Goal: Task Accomplishment & Management: Manage account settings

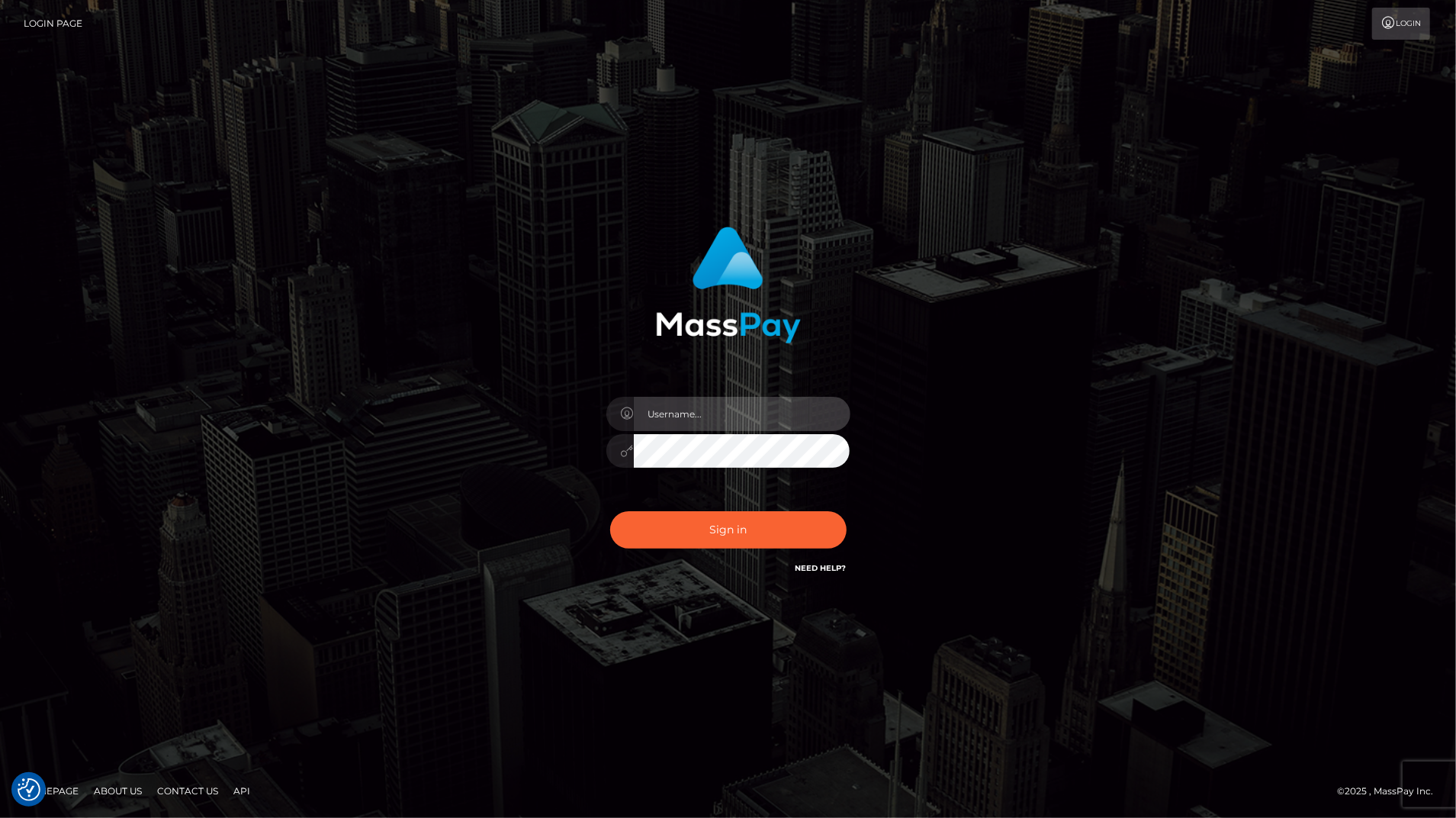
type input "bengreen"
click at [709, 548] on div "Sign in Need Help?" at bounding box center [729, 536] width 267 height 68
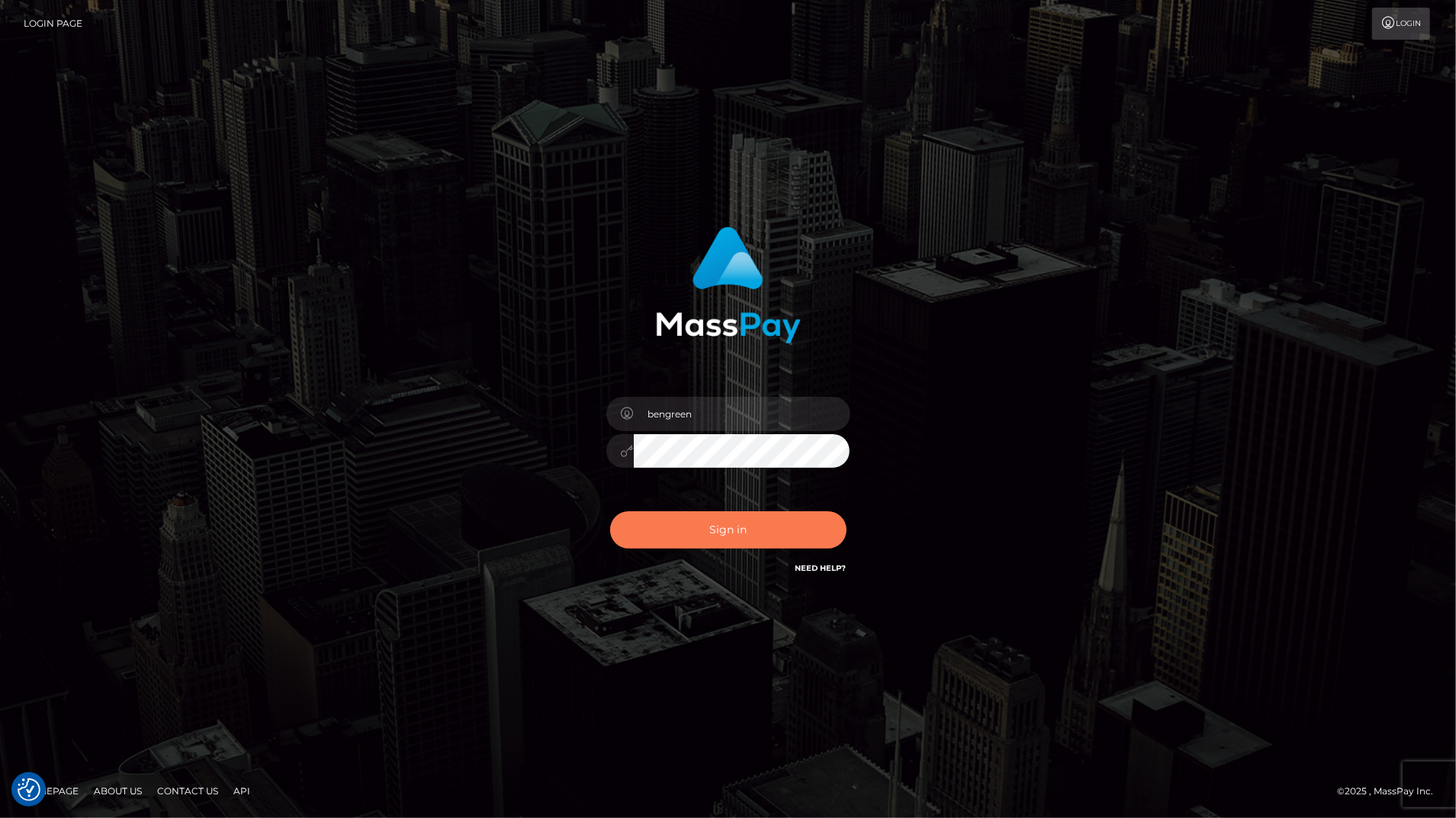
click at [712, 541] on button "Sign in" at bounding box center [728, 529] width 236 height 38
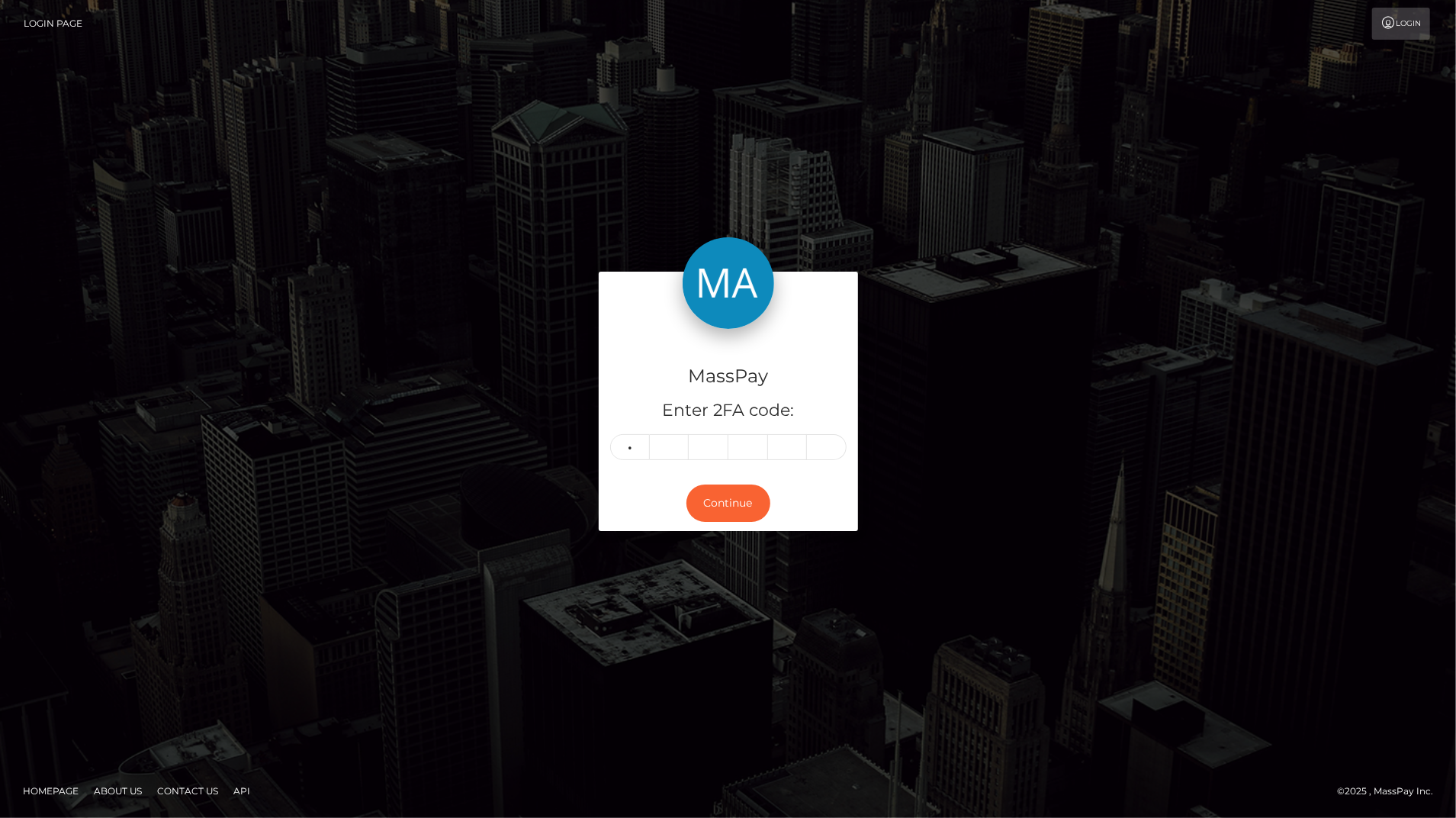
type input "5"
type input "2"
type input "9"
type input "1"
type input "4"
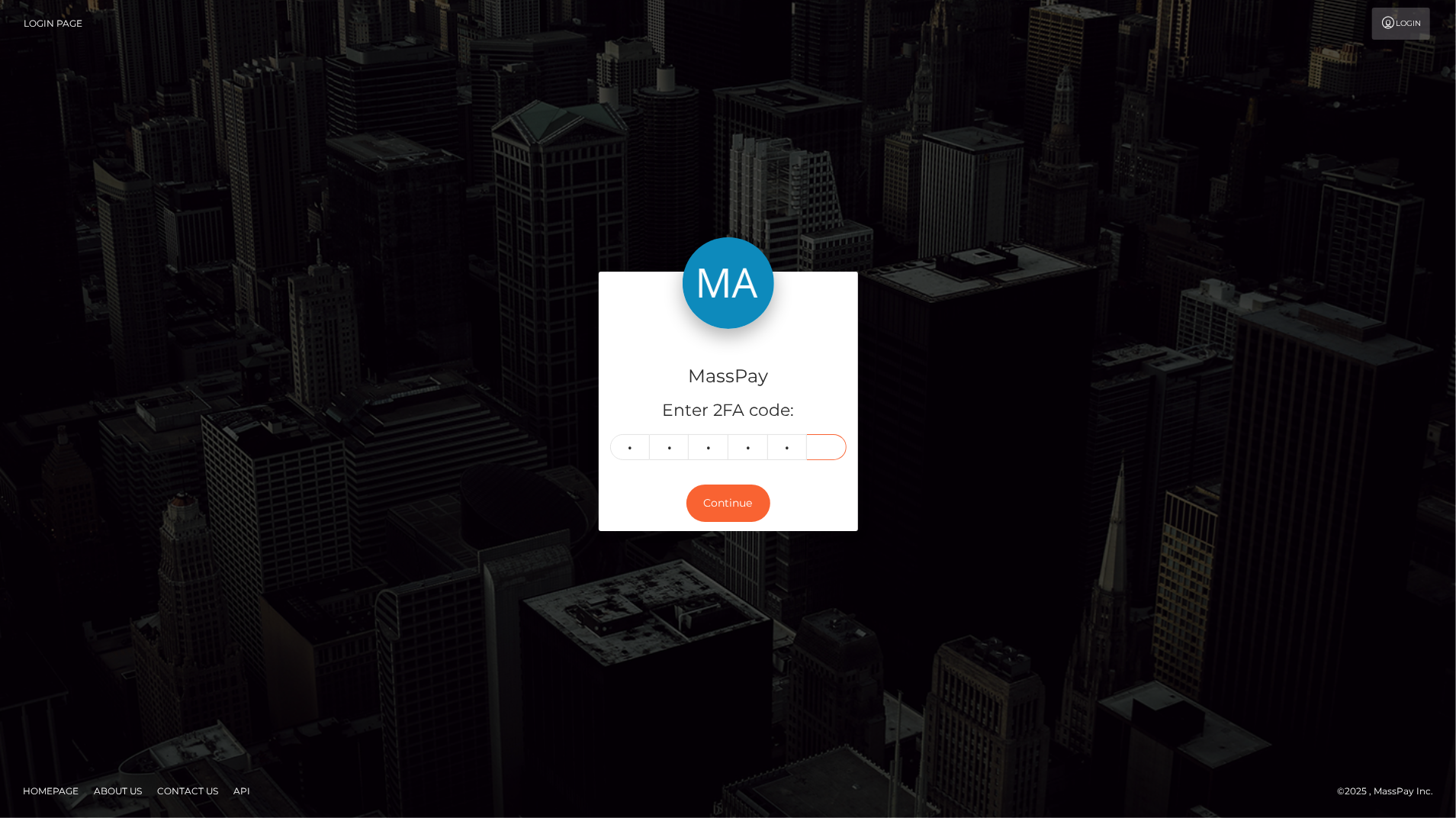
type input "3"
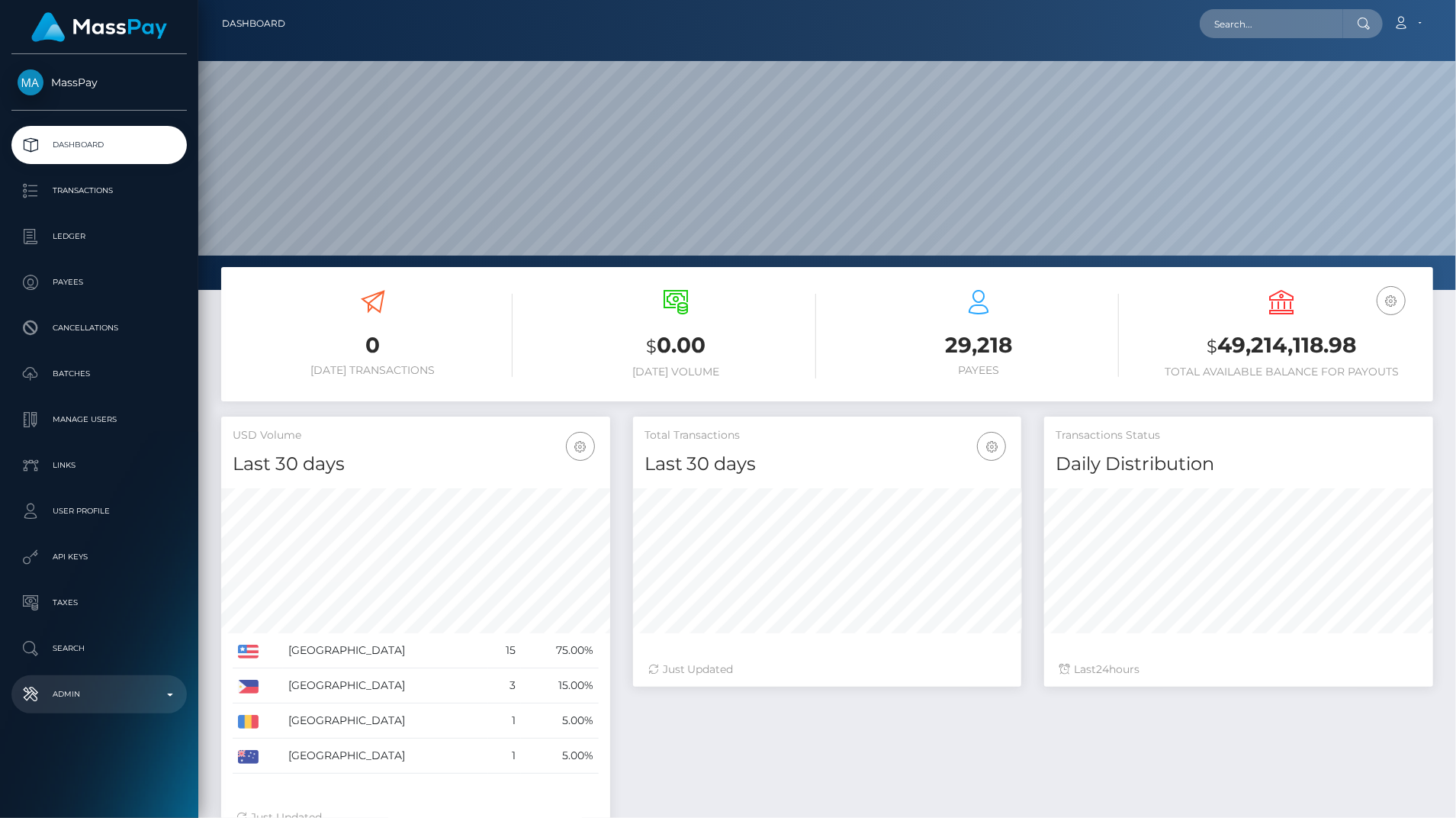
scroll to position [270, 388]
click at [168, 698] on p "Admin" at bounding box center [99, 693] width 163 height 23
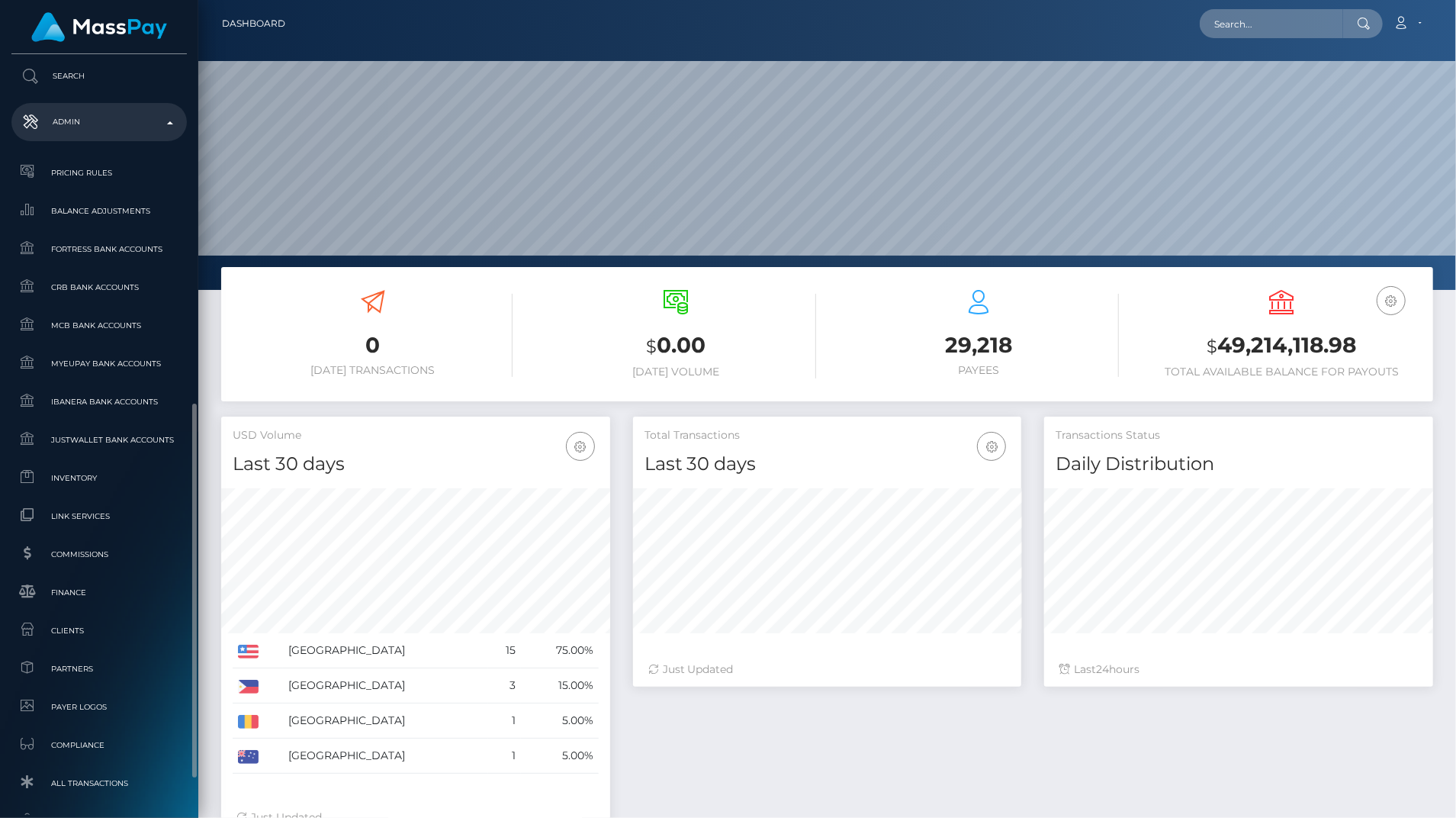
scroll to position [527, 0]
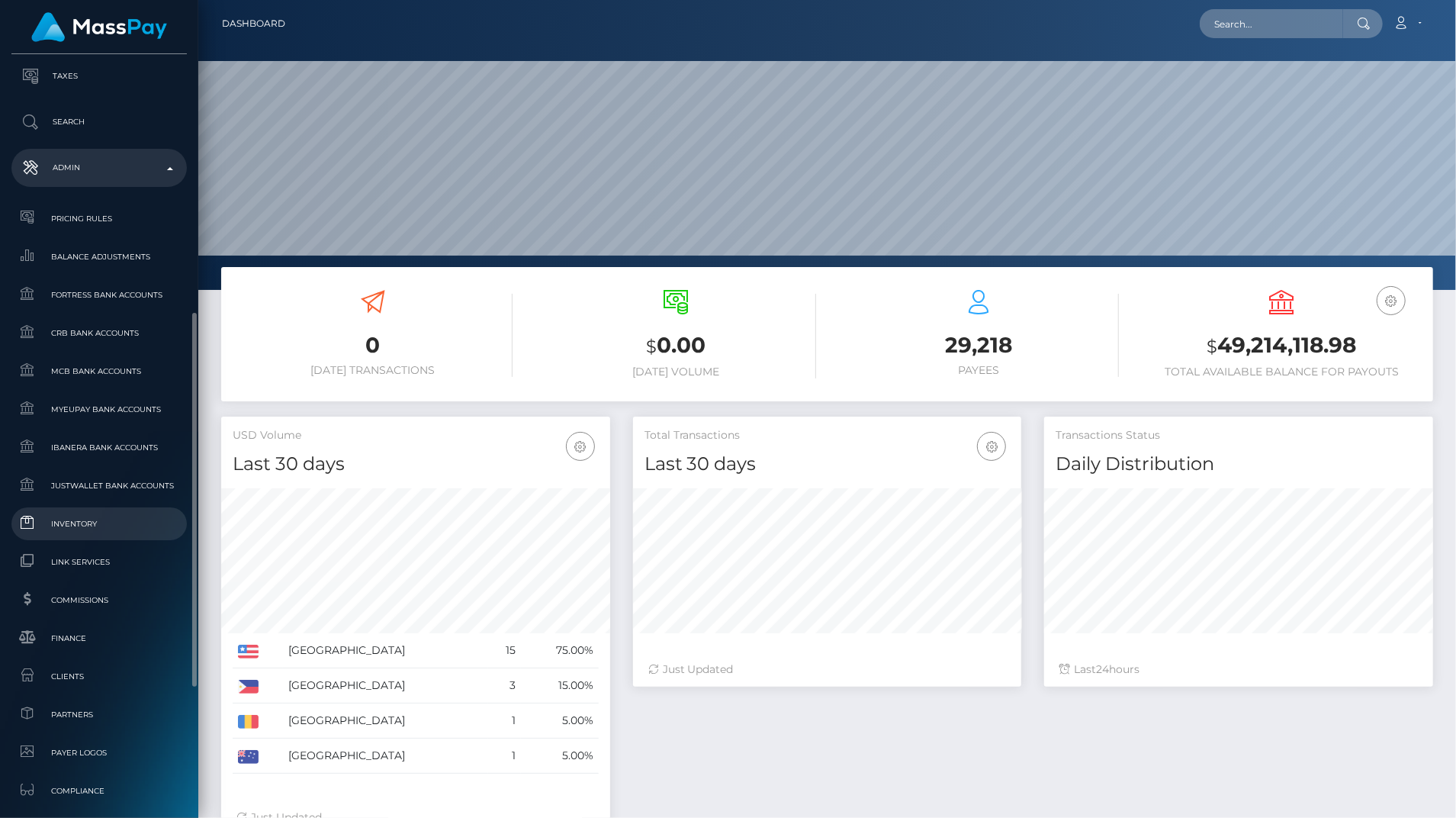
click at [97, 509] on link "Inventory" at bounding box center [99, 524] width 176 height 33
click at [71, 645] on span "Finance" at bounding box center [99, 637] width 163 height 17
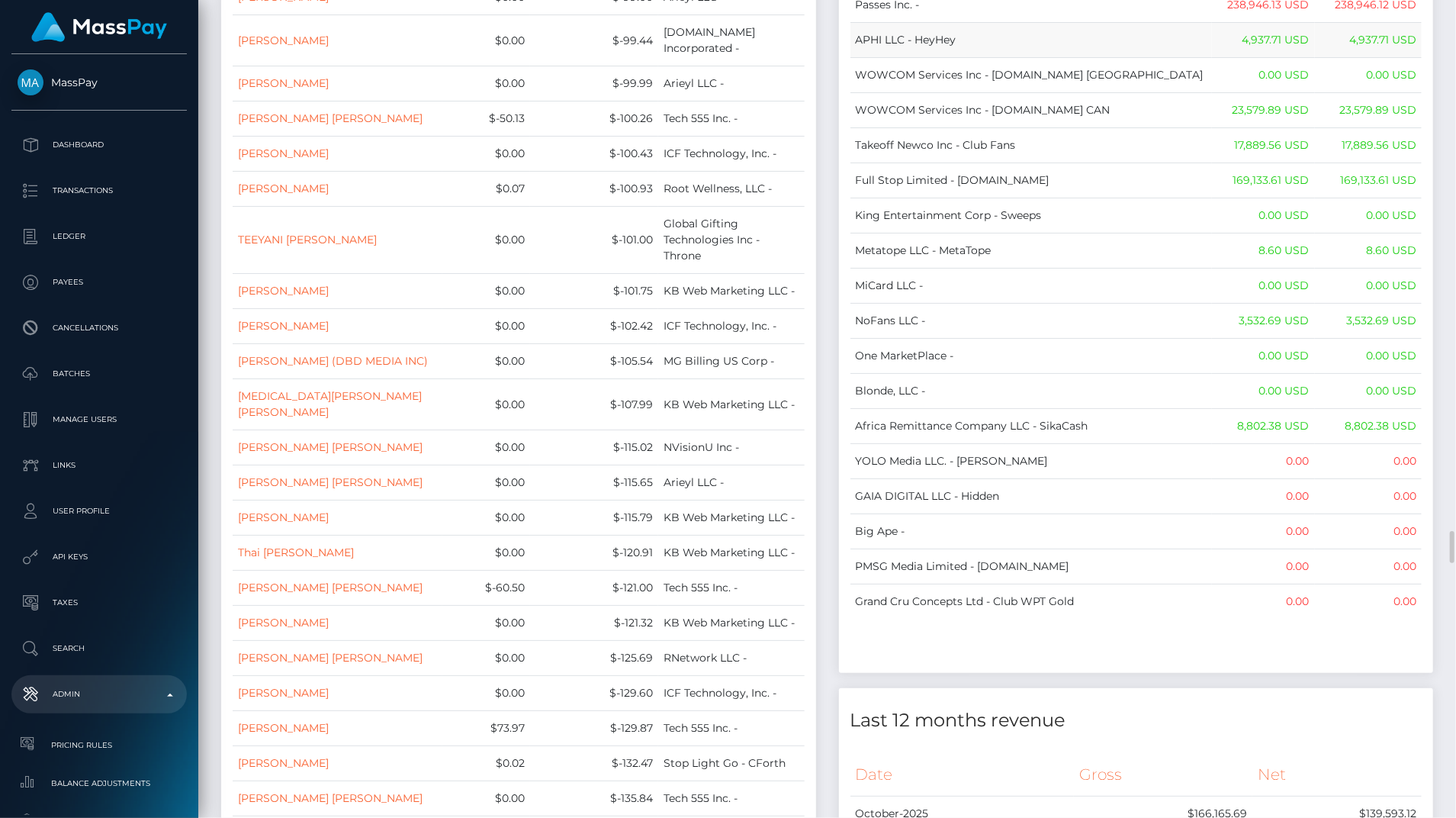
scroll to position [12450, 0]
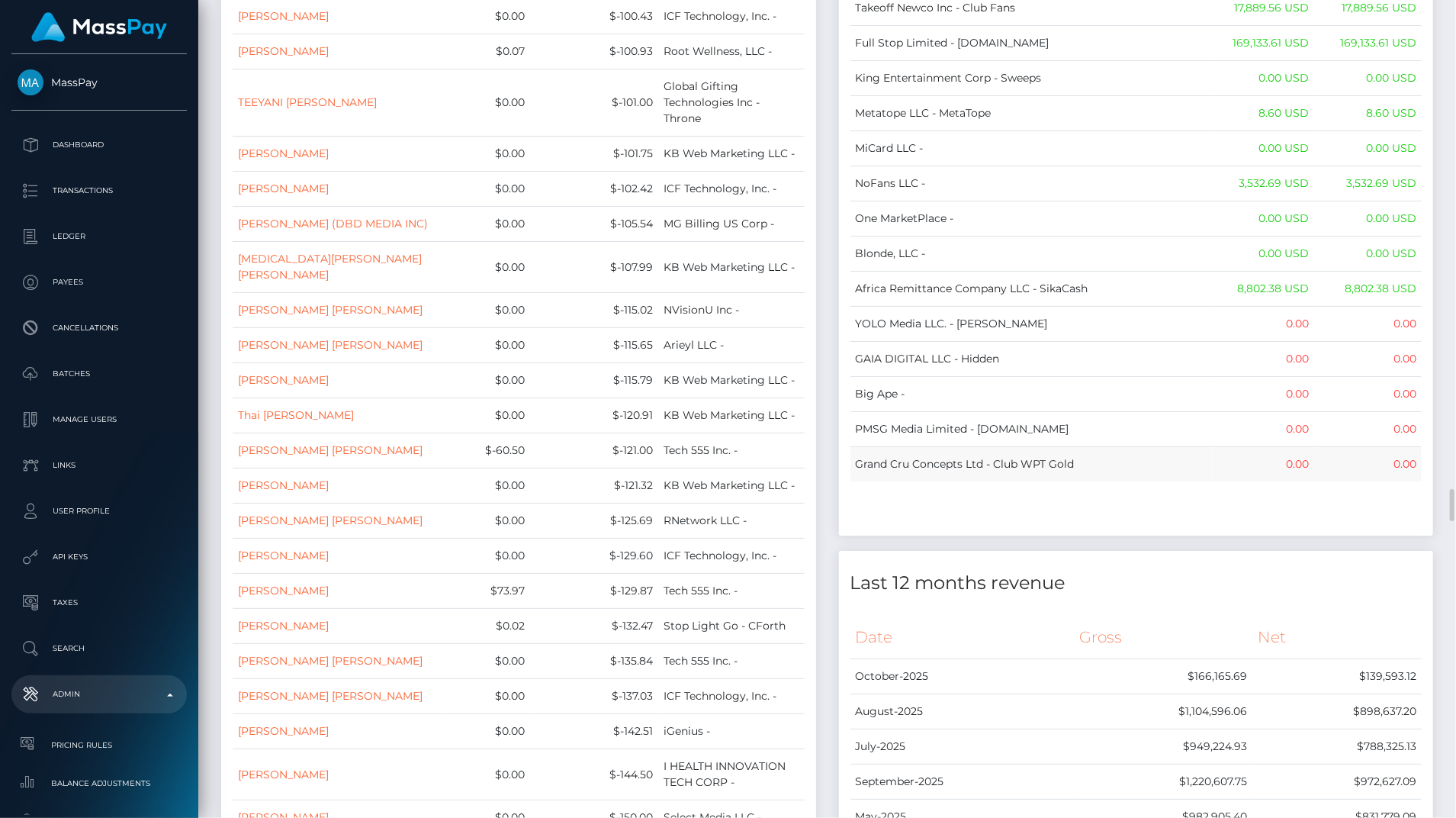
drag, startPoint x: 859, startPoint y: 180, endPoint x: 1412, endPoint y: 206, distance: 553.6
copy table "Name Wallet Balance Ledger Balance RNetwork LLC - 33,033.21 USD 1,542.77 USD Ma…"
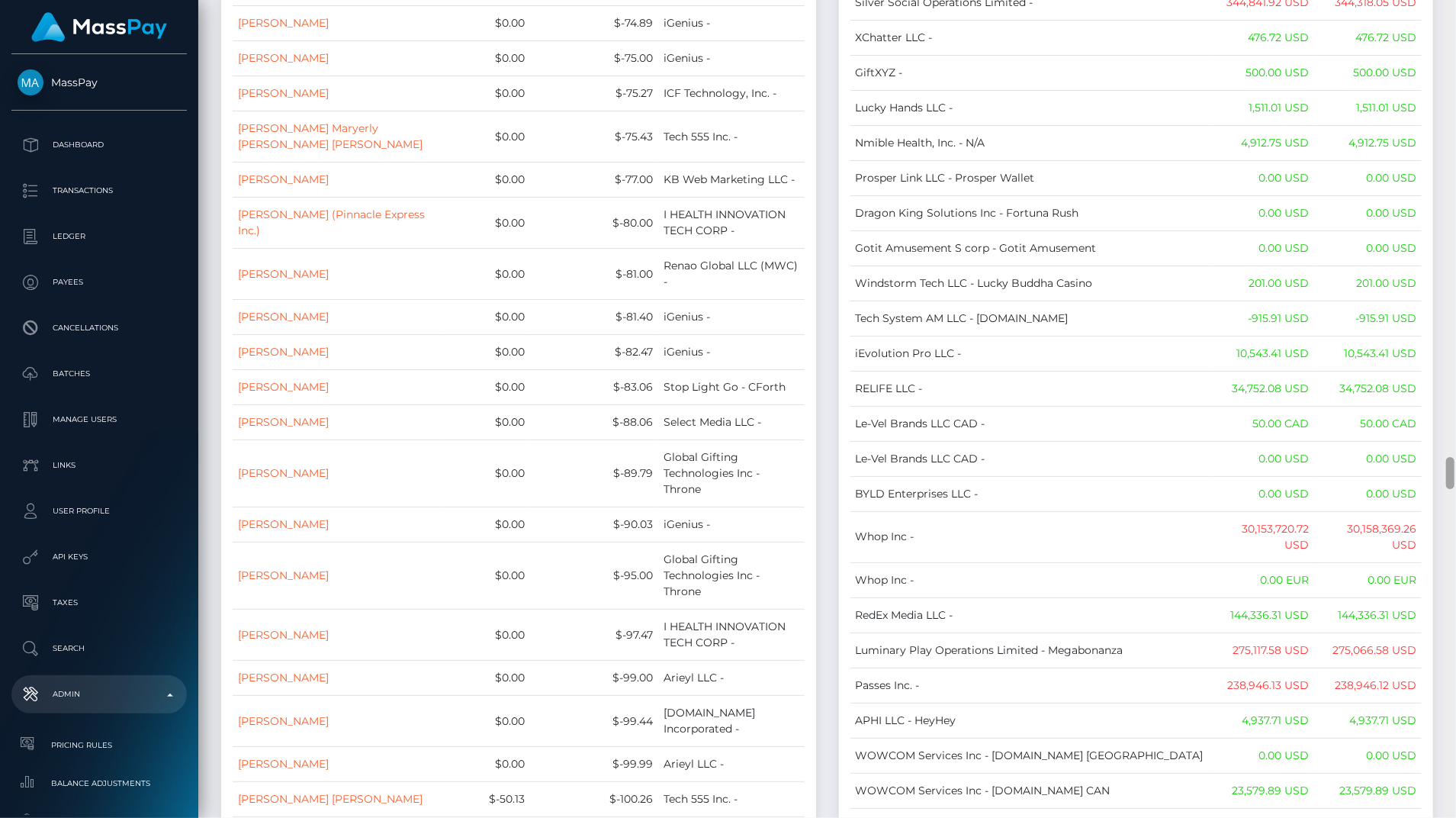
click at [1444, 351] on div at bounding box center [1450, 409] width 11 height 818
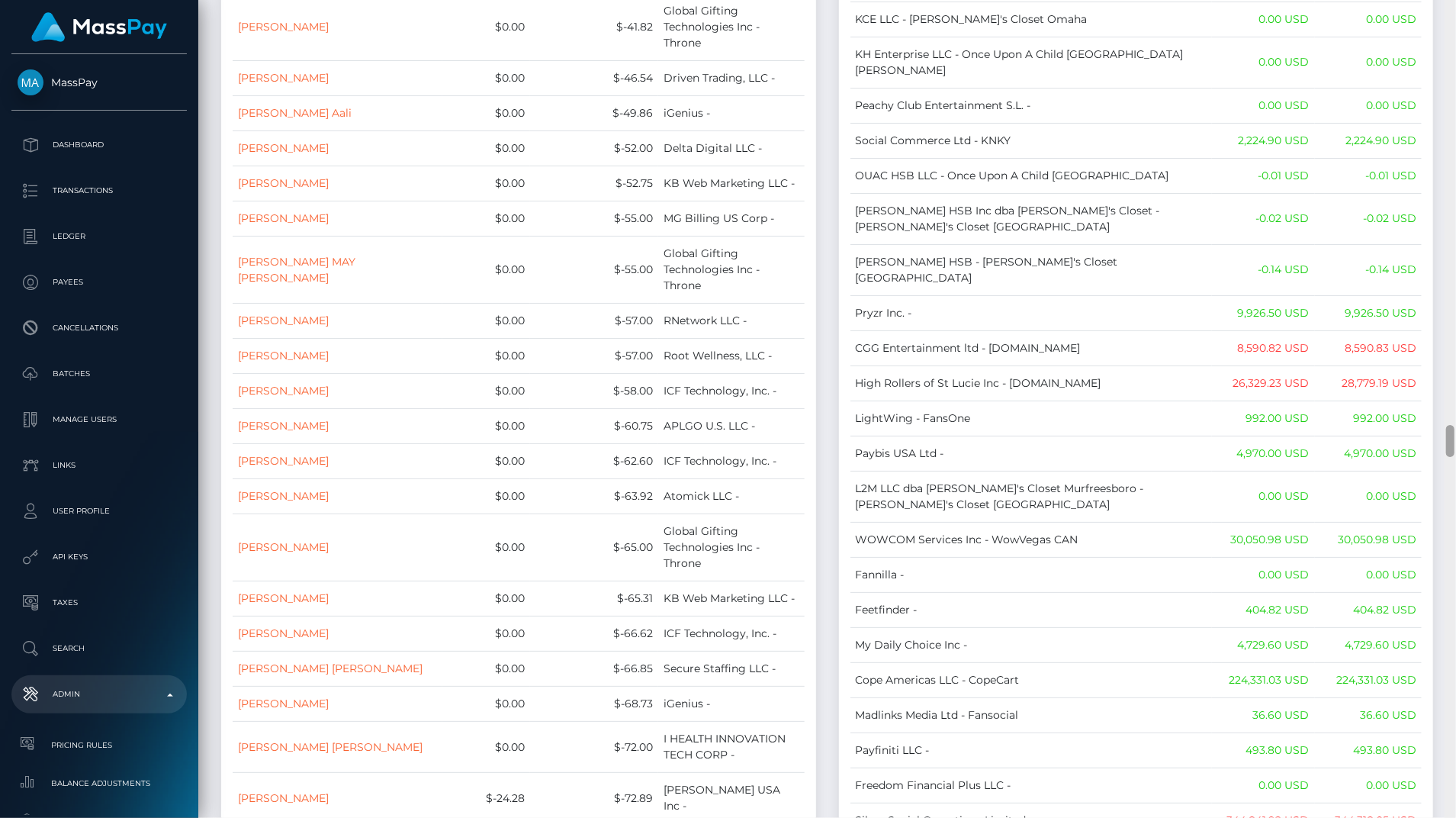
click at [1444, 351] on div at bounding box center [1450, 409] width 11 height 818
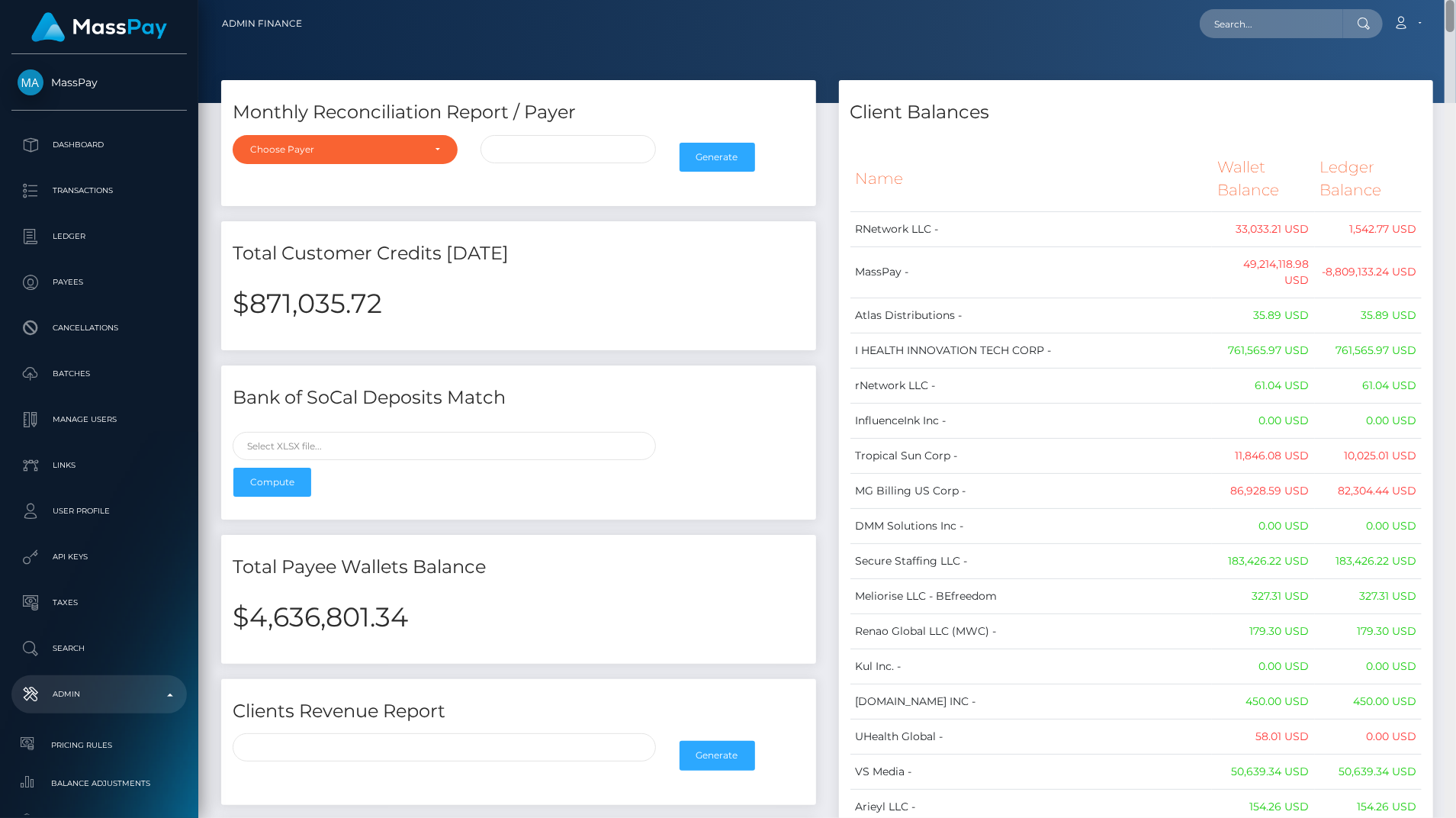
drag, startPoint x: 1449, startPoint y: 436, endPoint x: 1453, endPoint y: -106, distance: 542.0
click at [1453, 0] on html "MassPay Dashboard Transactions Ledger Payees Cancellations Links" at bounding box center [728, 409] width 1456 height 818
click at [343, 605] on h2 "$4,636,801.34" at bounding box center [518, 616] width 572 height 32
copy h2 "4,636,801.34"
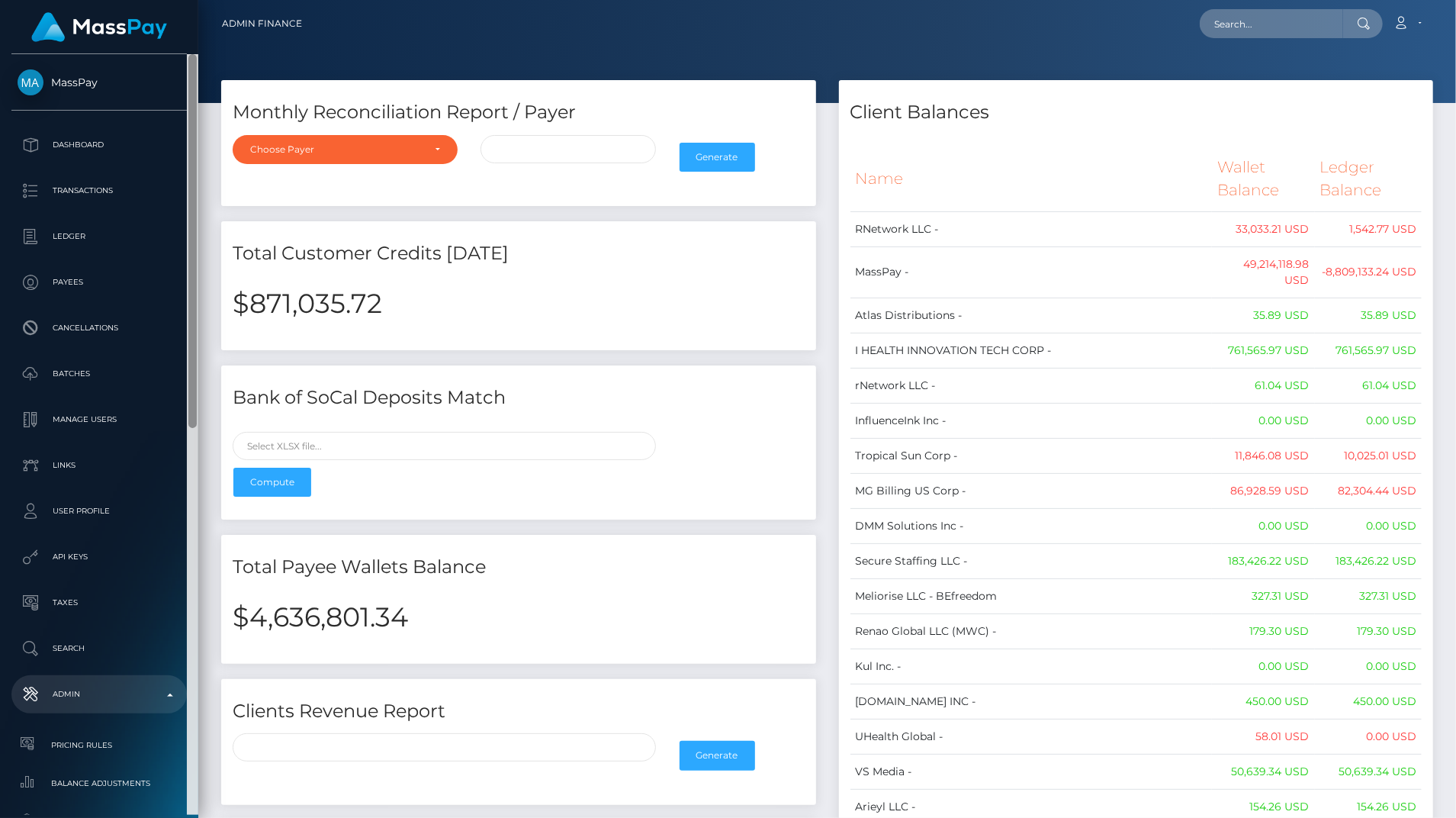
click at [194, 731] on div at bounding box center [192, 434] width 11 height 760
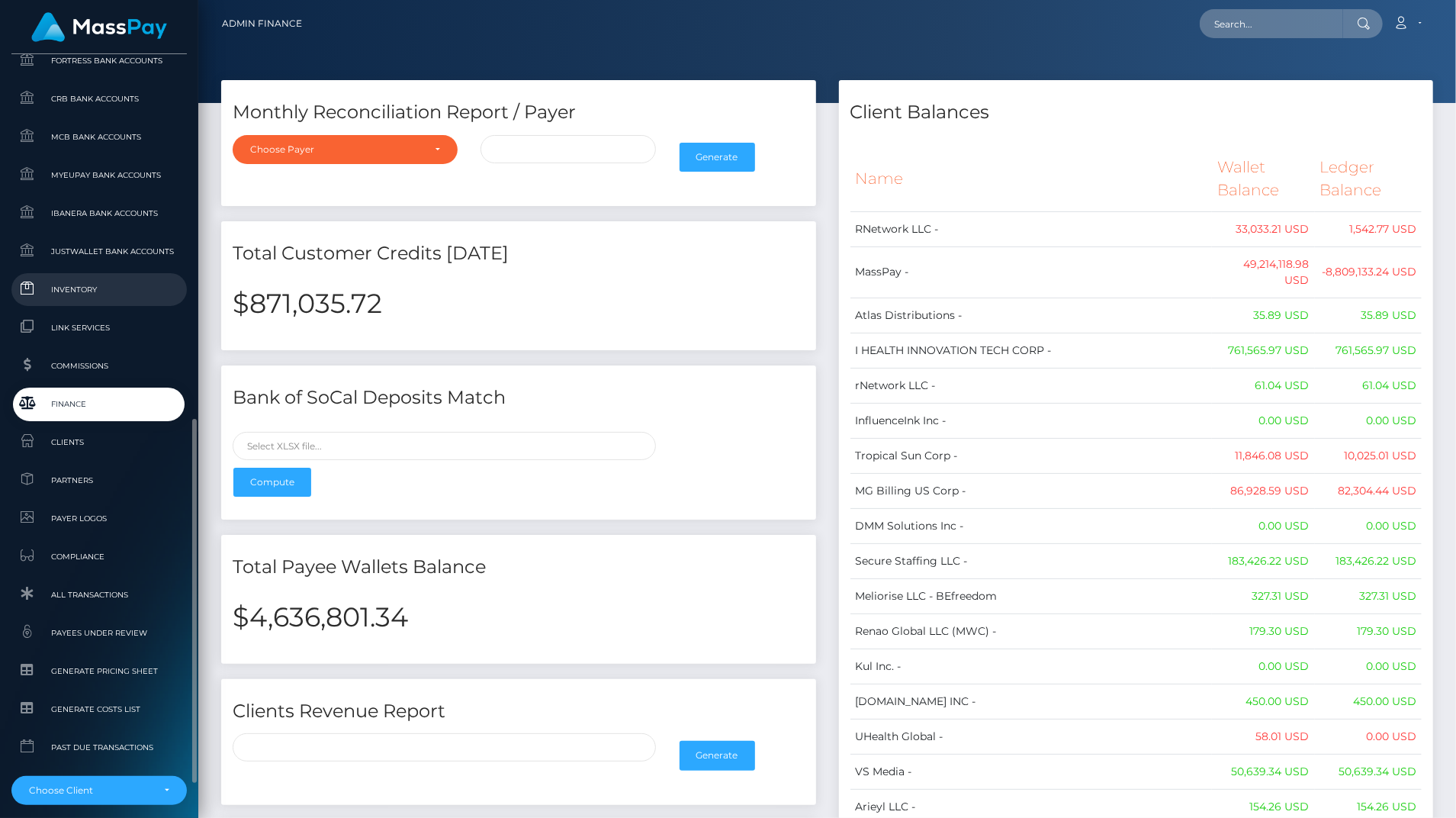
click at [86, 294] on span "Inventory" at bounding box center [99, 289] width 163 height 17
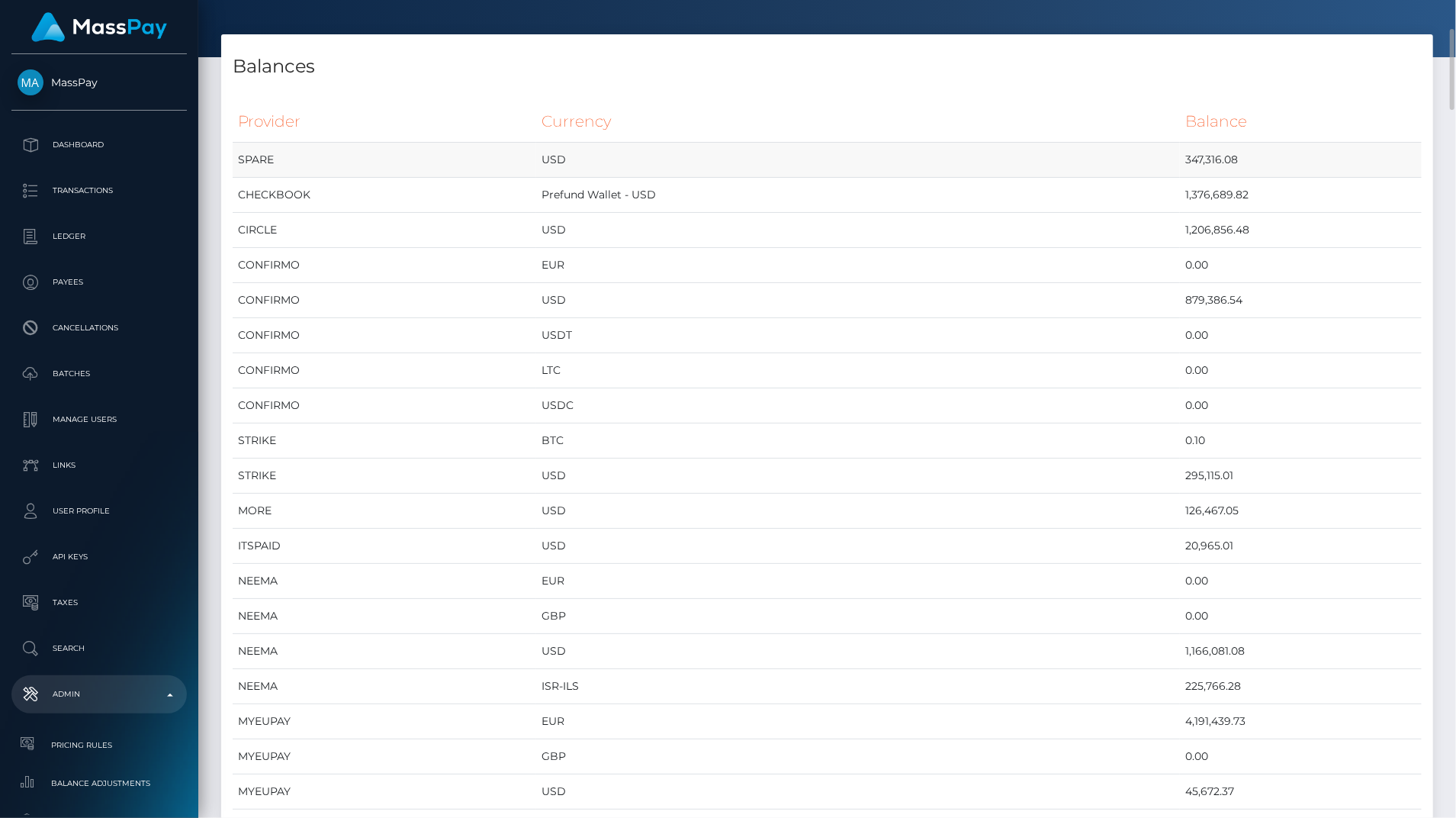
scroll to position [69, 0]
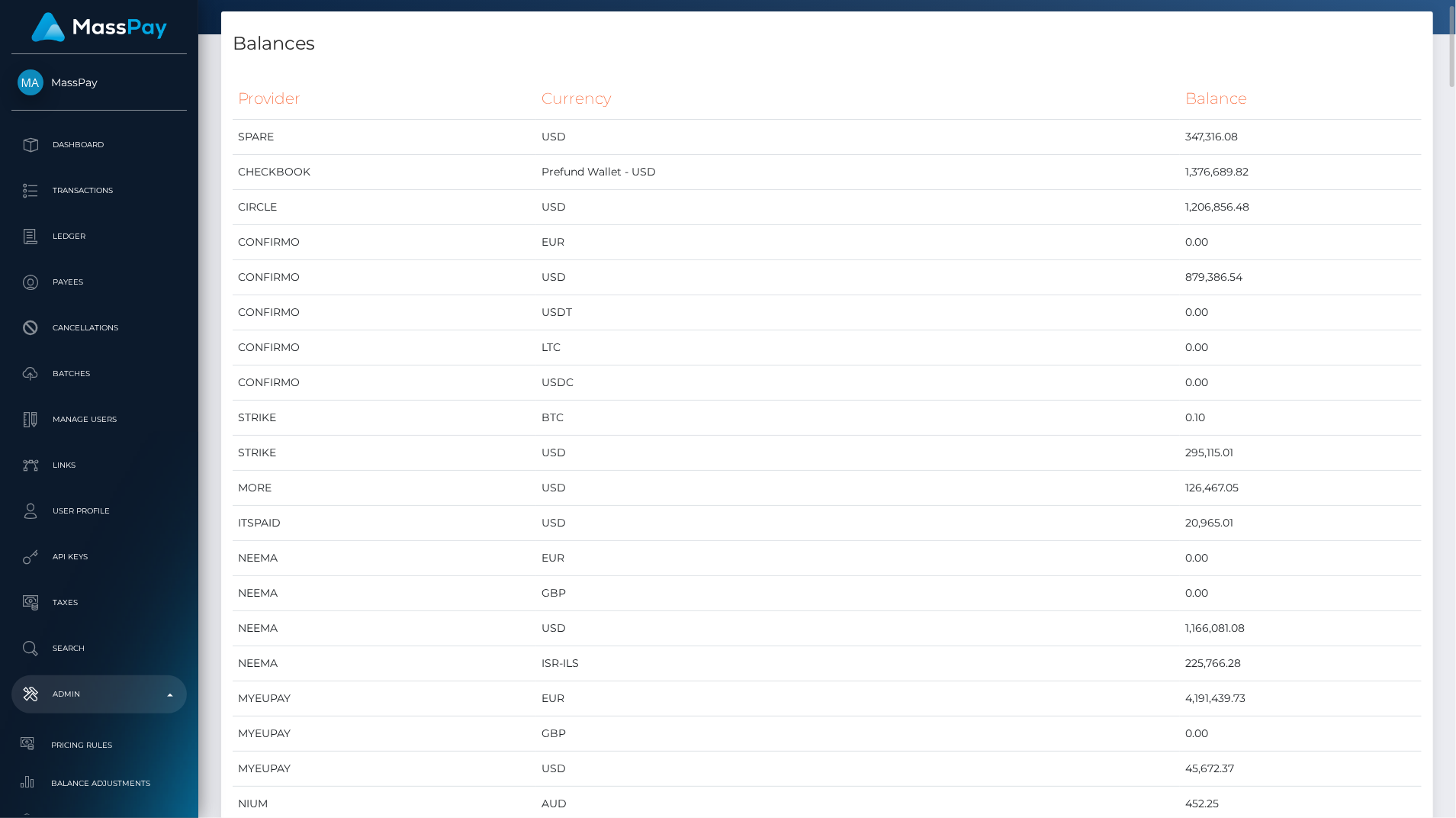
click at [258, 93] on th "Provider" at bounding box center [384, 99] width 303 height 42
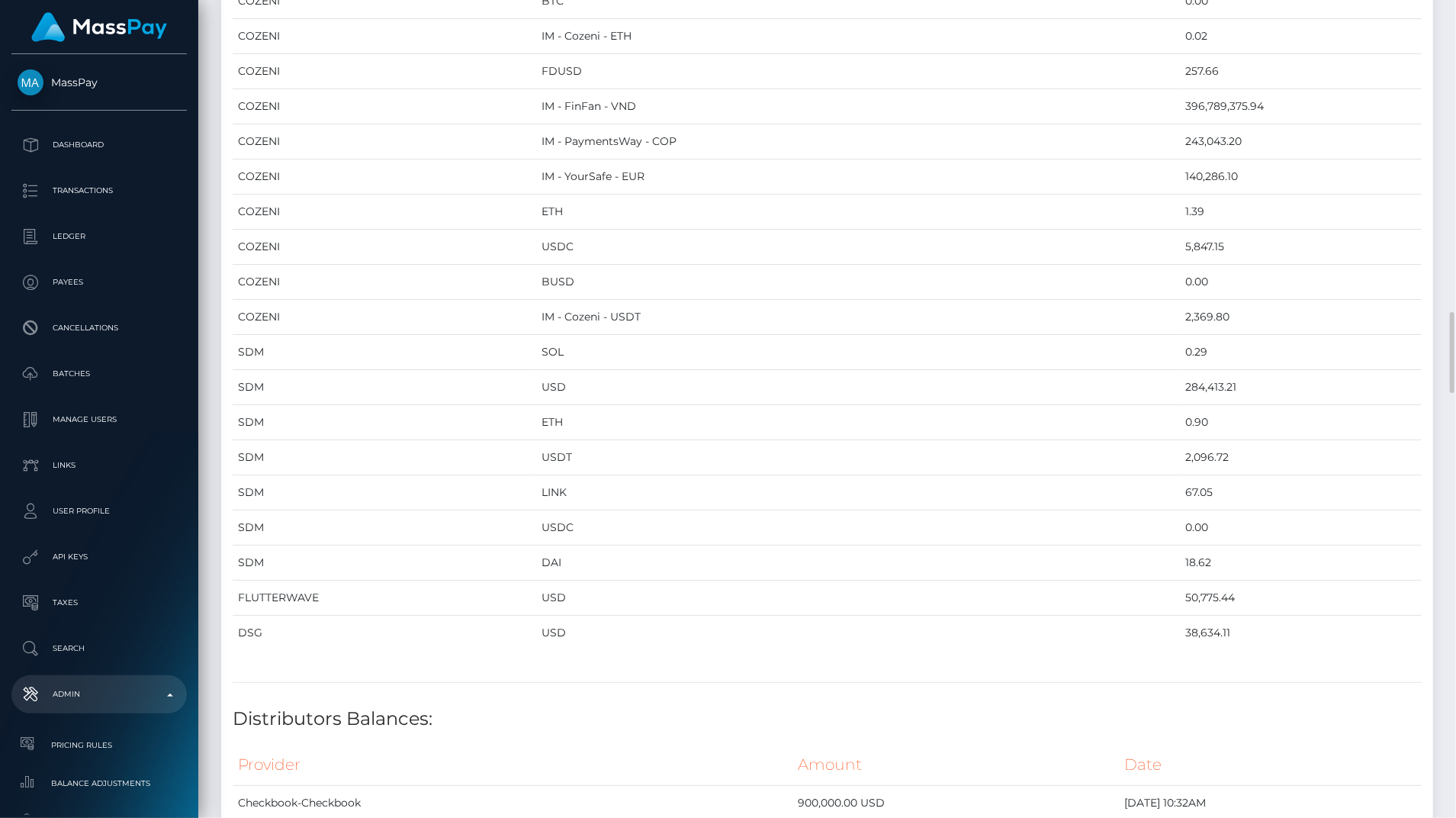
scroll to position [2540, 0]
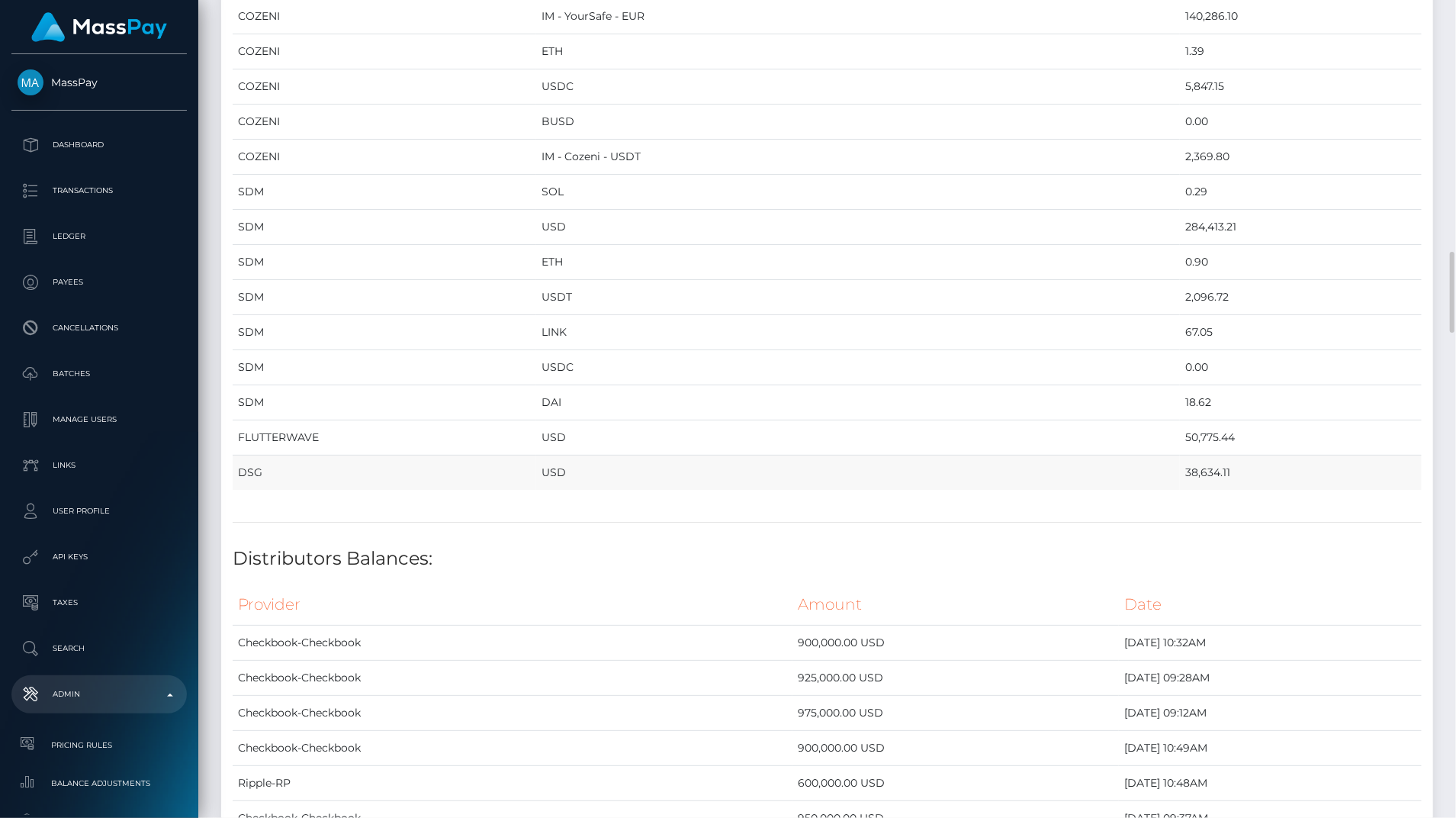
drag, startPoint x: 236, startPoint y: 99, endPoint x: 1182, endPoint y: 440, distance: 1005.6
copy table "Provider Currency Balance SPARE USD 347,316.08 CHECKBOOK Prefund Wallet - USD 1…"
click at [1179, 420] on td "50,775.44" at bounding box center [1300, 438] width 242 height 35
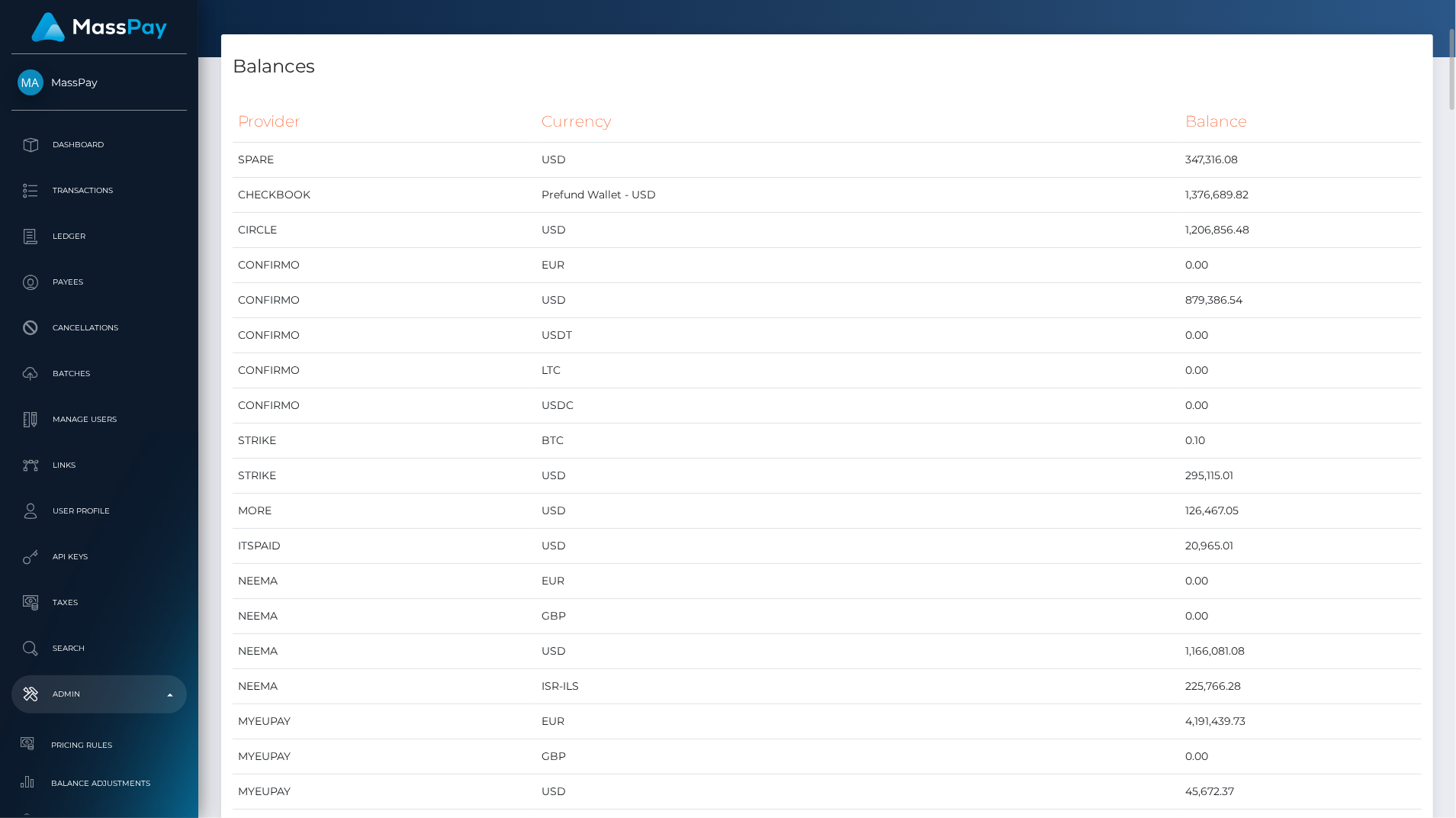
scroll to position [23, 0]
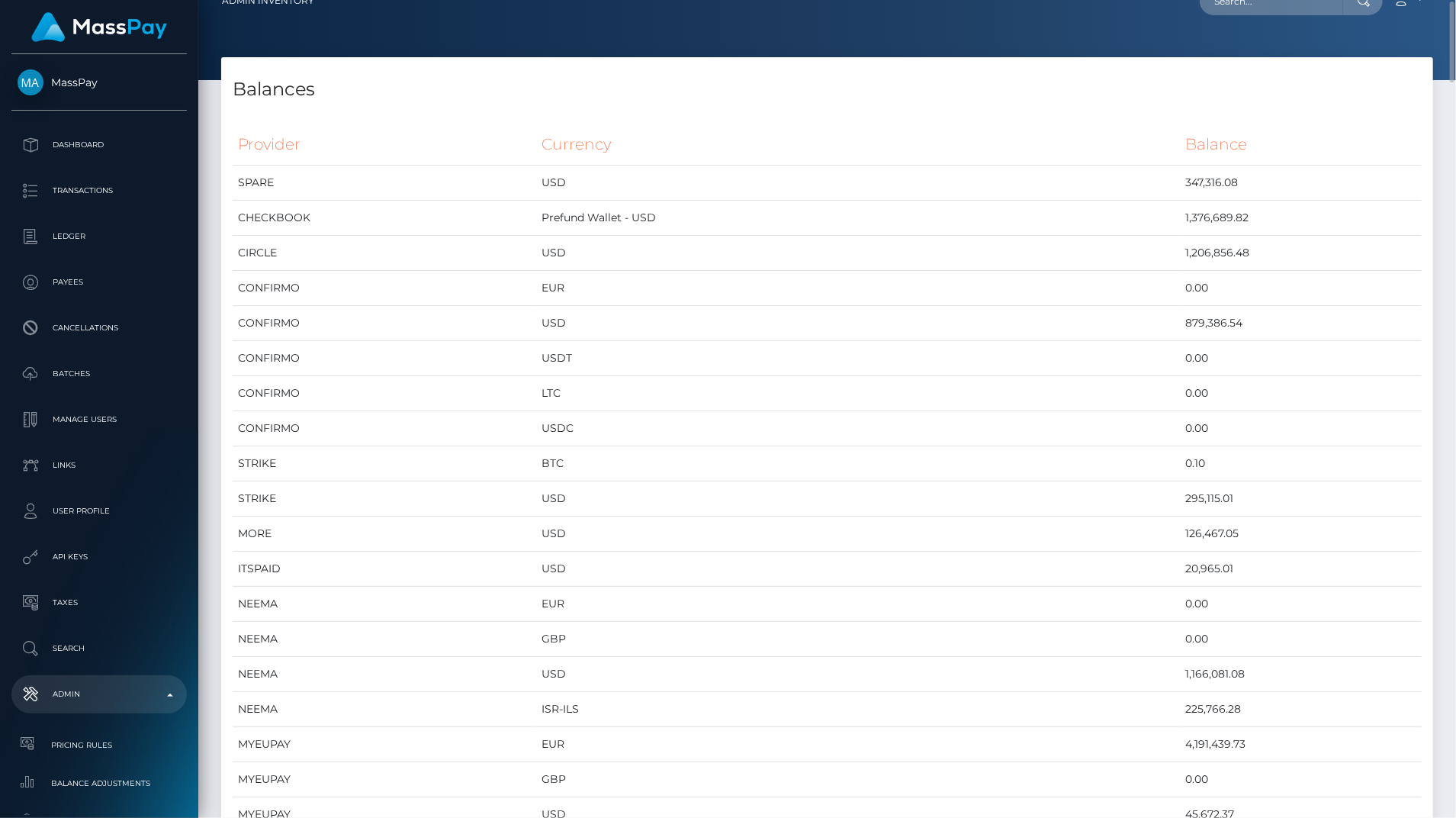
drag, startPoint x: 1189, startPoint y: 459, endPoint x: 247, endPoint y: 153, distance: 990.5
copy table "rovider Currency Balance SPARE USD 347,316.08 CHECKBOOK Prefund Wallet - USD 1,…"
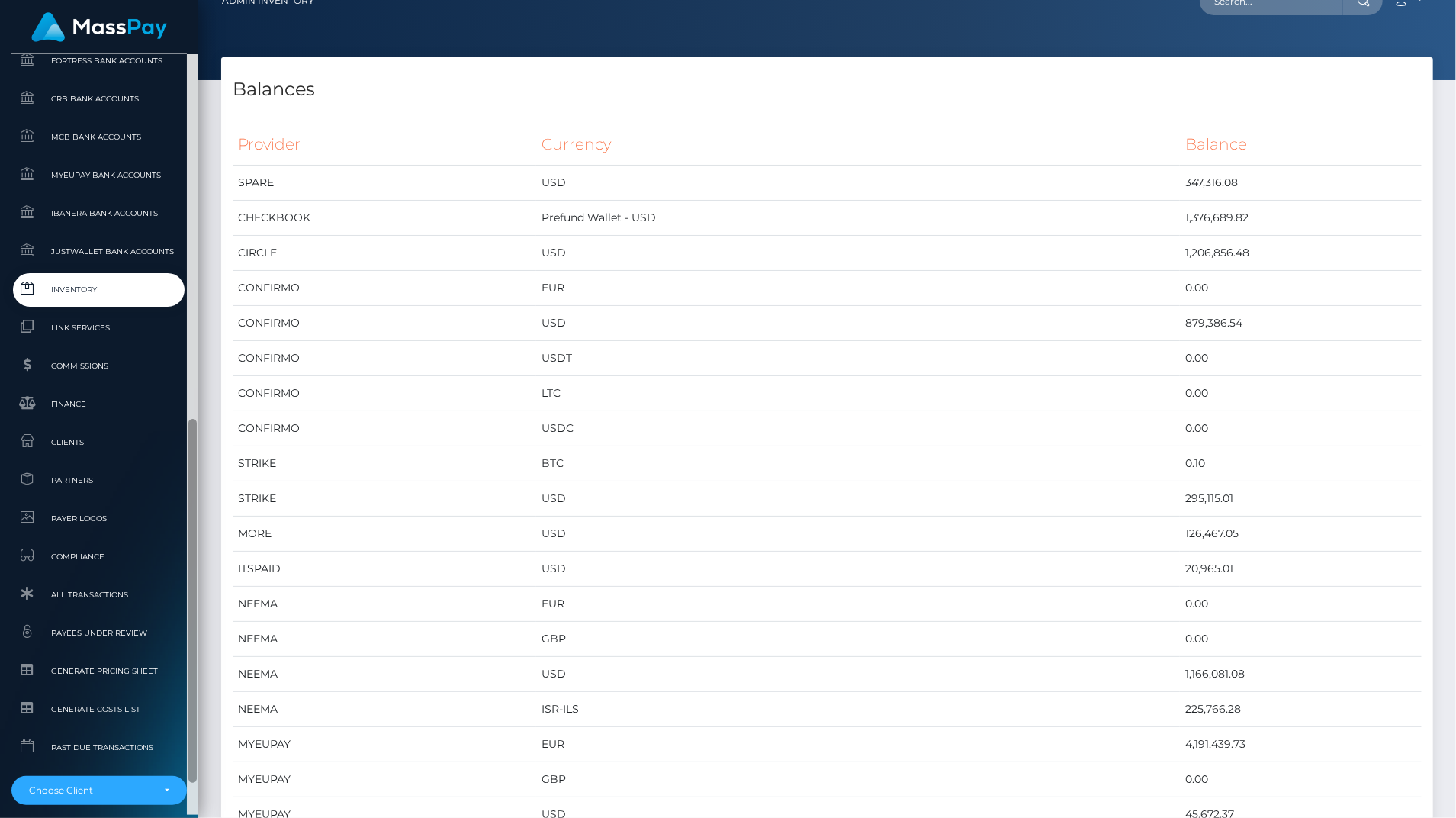
click at [195, 637] on div at bounding box center [192, 434] width 11 height 760
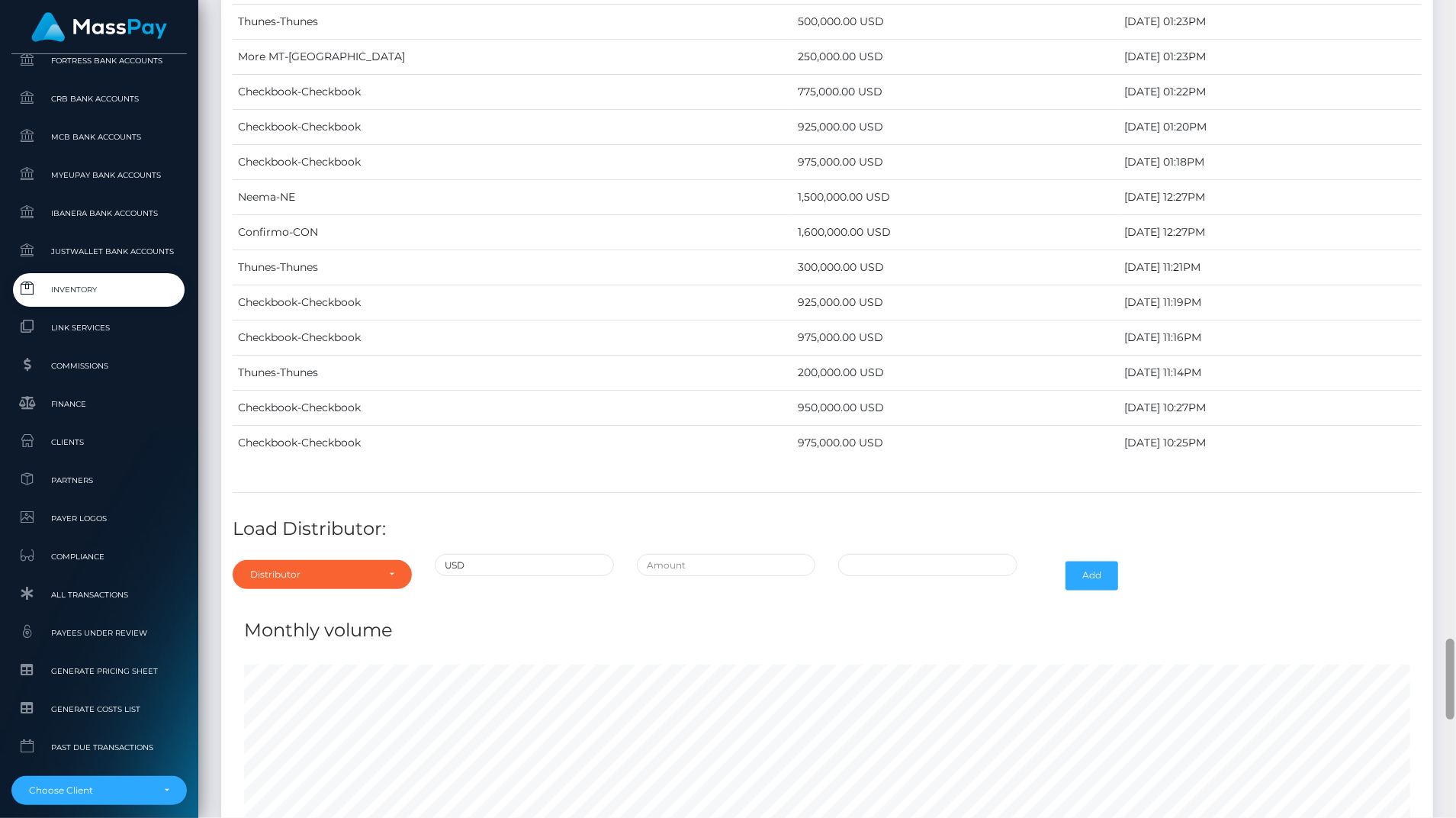
drag, startPoint x: 1451, startPoint y: 75, endPoint x: 1417, endPoint y: 710, distance: 635.9
click at [1417, 710] on div "Admin Inventory Loading... Loading..." at bounding box center [827, 409] width 1257 height 818
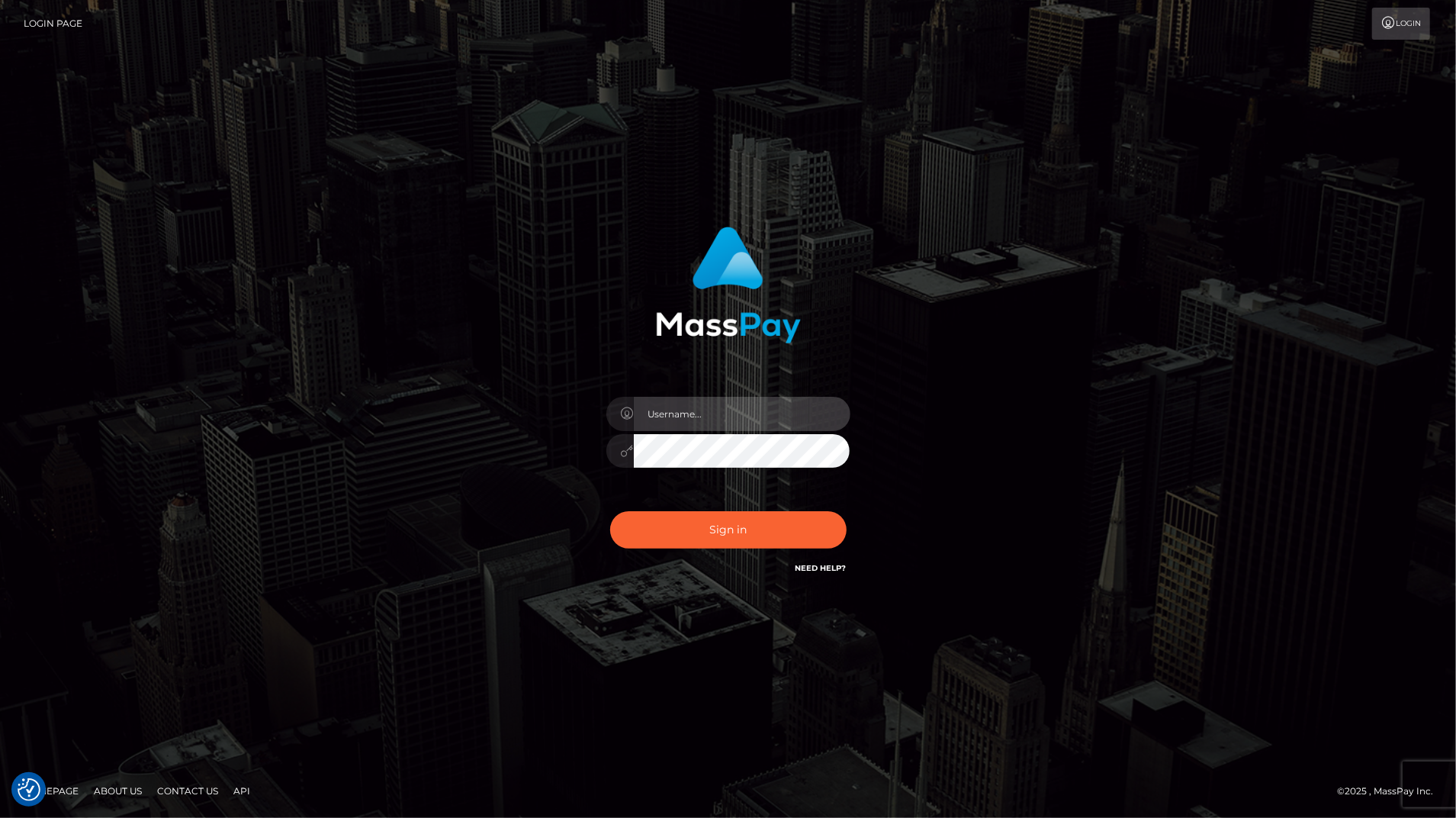
type input "bengreen"
click at [679, 509] on div "Sign in Need Help?" at bounding box center [729, 536] width 267 height 68
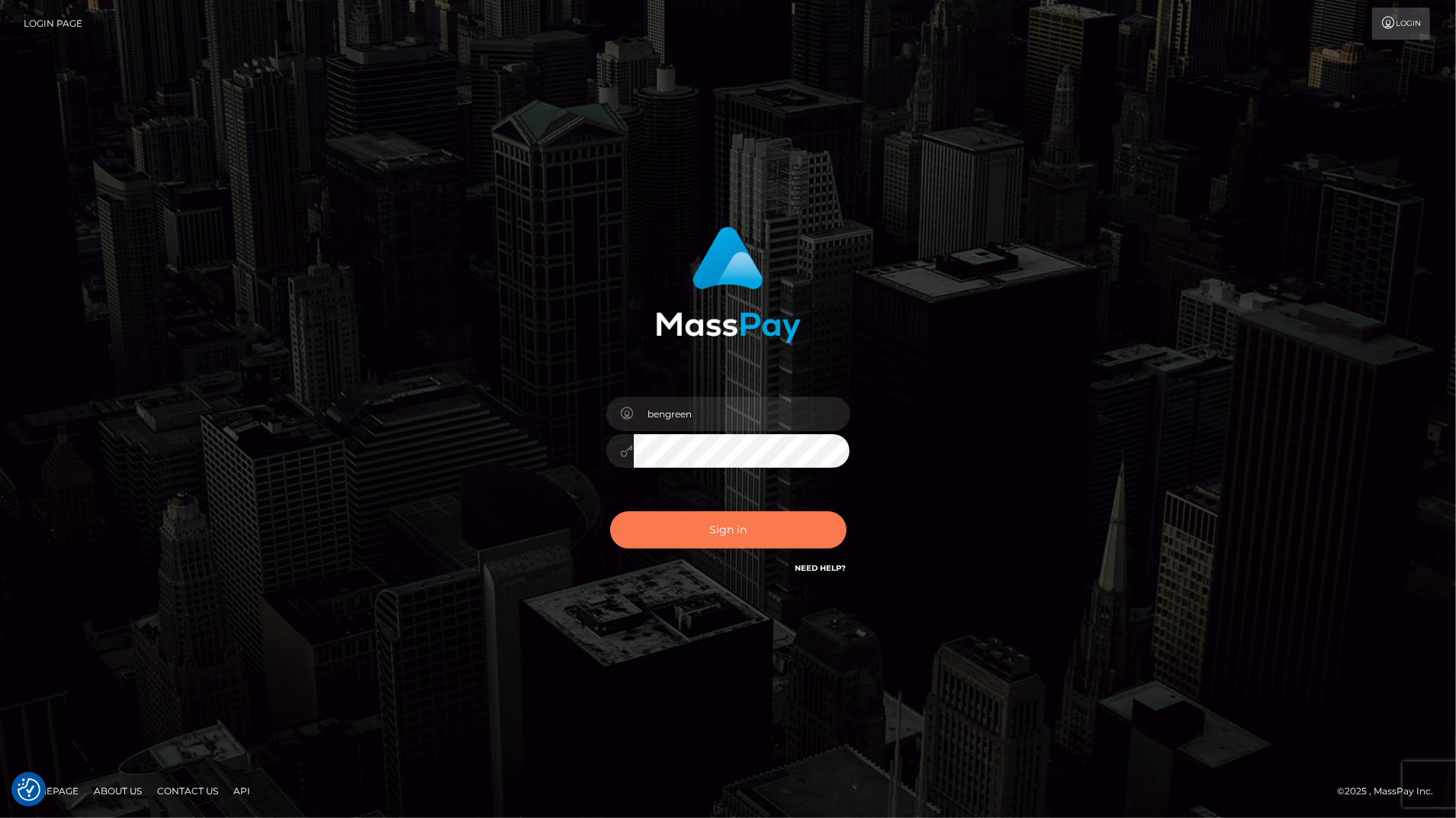
click at [691, 534] on button "Sign in" at bounding box center [728, 529] width 236 height 38
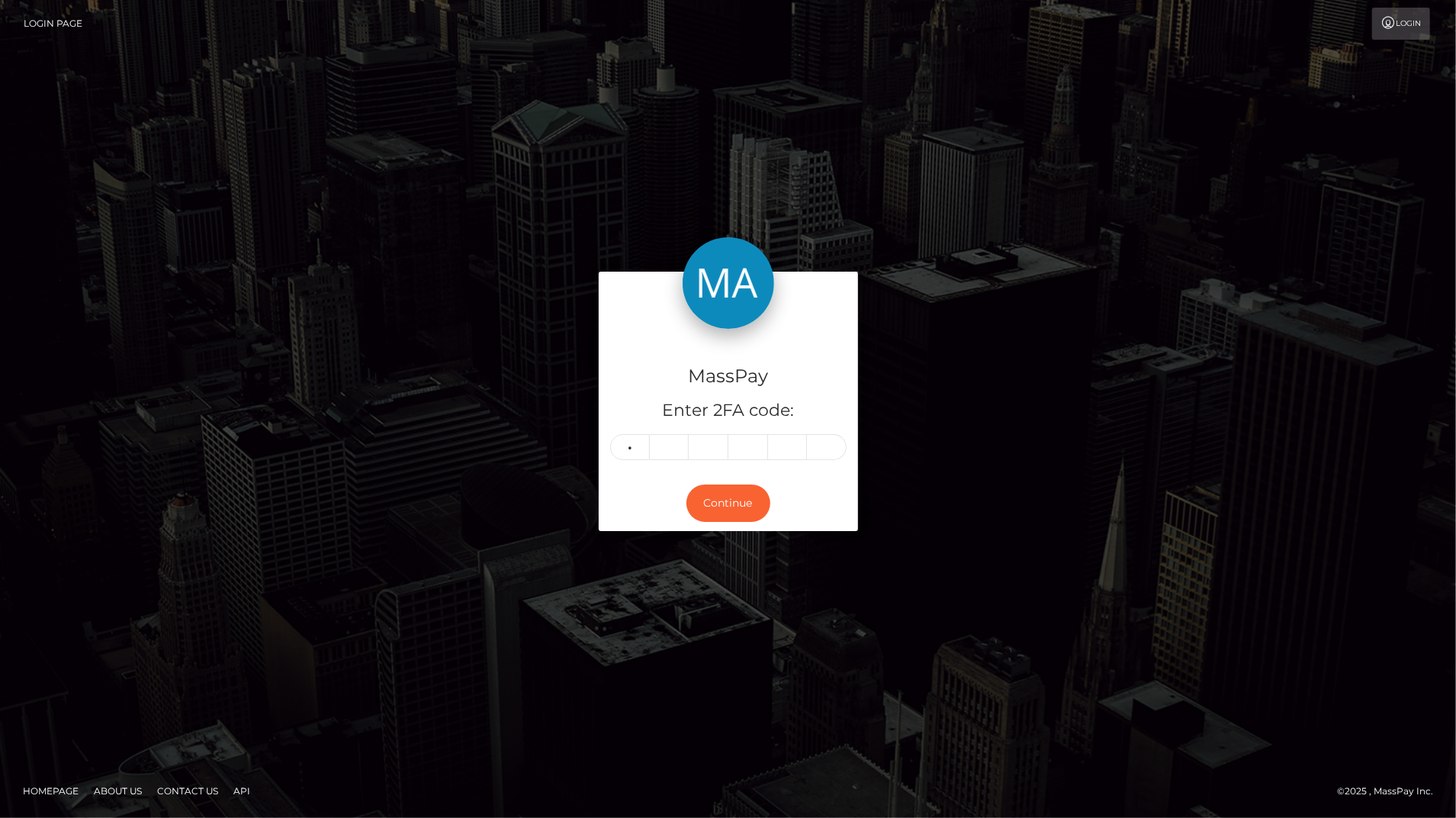
type input "4"
type input "8"
type input "1"
type input "0"
type input "4"
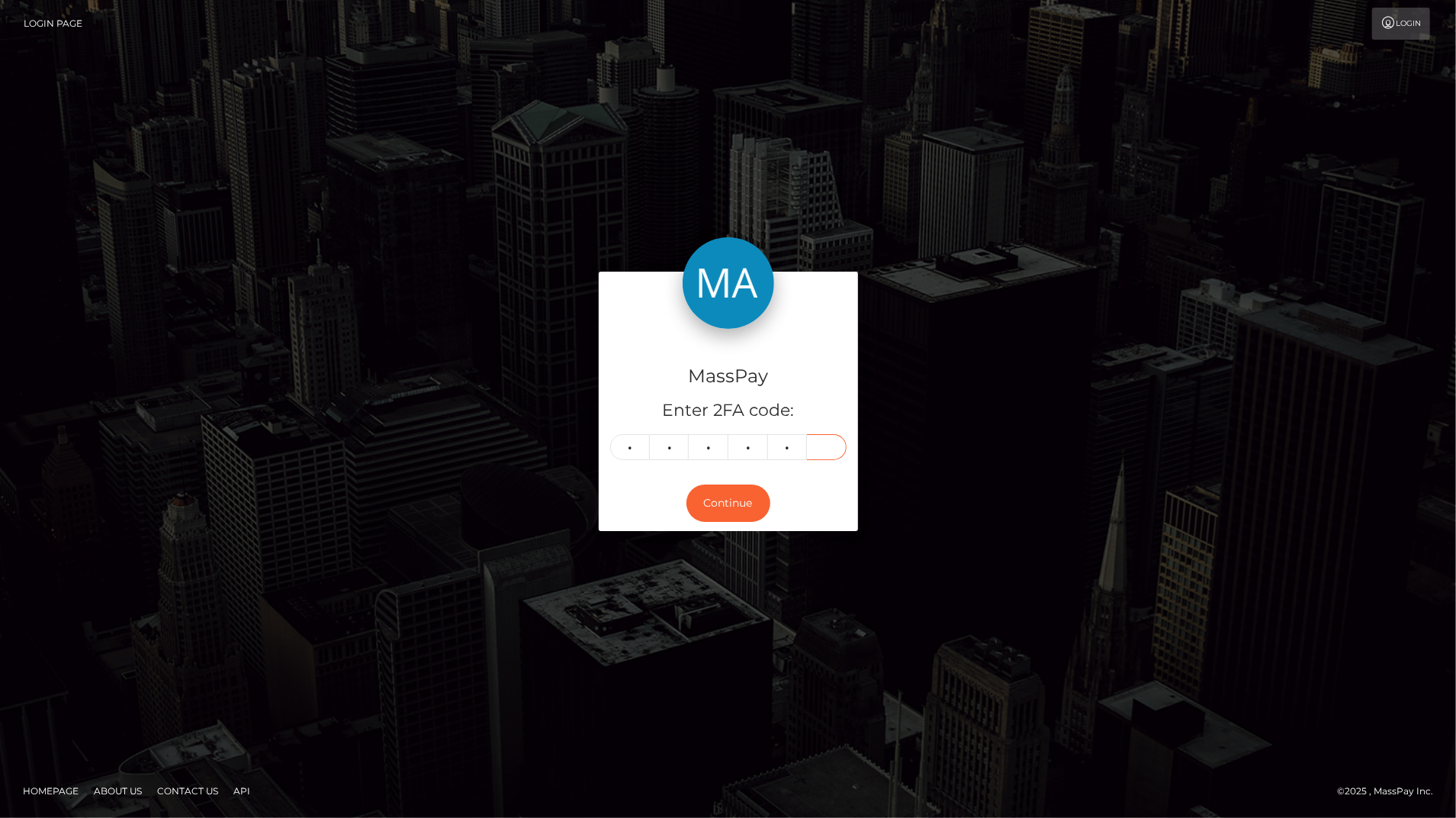
type input "6"
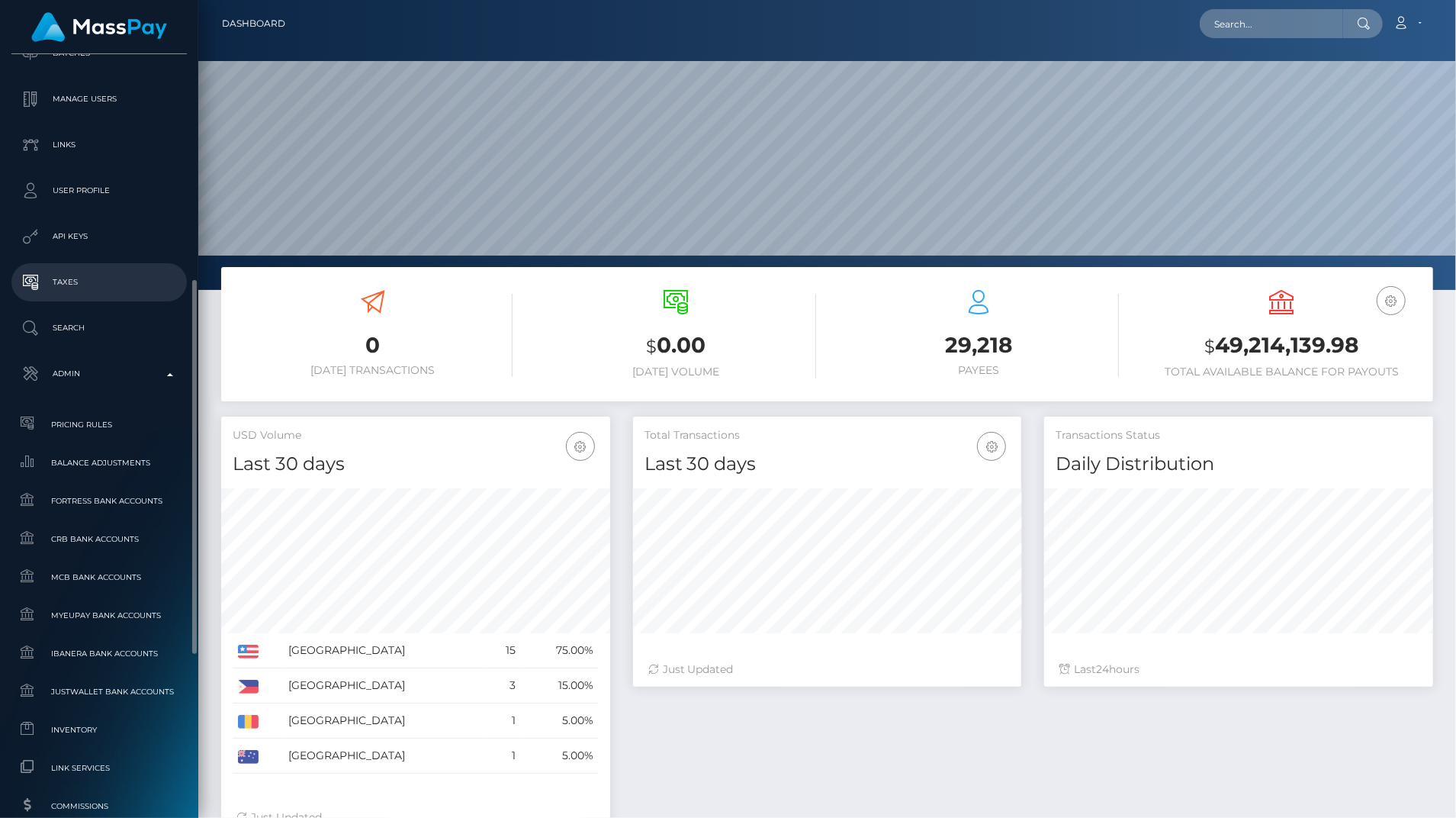
scroll to position [389, 0]
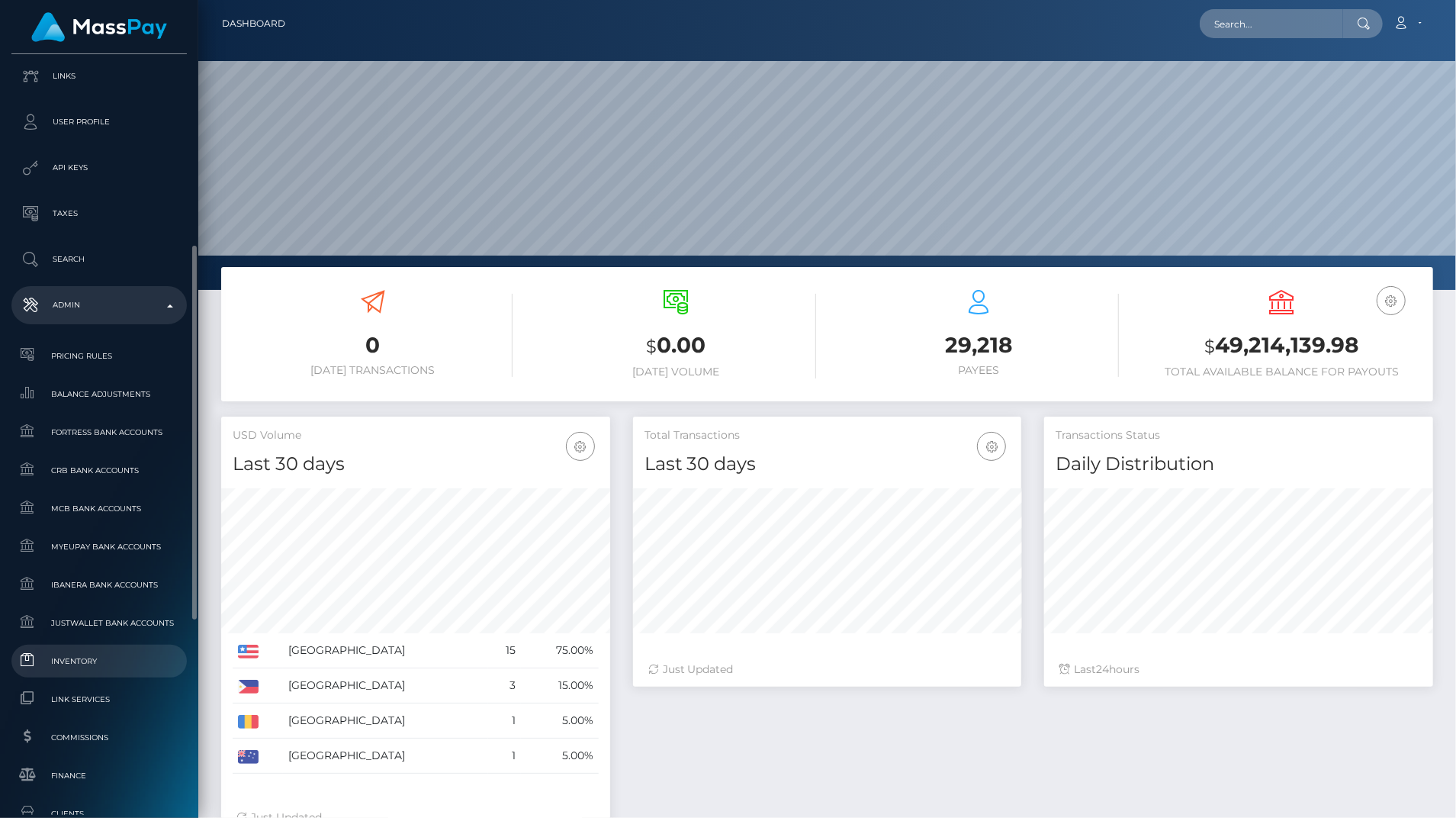
click at [60, 664] on span "Inventory" at bounding box center [99, 660] width 163 height 17
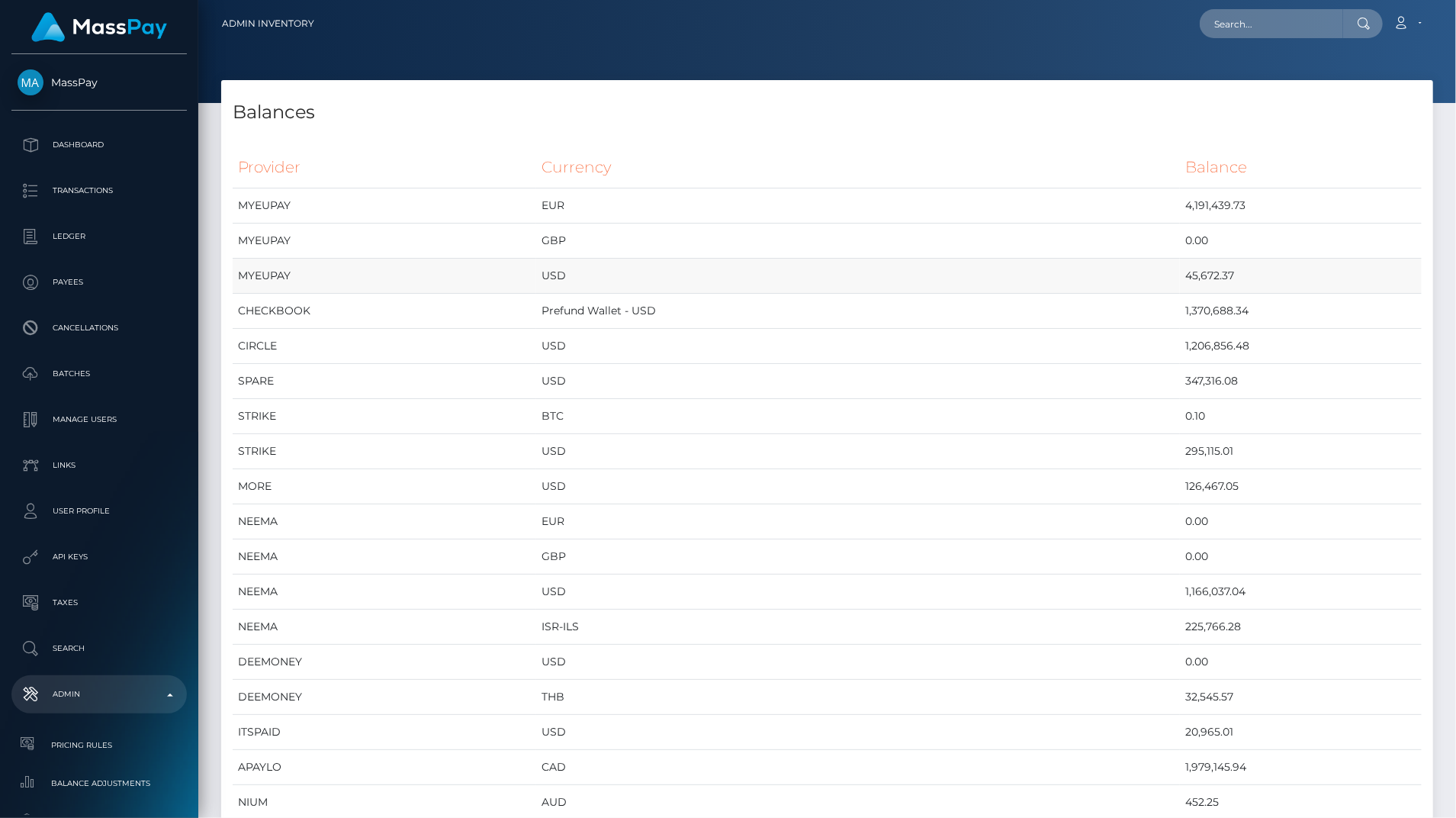
scroll to position [8062, 1212]
click at [1179, 770] on td "1,979,145.94" at bounding box center [1300, 768] width 242 height 35
copy td "1,979,145.94"
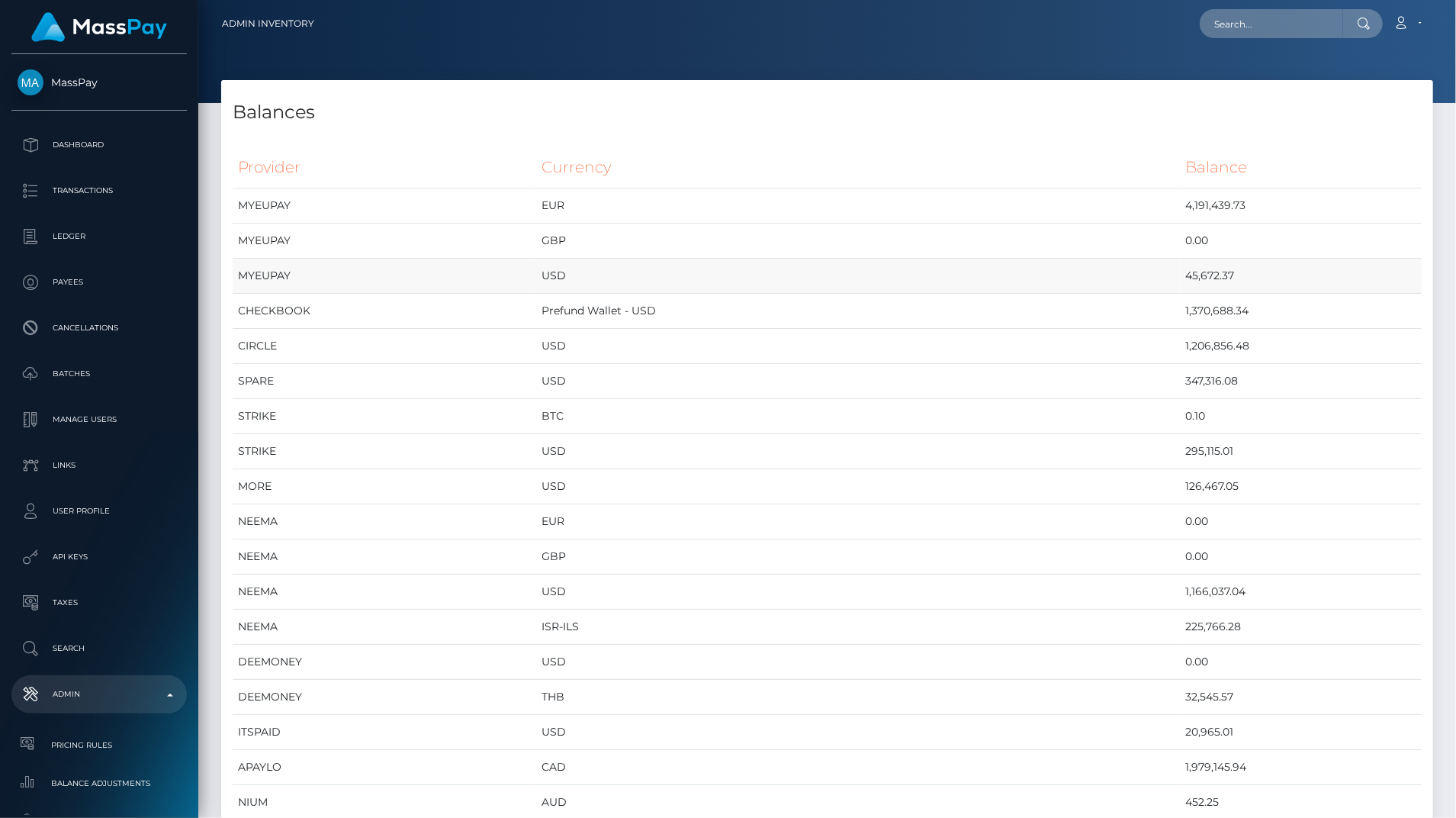
click at [1410, 258] on td "45,672.37" at bounding box center [1300, 276] width 242 height 35
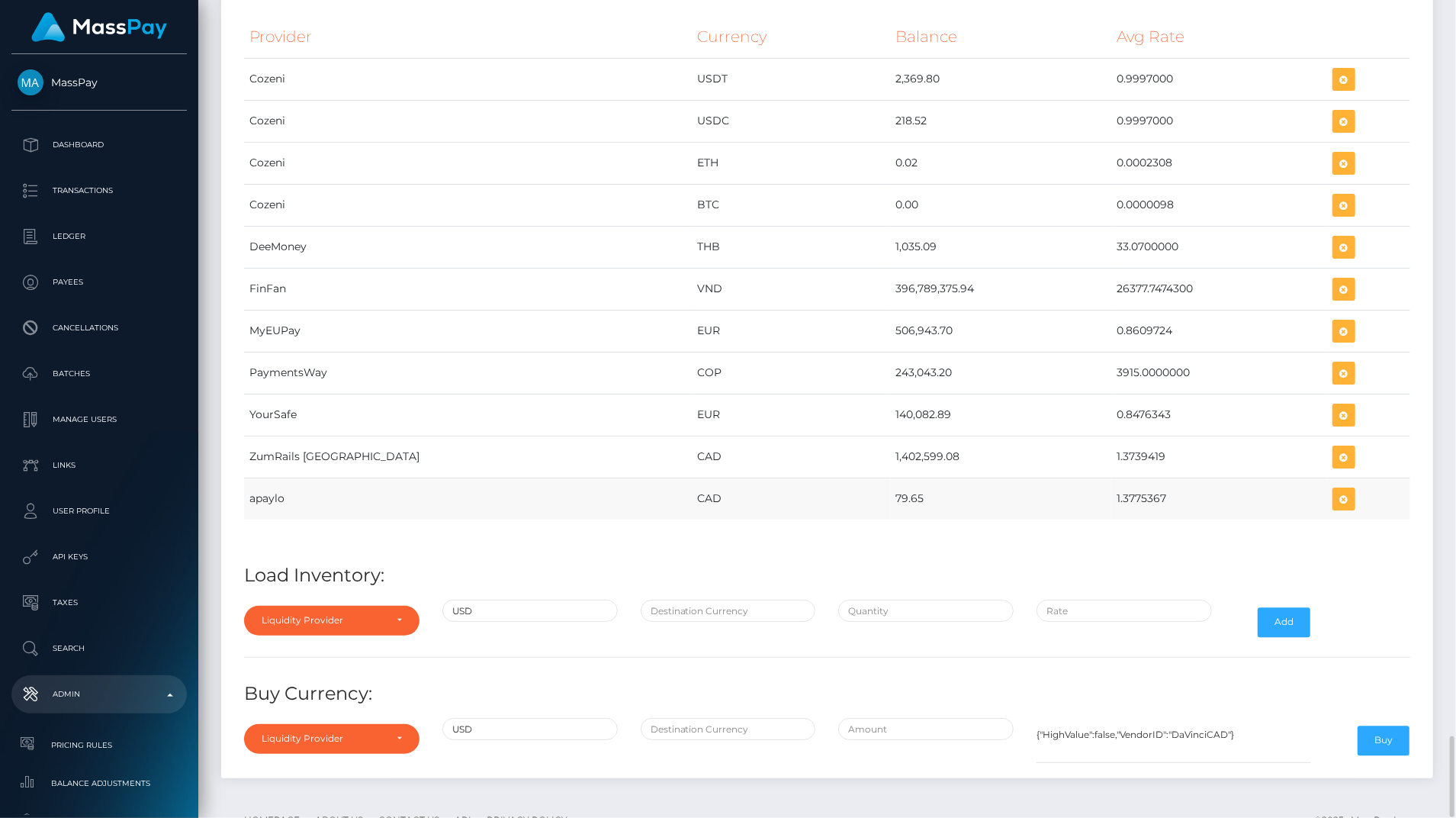
drag, startPoint x: 780, startPoint y: 447, endPoint x: 1126, endPoint y: 453, distance: 346.1
click at [1126, 477] on tr "apaylo CAD 79.65 1.3775367" at bounding box center [827, 498] width 1166 height 42
copy tr "79.65 1.3775367"
drag, startPoint x: 1326, startPoint y: 456, endPoint x: 319, endPoint y: 556, distance: 1012.0
click at [1335, 490] on icon "button" at bounding box center [1344, 499] width 18 height 19
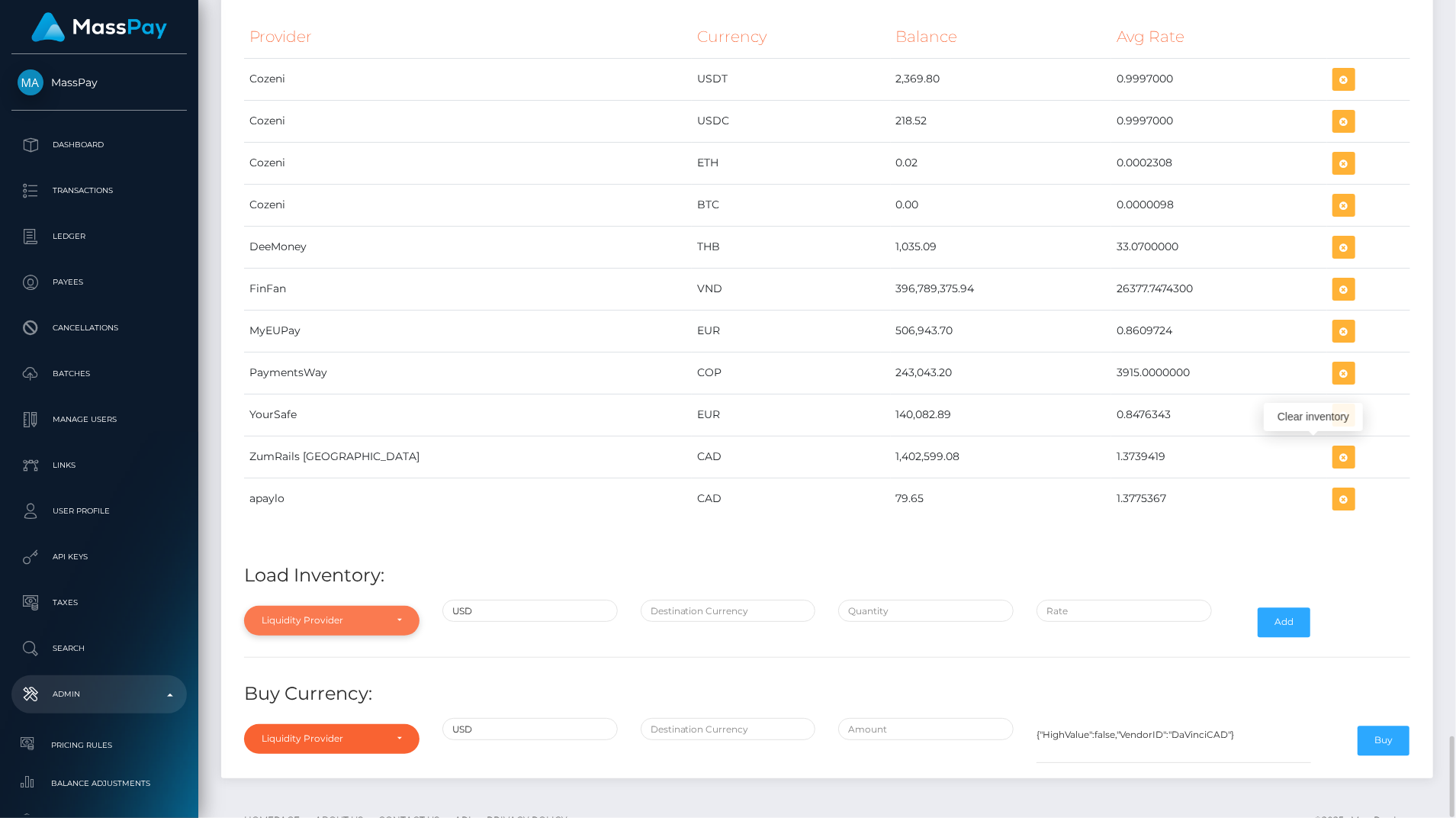
click at [319, 605] on div "Liquidity Provider" at bounding box center [332, 620] width 176 height 29
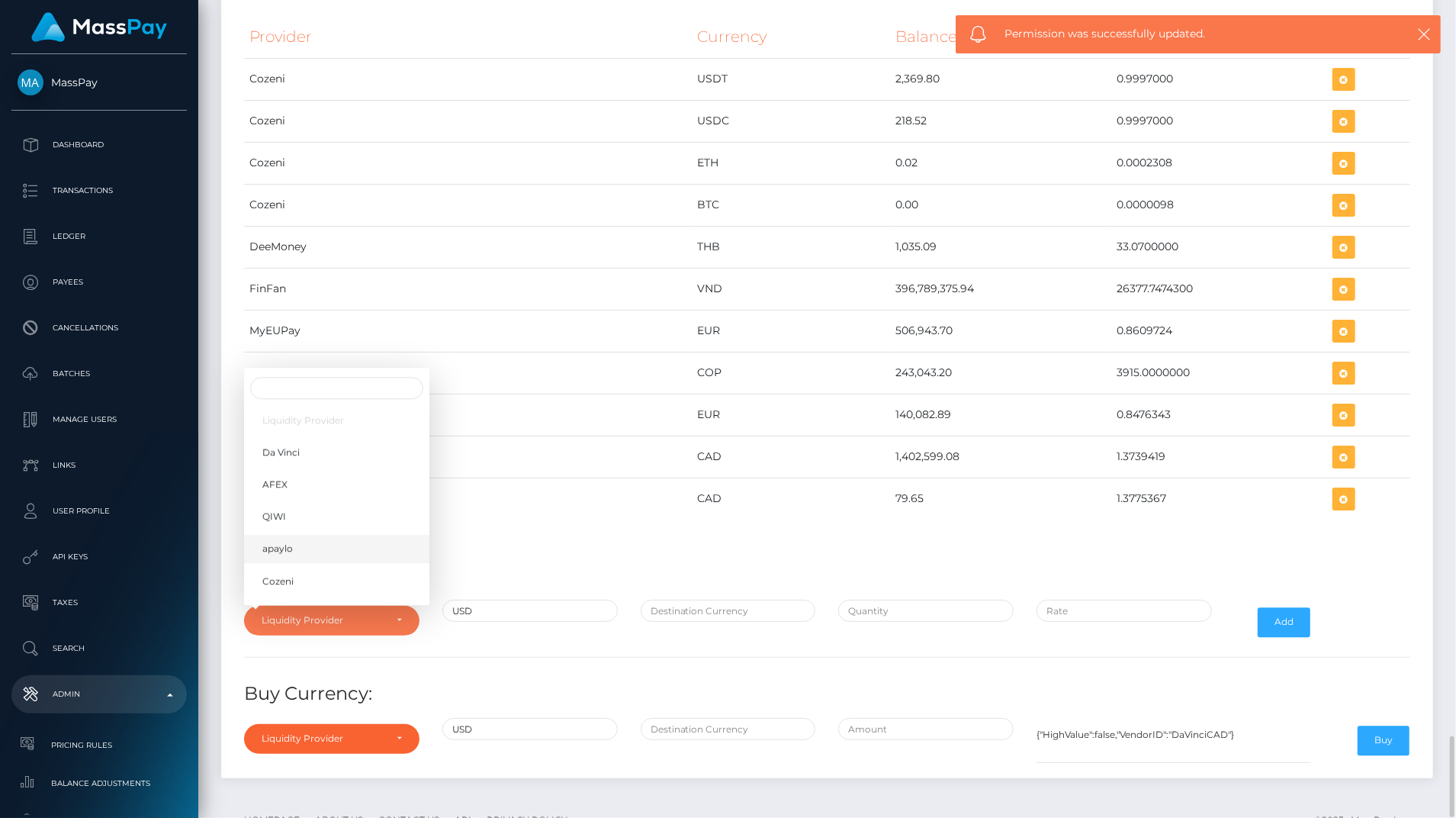
click at [294, 535] on link "apaylo" at bounding box center [337, 549] width 185 height 28
select select "apaylo"
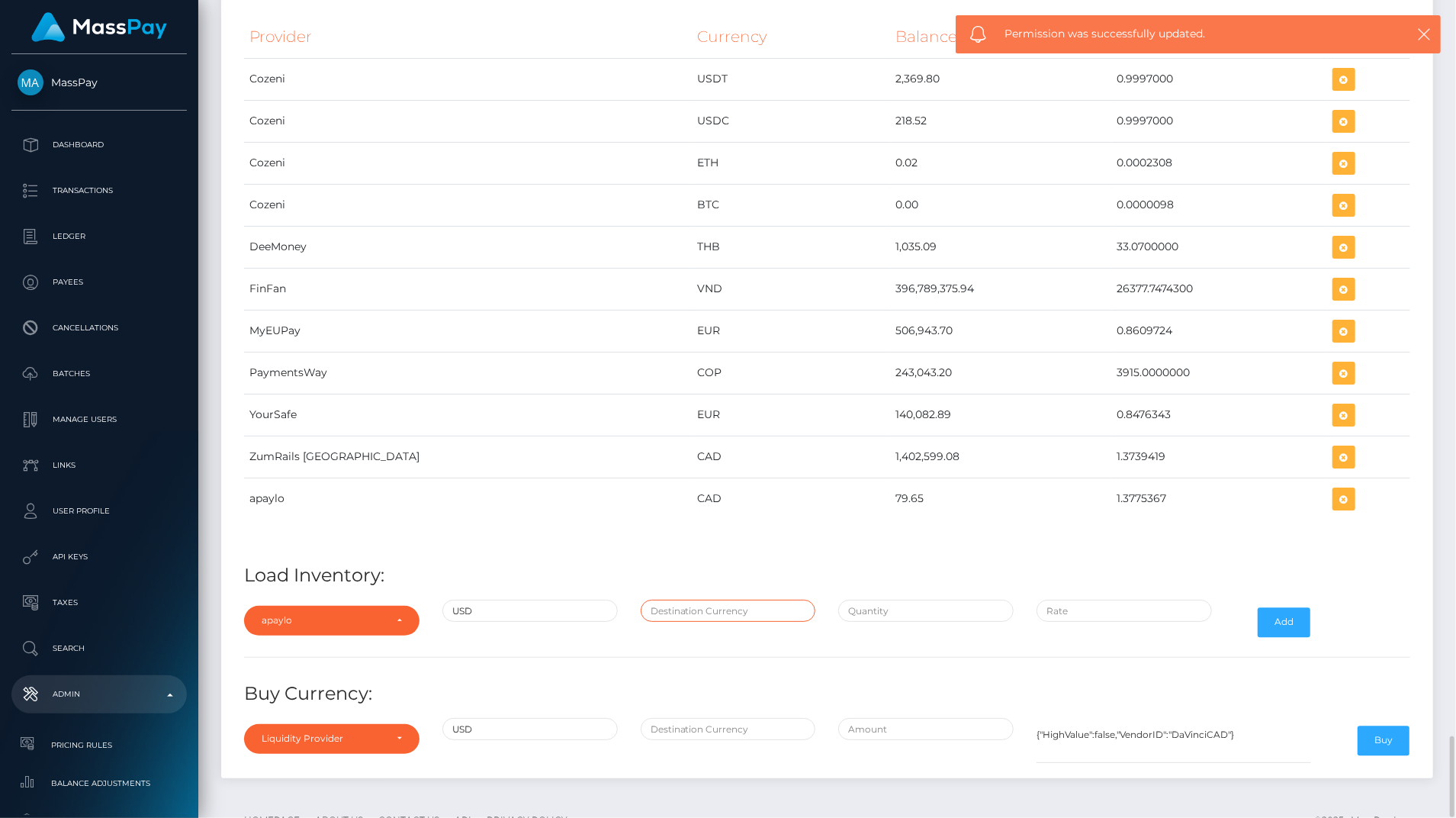
click at [731, 600] on input "text" at bounding box center [729, 611] width 176 height 22
type input "CAD"
type input "$636,416.5200000"
type input "$1.3752000"
click at [923, 600] on input "$636,416.5200000" at bounding box center [926, 611] width 176 height 22
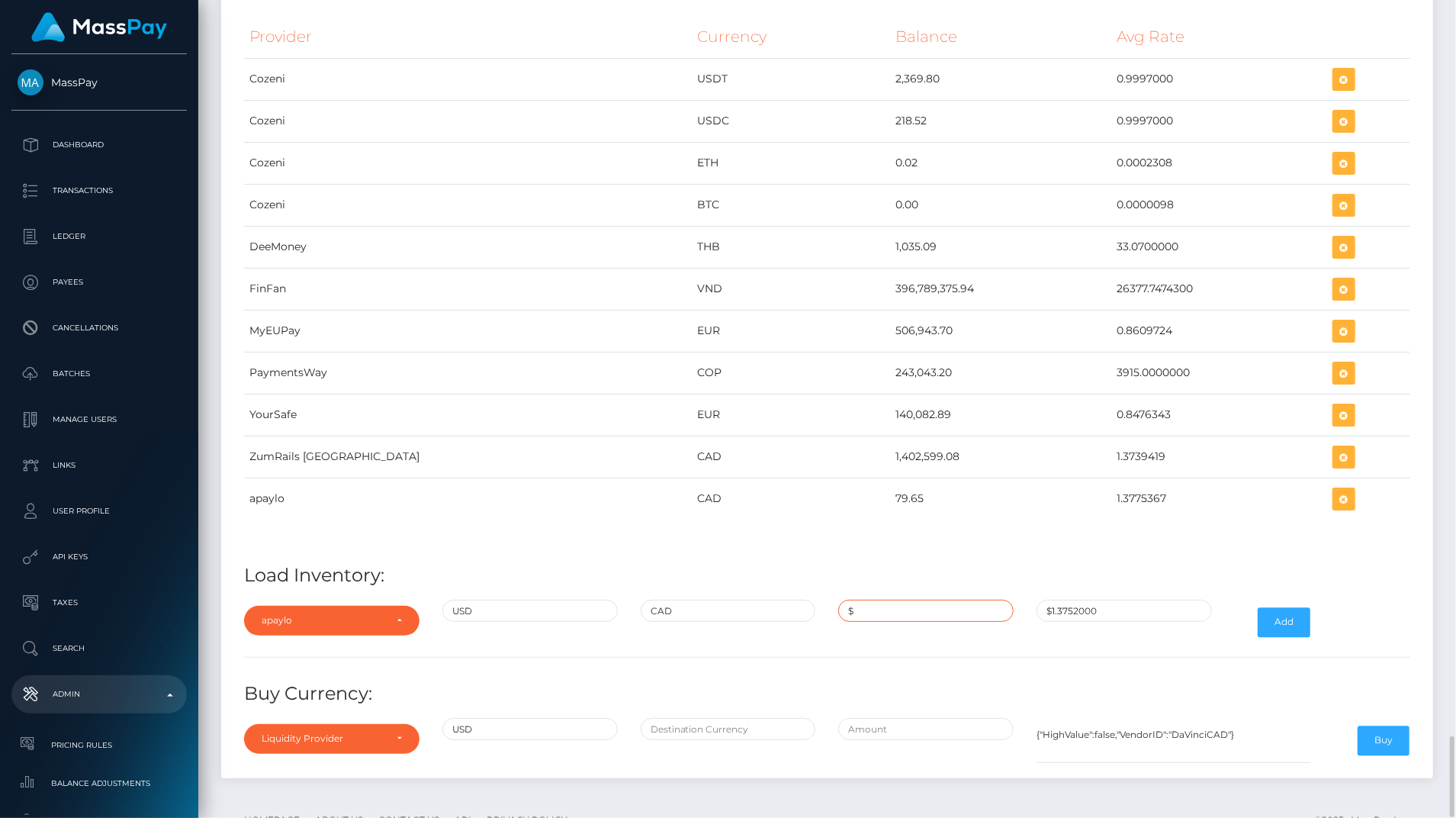
paste input "1,250,000.0000000"
type input "$1,250,000.0000000"
click at [961, 600] on input "$1,250,000.0000000" at bounding box center [926, 611] width 176 height 22
paste input "1.3835000"
type input "$1.3835000"
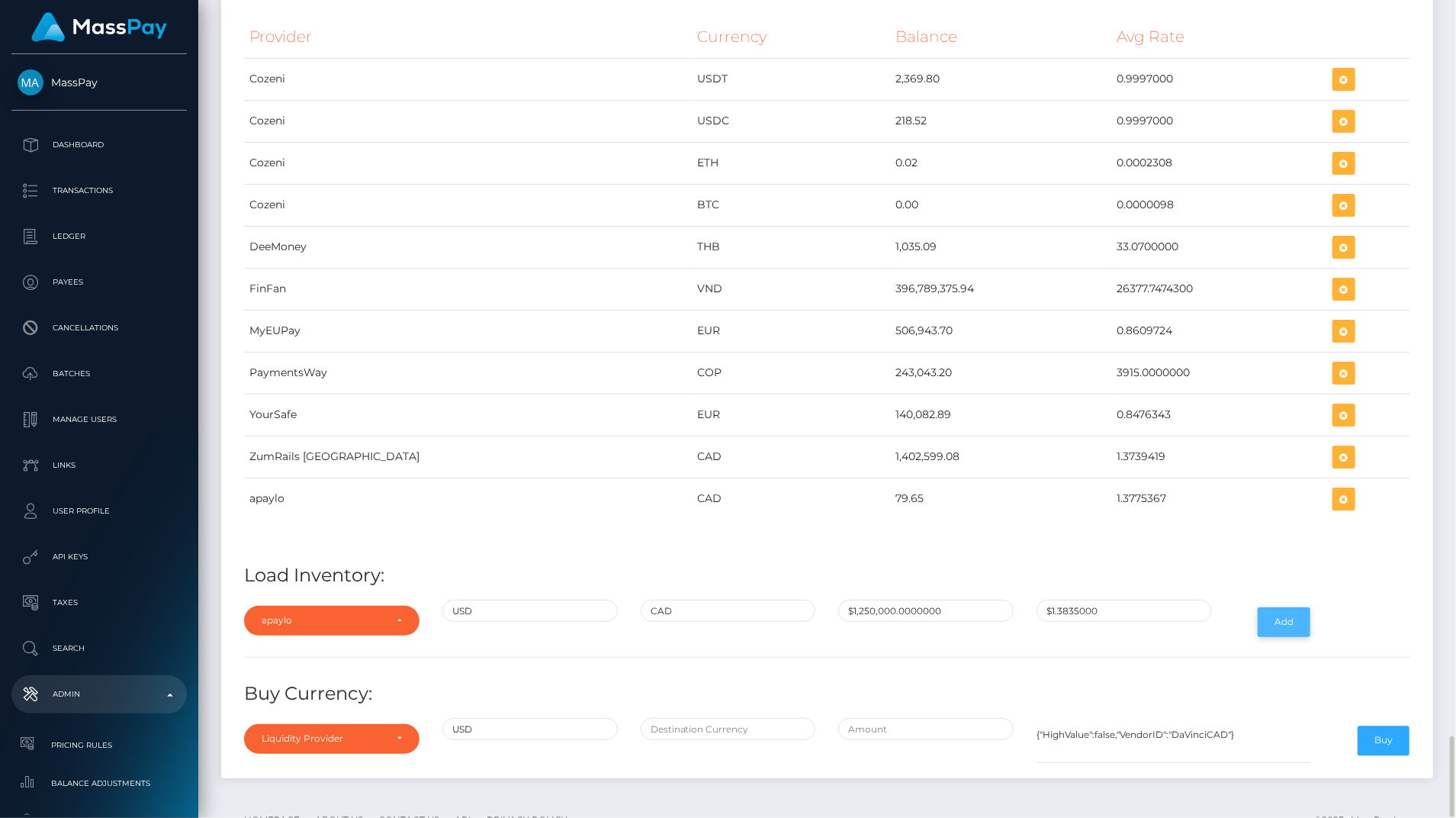
click at [1298, 607] on button "Add" at bounding box center [1283, 622] width 52 height 29
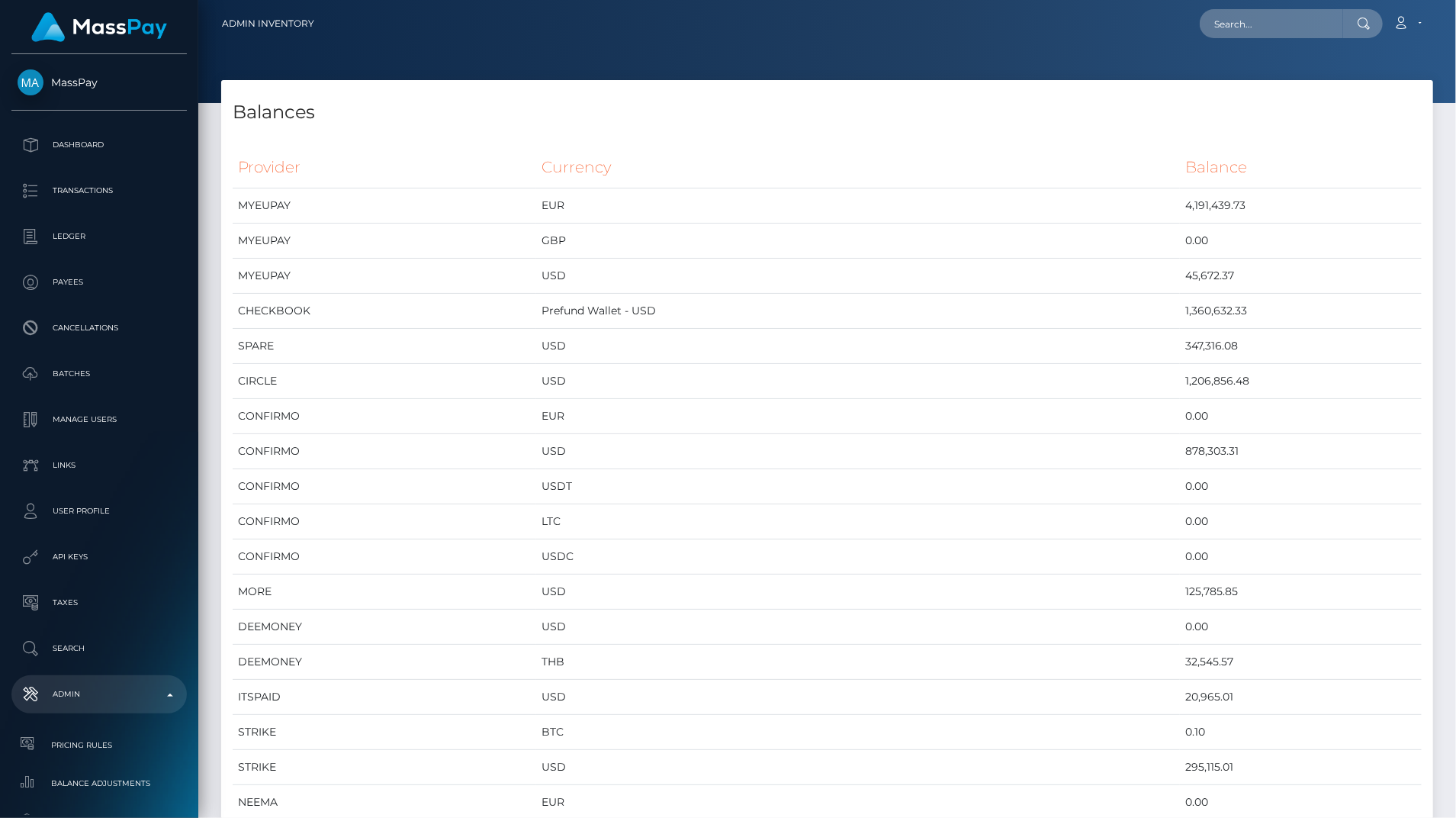
scroll to position [8062, 1212]
click at [1405, 168] on th "Balance" at bounding box center [1300, 168] width 242 height 42
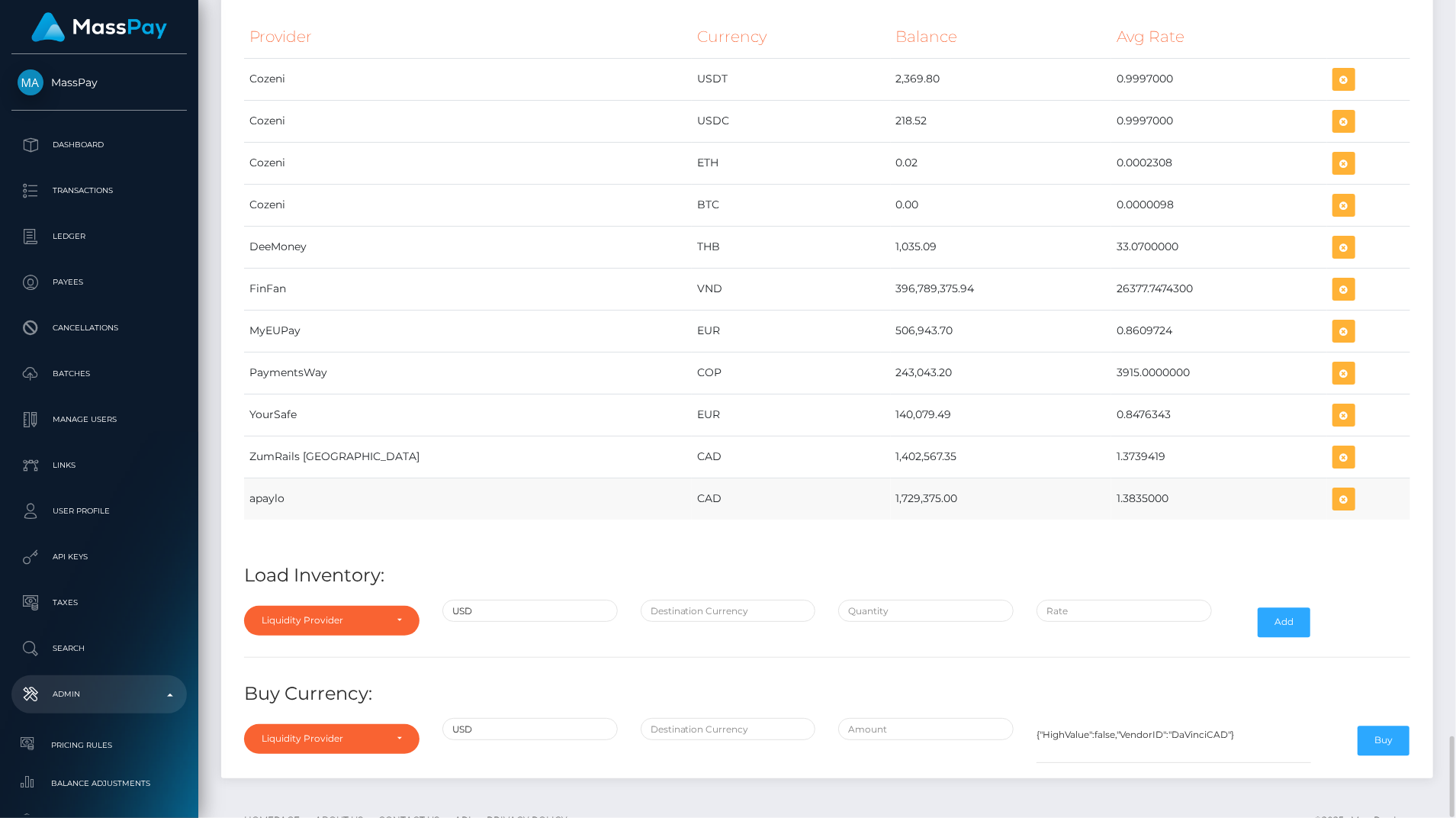
drag, startPoint x: 754, startPoint y: 442, endPoint x: 1111, endPoint y: 464, distance: 357.7
click at [1111, 477] on tr "apaylo CAD 1,729,375.00 1.3835000" at bounding box center [827, 498] width 1166 height 42
drag, startPoint x: 1100, startPoint y: 460, endPoint x: 924, endPoint y: 454, distance: 176.1
click at [924, 477] on tr "apaylo CAD 1,729,375.00 1.3835000" at bounding box center [827, 498] width 1166 height 42
drag, startPoint x: 924, startPoint y: 454, endPoint x: 1115, endPoint y: 447, distance: 191.1
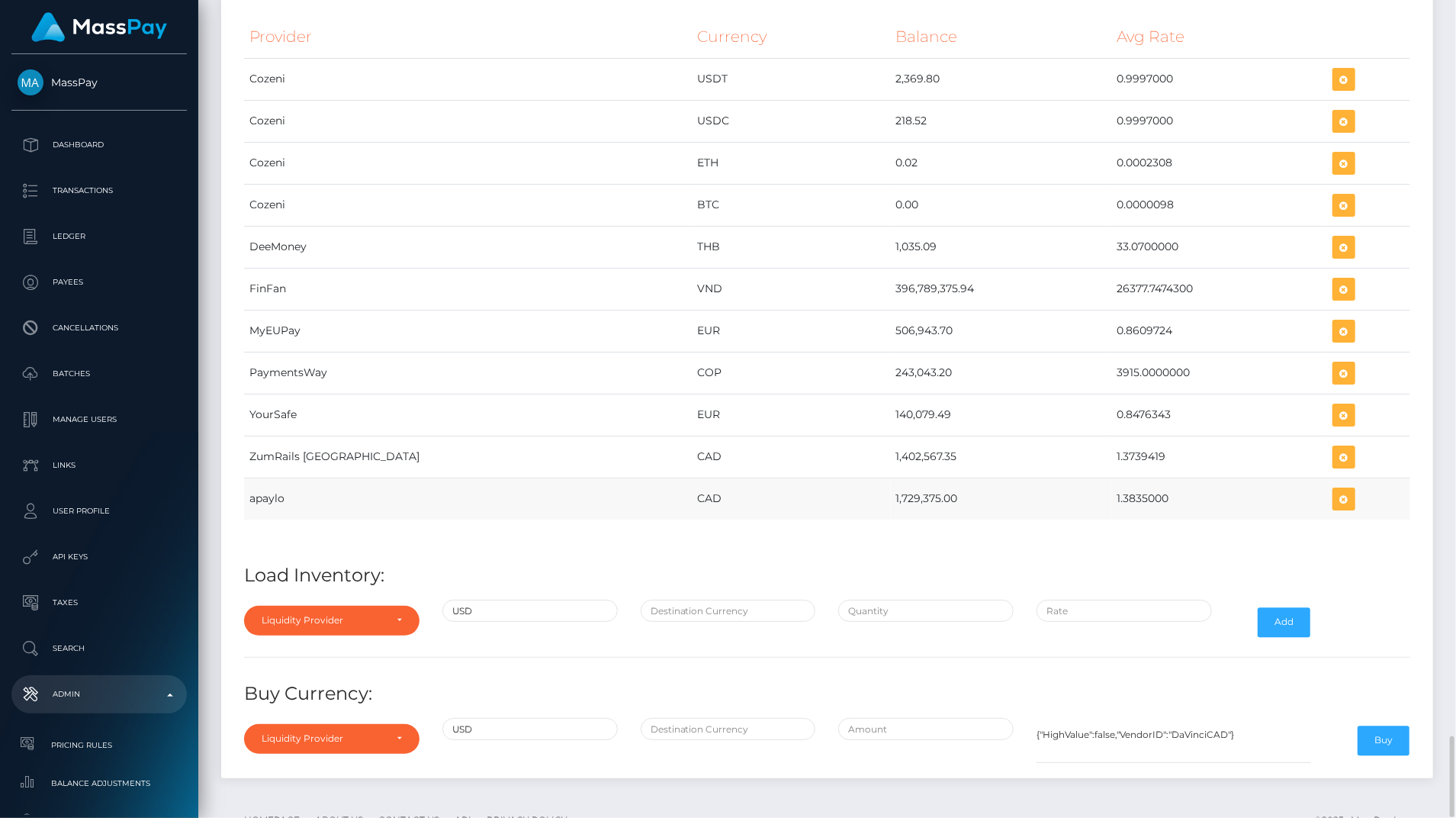
click at [1115, 477] on tr "apaylo CAD 1,729,375.00 1.3835000" at bounding box center [827, 498] width 1166 height 42
copy tr "1,729,375.00 1.3835000"
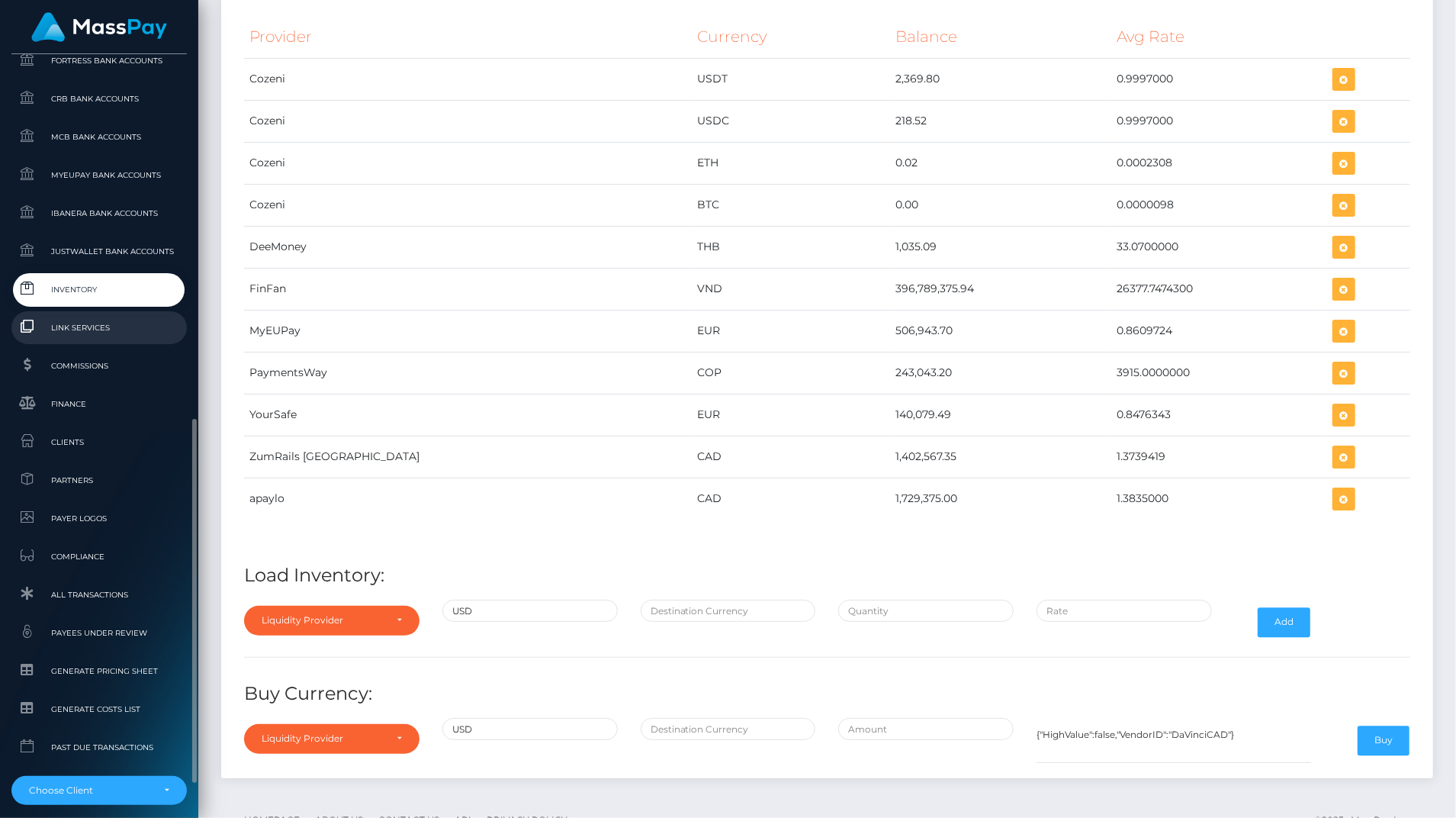
click at [112, 335] on span "Link Services" at bounding box center [99, 327] width 163 height 17
click at [98, 289] on span "Inventory" at bounding box center [99, 289] width 163 height 17
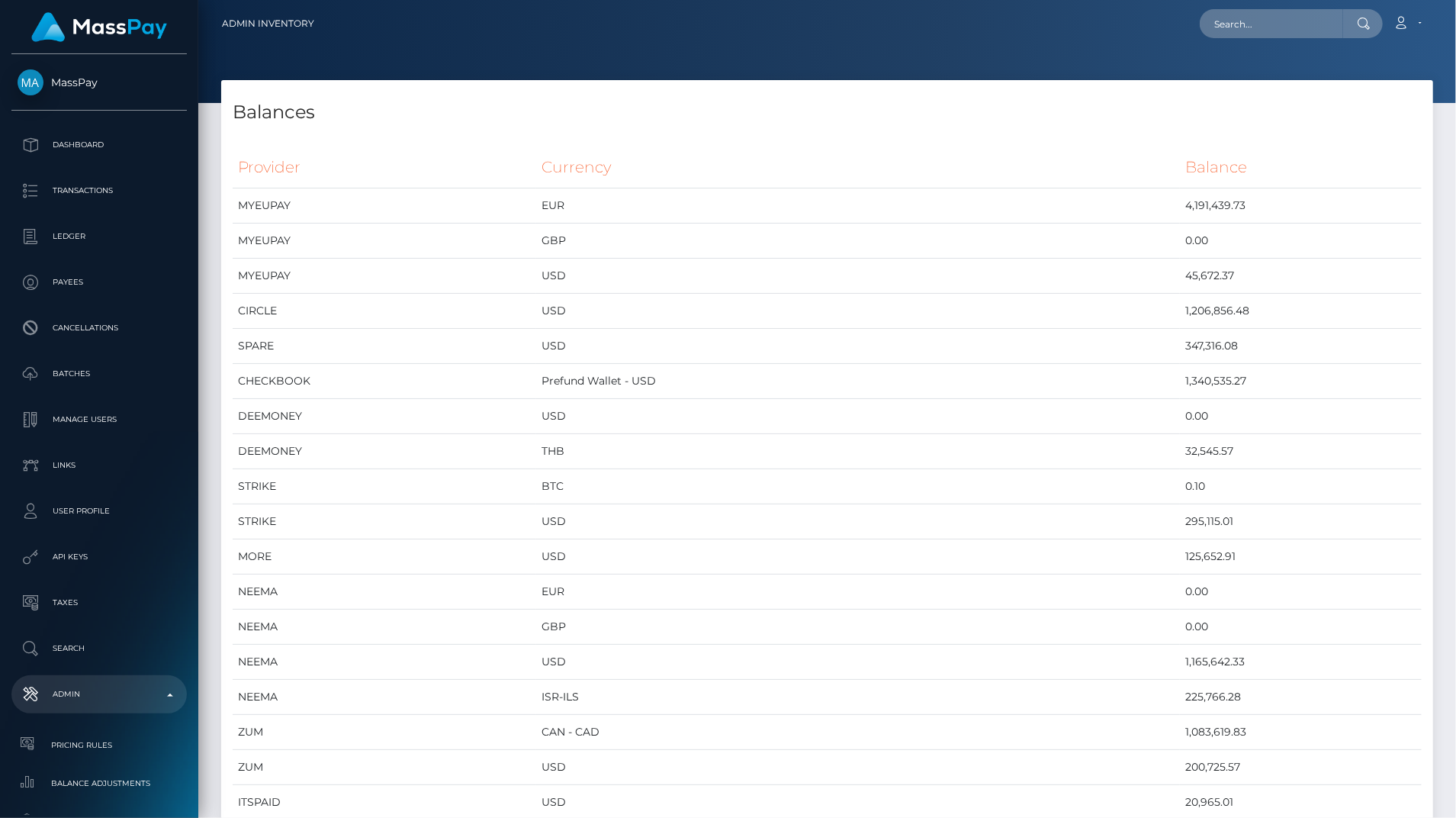
scroll to position [8062, 1212]
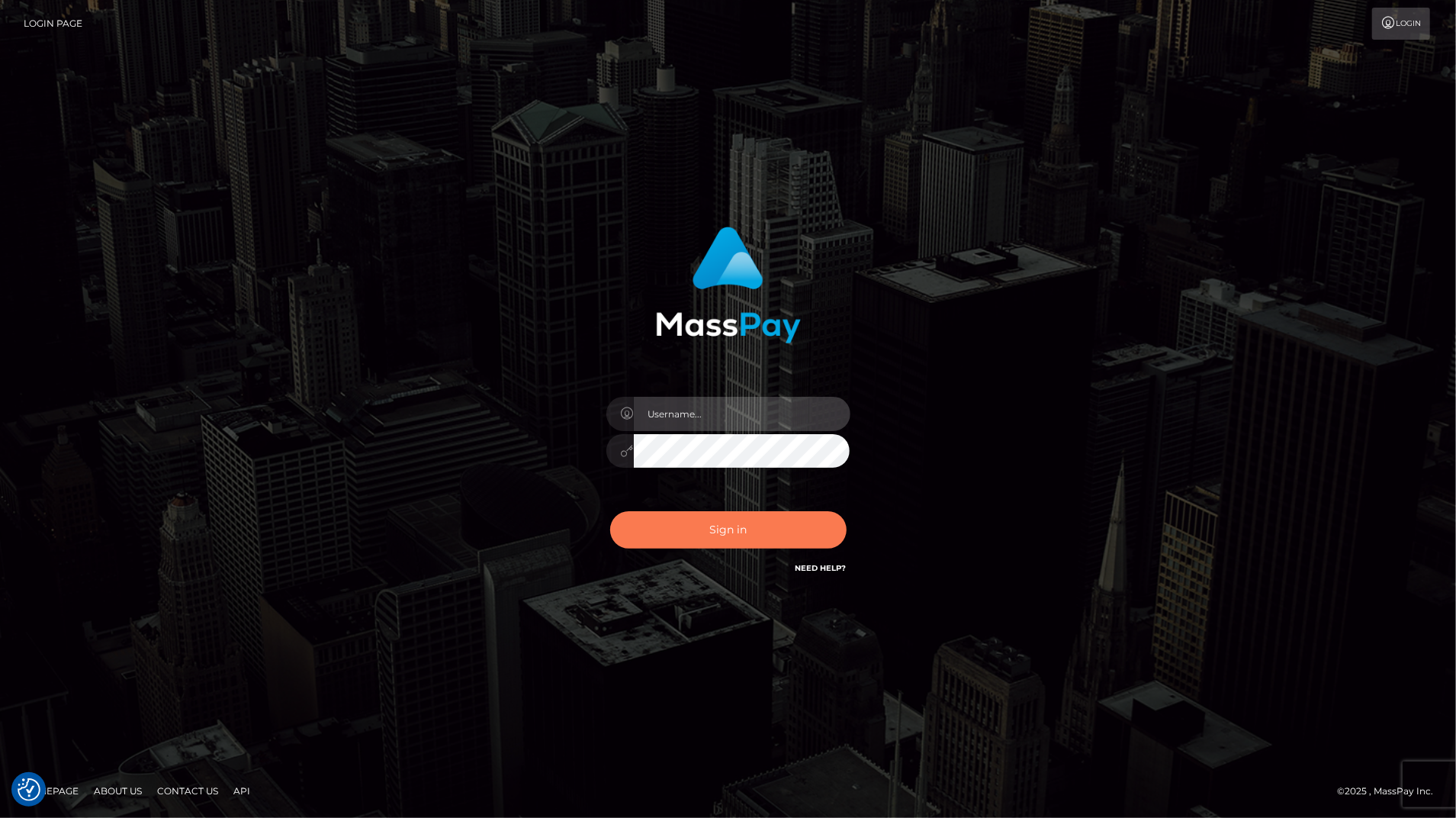
type input "bengreen"
click at [710, 520] on button "Sign in" at bounding box center [728, 529] width 236 height 38
type input "bengreen"
click at [709, 534] on button "Sign in" at bounding box center [728, 529] width 236 height 38
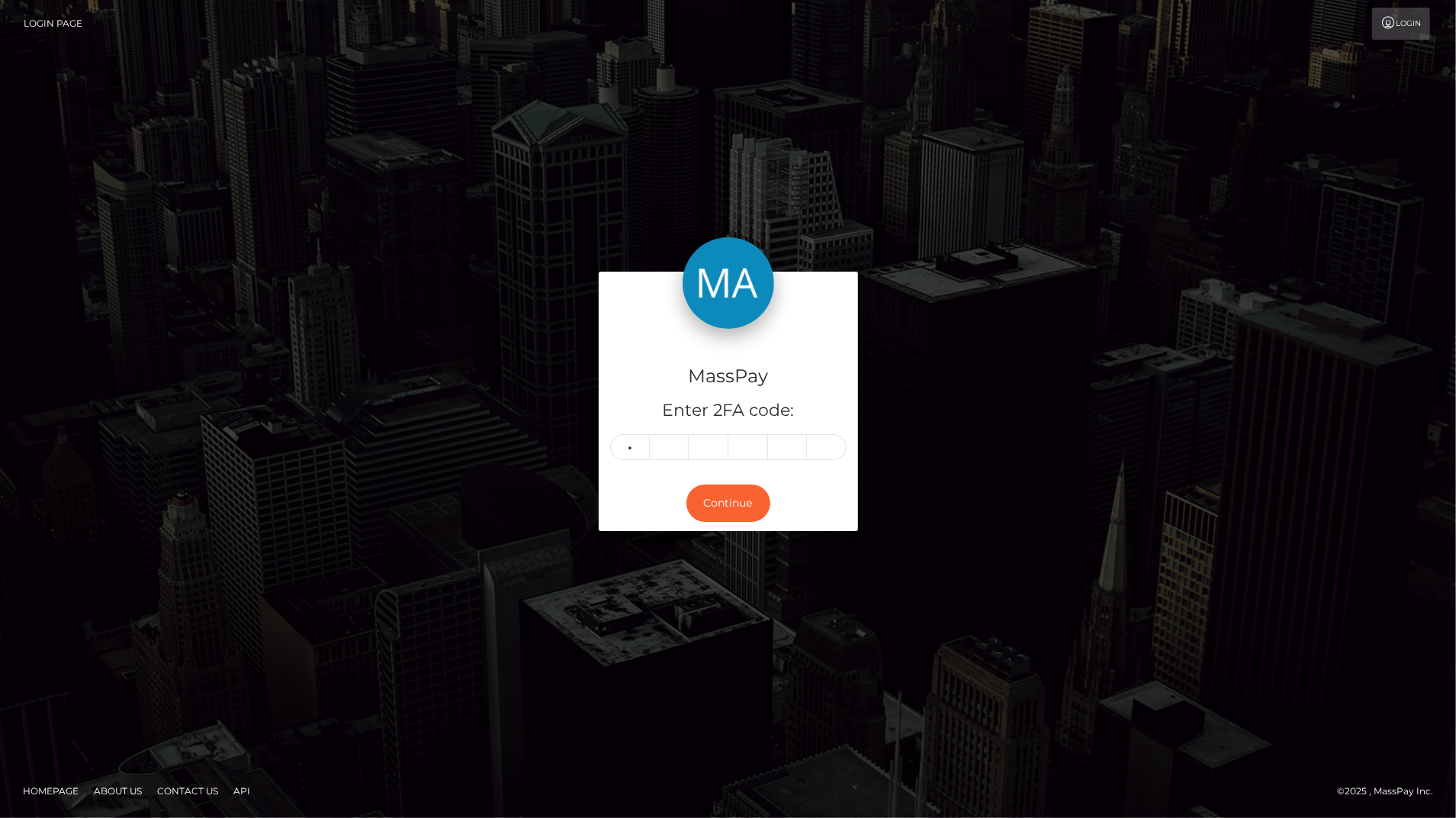
type input "3"
type input "8"
type input "2"
type input "4"
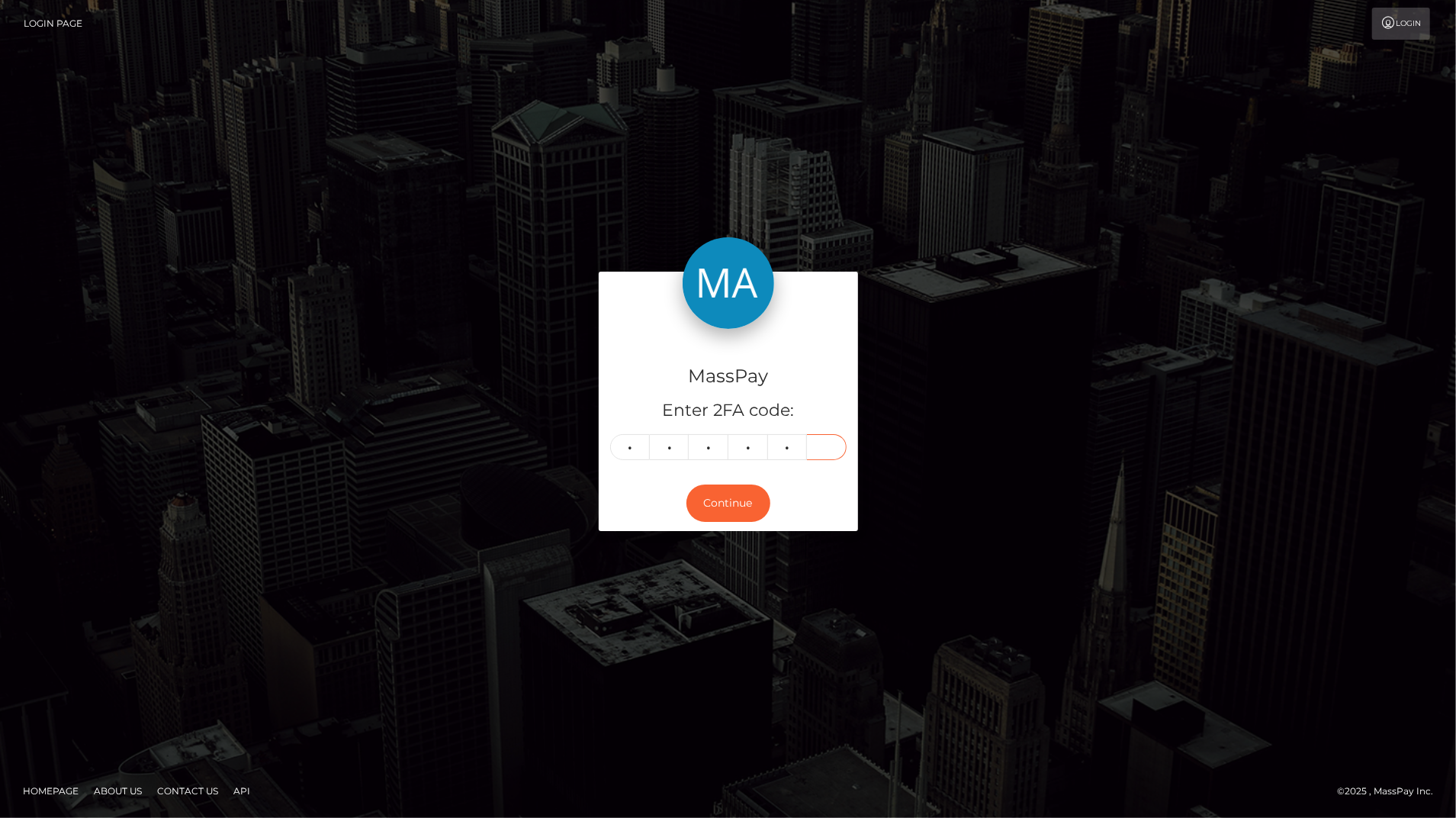
type input "7"
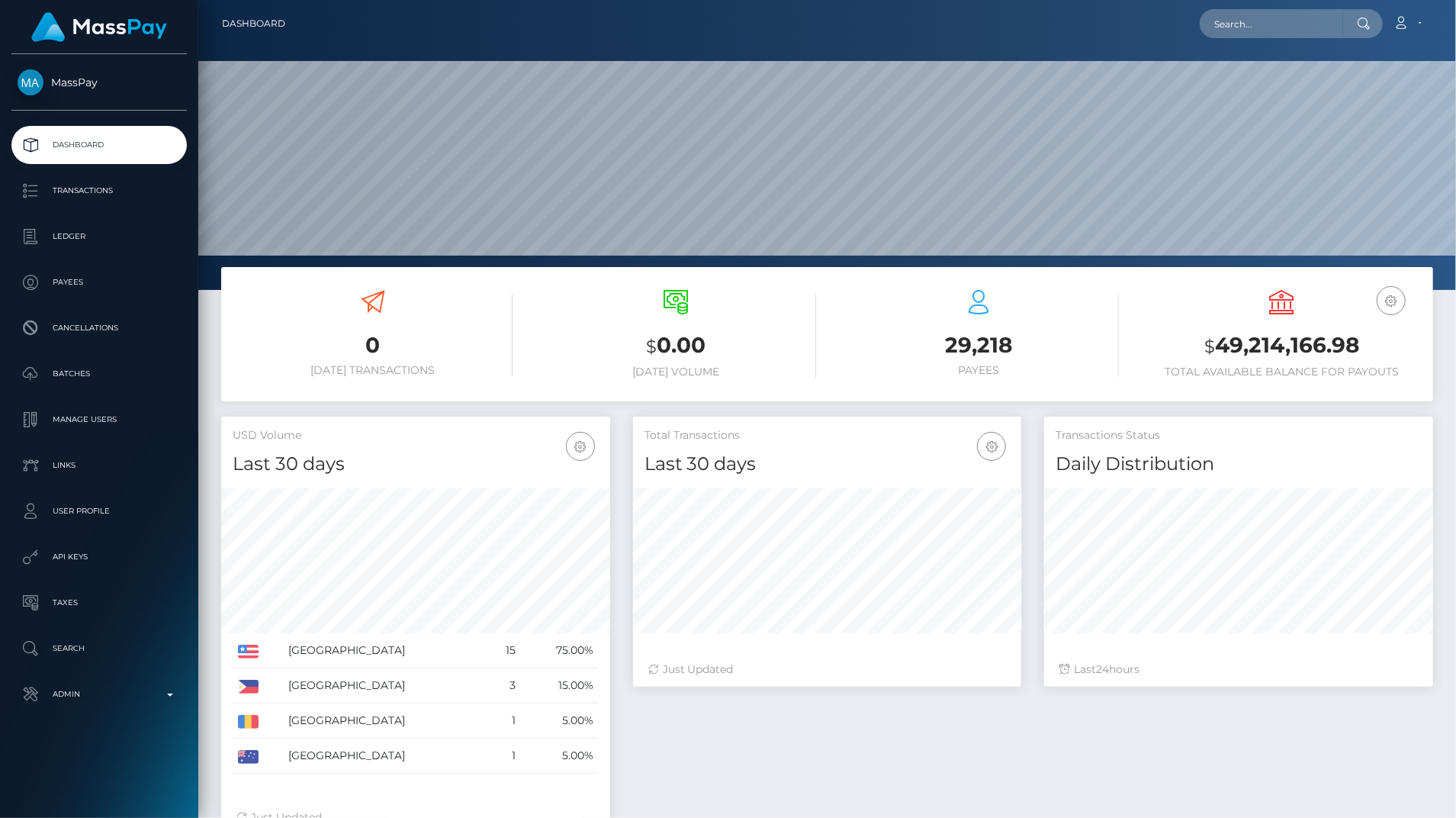
scroll to position [270, 388]
click at [84, 690] on p "Admin" at bounding box center [99, 693] width 163 height 23
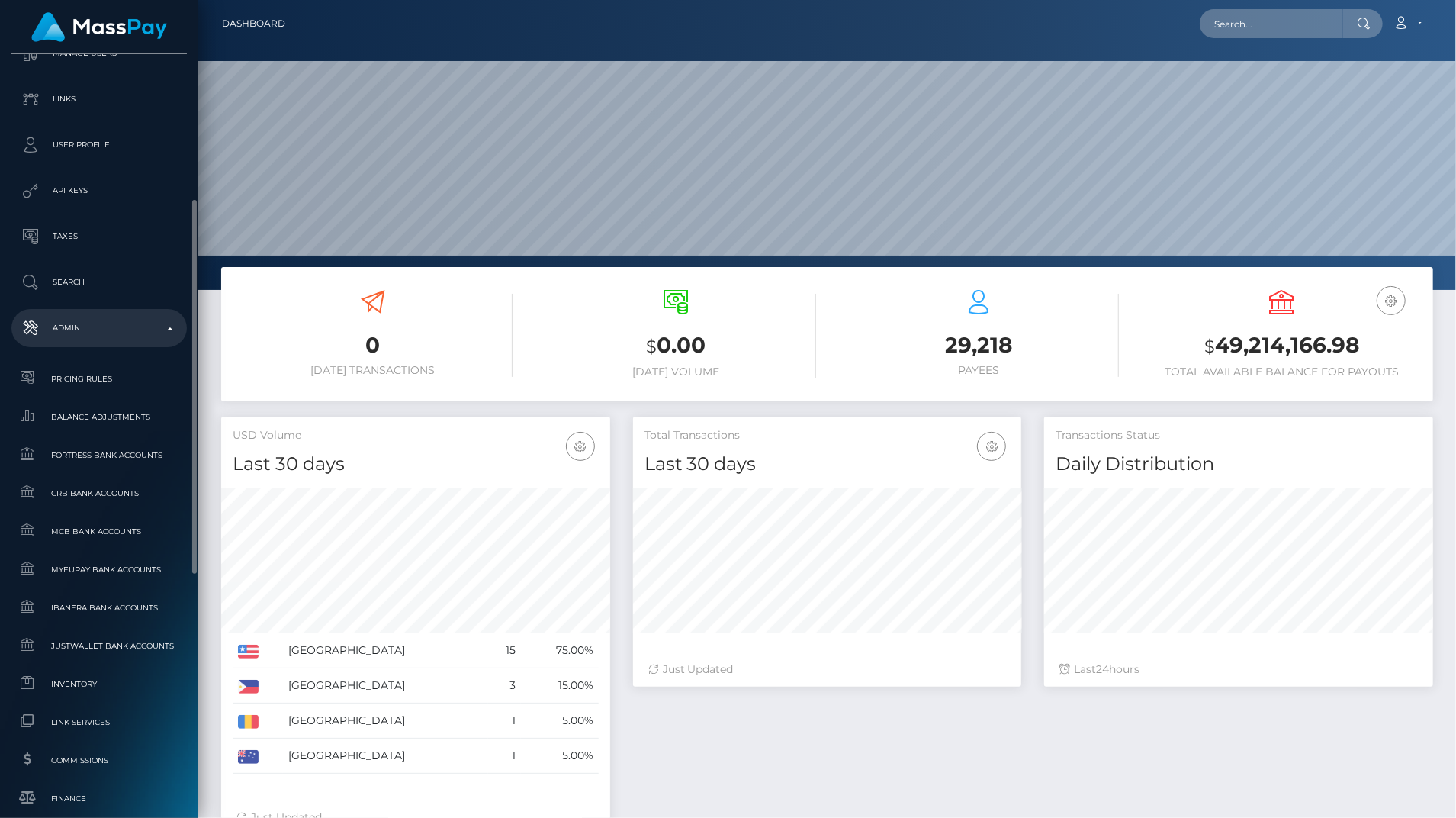
scroll to position [458, 0]
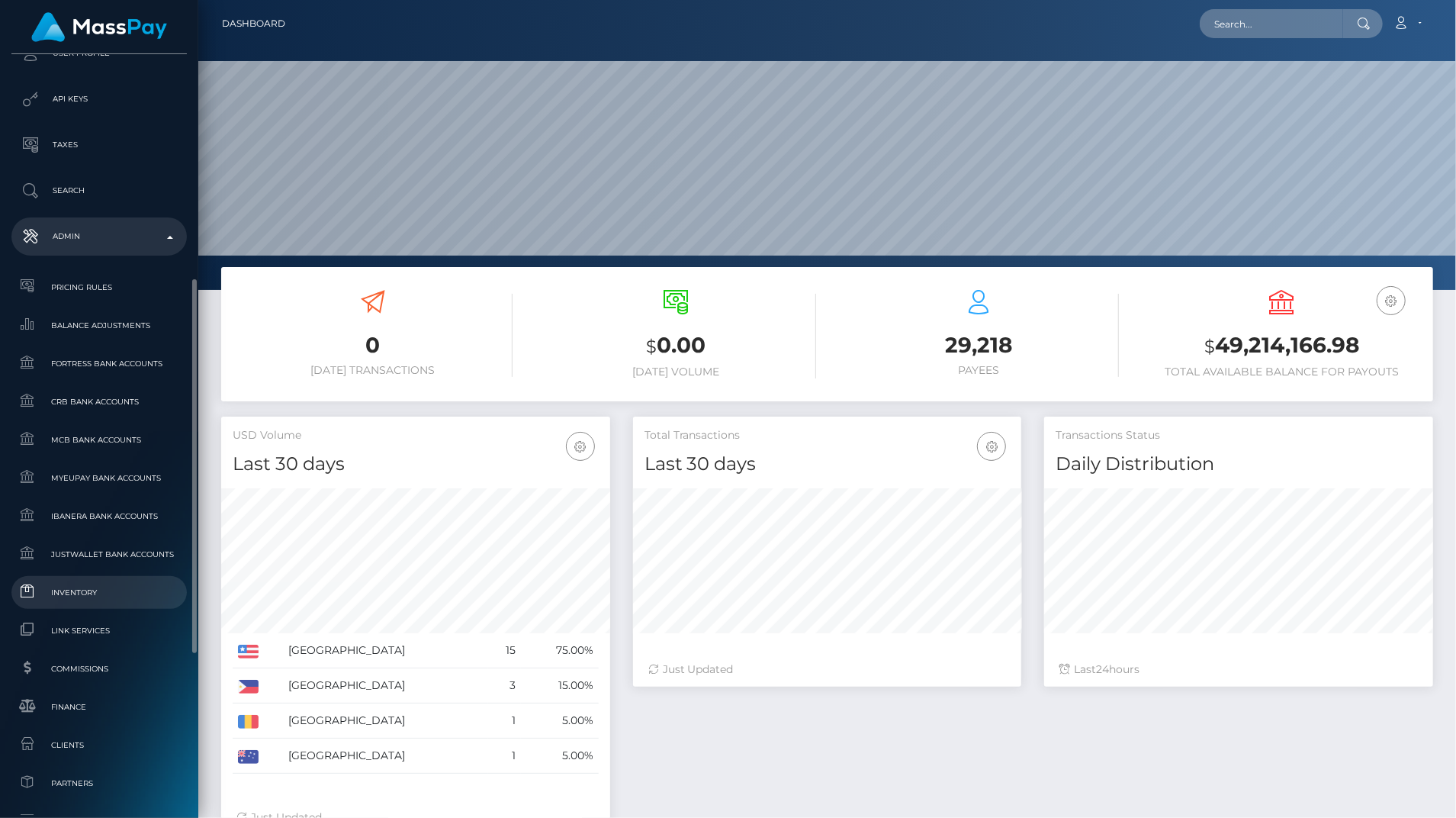
click at [109, 589] on span "Inventory" at bounding box center [99, 592] width 163 height 17
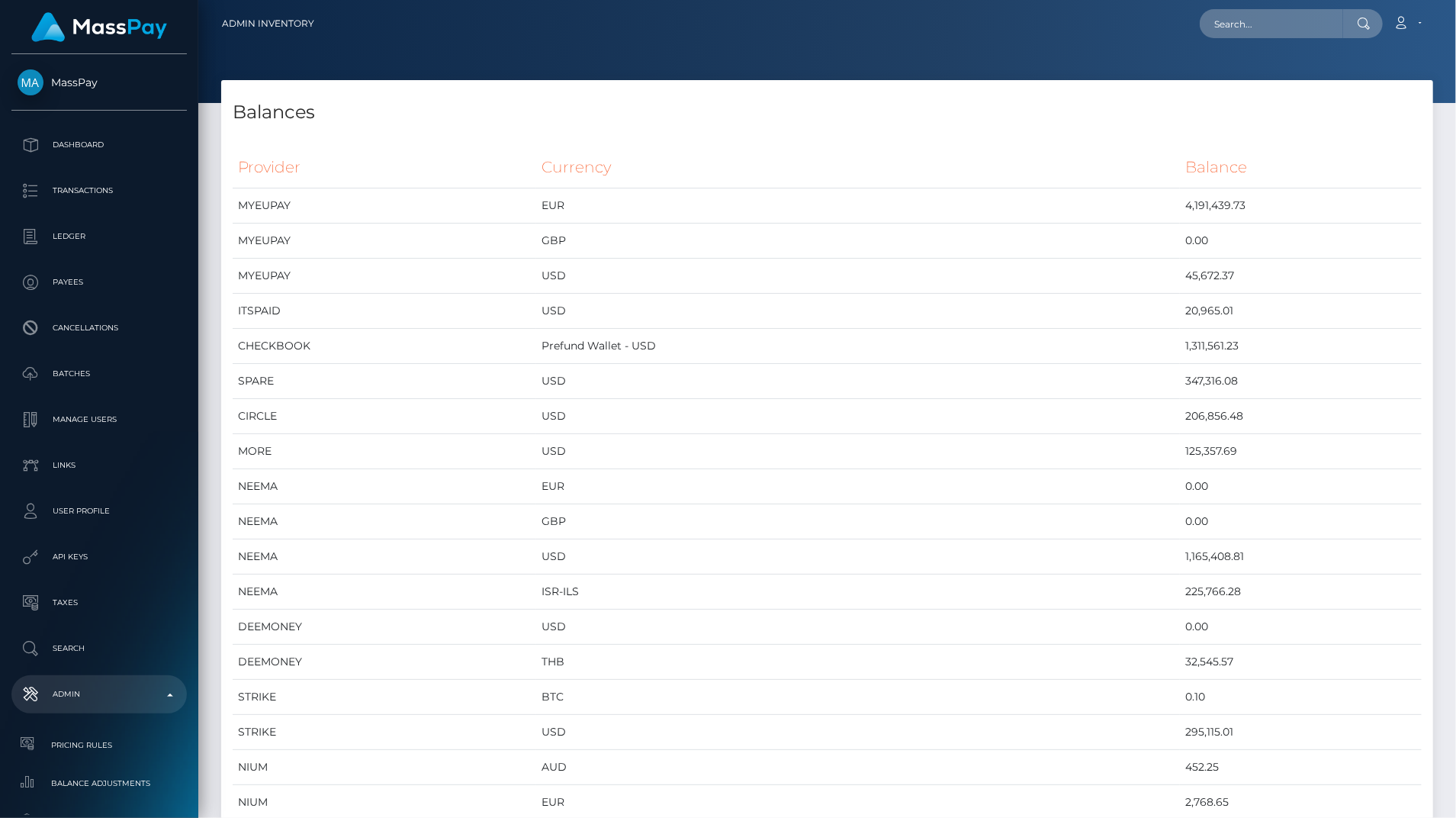
scroll to position [8062, 1212]
click at [708, 614] on td "USD" at bounding box center [858, 627] width 644 height 35
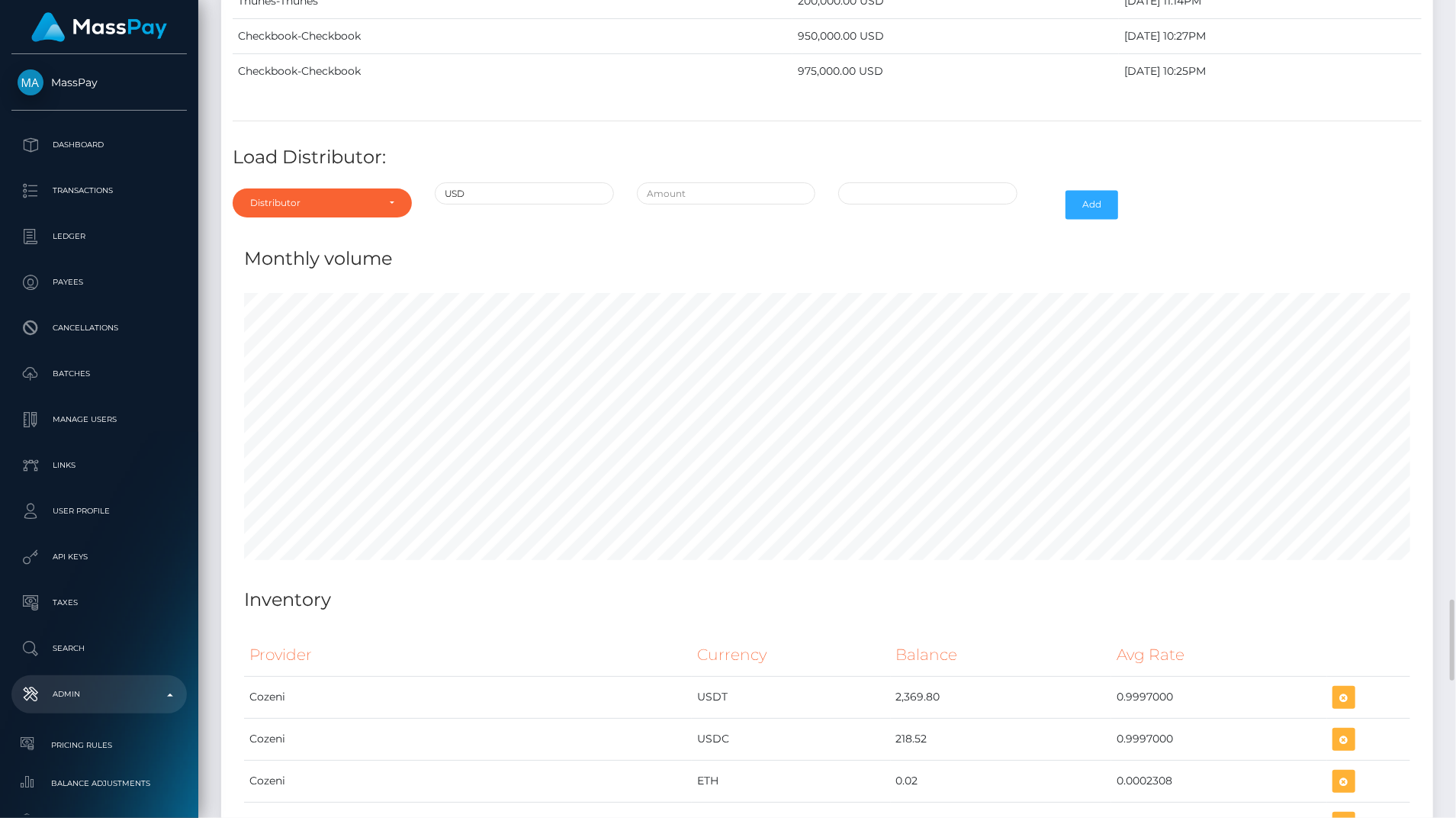
scroll to position [6728, 0]
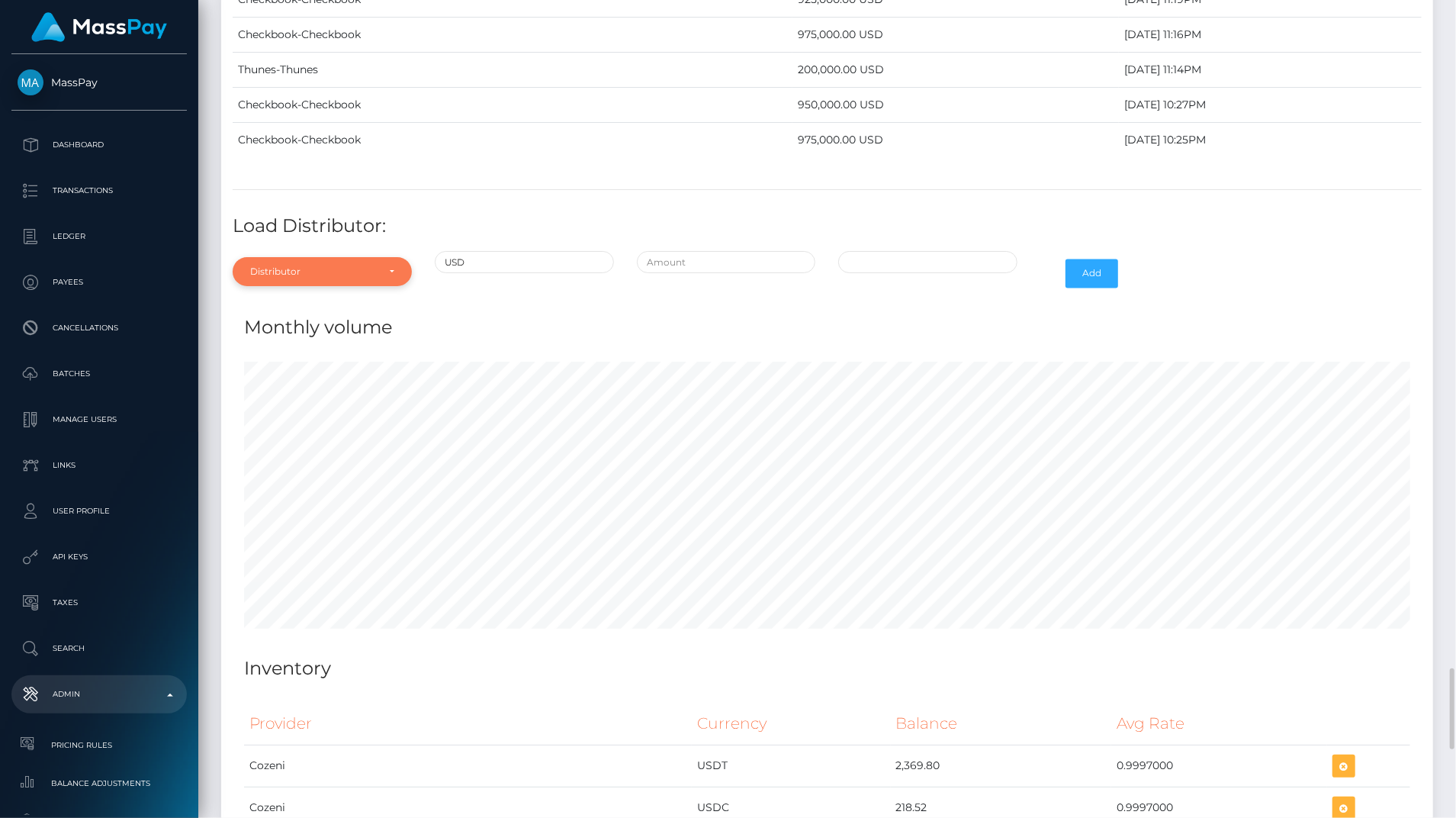
click at [387, 257] on div "Distributor" at bounding box center [322, 272] width 179 height 29
click at [341, 298] on input "Search" at bounding box center [332, 309] width 187 height 22
type input "thun"
click at [335, 326] on link "Thunes" at bounding box center [322, 340] width 179 height 28
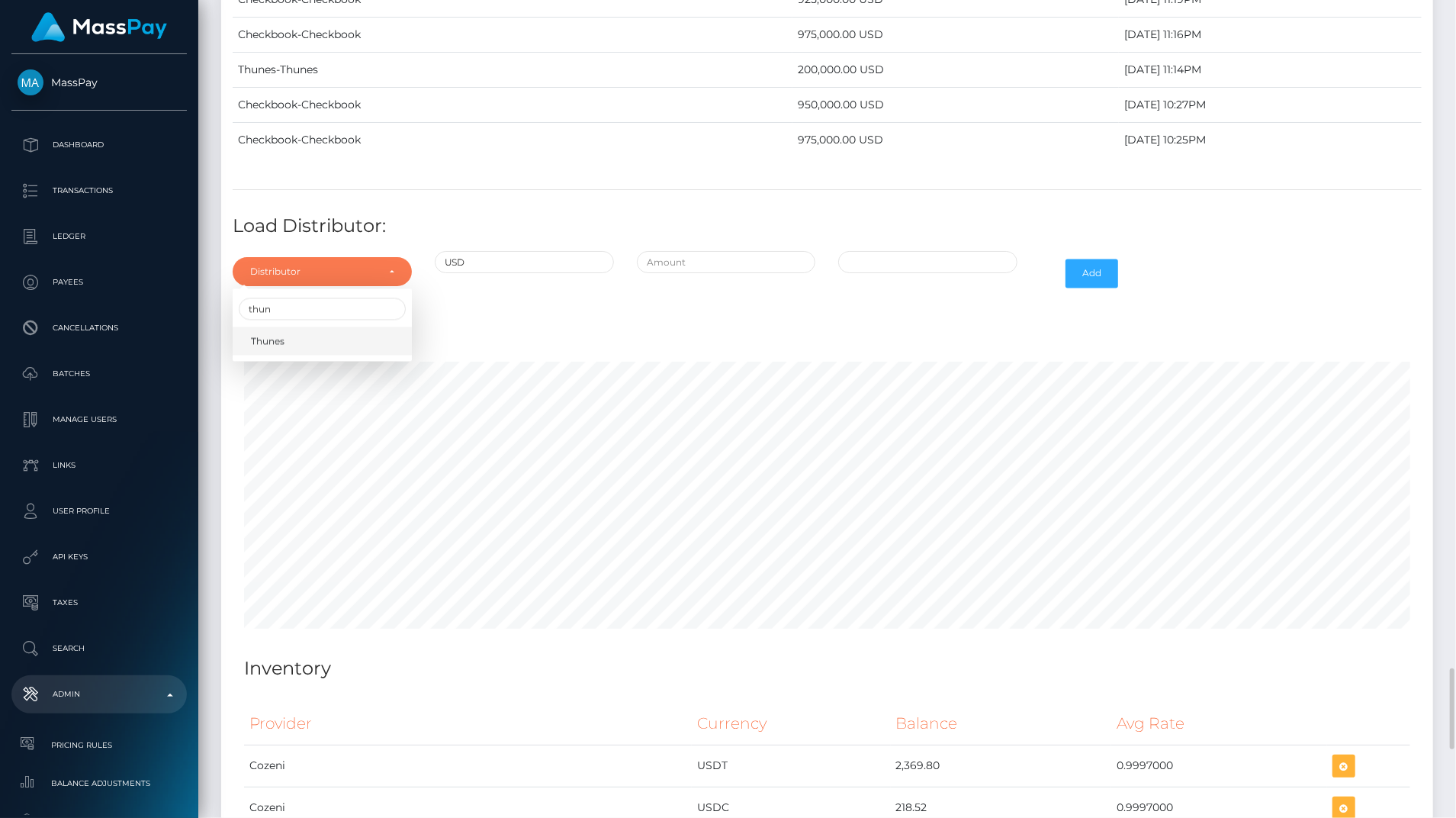
select select "13"
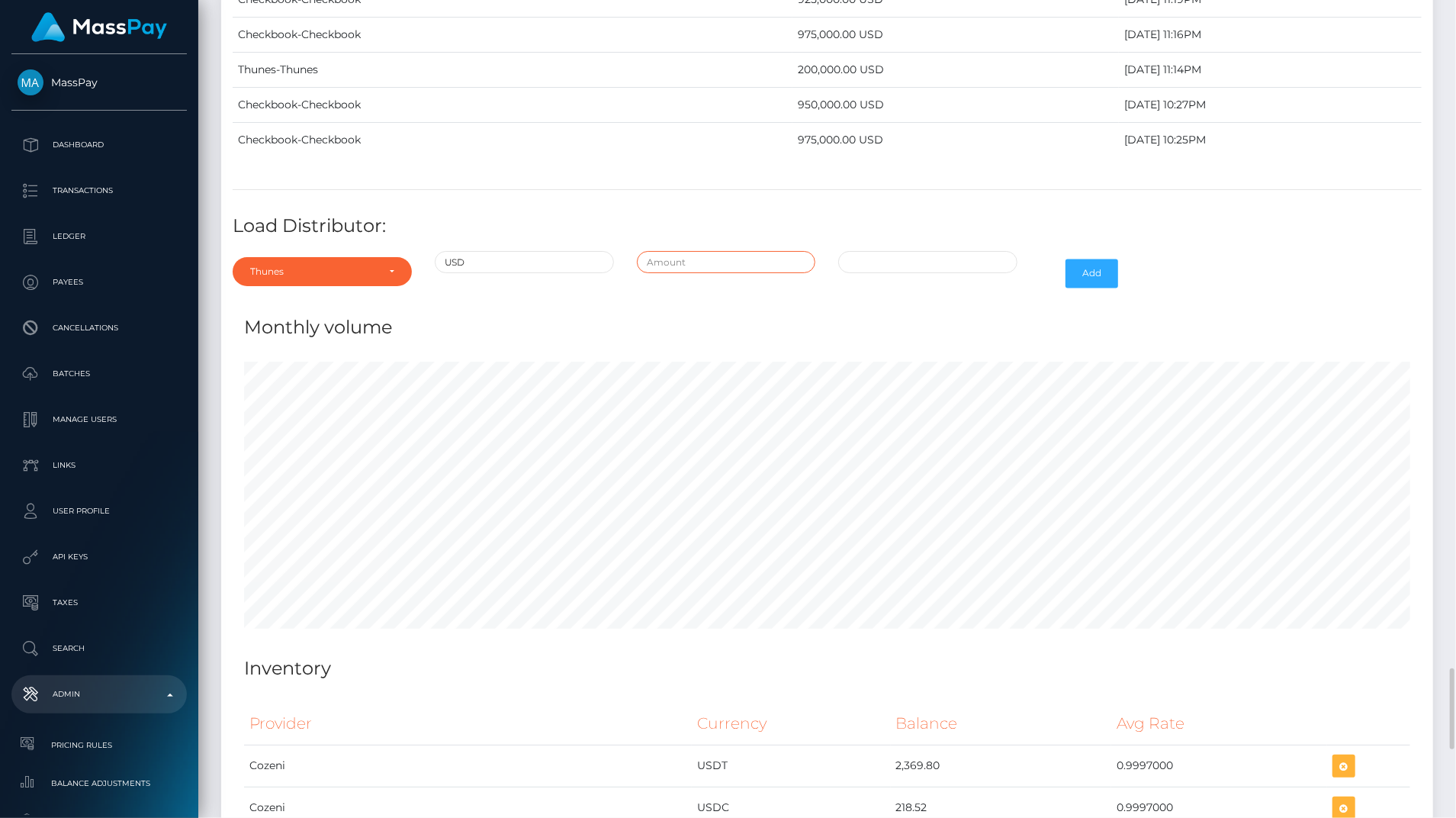
click at [745, 251] on input "text" at bounding box center [726, 262] width 179 height 22
type input "$300,000.0000000"
click at [905, 251] on input "text" at bounding box center [928, 262] width 179 height 22
type input "10/03/2025 7:45 AM"
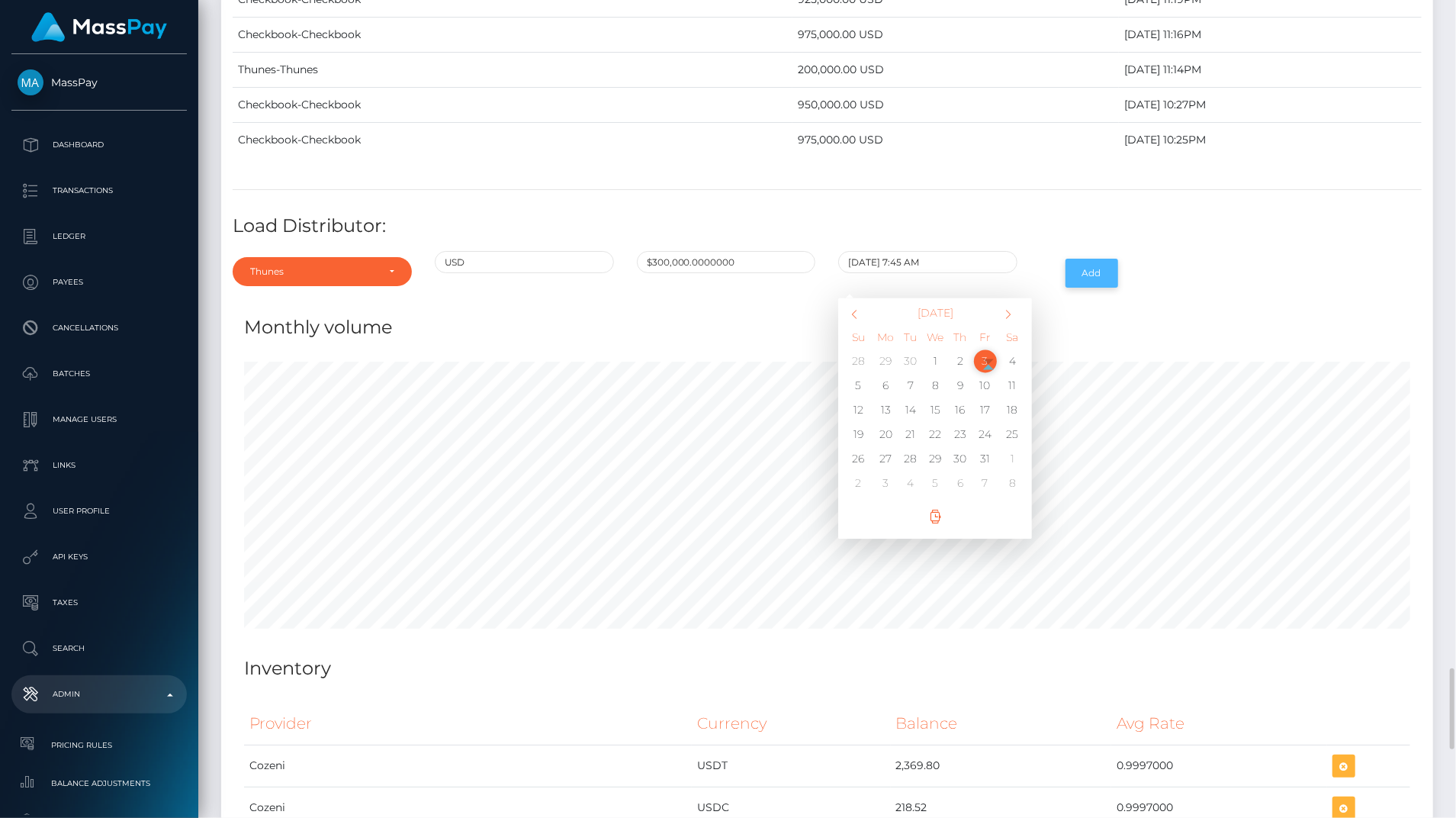
click at [1109, 258] on button "Add" at bounding box center [1092, 273] width 52 height 29
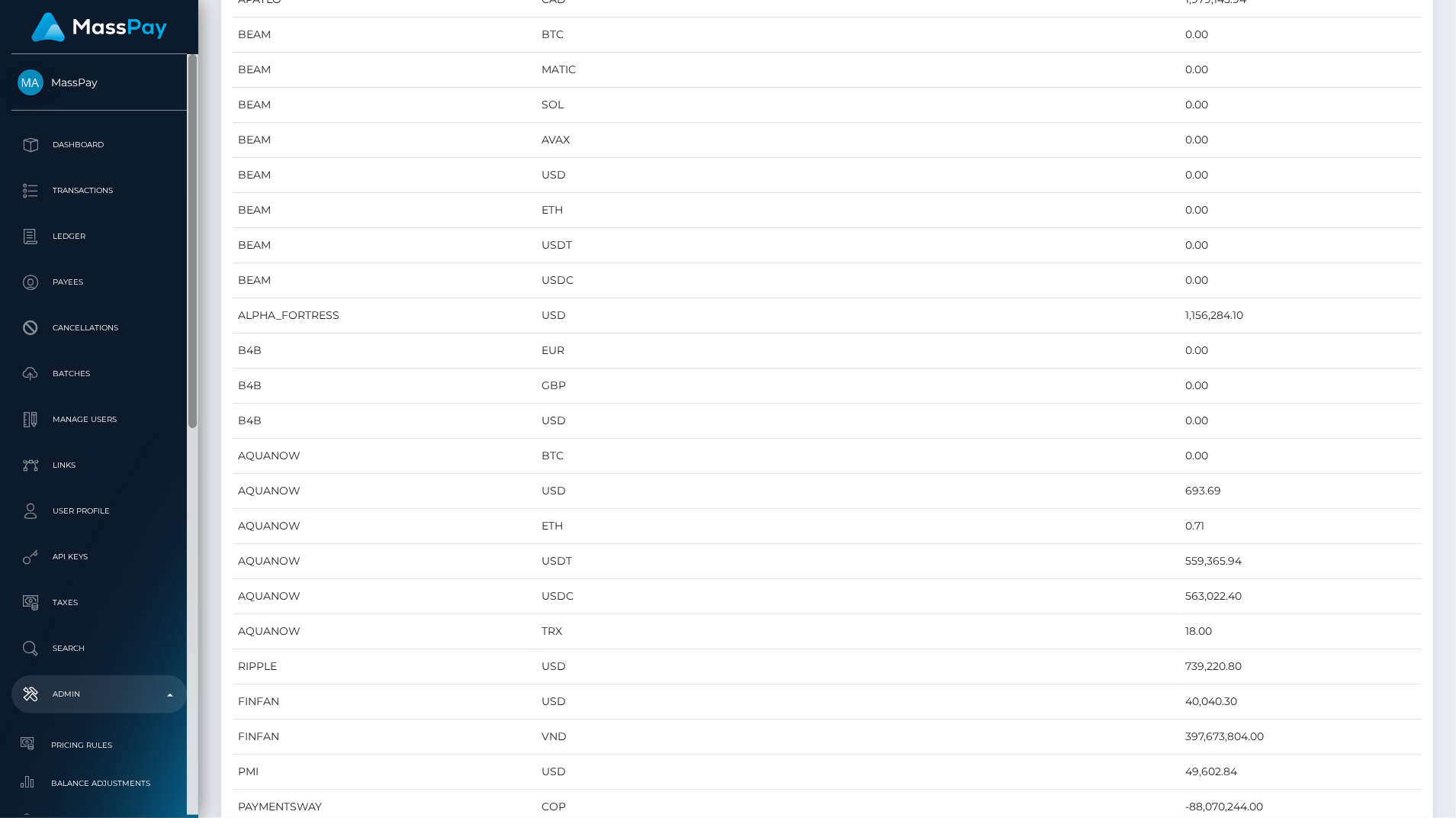
scroll to position [760, 0]
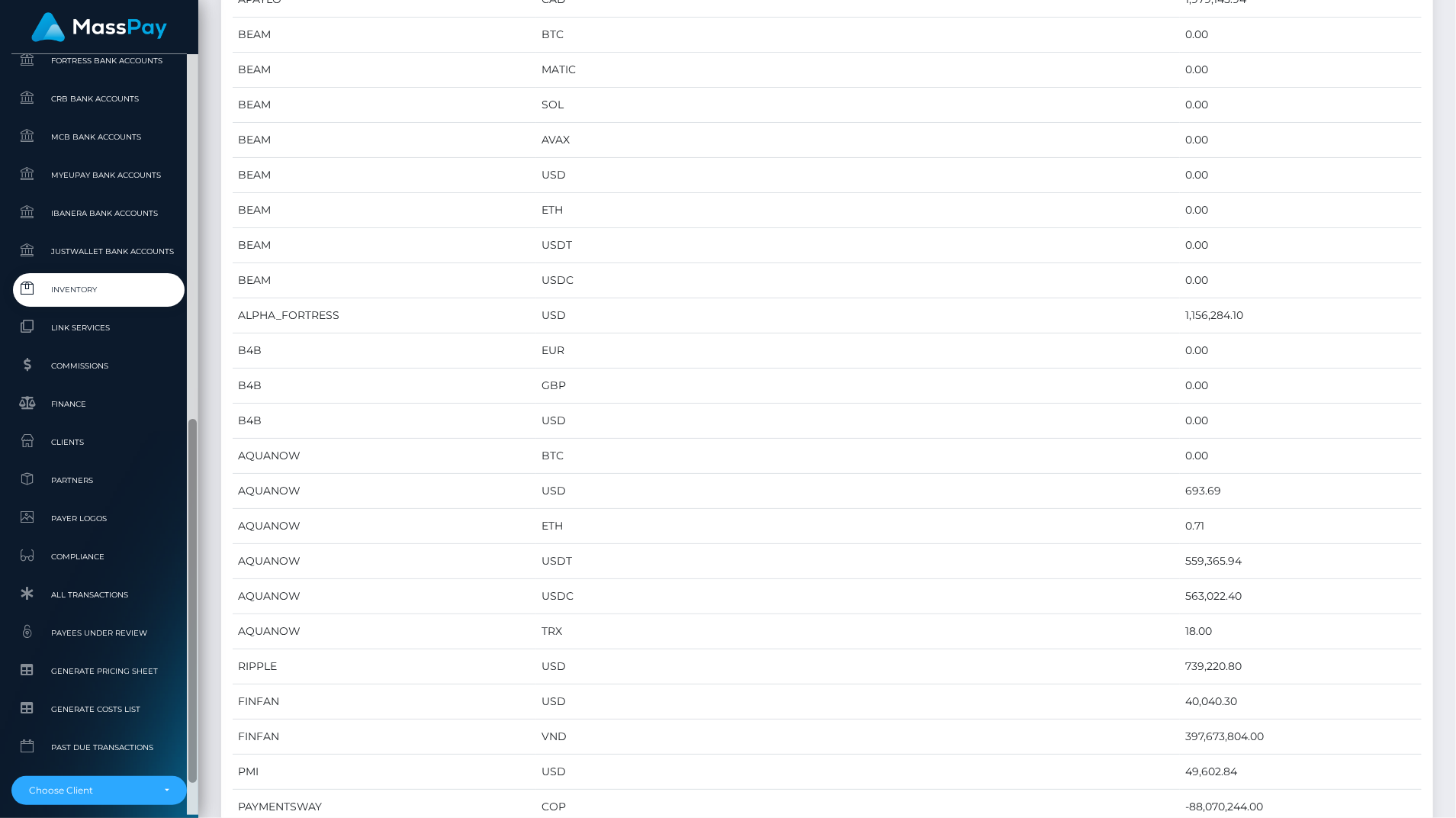
click at [192, 620] on div at bounding box center [192, 600] width 8 height 364
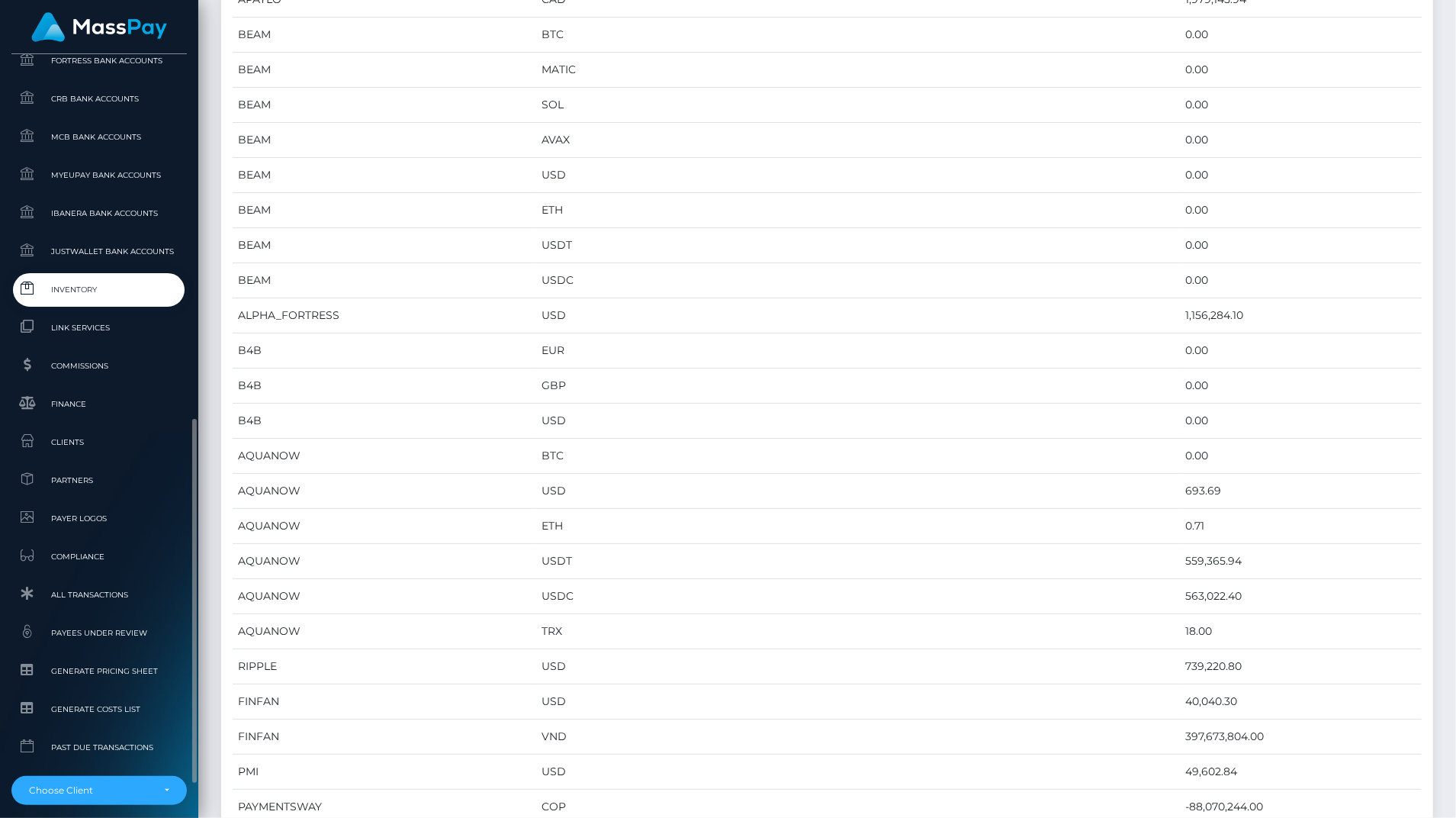
click at [91, 279] on link "Inventory" at bounding box center [99, 289] width 176 height 33
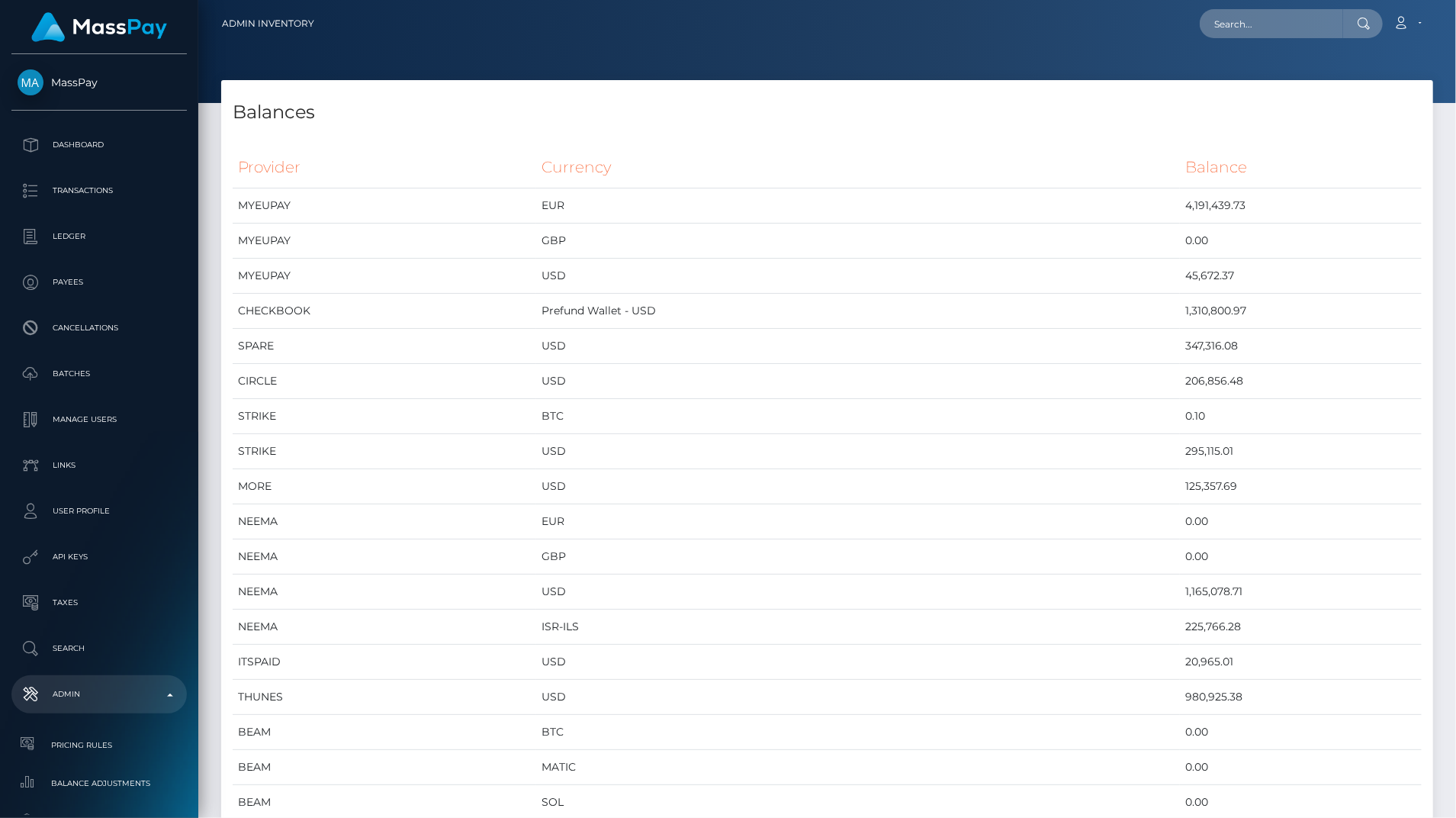
scroll to position [8096, 1212]
click at [1397, 306] on td "1,310,800.97" at bounding box center [1300, 311] width 242 height 35
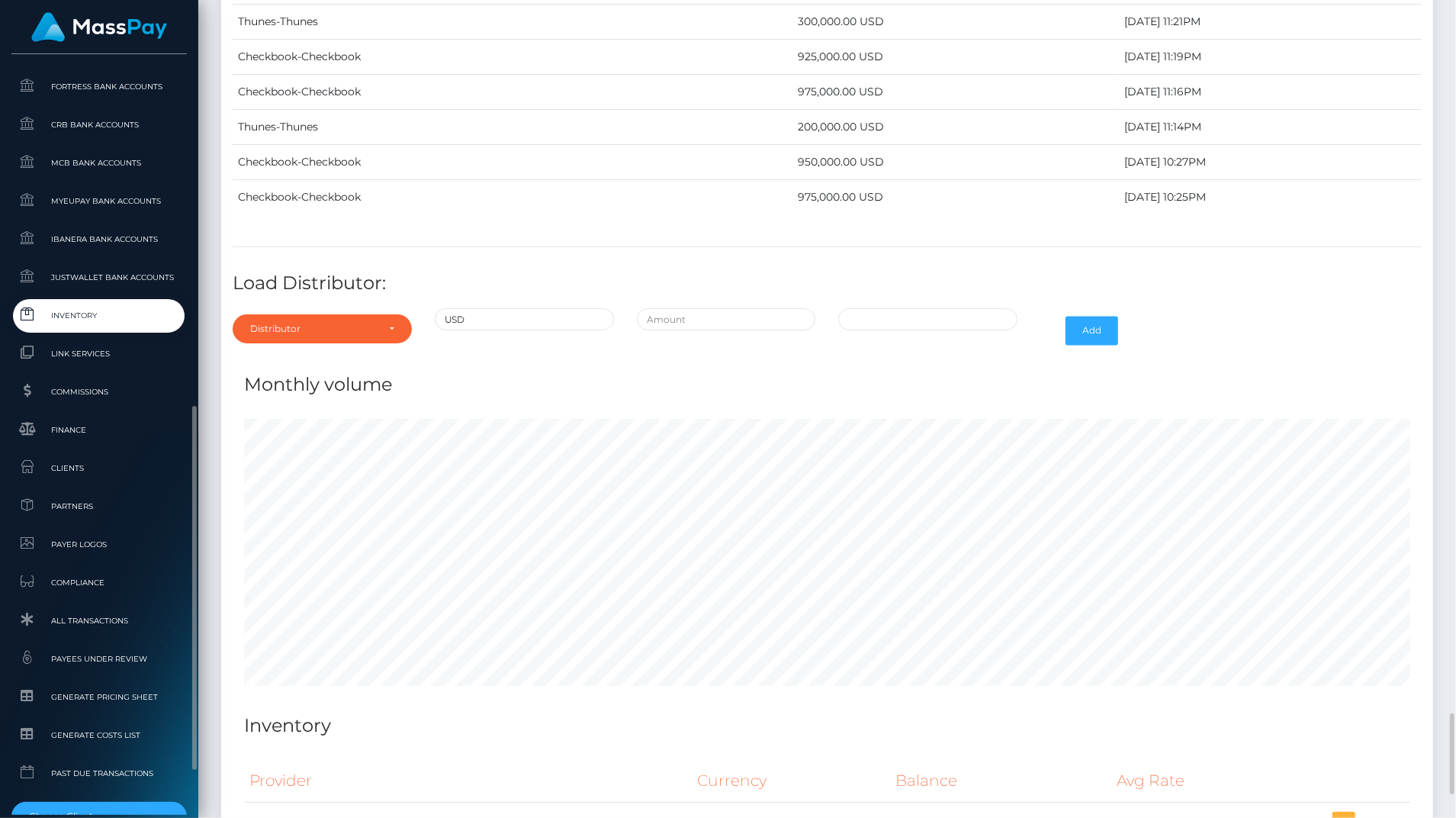
scroll to position [6752, 0]
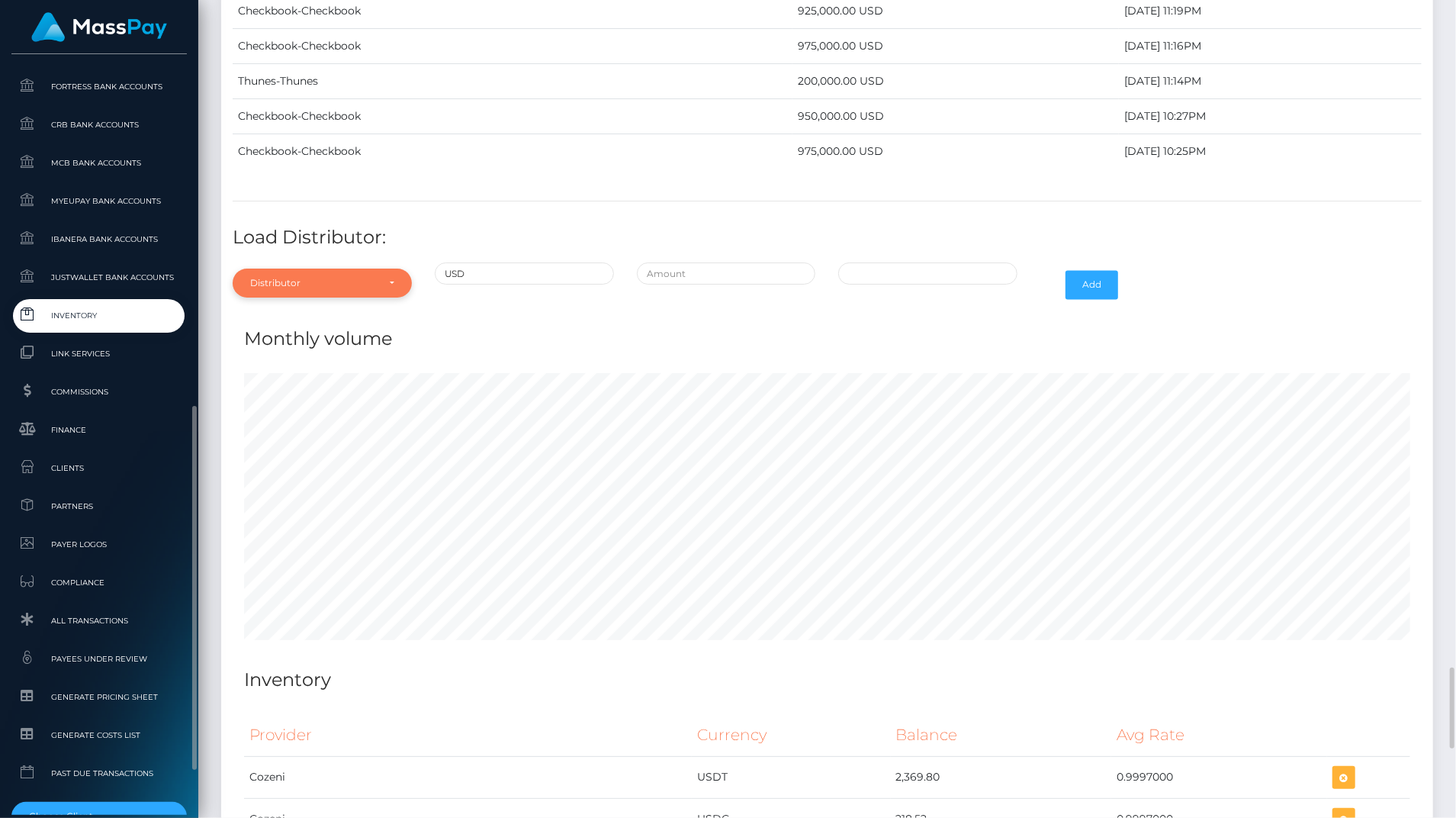
click at [310, 268] on div "Distributor" at bounding box center [322, 283] width 179 height 29
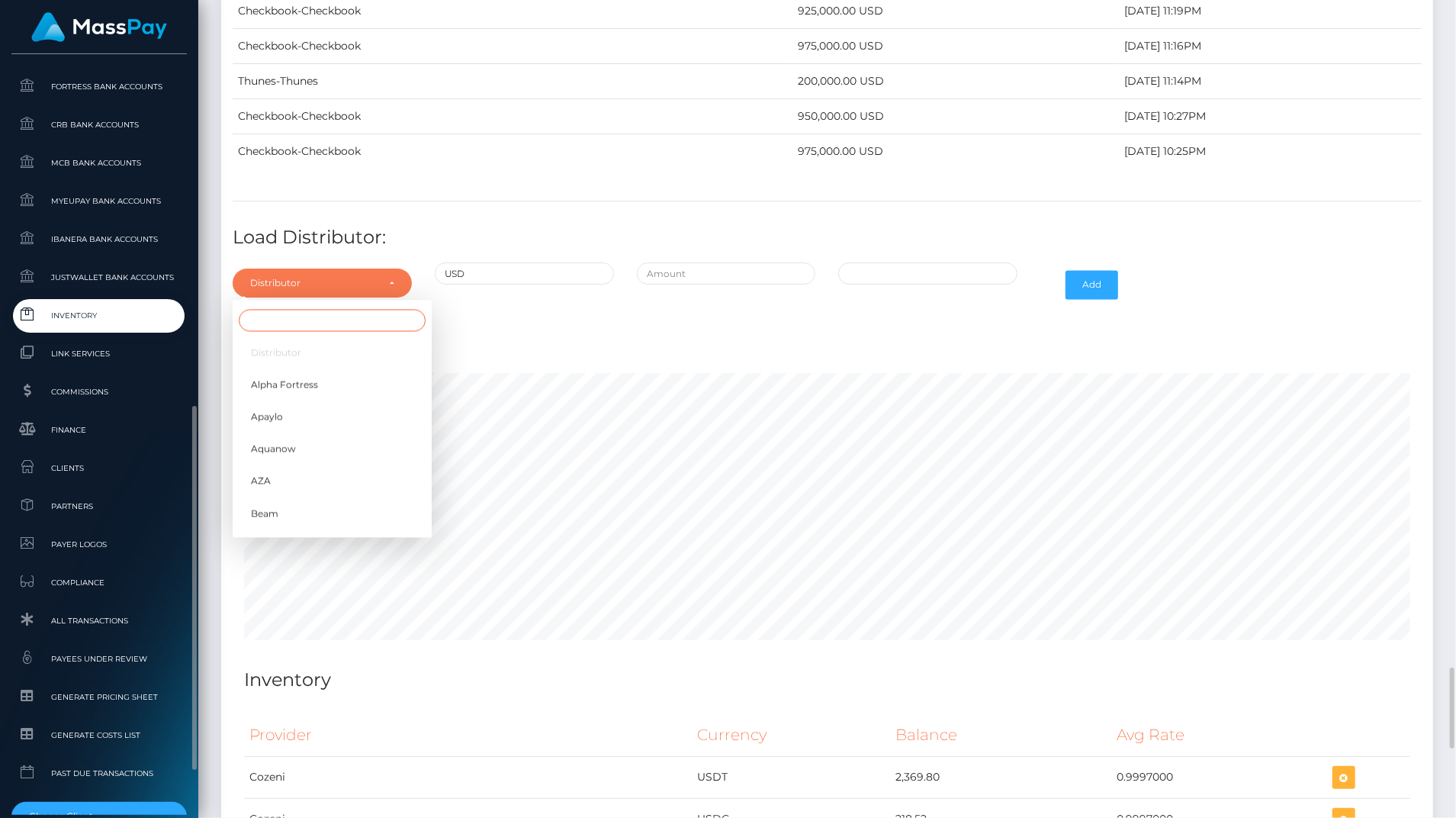
click at [335, 309] on input "Search" at bounding box center [332, 320] width 187 height 22
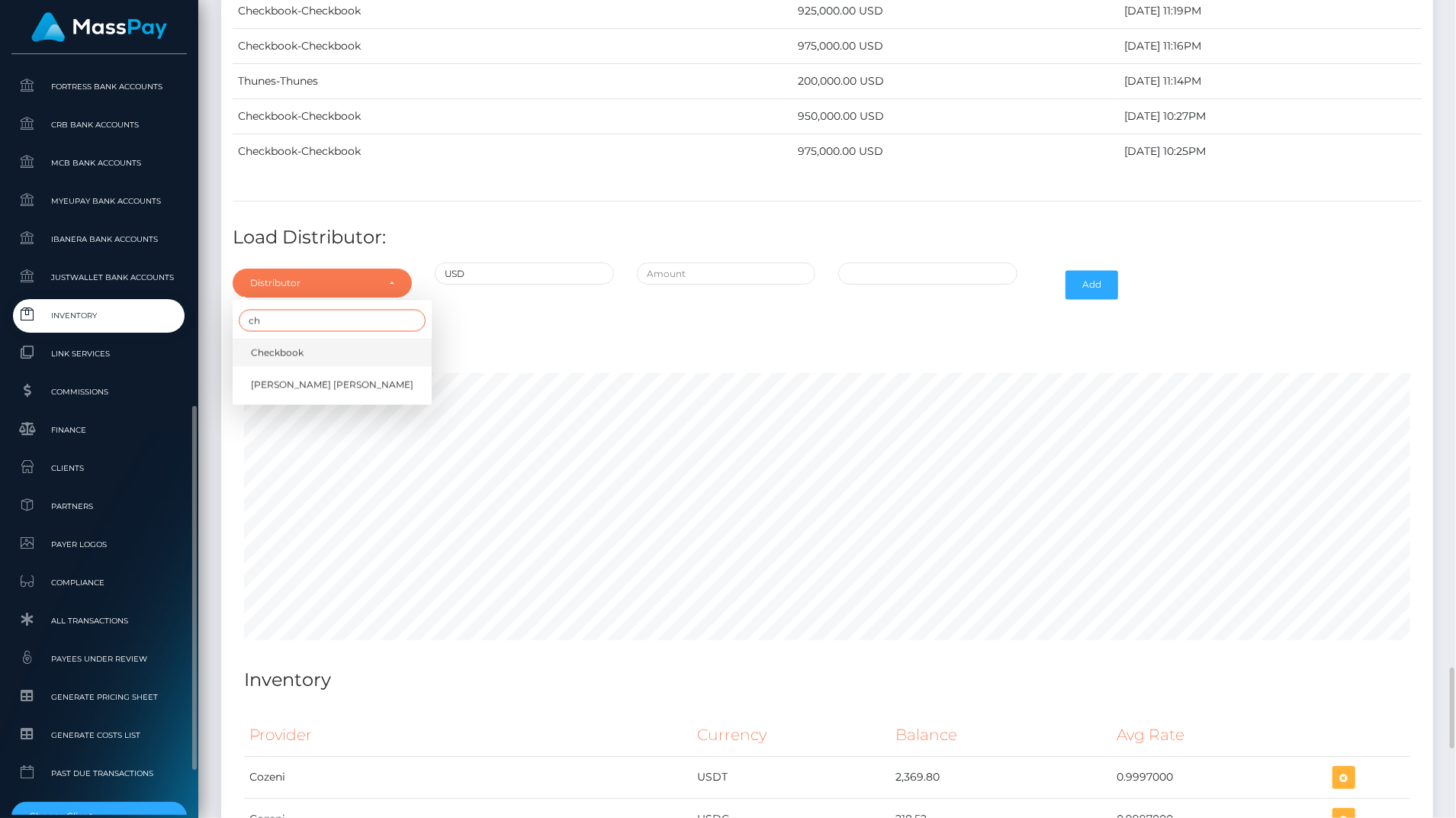
type input "ch"
click at [298, 345] on span "Checkbook" at bounding box center [277, 352] width 52 height 14
select select "7"
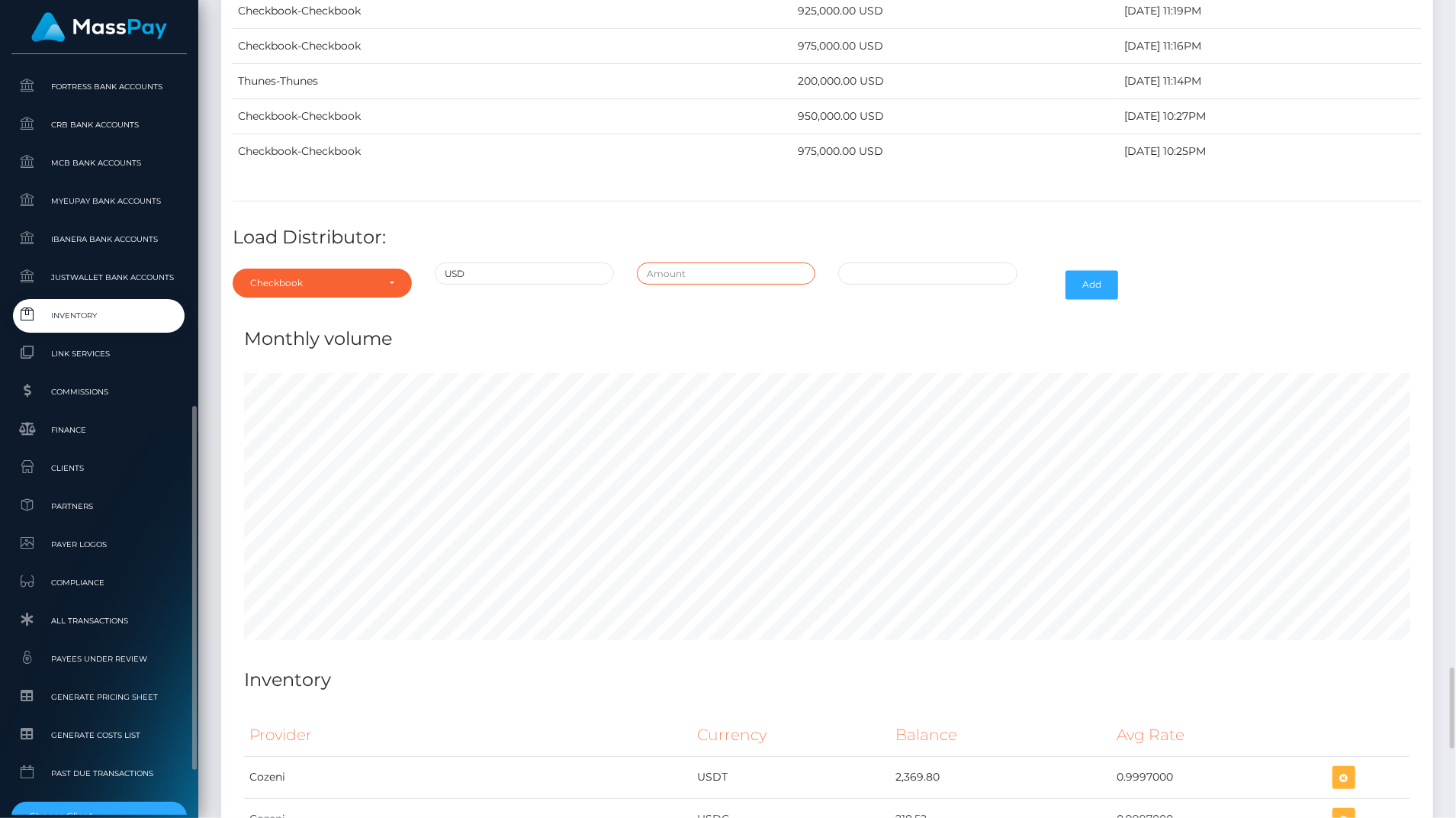
click at [731, 263] on input "text" at bounding box center [726, 274] width 179 height 22
type input "$975,000.0000000"
type input "10/03/2025 7:49 AM"
click at [1068, 224] on h4 "Load Distributor:" at bounding box center [827, 237] width 1189 height 27
click at [1102, 270] on button "Add" at bounding box center [1092, 285] width 52 height 29
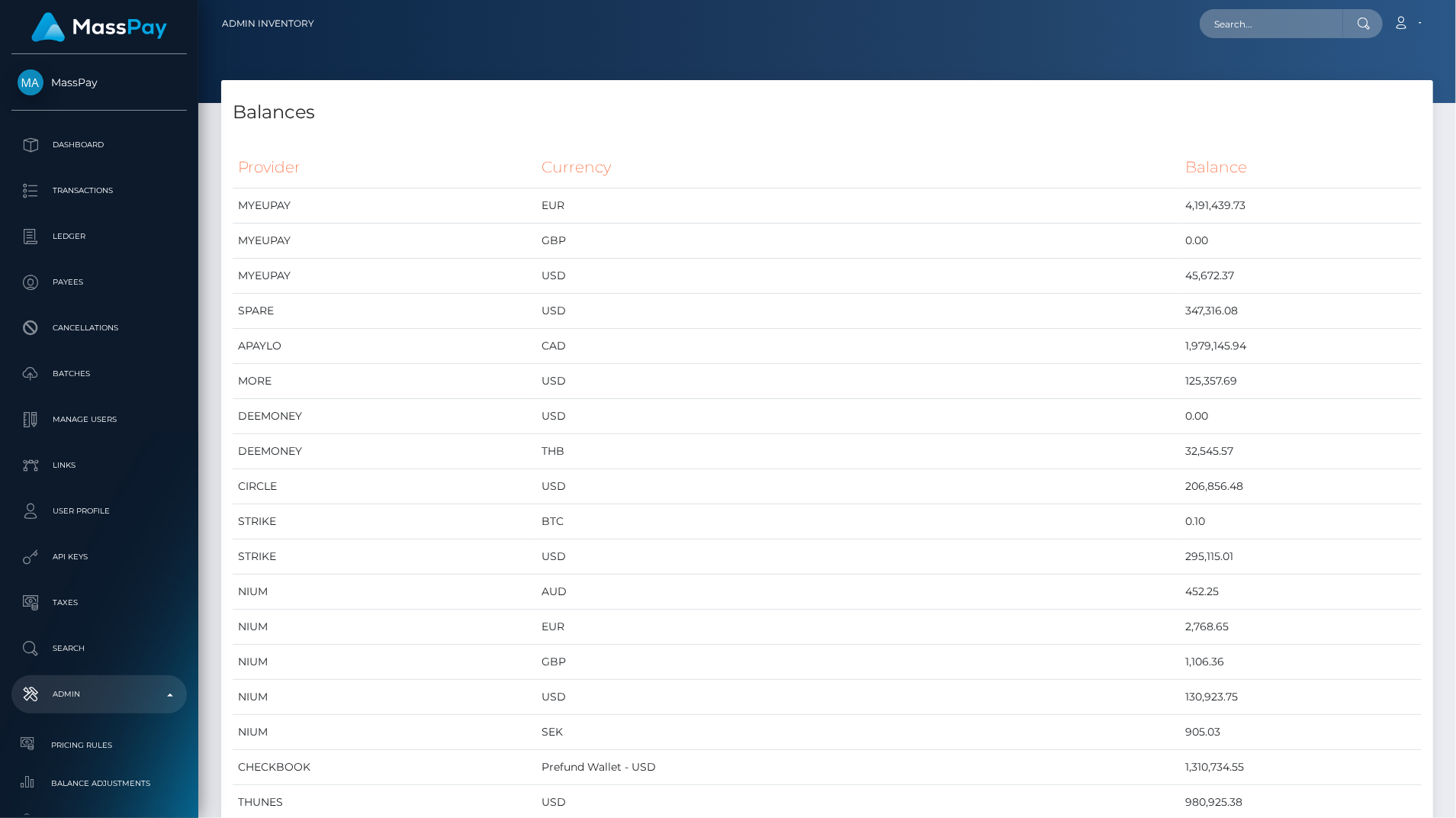
scroll to position [8131, 1212]
click at [752, 754] on td "Prefund Wallet - USD" at bounding box center [858, 768] width 644 height 35
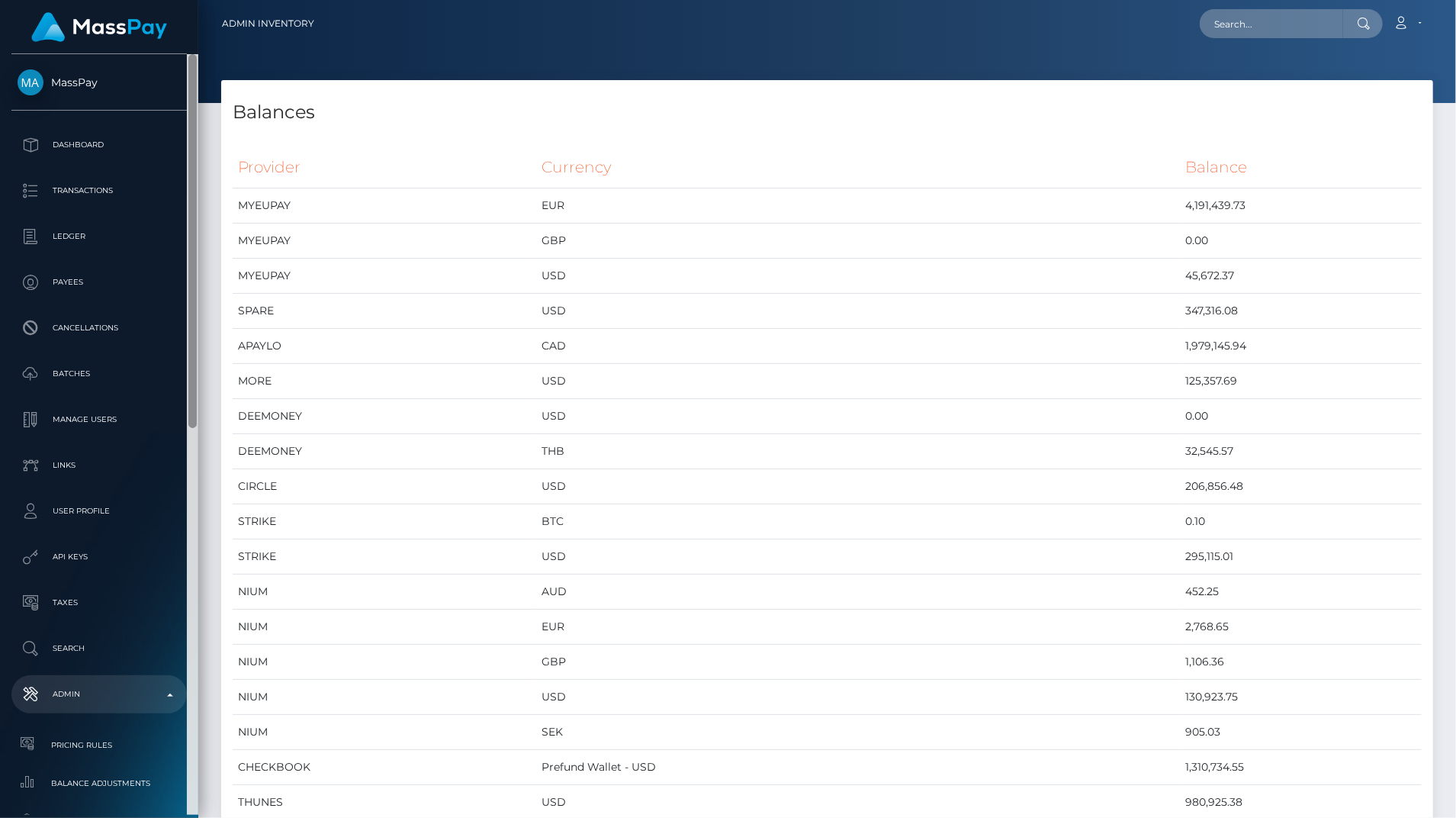
click at [192, 637] on div at bounding box center [192, 434] width 11 height 760
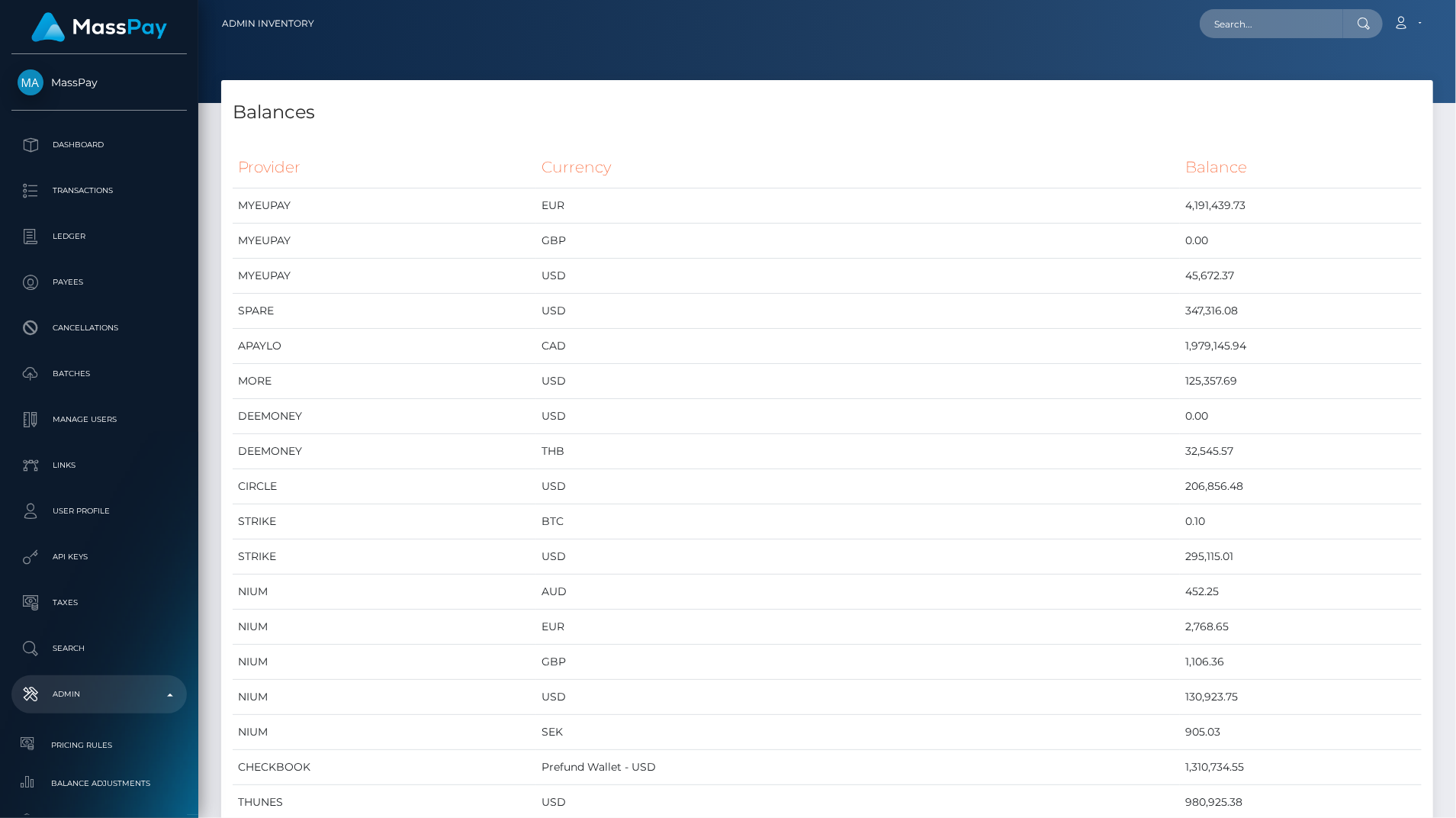
scroll to position [760, 0]
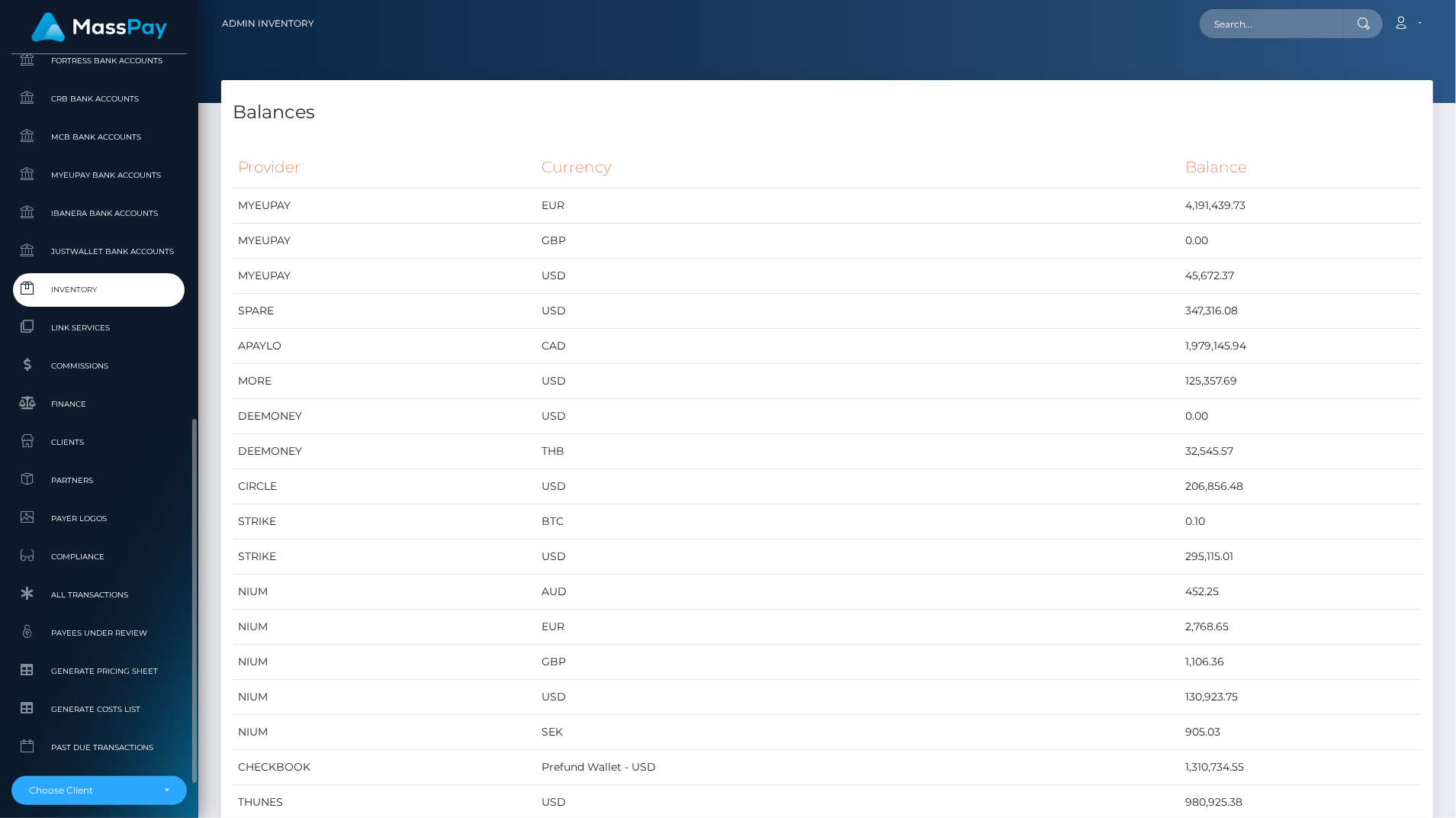
click at [98, 298] on span "Inventory" at bounding box center [99, 289] width 163 height 17
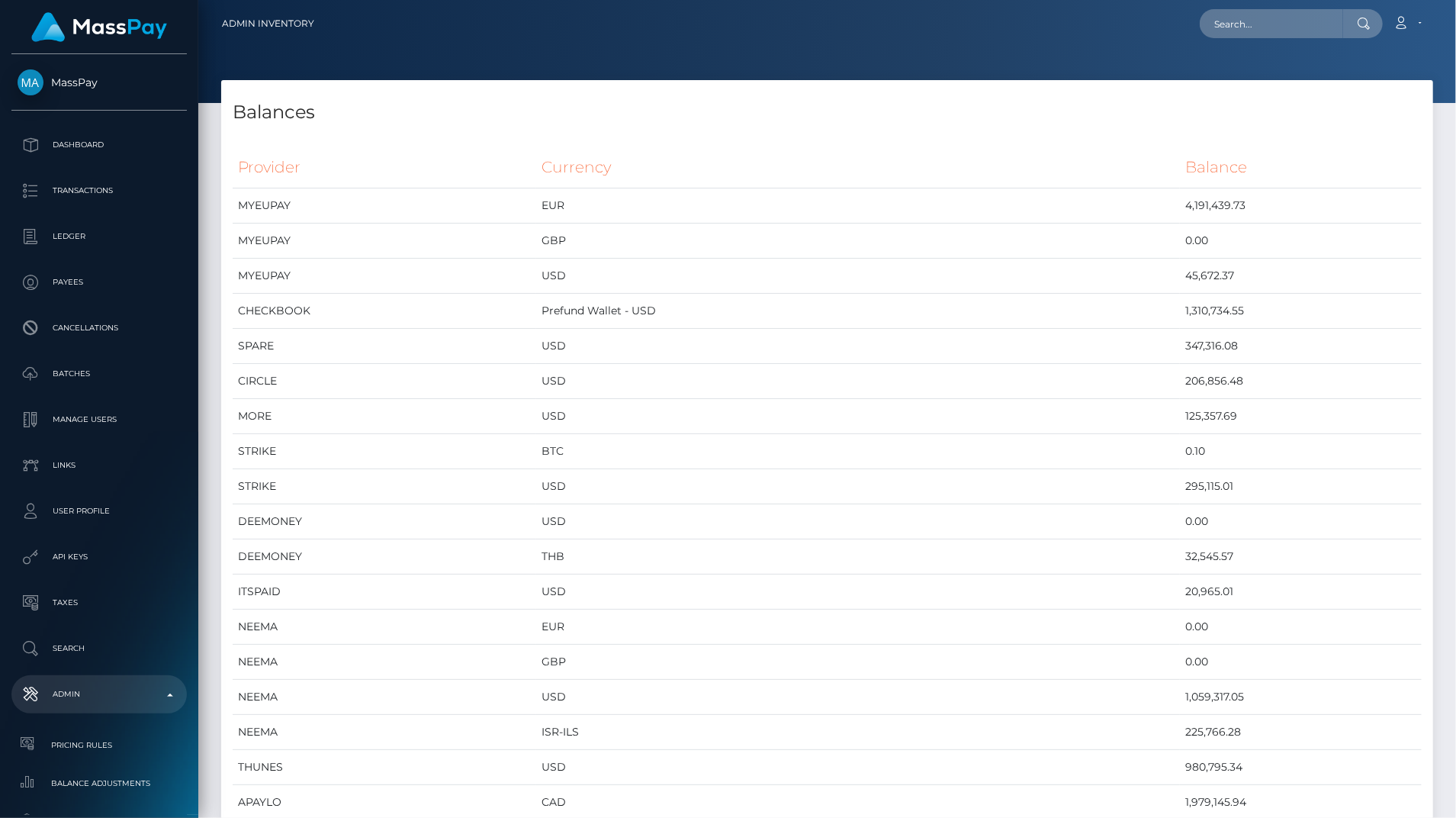
scroll to position [760, 0]
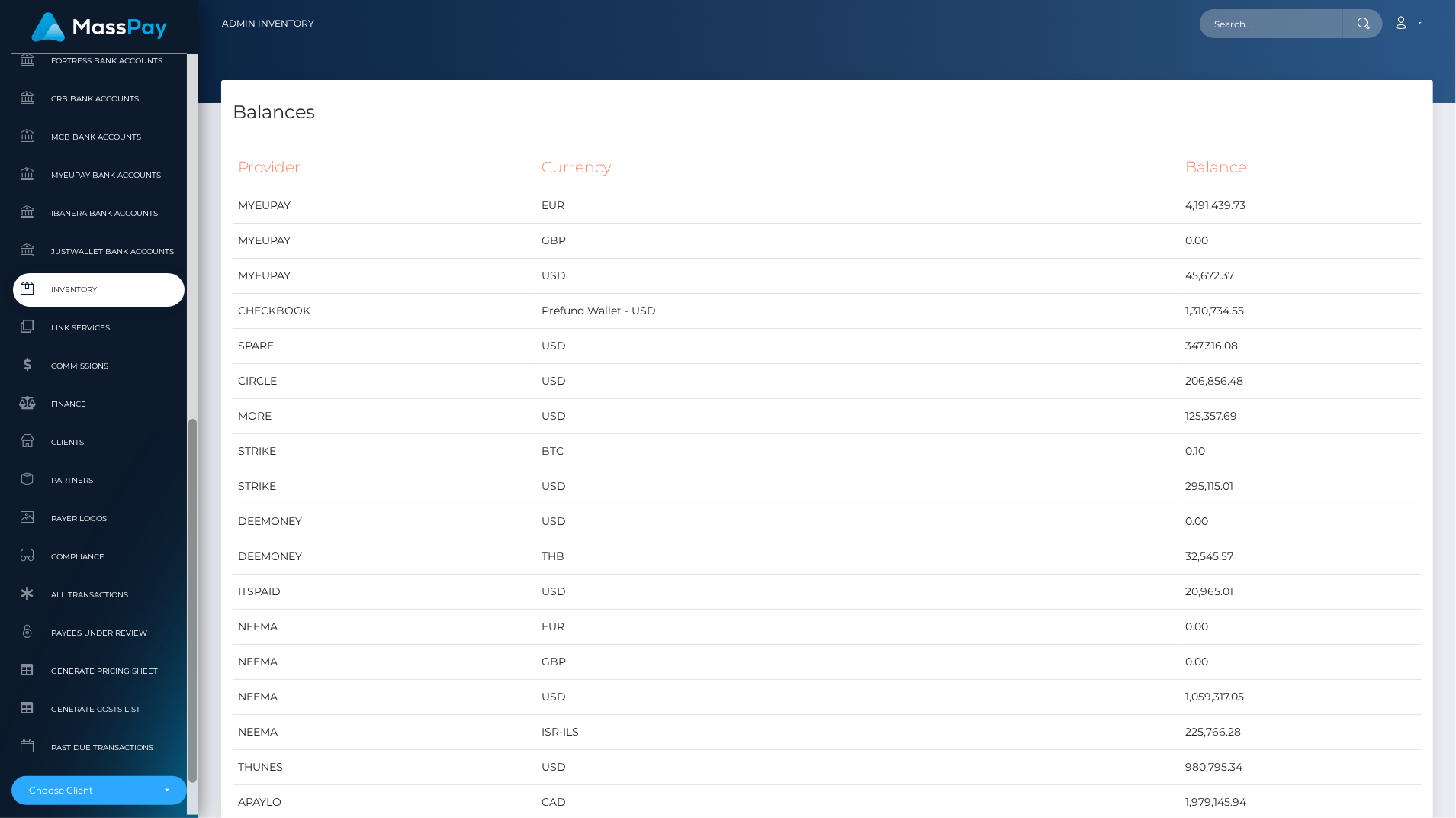
click at [190, 743] on div at bounding box center [192, 434] width 11 height 760
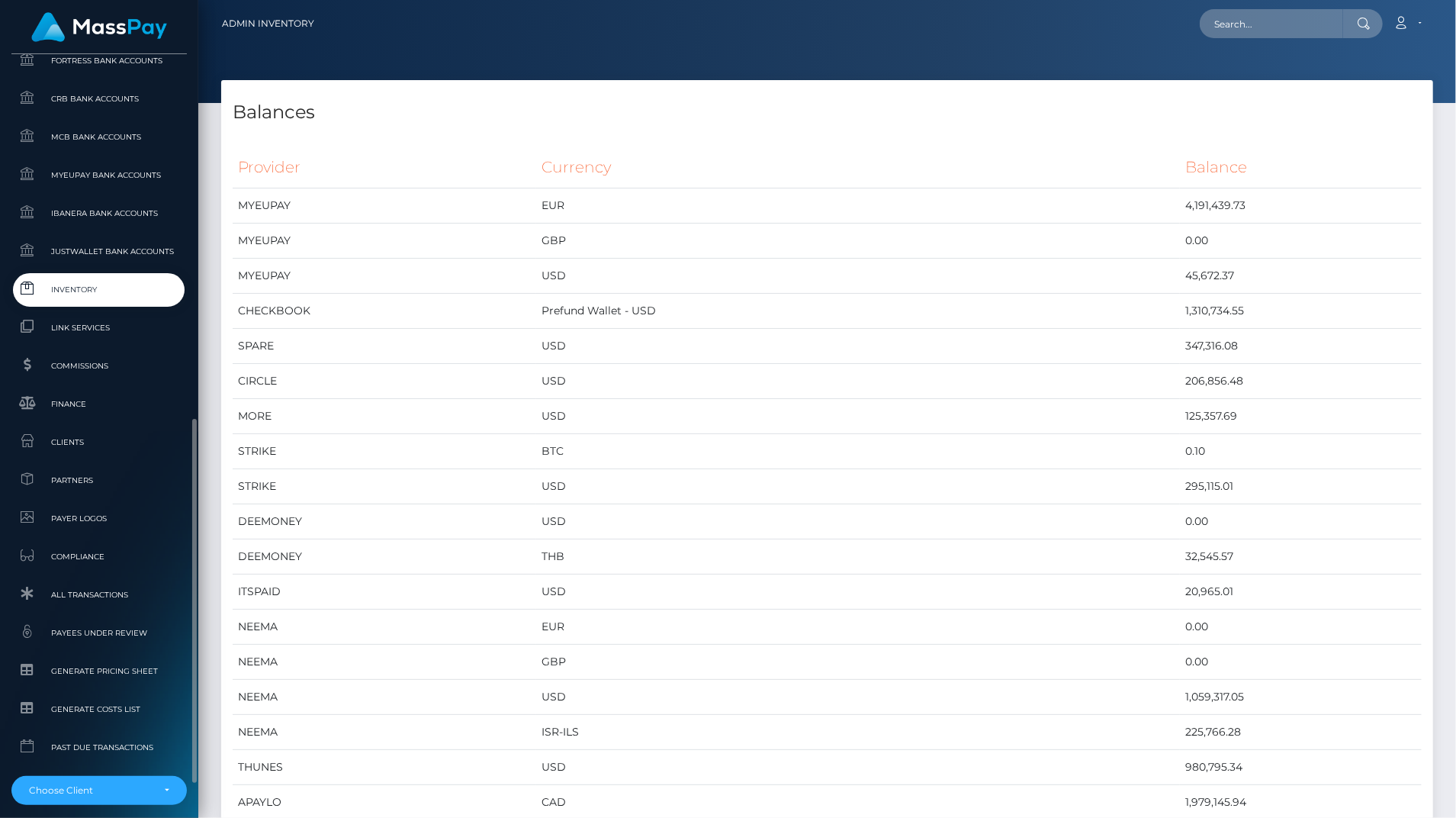
click at [64, 303] on link "Inventory" at bounding box center [99, 289] width 176 height 33
click at [1310, 366] on td "206,856.48" at bounding box center [1300, 381] width 242 height 35
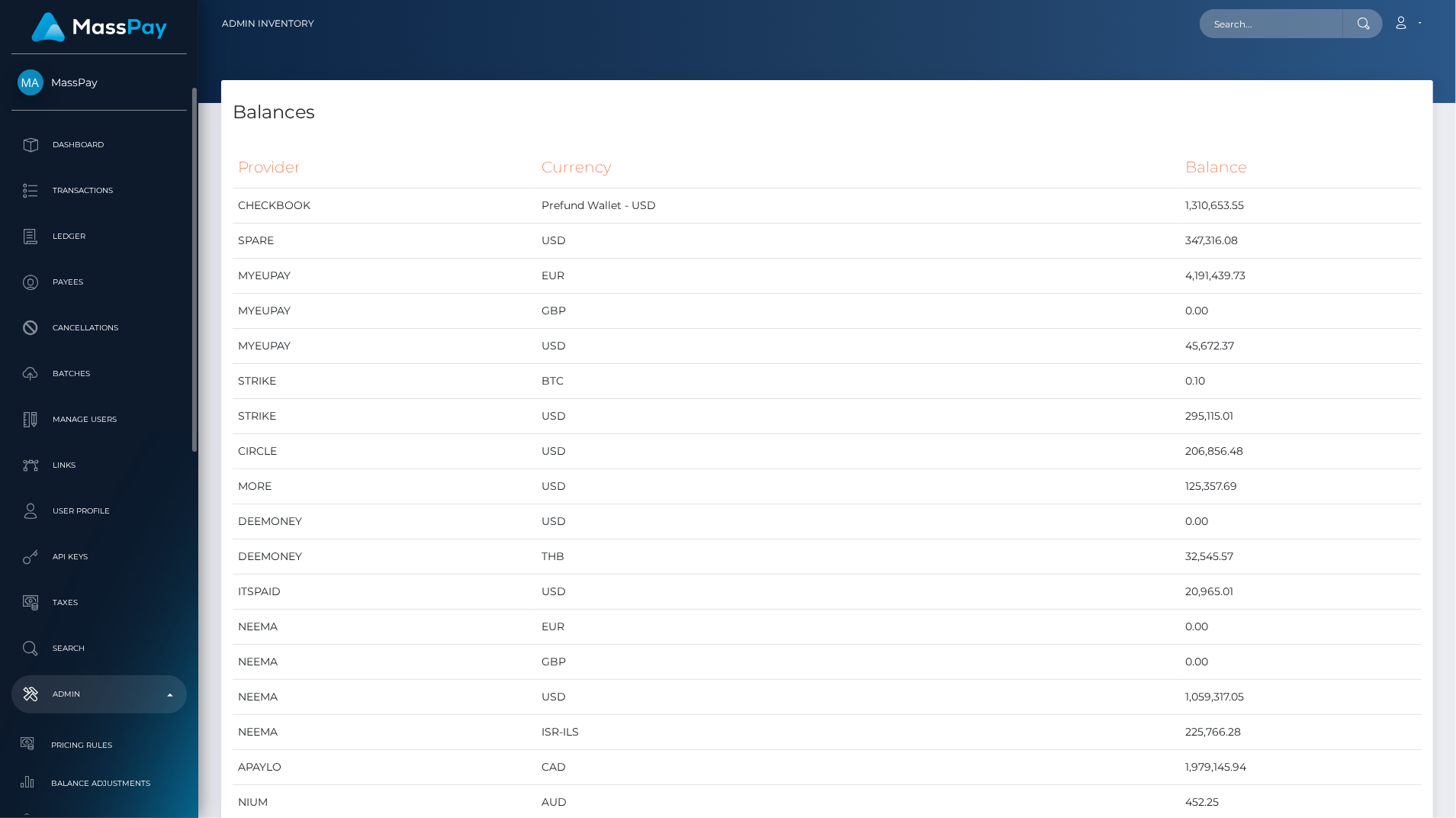
scroll to position [23, 0]
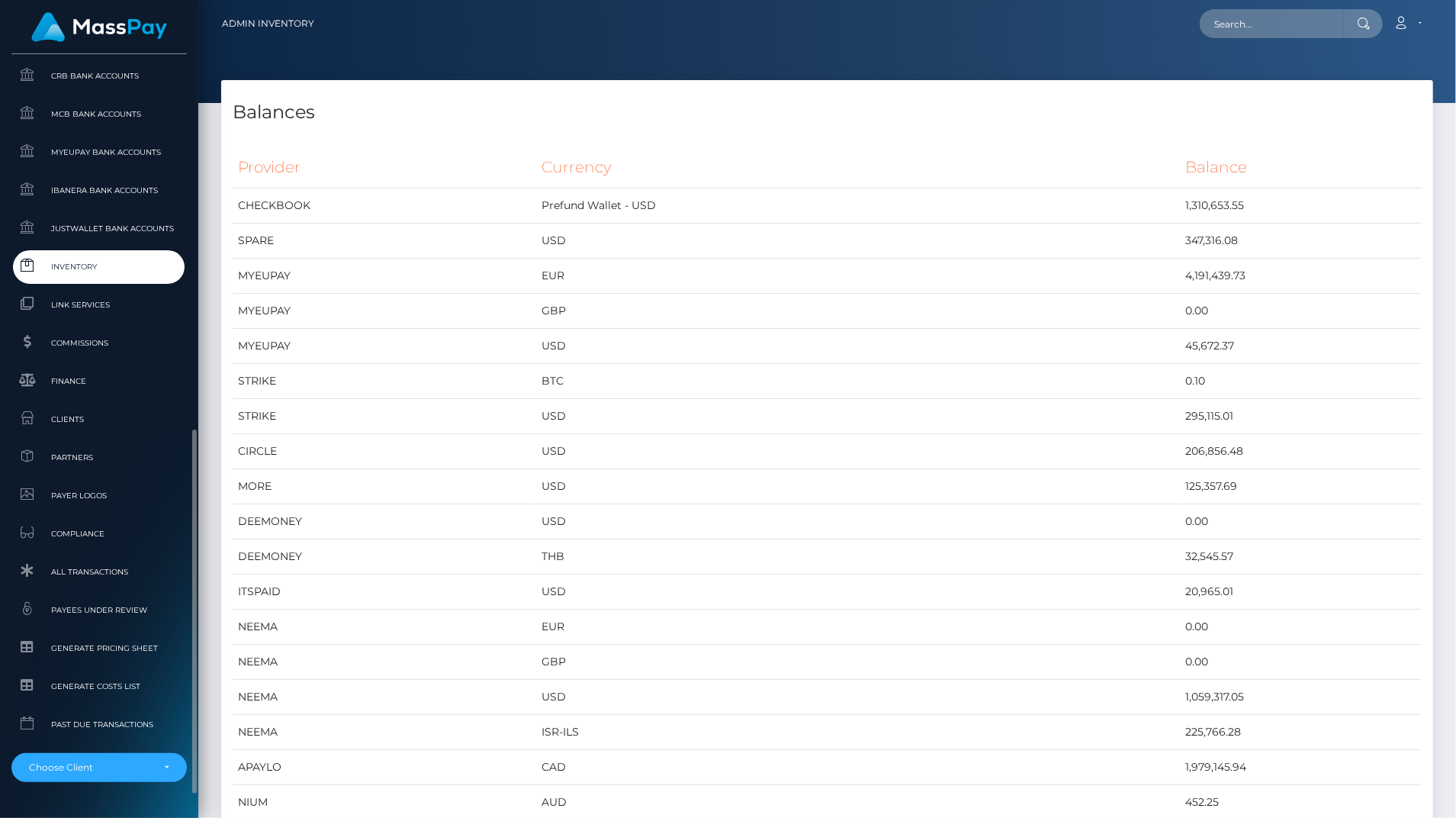
click at [74, 255] on link "Inventory" at bounding box center [99, 267] width 176 height 33
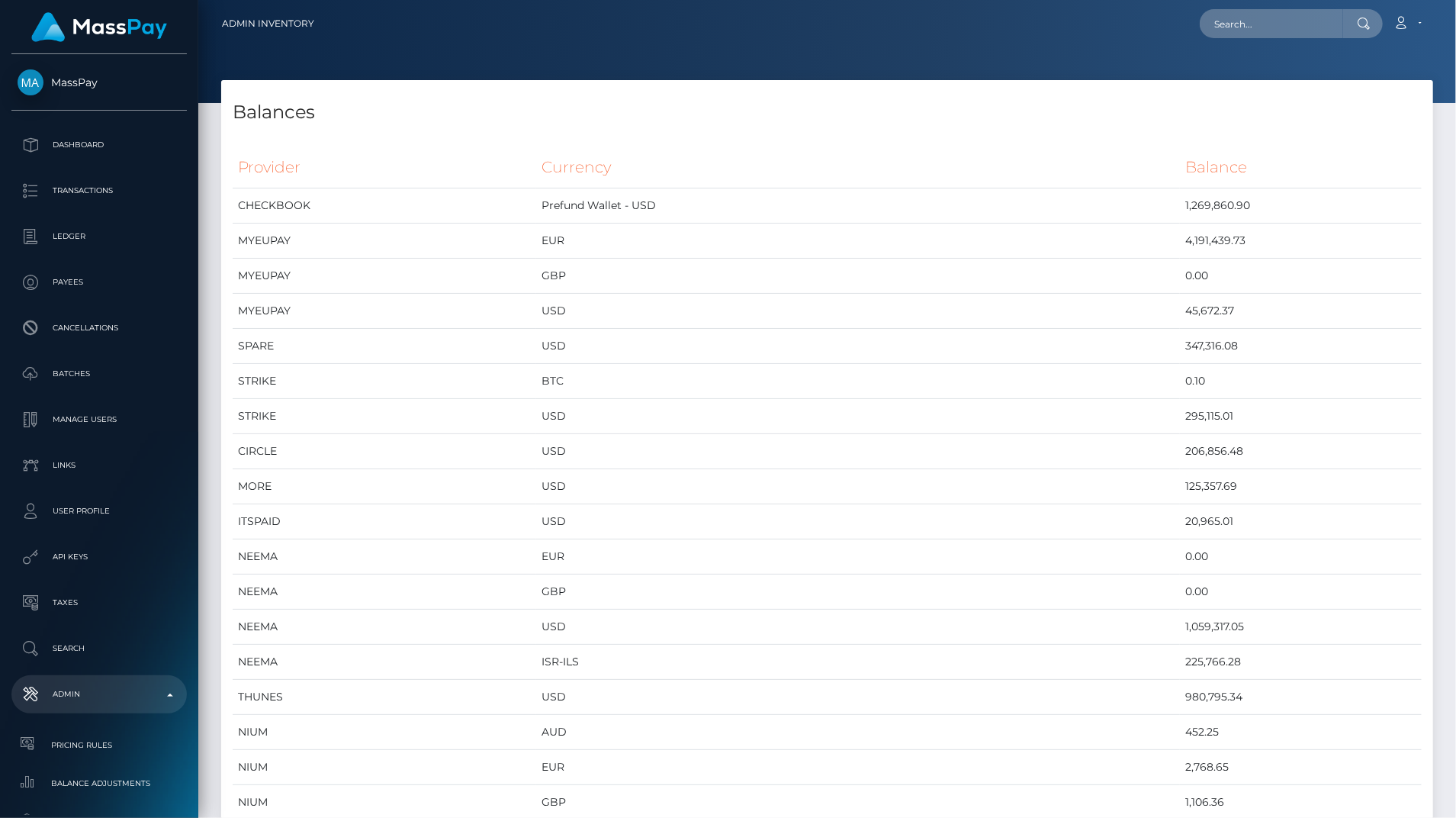
scroll to position [8131, 1212]
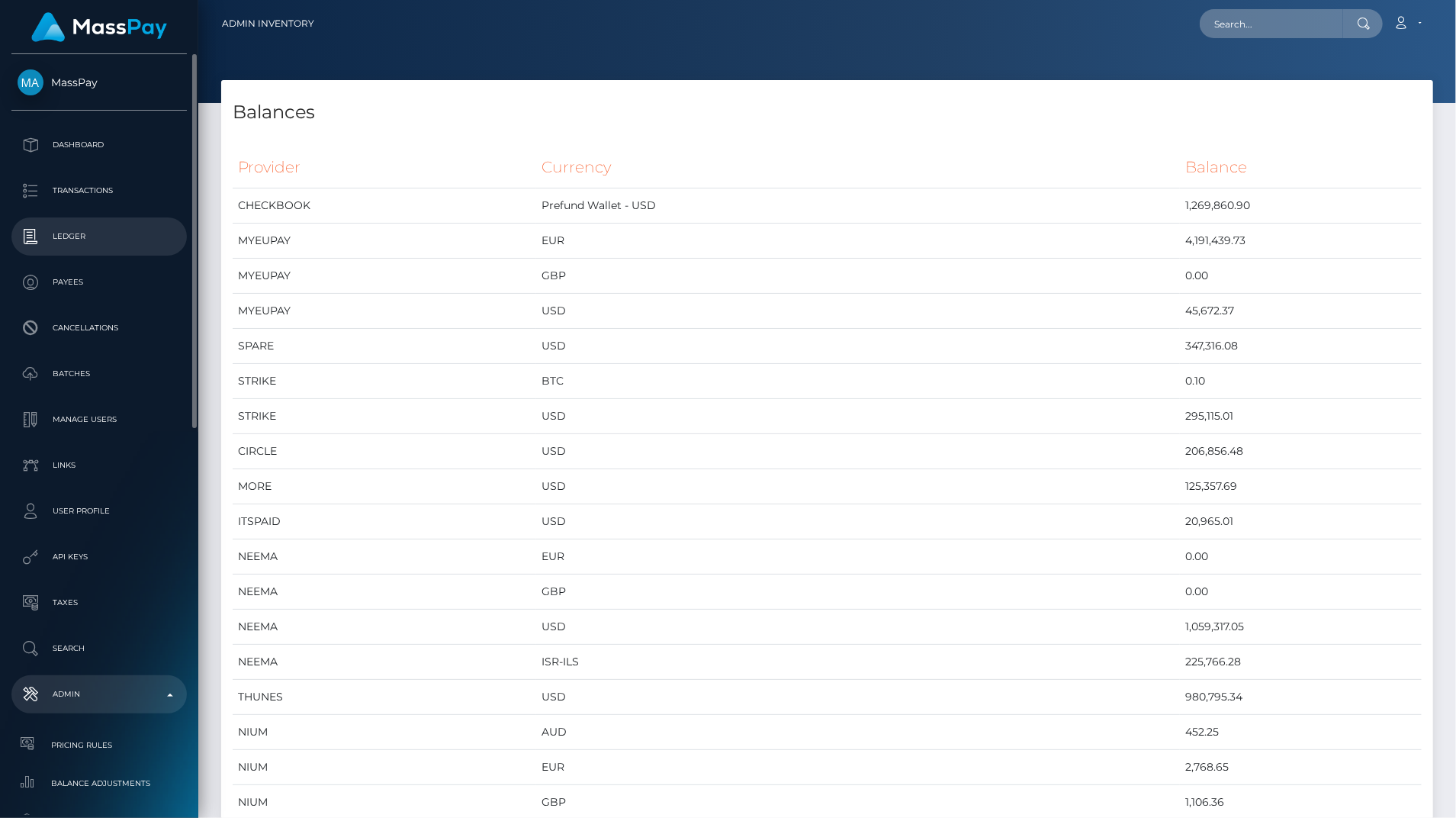
drag, startPoint x: 0, startPoint y: 0, endPoint x: 74, endPoint y: 255, distance: 265.5
click at [74, 255] on link "Ledger" at bounding box center [99, 236] width 176 height 38
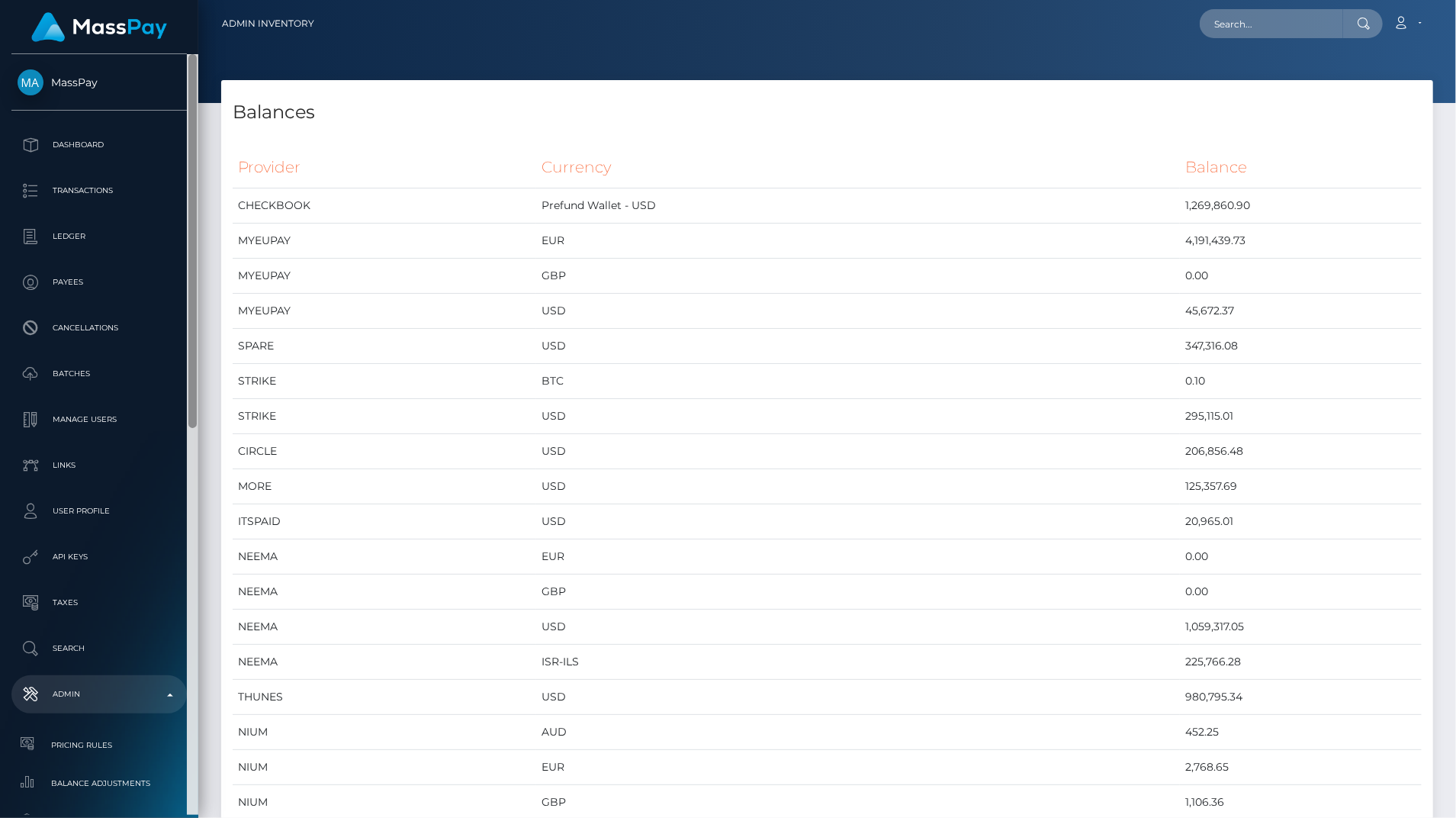
click at [194, 467] on div at bounding box center [192, 434] width 11 height 760
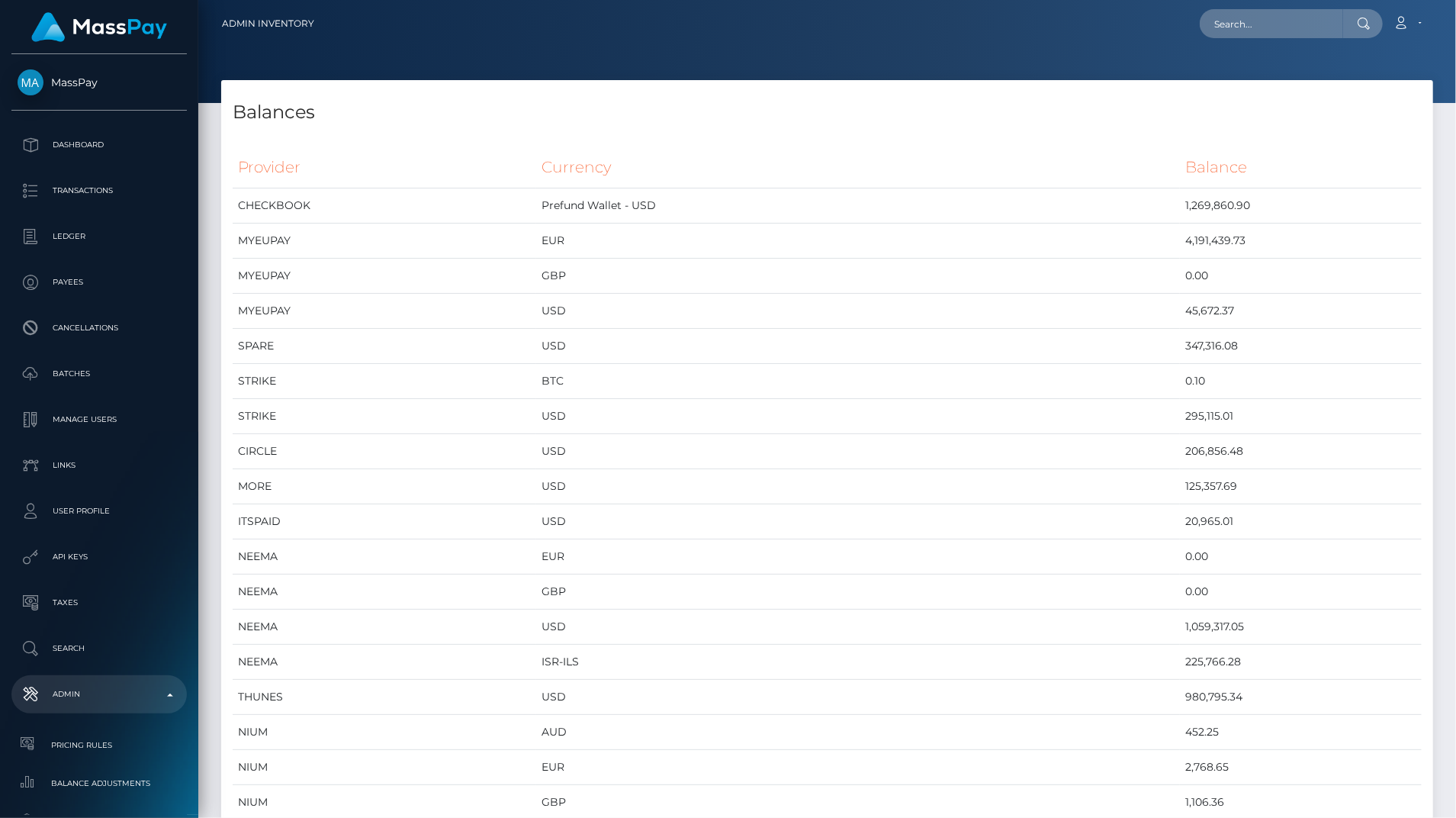
scroll to position [760, 0]
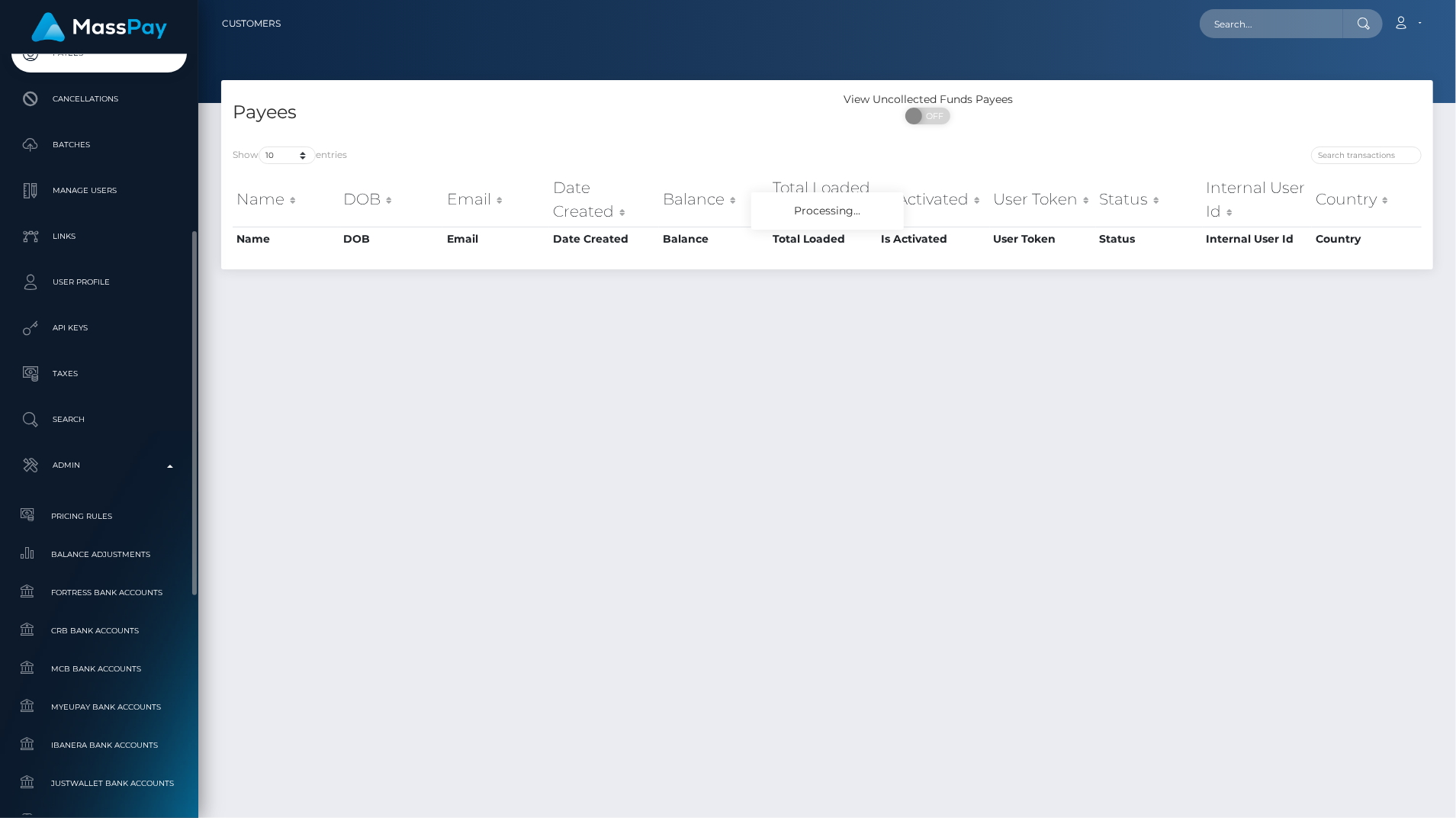
scroll to position [298, 0]
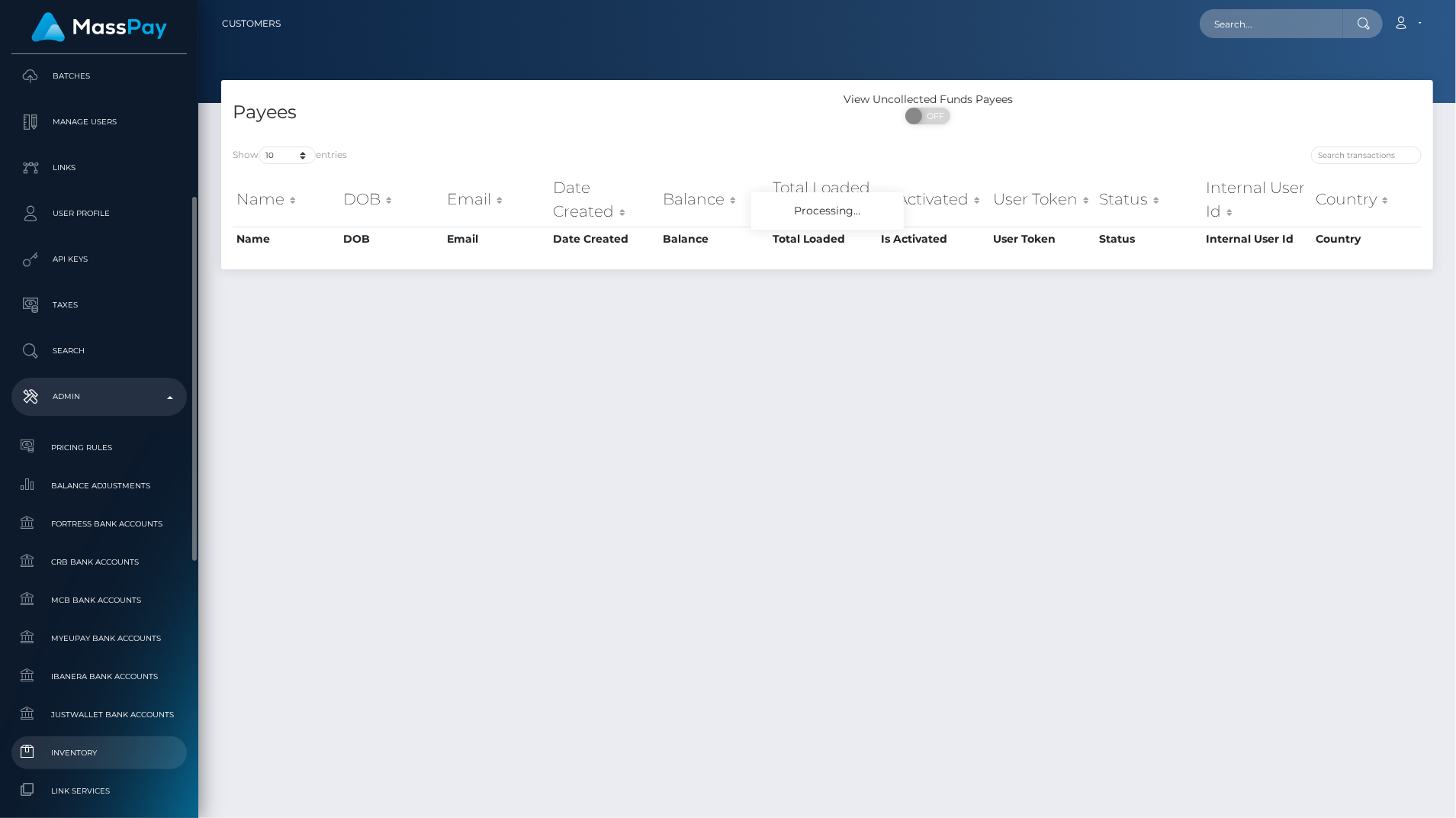
click at [99, 745] on span "Inventory" at bounding box center [99, 752] width 163 height 17
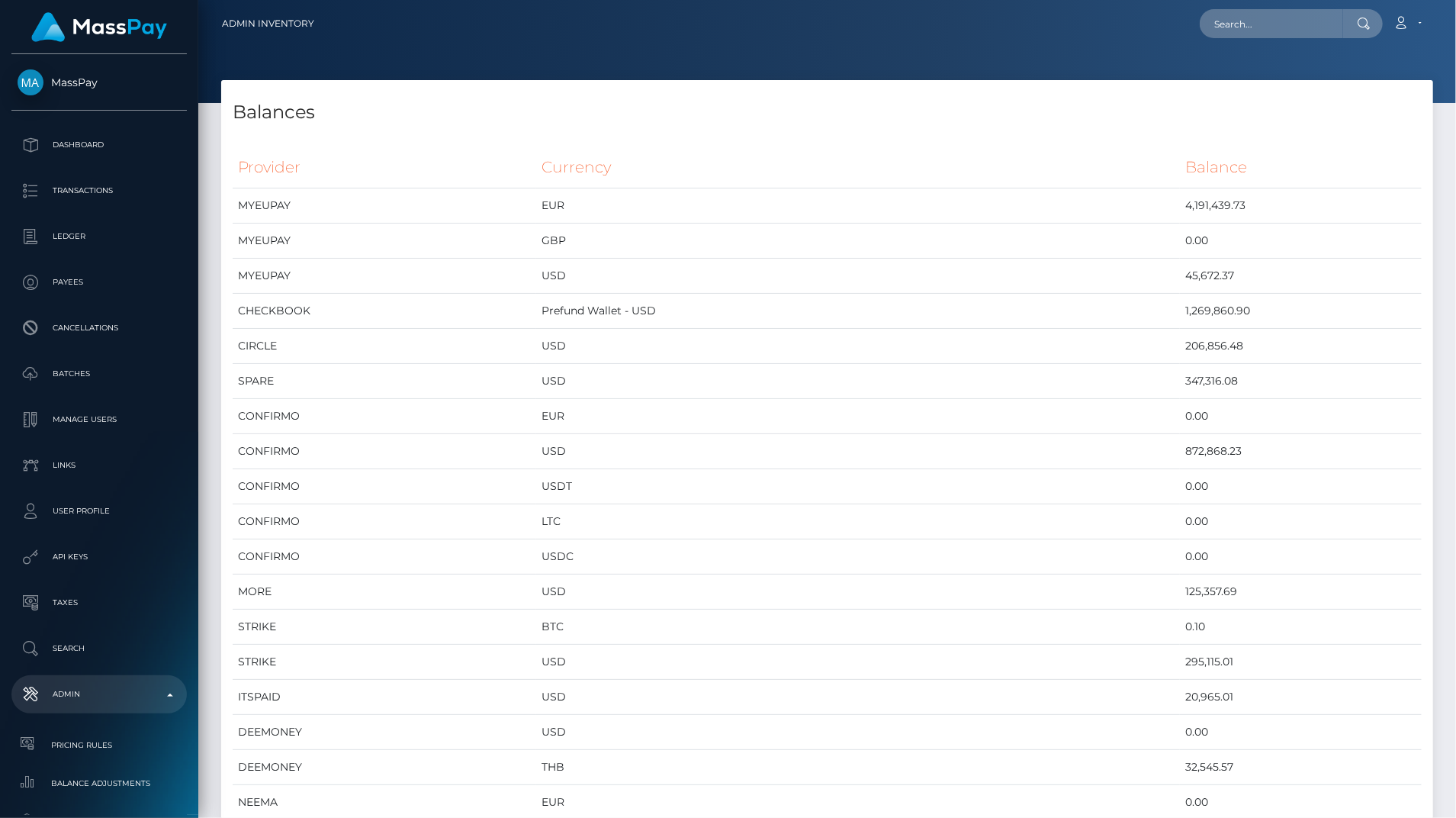
scroll to position [760, 0]
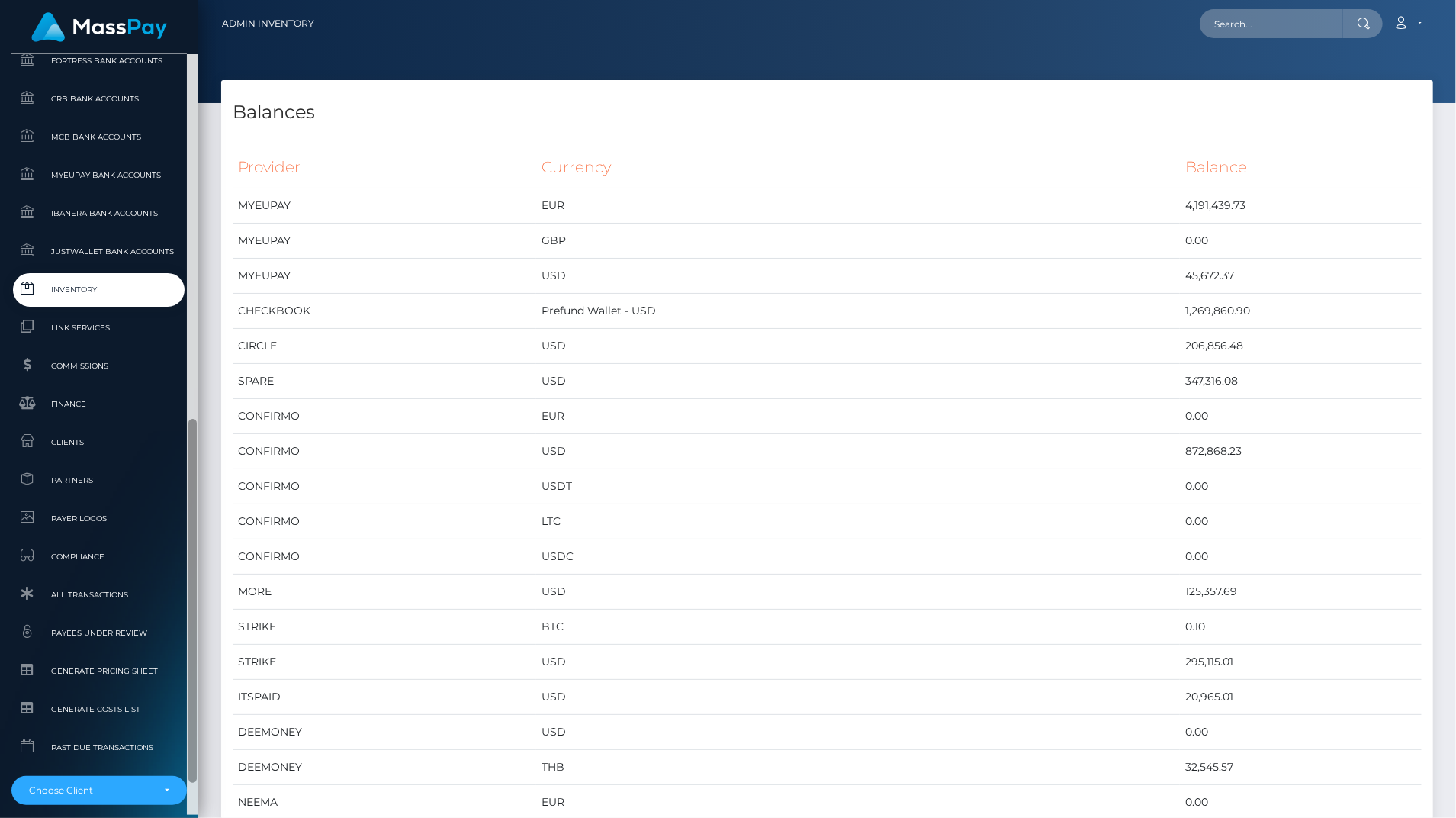
click at [195, 710] on div at bounding box center [192, 434] width 11 height 760
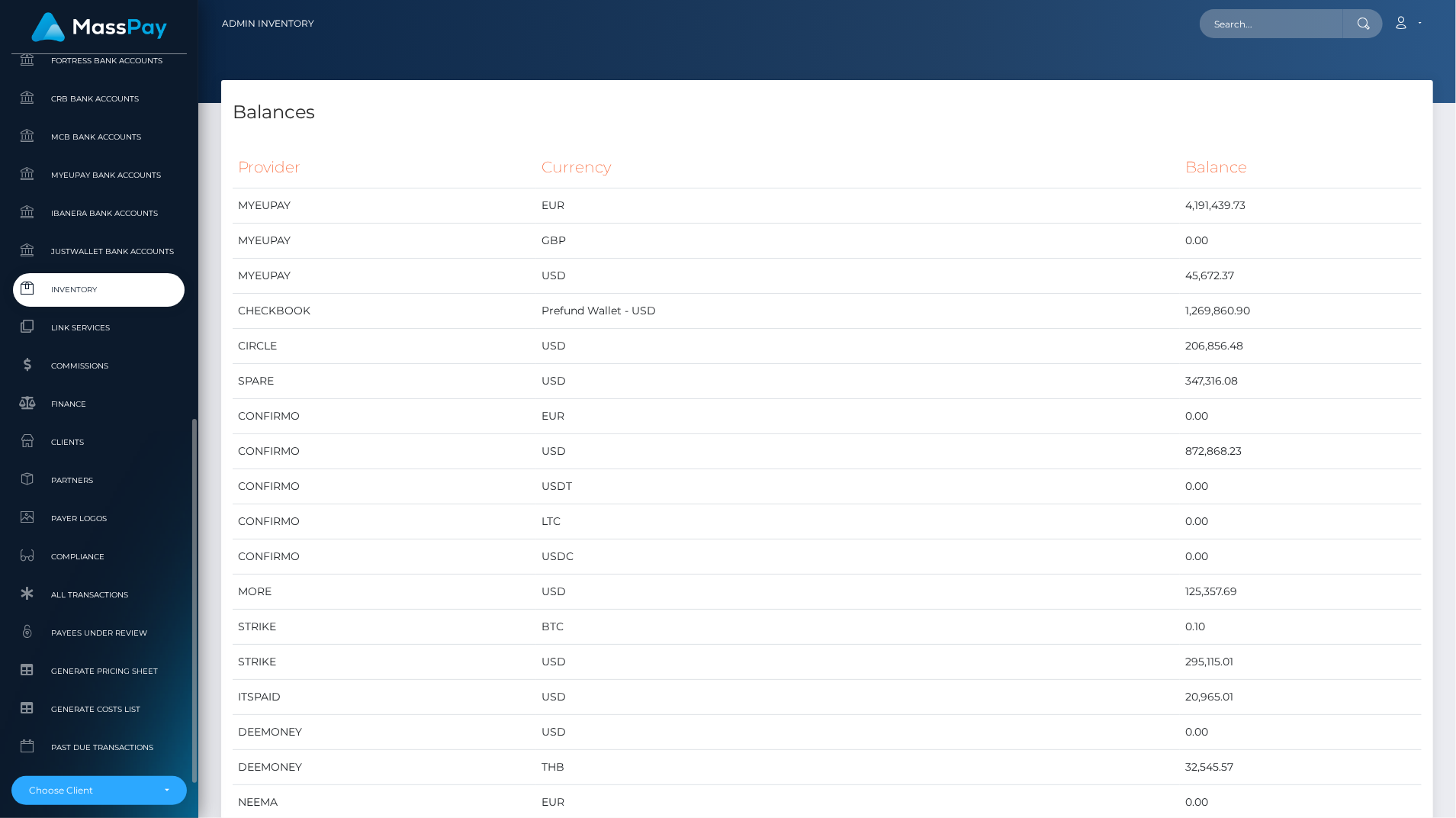
click at [106, 289] on span "Inventory" at bounding box center [99, 289] width 163 height 17
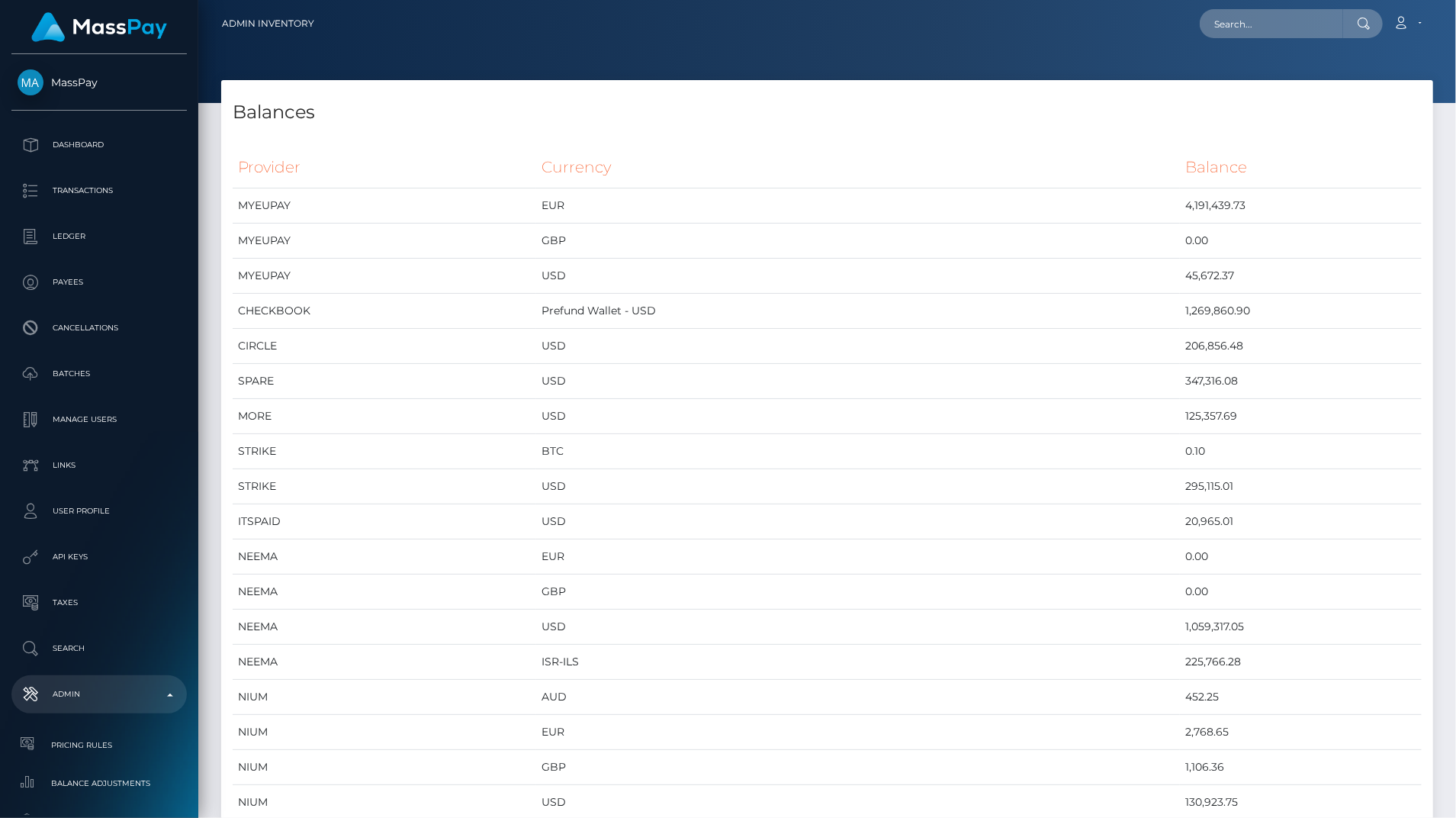
scroll to position [8131, 1212]
drag, startPoint x: 0, startPoint y: 0, endPoint x: 999, endPoint y: 334, distance: 1053.4
click at [999, 334] on td "USD" at bounding box center [858, 346] width 644 height 35
click at [1263, 27] on input "text" at bounding box center [1271, 24] width 144 height 29
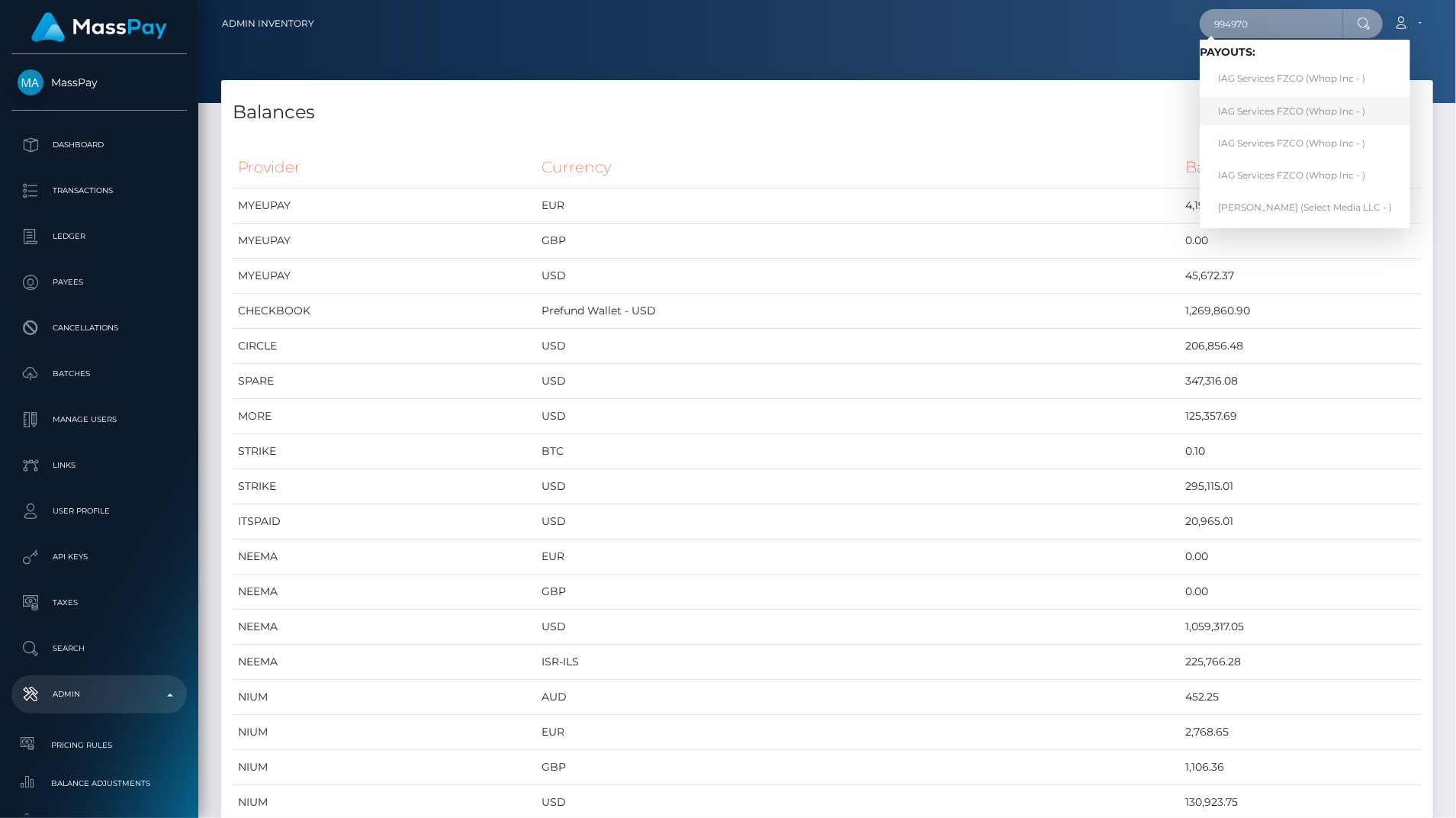
type input "994970"
click at [1298, 112] on link "IAG Services FZCO (Whop Inc - )" at bounding box center [1305, 111] width 211 height 28
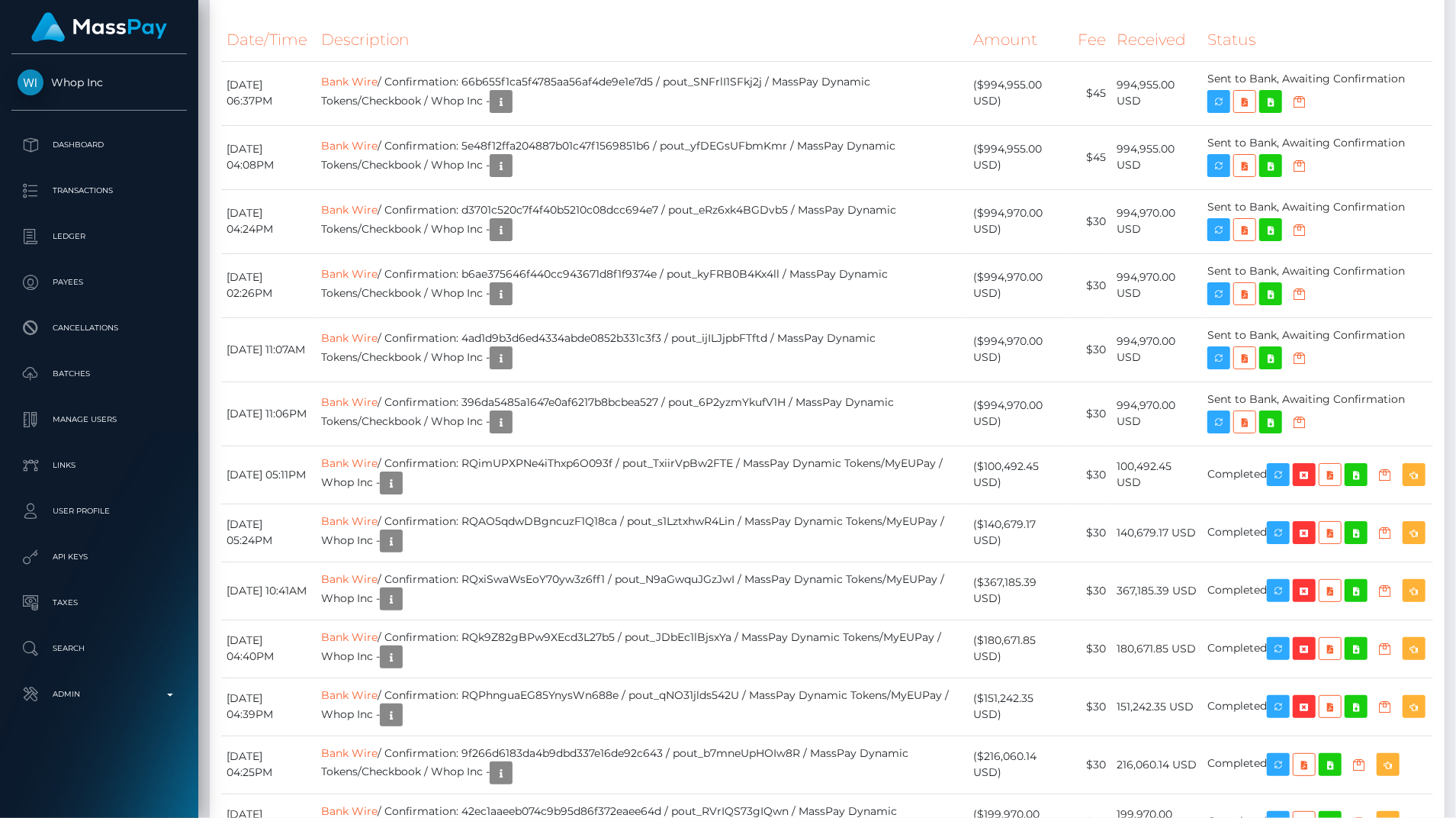
scroll to position [1327, 0]
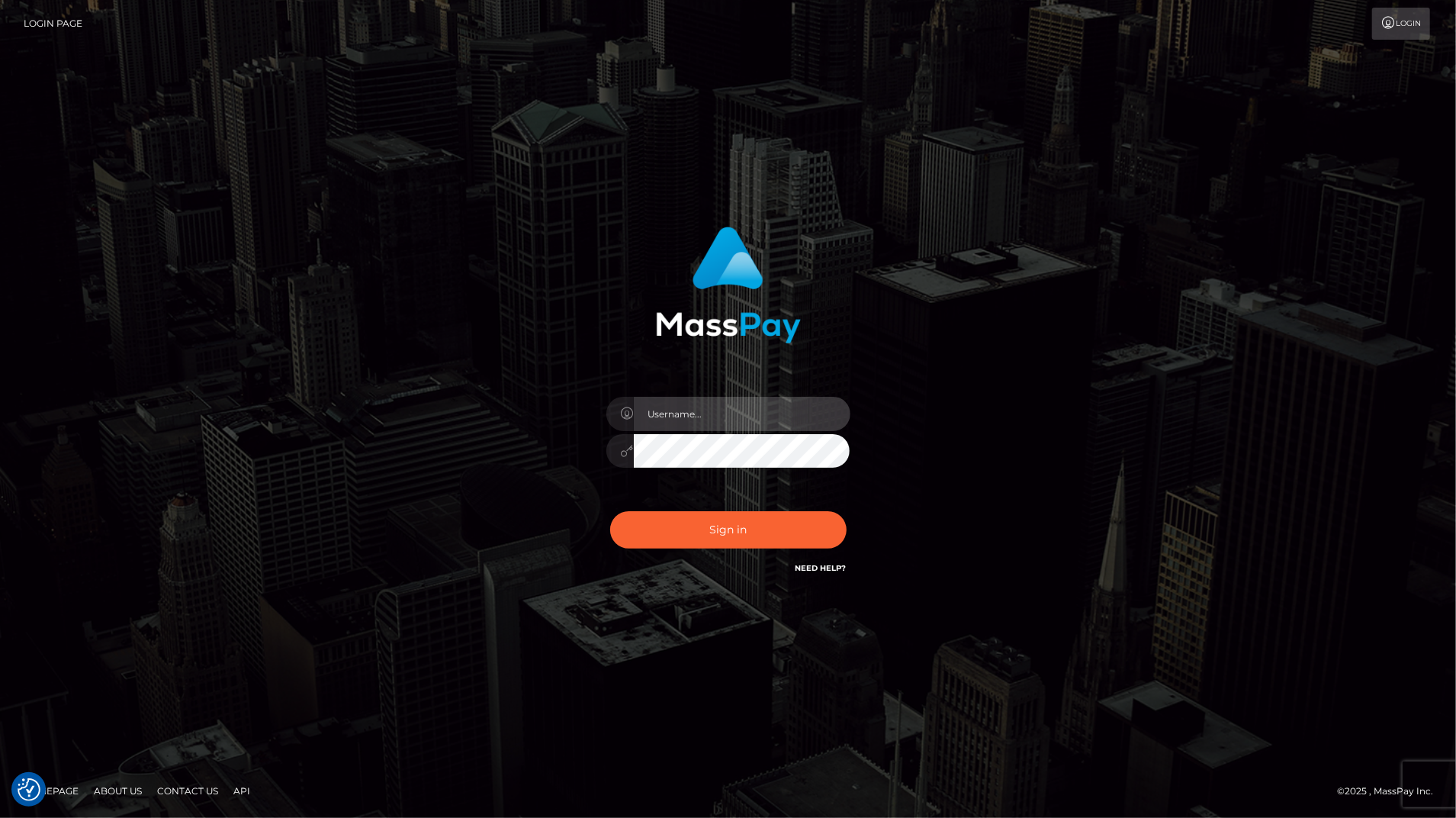
type input "bengreen"
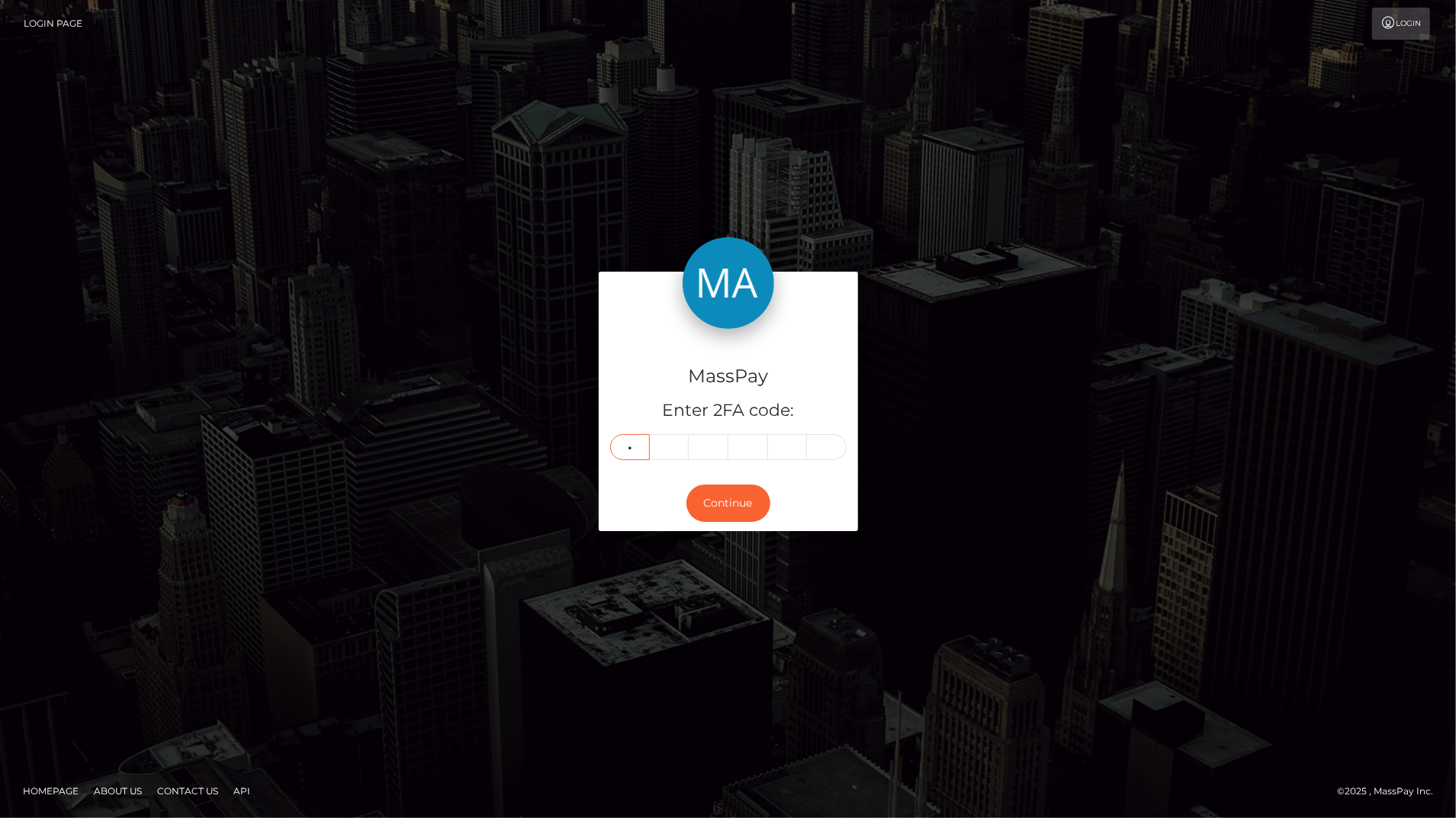
type input "8"
type input "2"
type input "9"
type input "7"
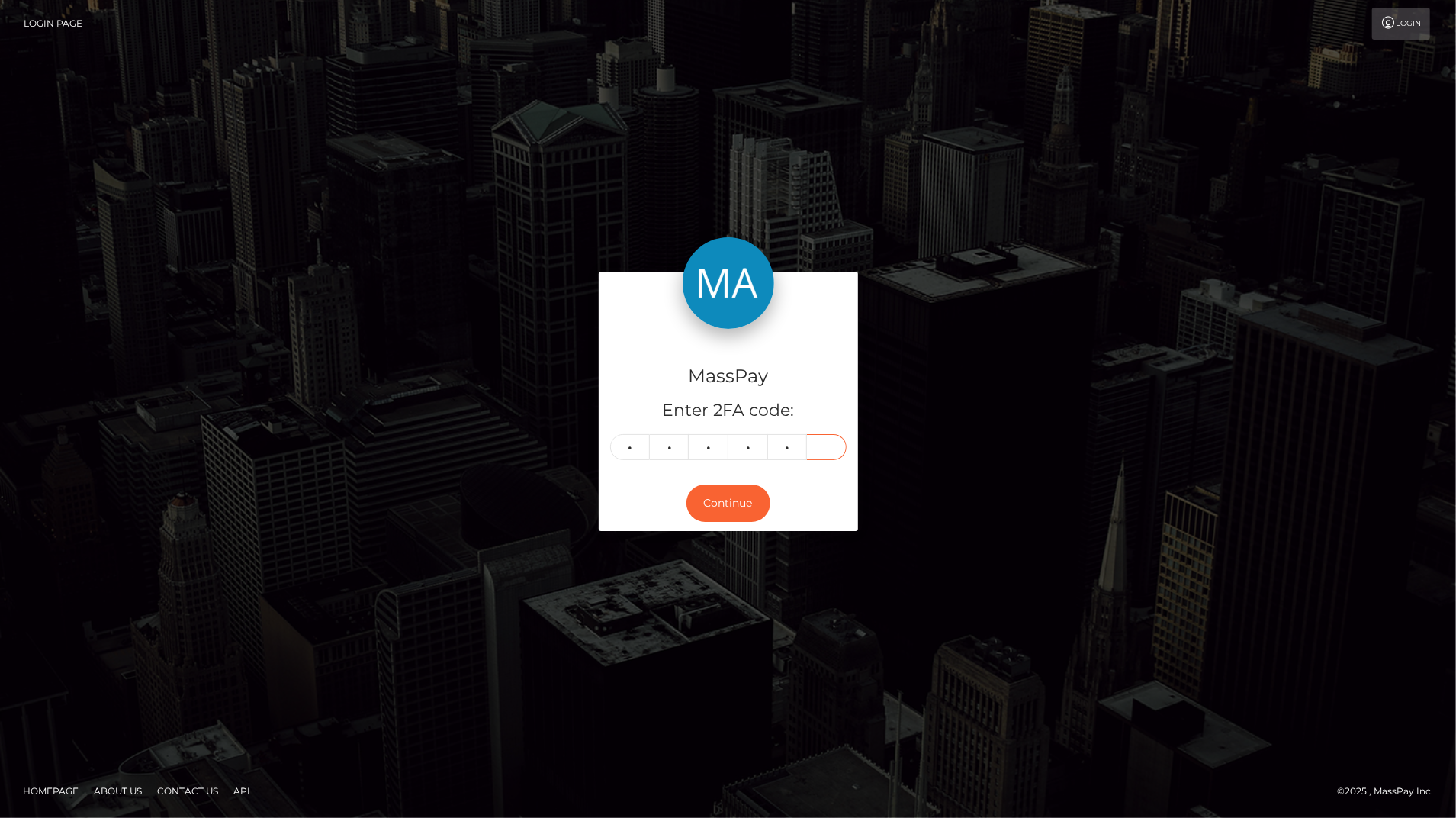
type input "5"
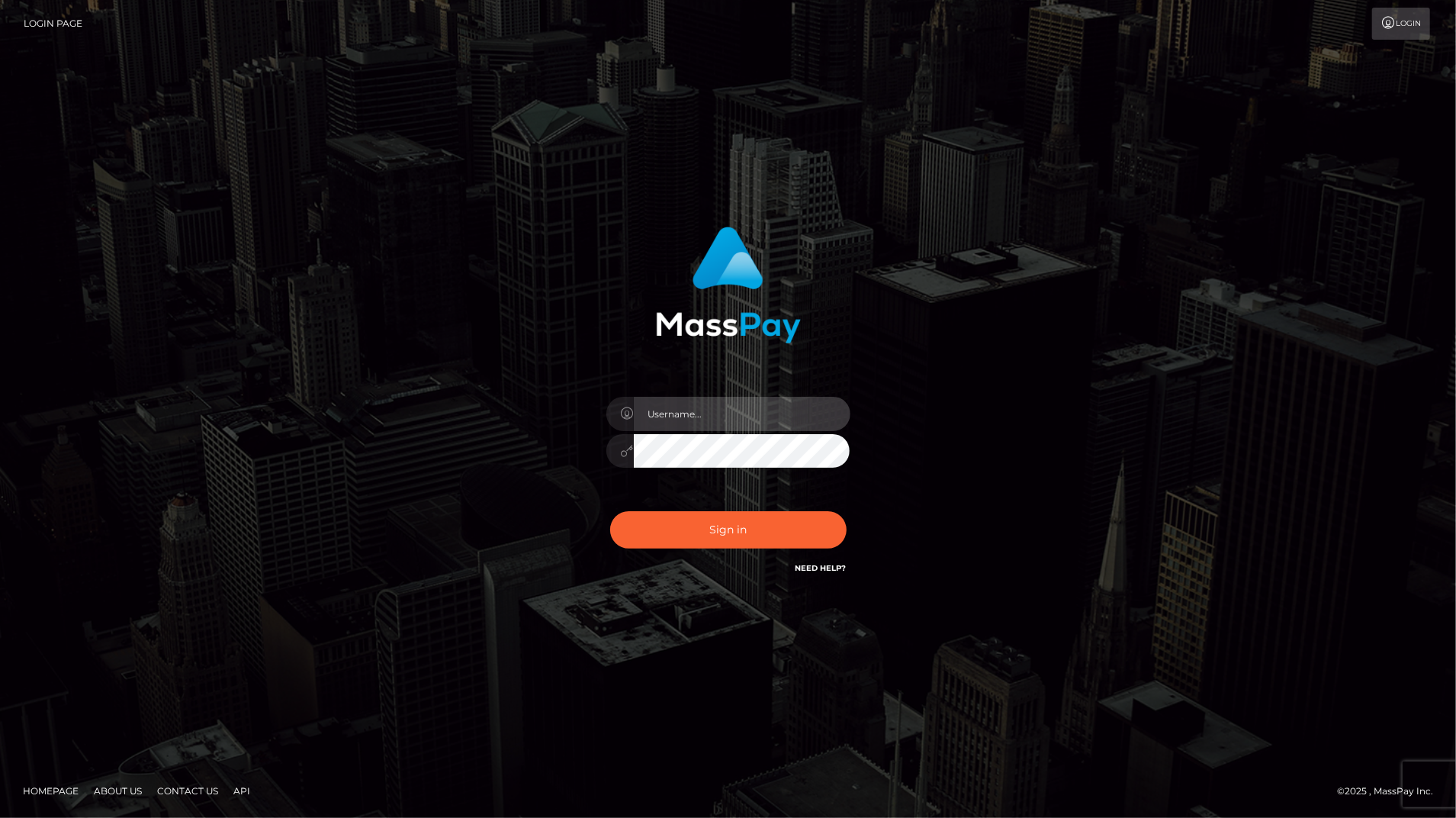
type input "bengreen"
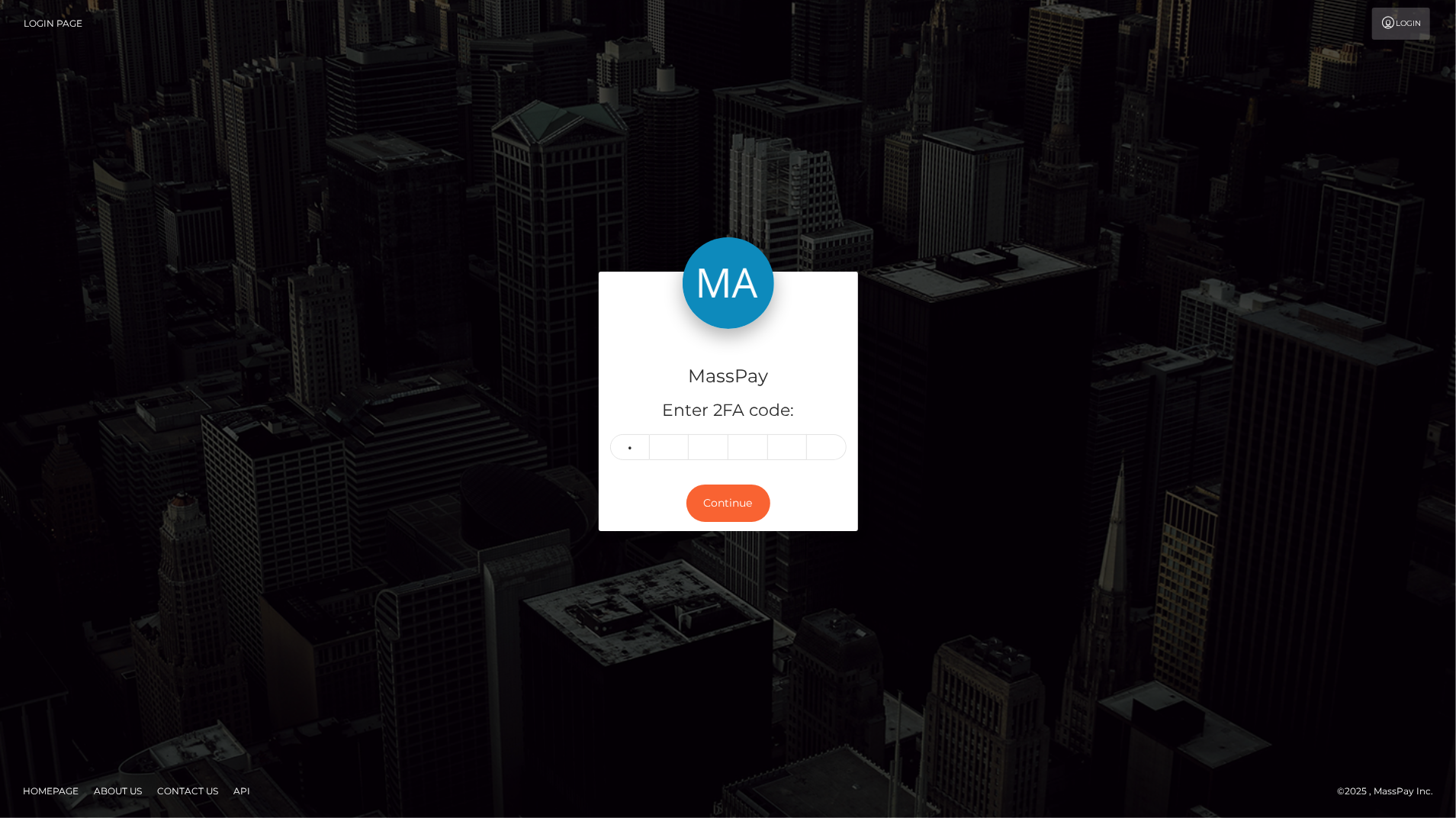
type input "9"
type input "7"
type input "6"
type input "0"
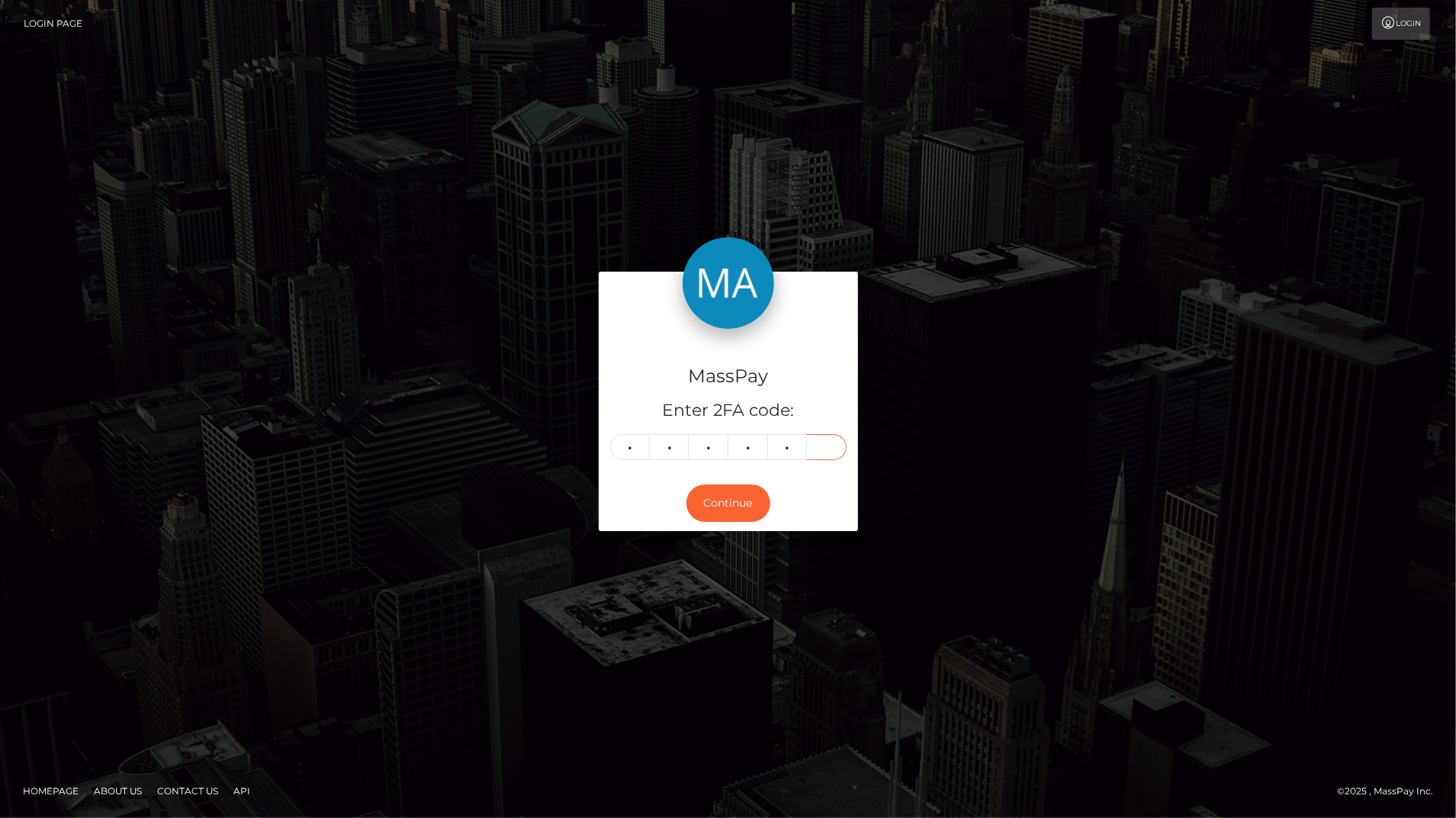
type input "8"
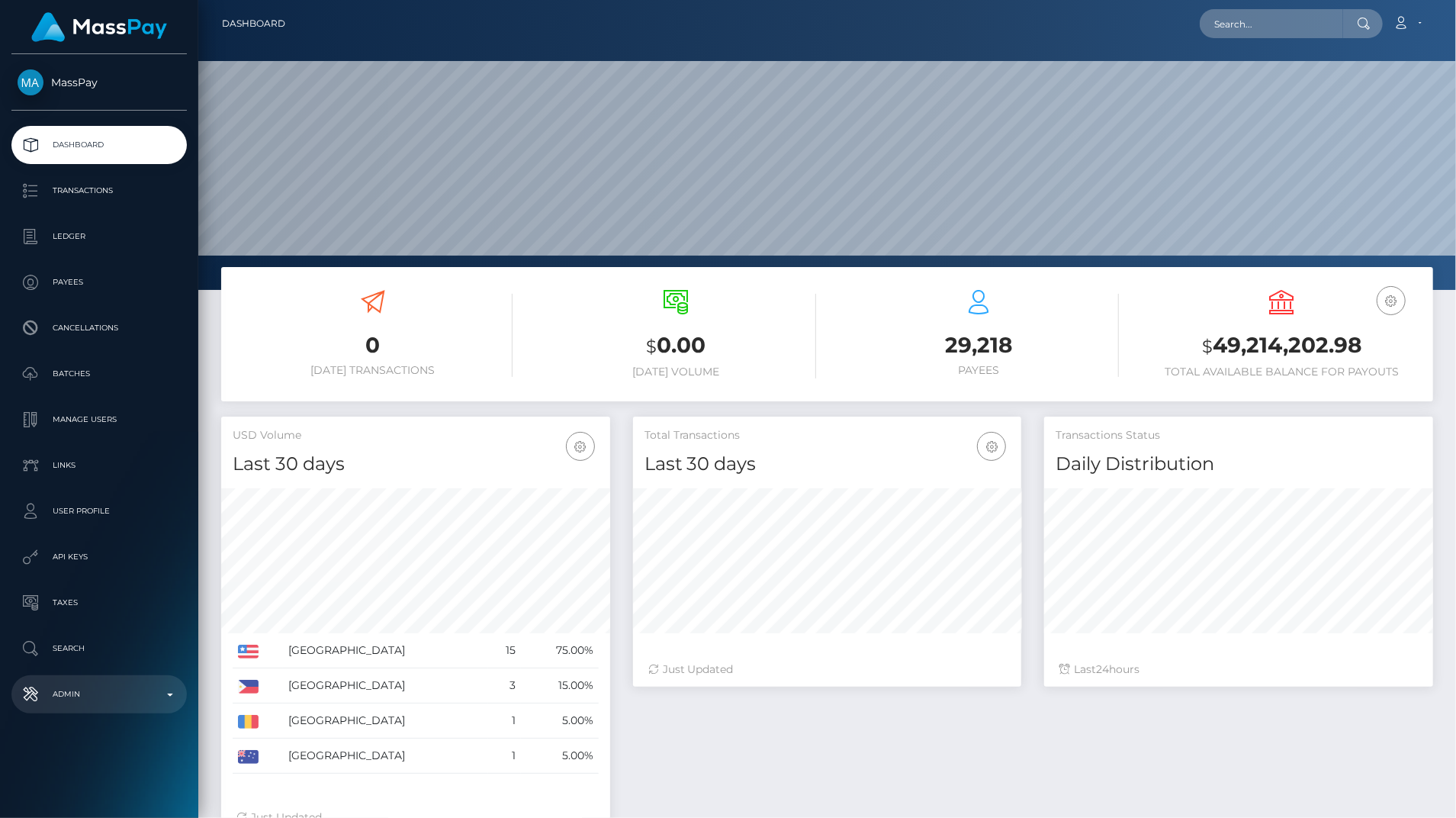
scroll to position [270, 388]
click at [173, 693] on p "Admin" at bounding box center [99, 693] width 163 height 23
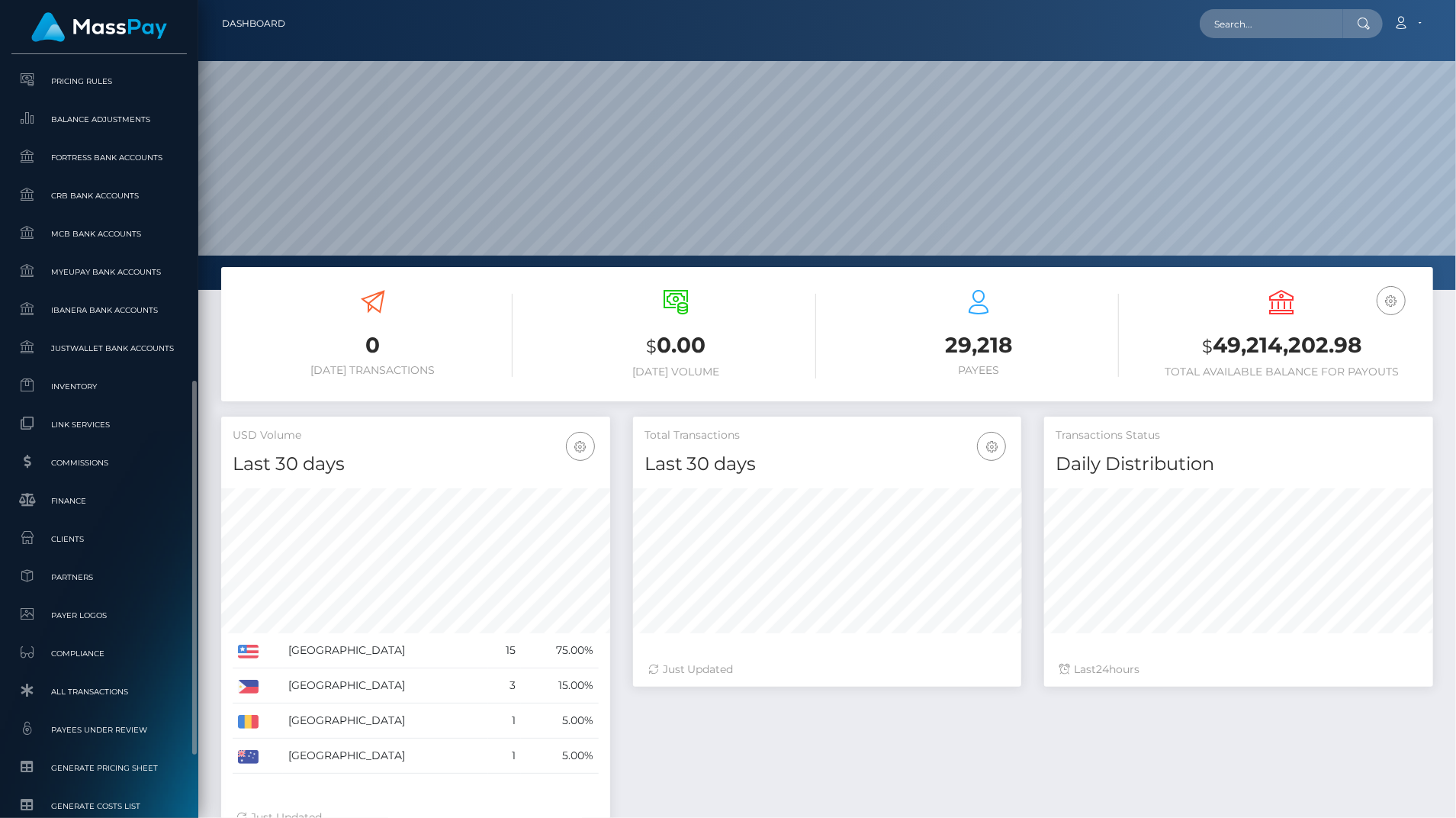
scroll to position [733, 0]
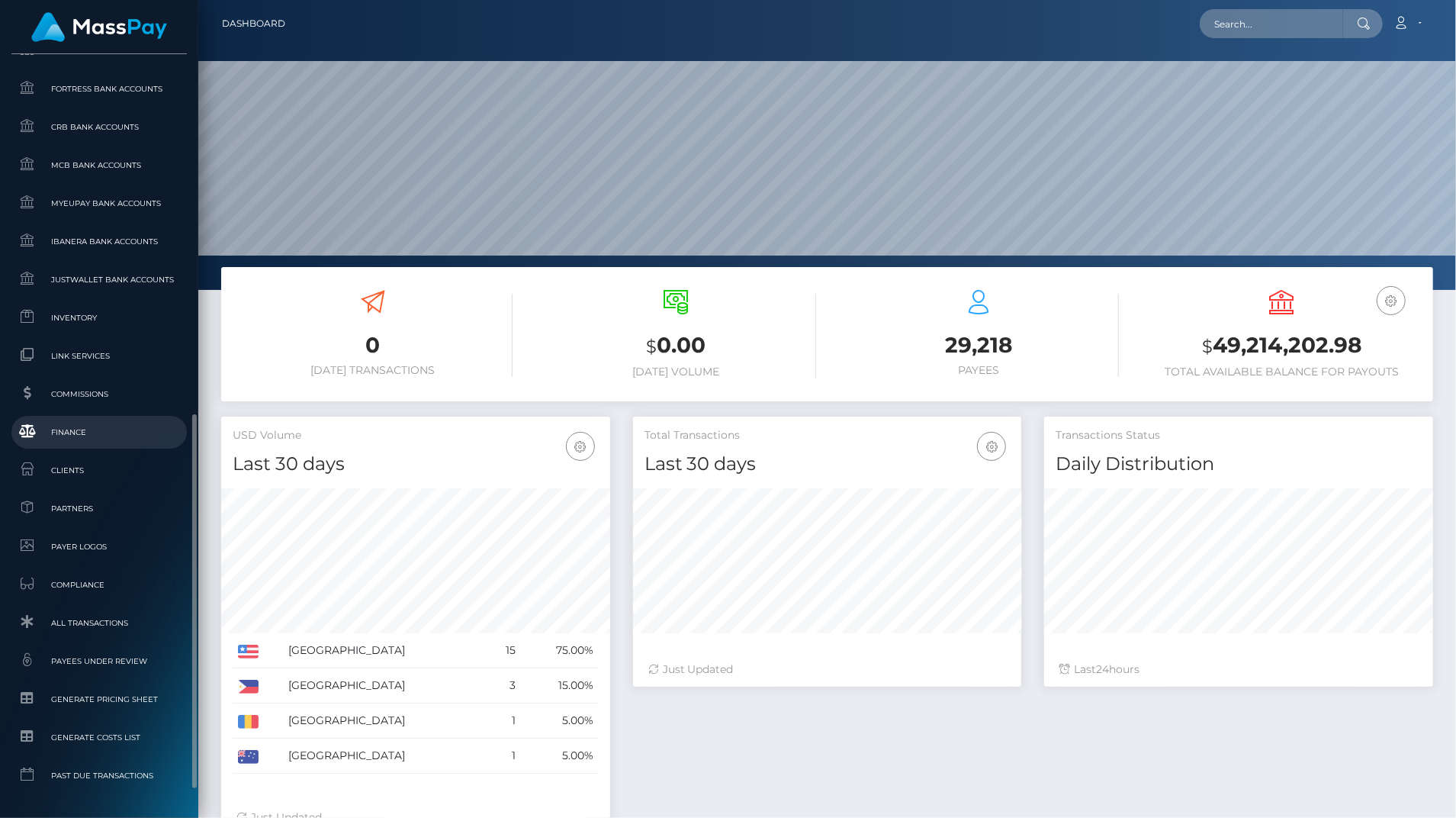
click at [107, 441] on span "Finance" at bounding box center [99, 431] width 163 height 17
click at [97, 466] on span "Clients" at bounding box center [99, 470] width 163 height 17
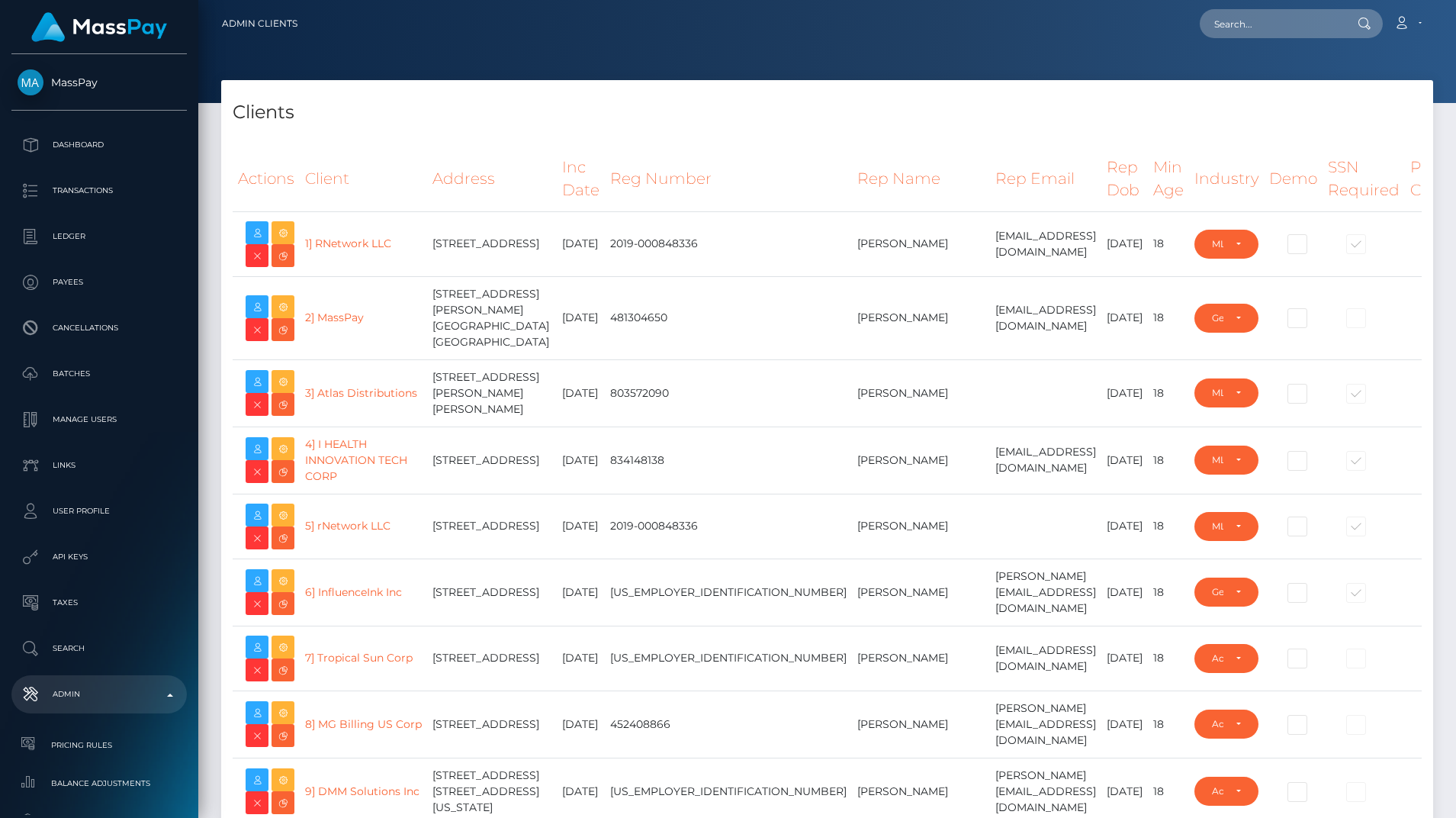
select select "223"
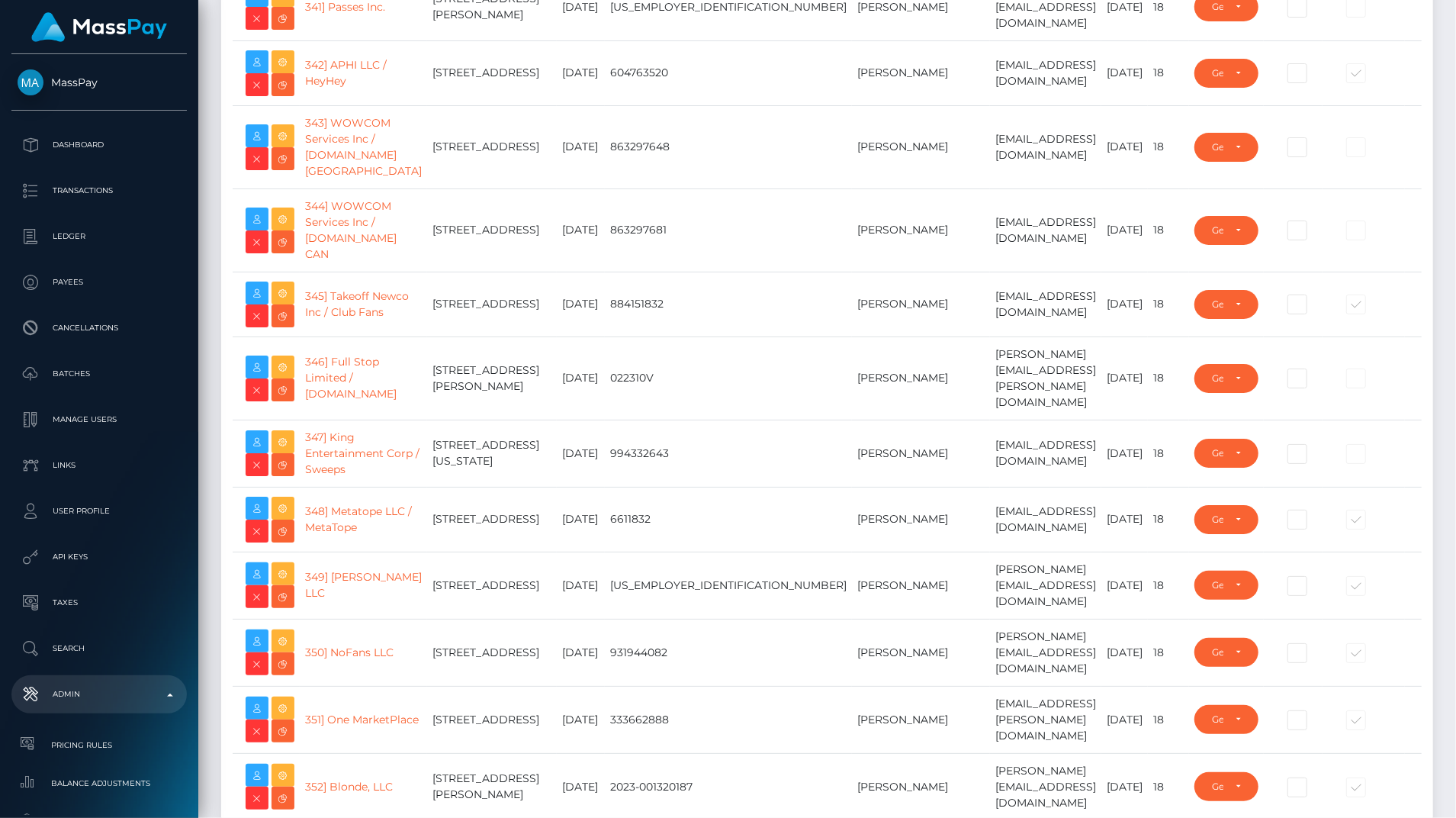
scroll to position [24444, 0]
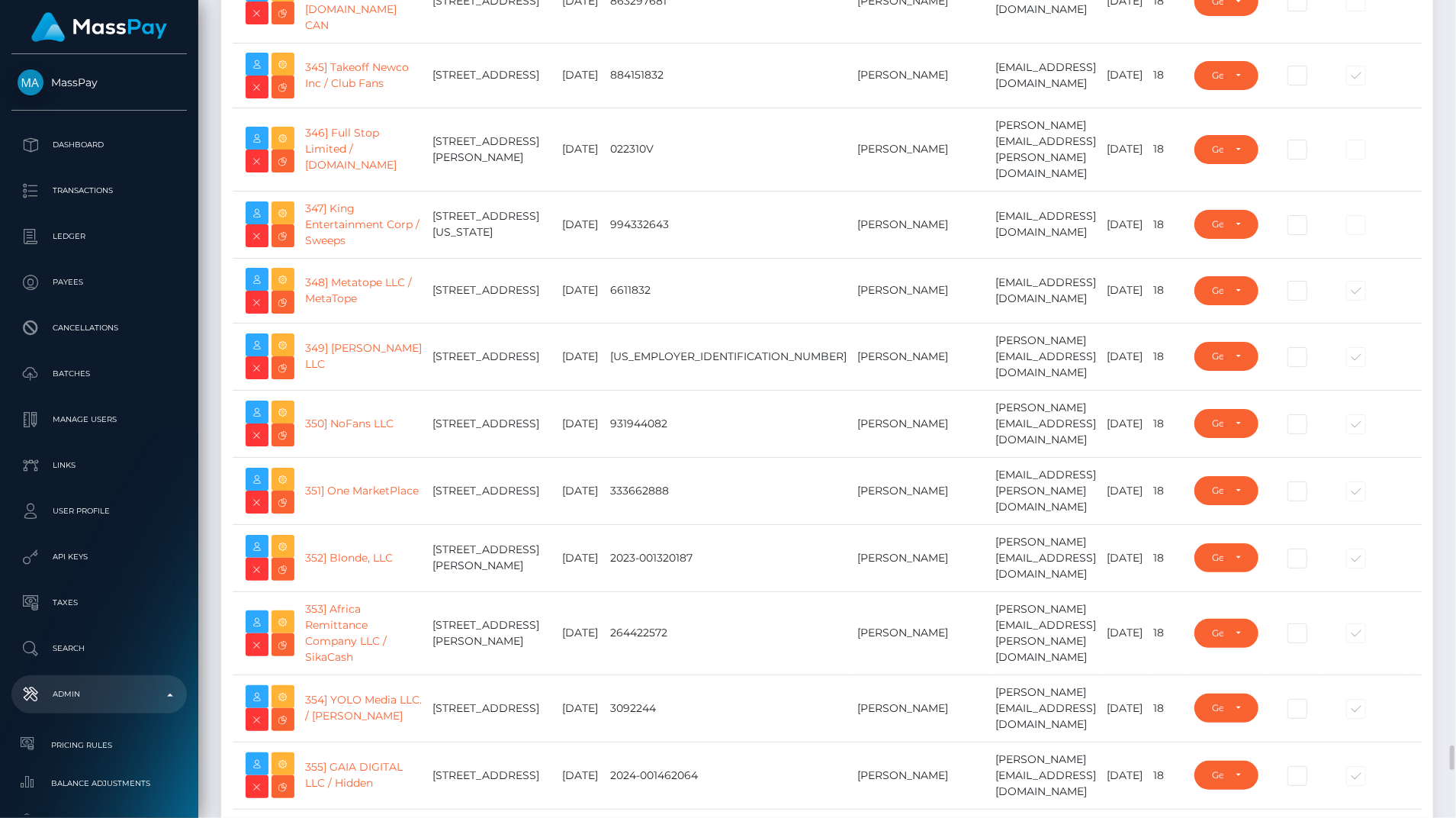
type input "bengreen"
click at [185, 656] on li "Search" at bounding box center [99, 649] width 199 height 38
click at [174, 690] on p "Admin" at bounding box center [99, 693] width 163 height 23
click at [168, 697] on p "Admin" at bounding box center [99, 693] width 163 height 23
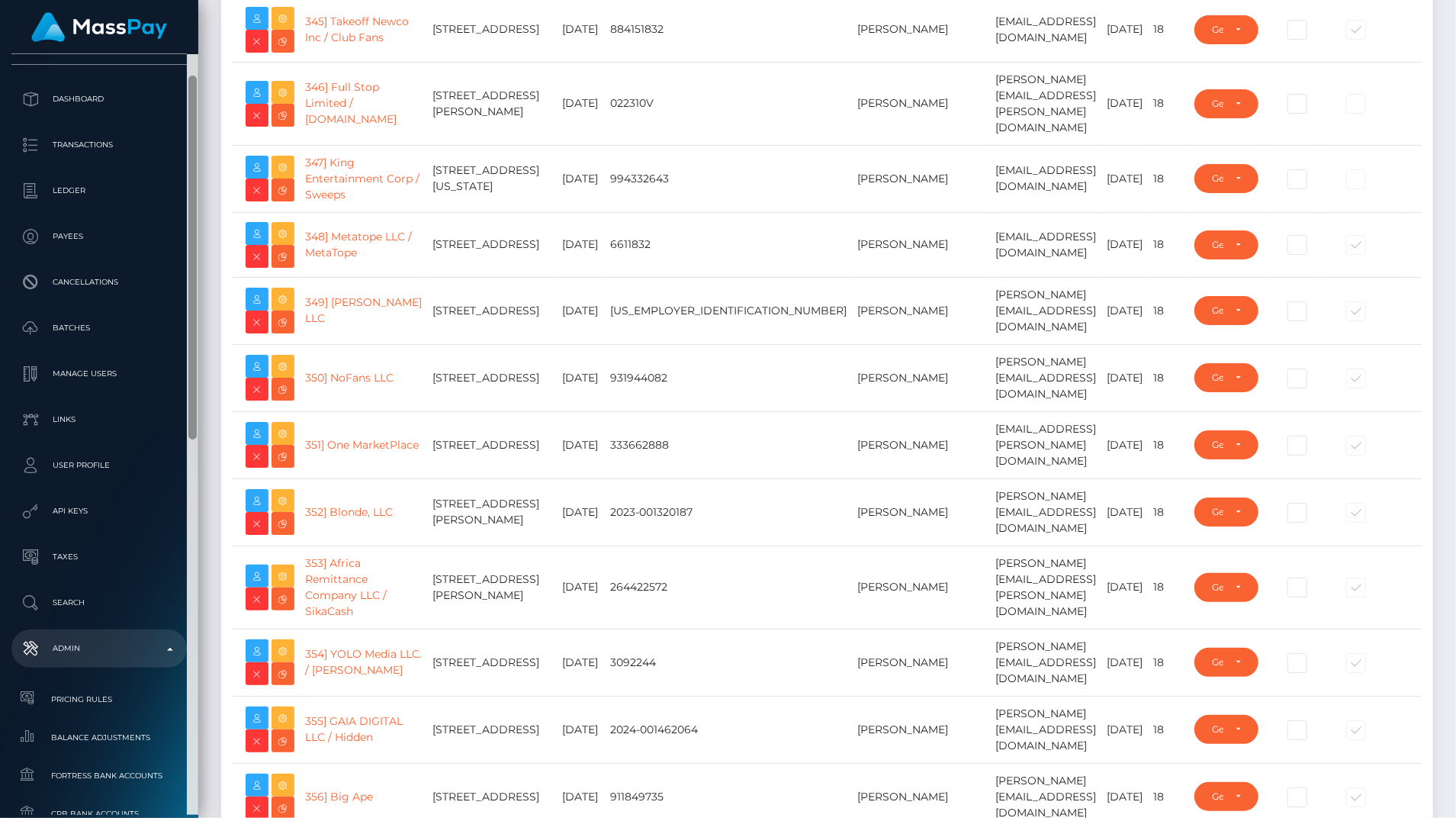
click at [197, 756] on div at bounding box center [192, 434] width 11 height 760
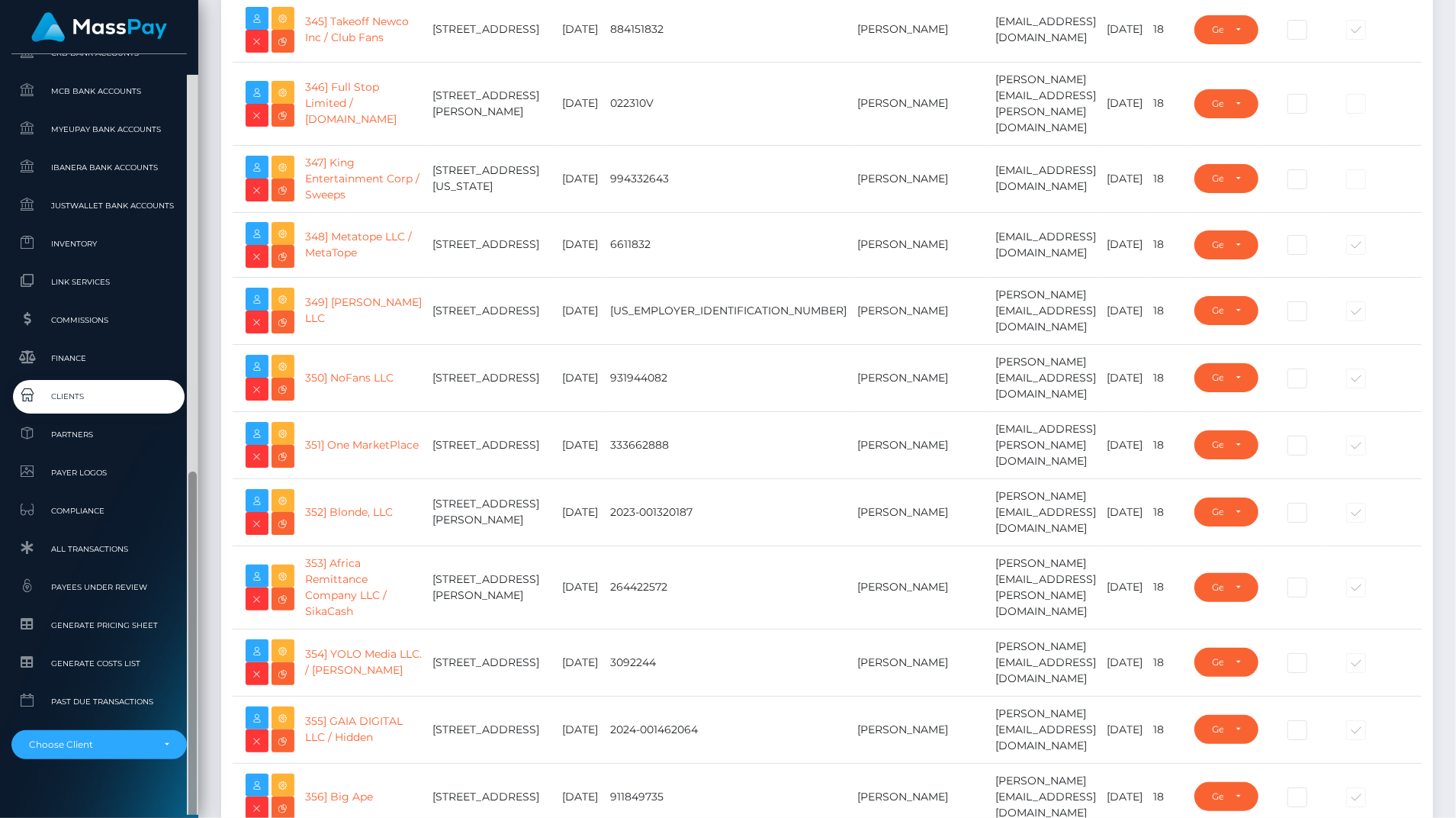
scroll to position [827, 0]
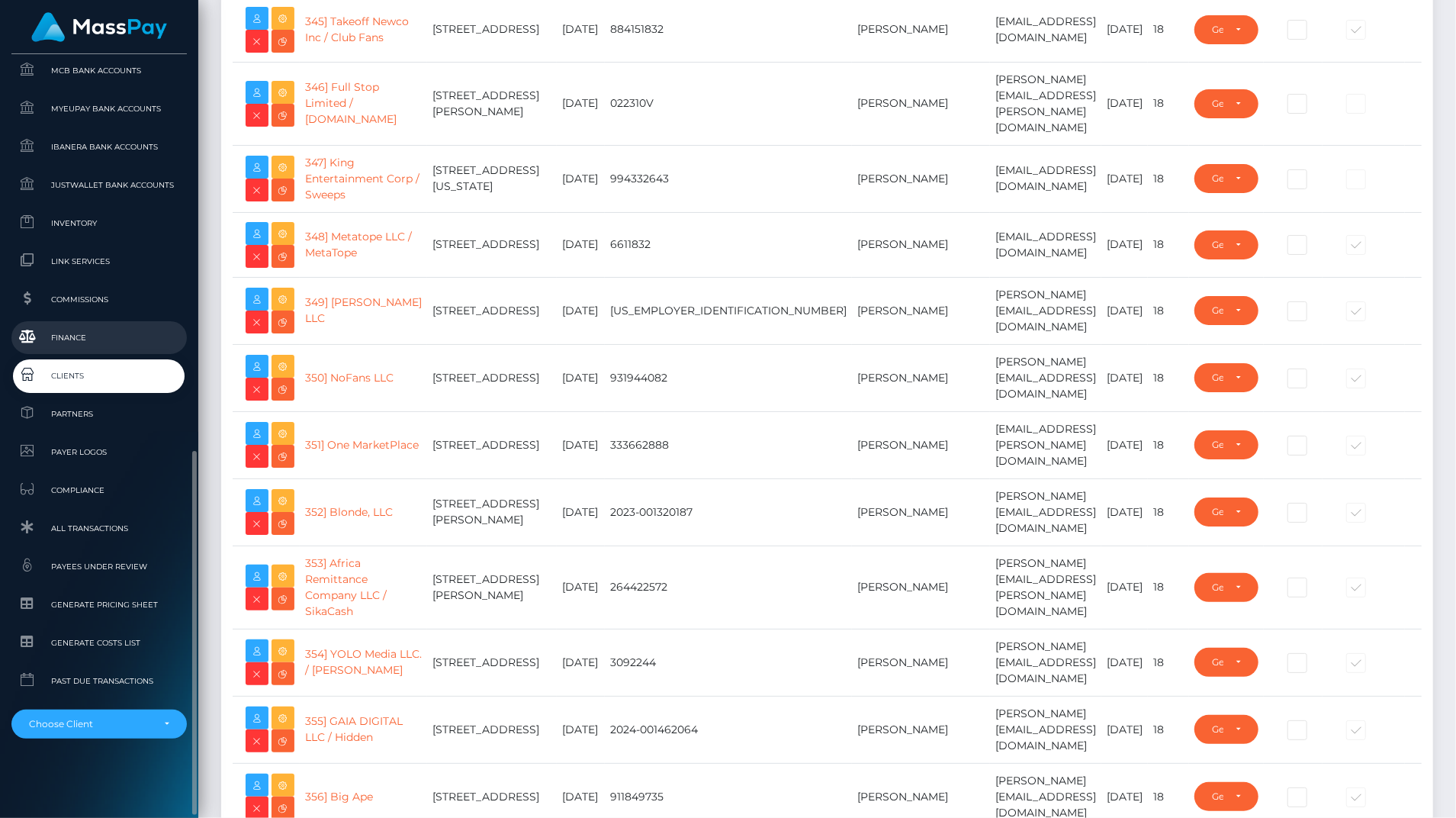
drag, startPoint x: 197, startPoint y: 756, endPoint x: 95, endPoint y: 344, distance: 424.4
click at [95, 344] on div "MassPay Dashboard Transactions Ledger Payees Cancellations" at bounding box center [99, 434] width 199 height 760
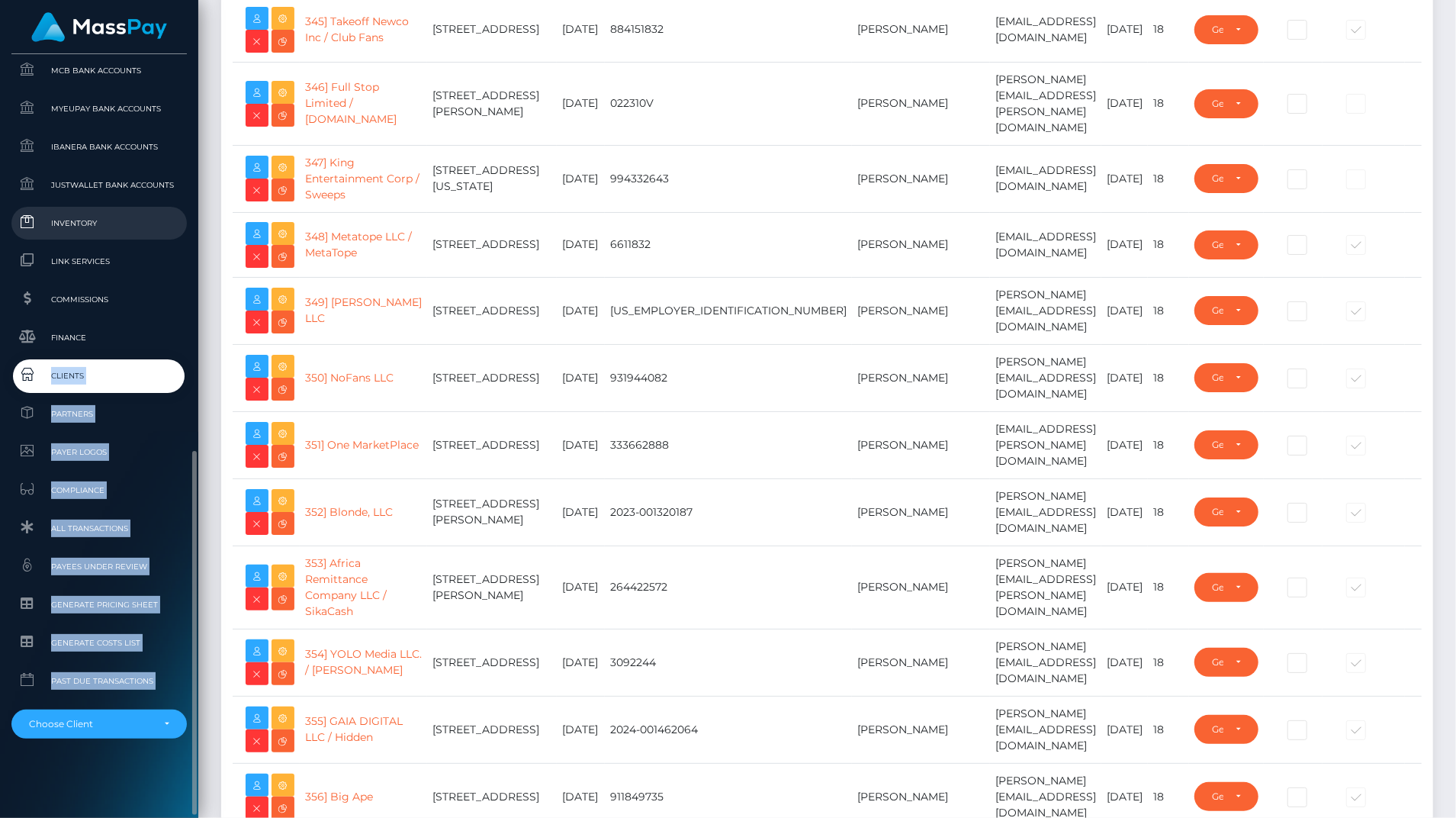
drag, startPoint x: 95, startPoint y: 344, endPoint x: 56, endPoint y: 225, distance: 125.2
click at [56, 225] on span "Inventory" at bounding box center [99, 223] width 163 height 17
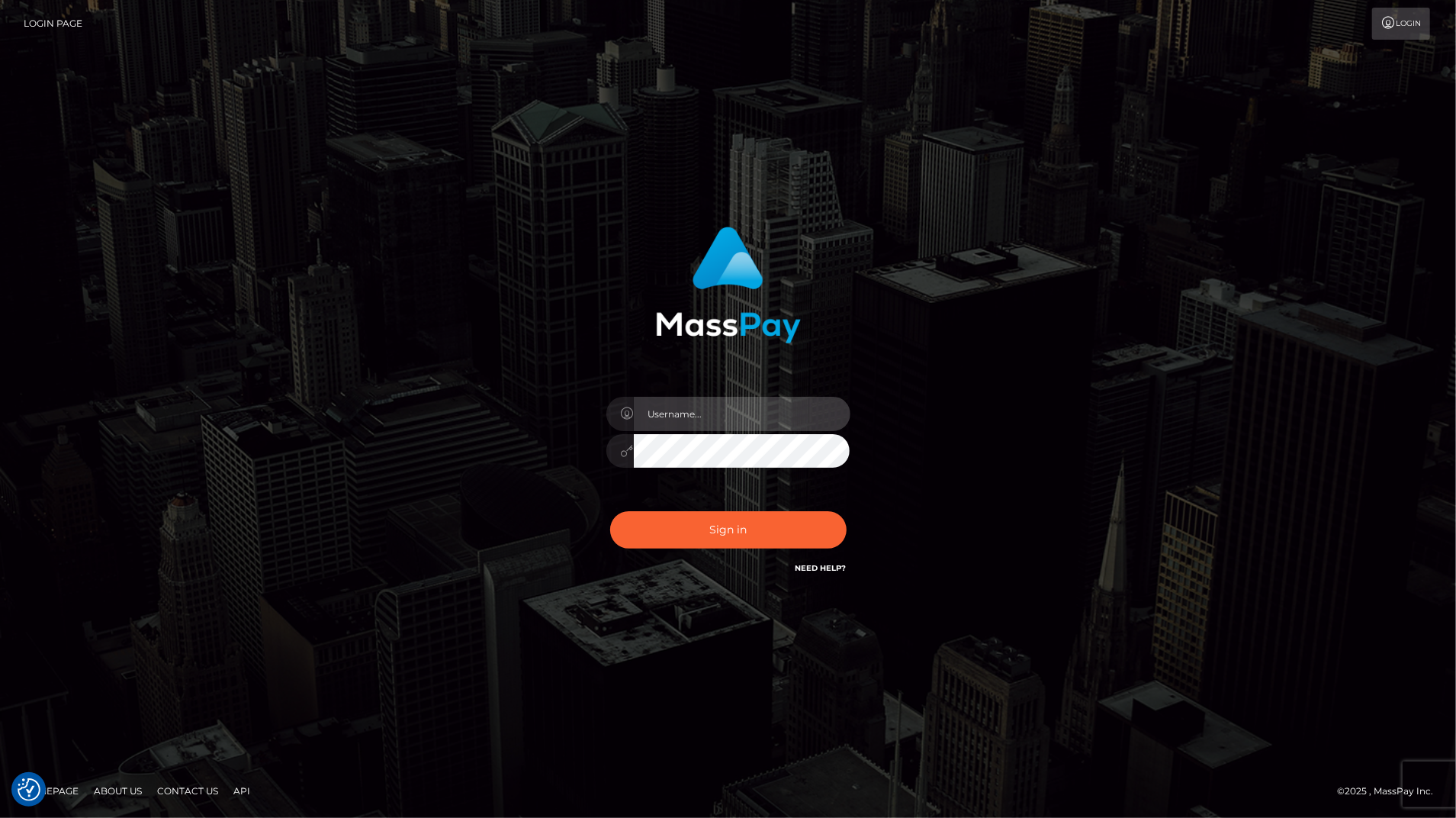
type input "bengreen"
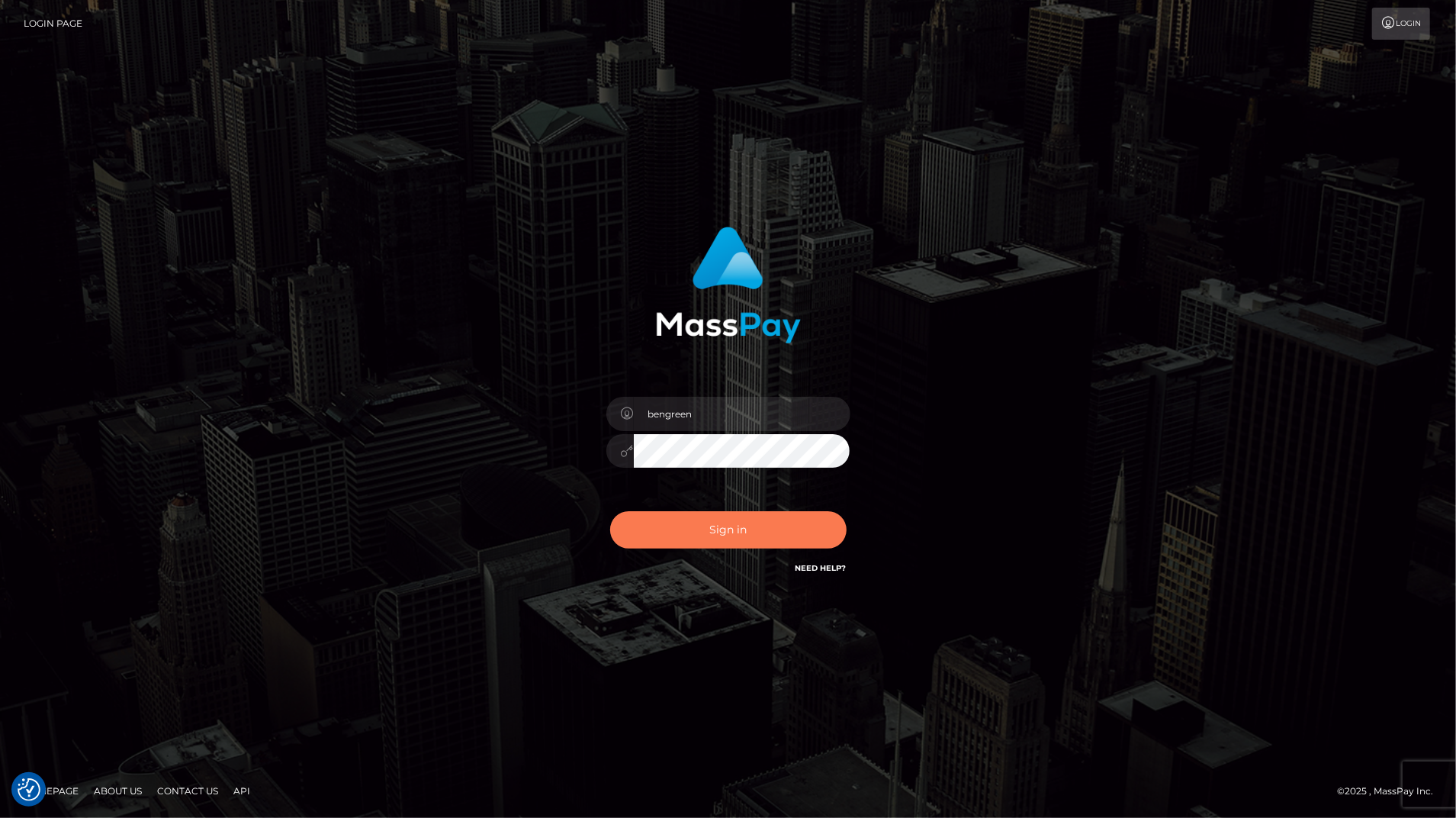
click at [746, 514] on button "Sign in" at bounding box center [728, 529] width 236 height 38
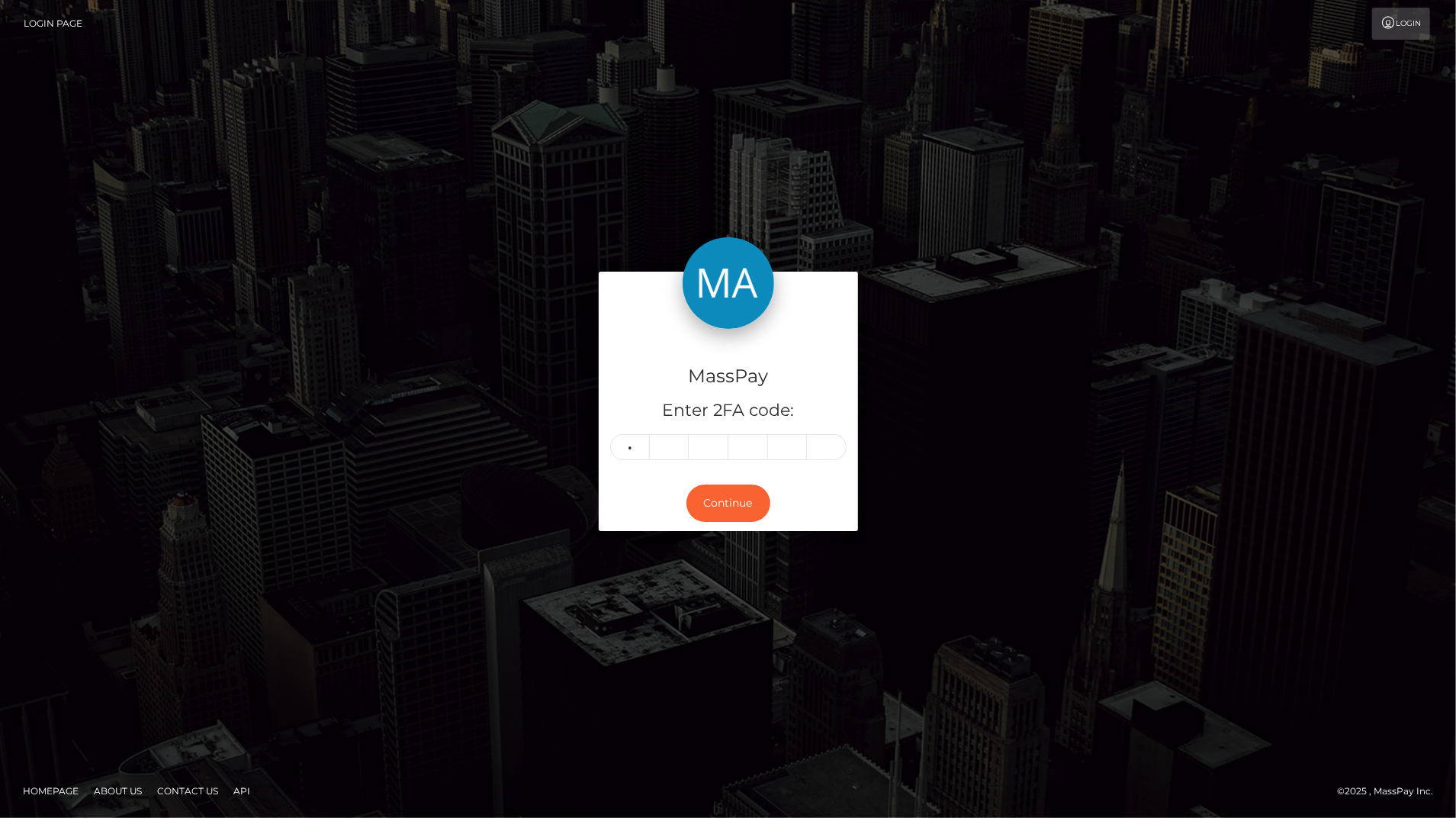
type input "8"
type input "3"
type input "5"
type input "6"
type input "8"
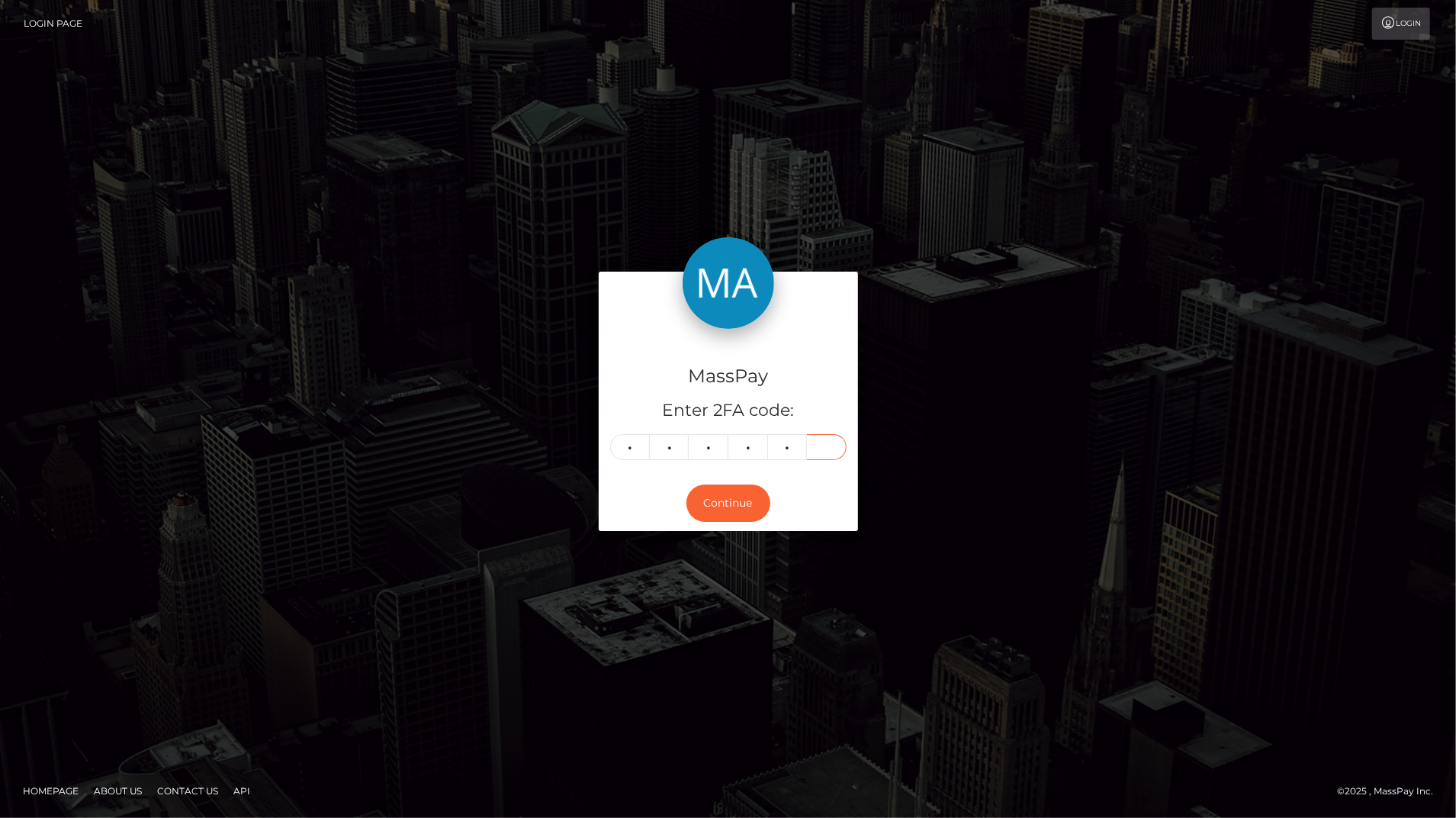
type input "7"
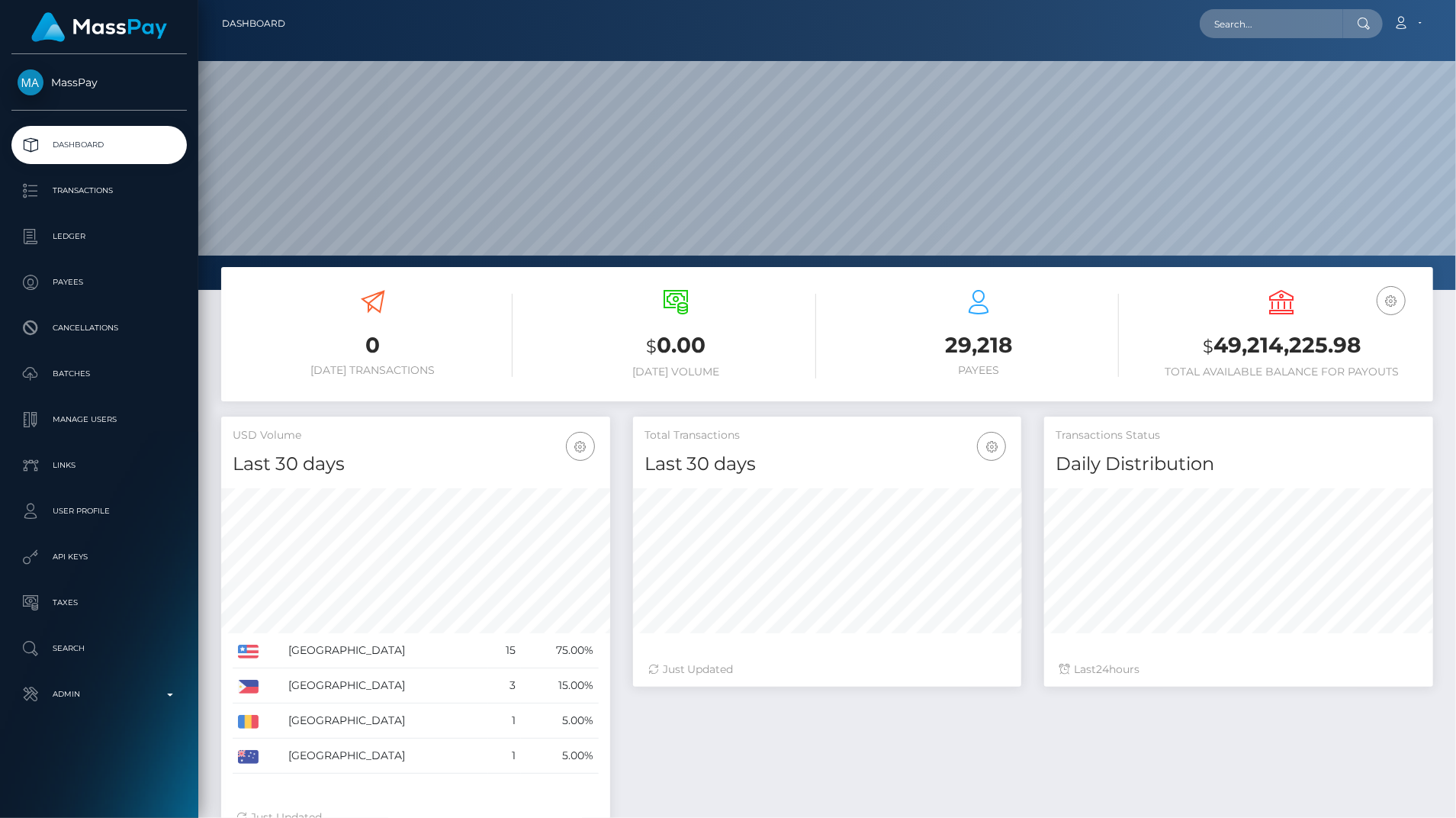
scroll to position [270, 388]
click at [135, 701] on p "Admin" at bounding box center [99, 693] width 163 height 23
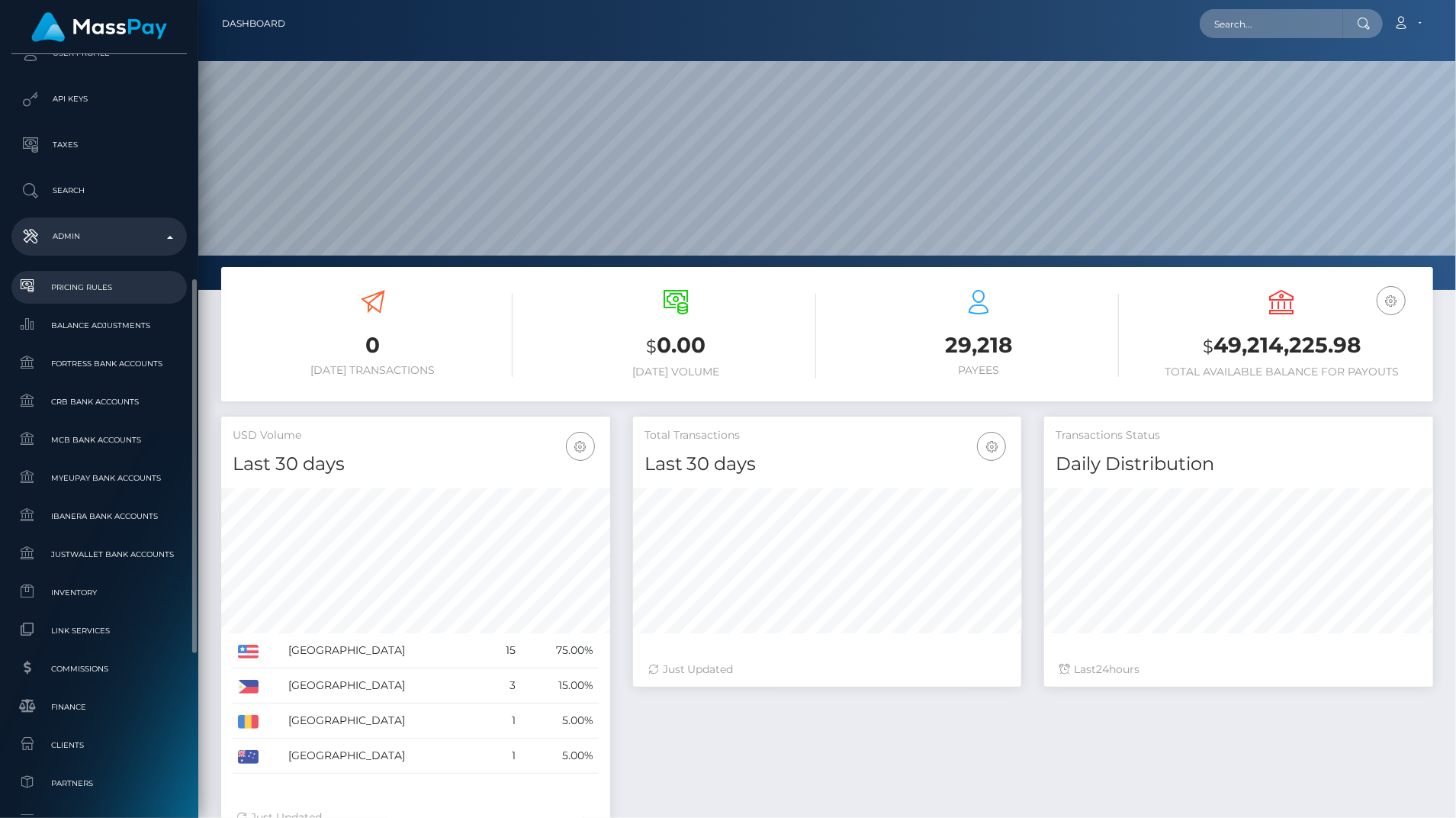
scroll to position [481, 0]
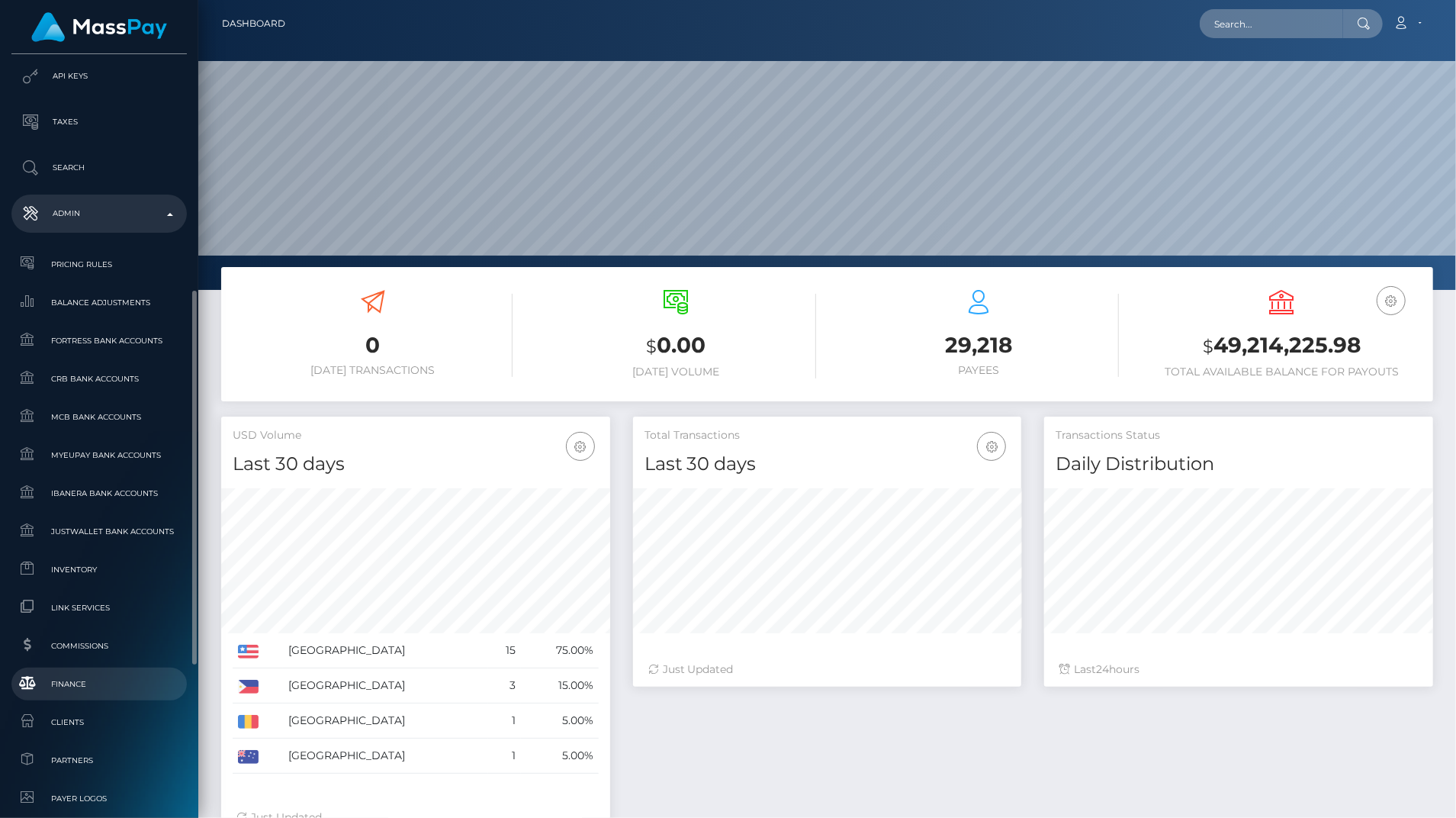
click at [80, 671] on link "Finance" at bounding box center [99, 684] width 176 height 33
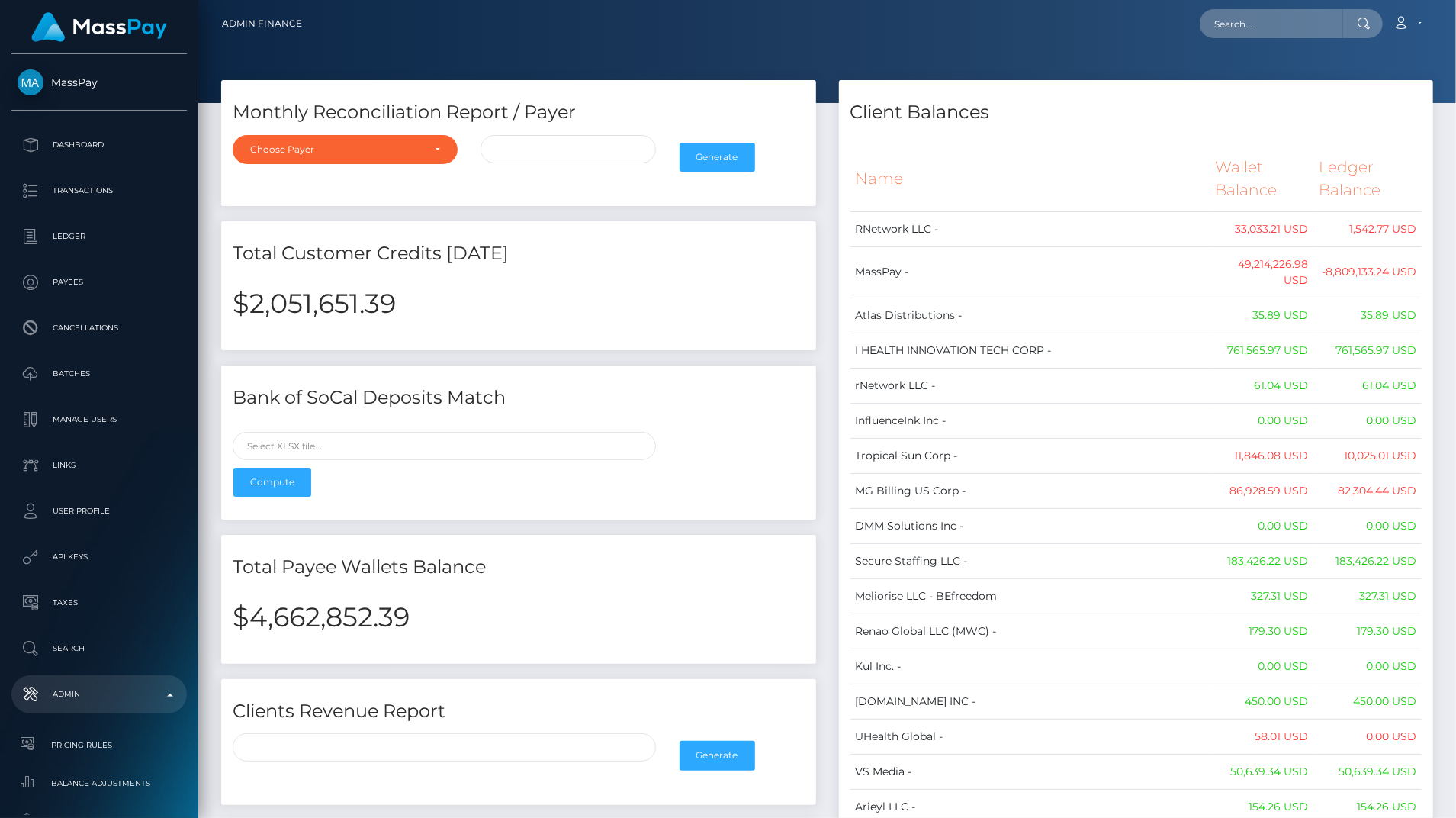
click at [1072, 172] on th "Name" at bounding box center [1030, 179] width 360 height 65
click at [1330, 120] on h4 "Client Balances" at bounding box center [1136, 112] width 572 height 27
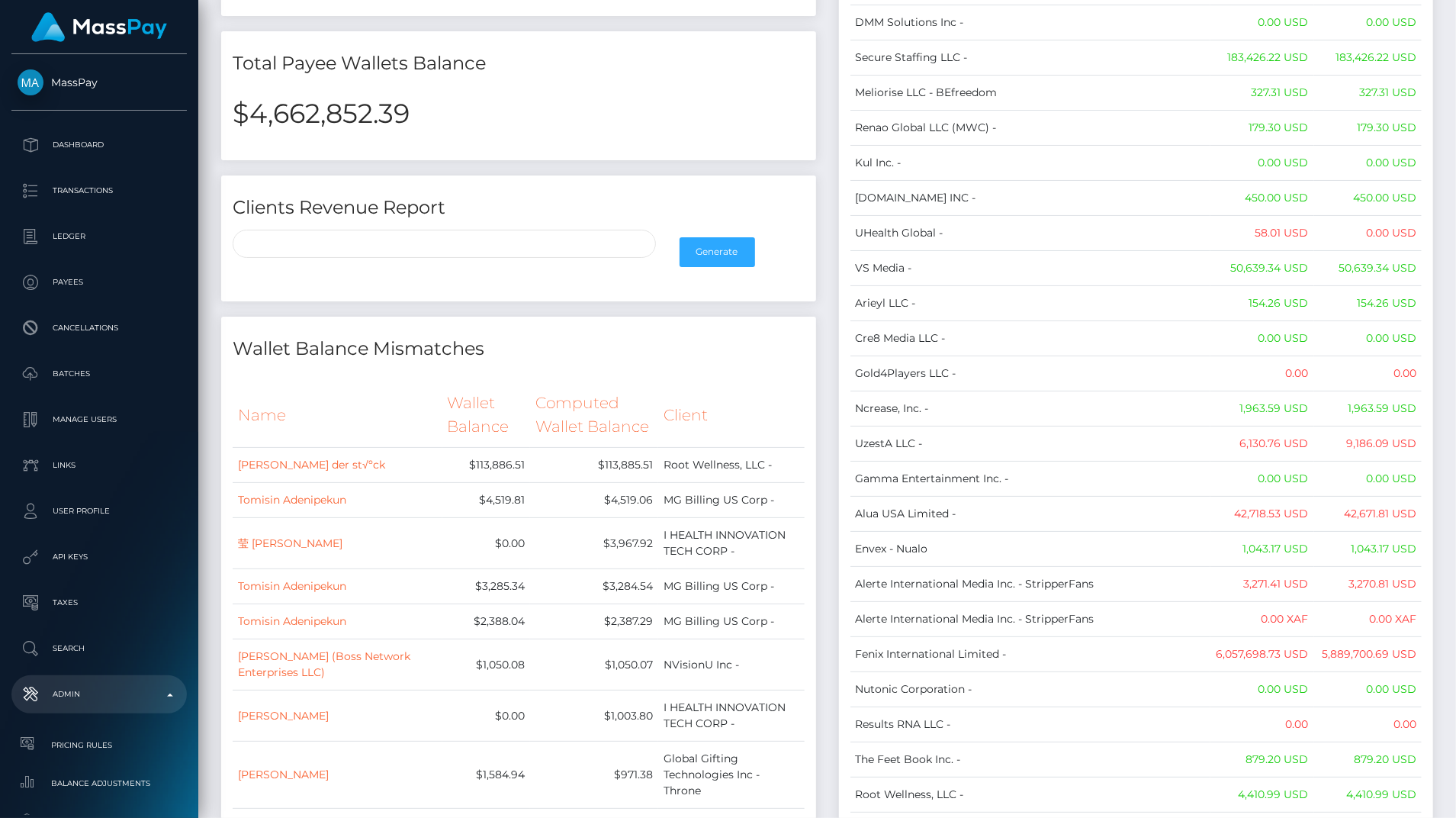
scroll to position [527, 0]
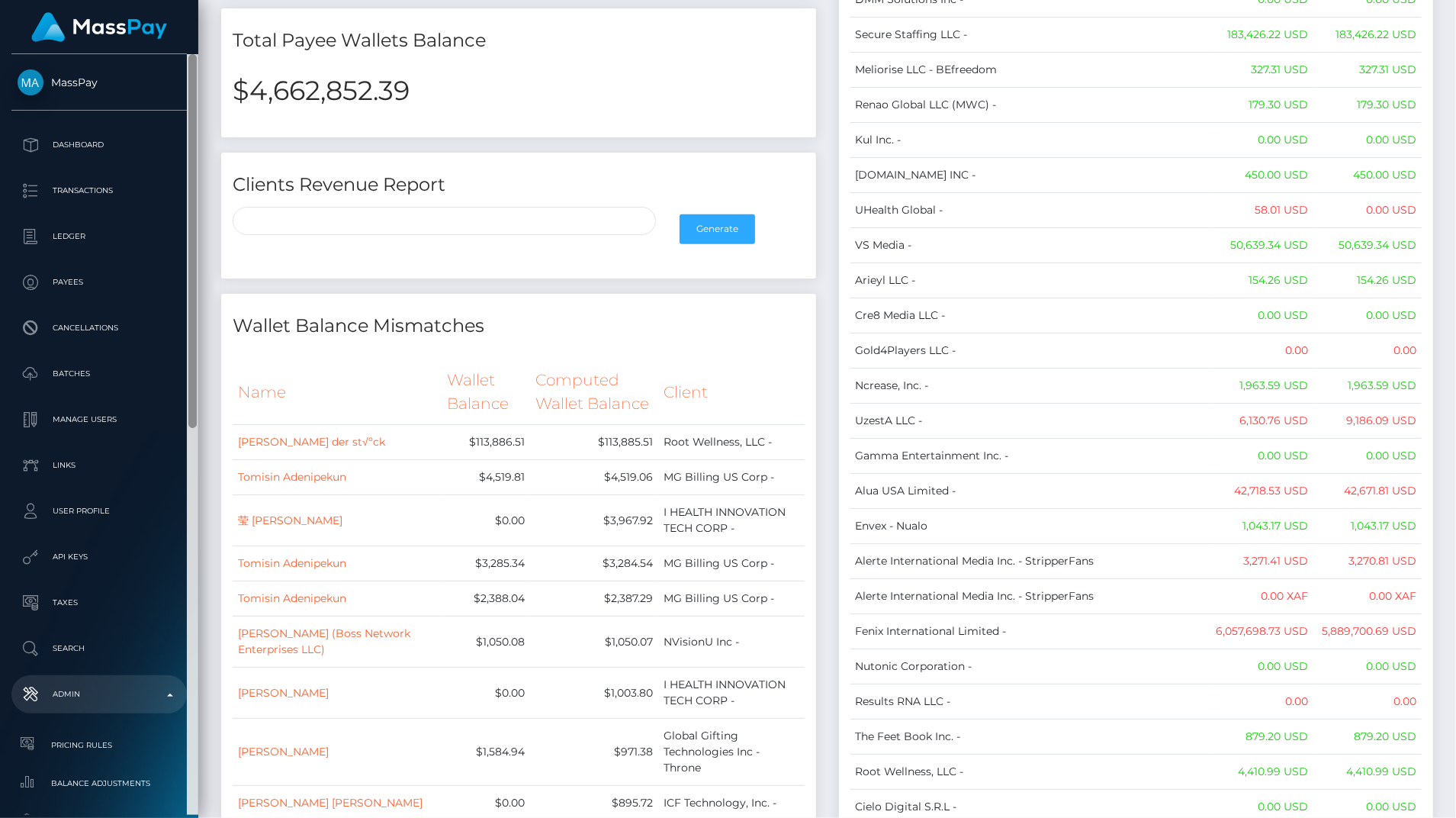
click at [193, 697] on div at bounding box center [192, 434] width 11 height 760
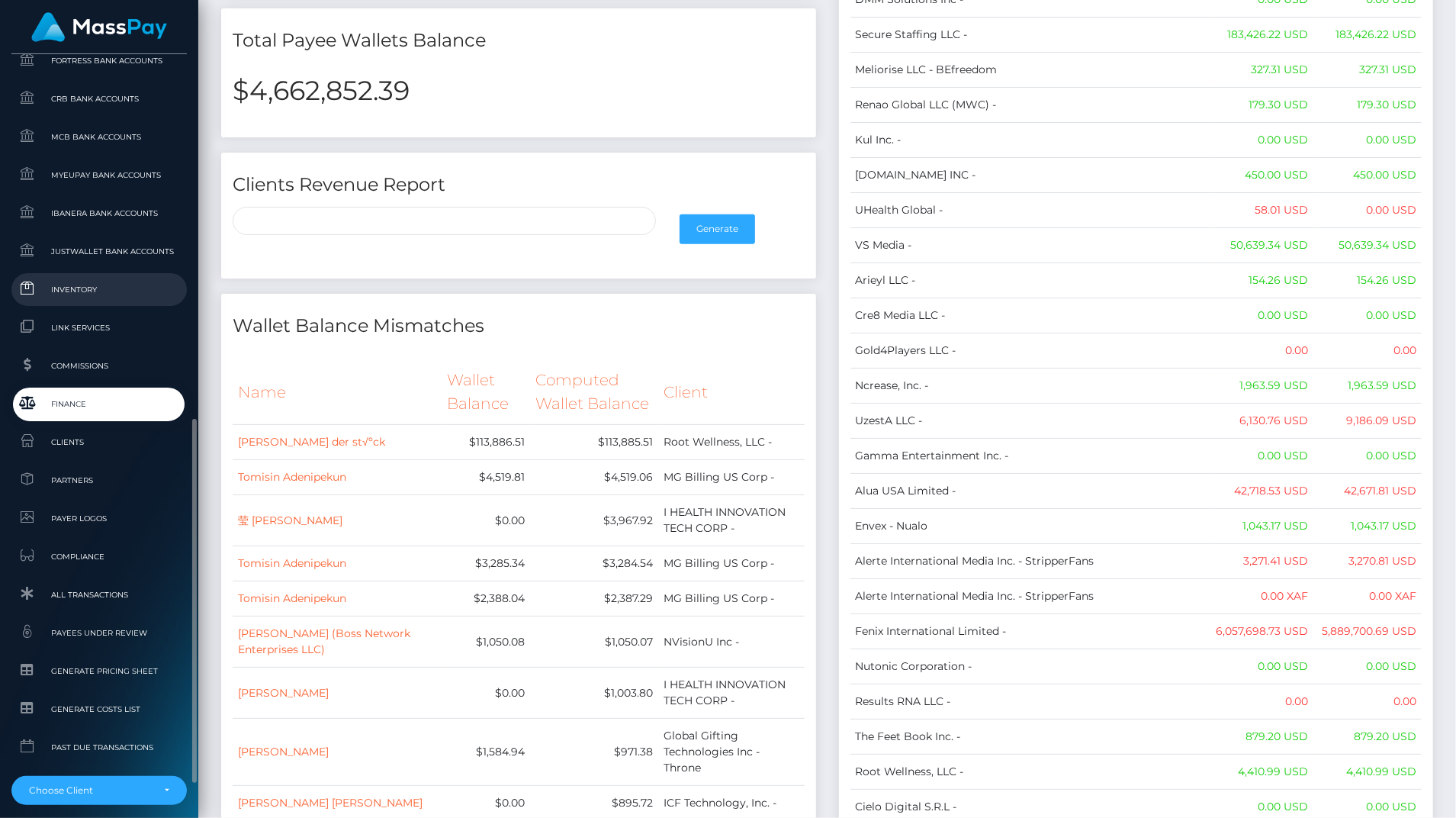
click at [81, 295] on span "Inventory" at bounding box center [99, 289] width 163 height 17
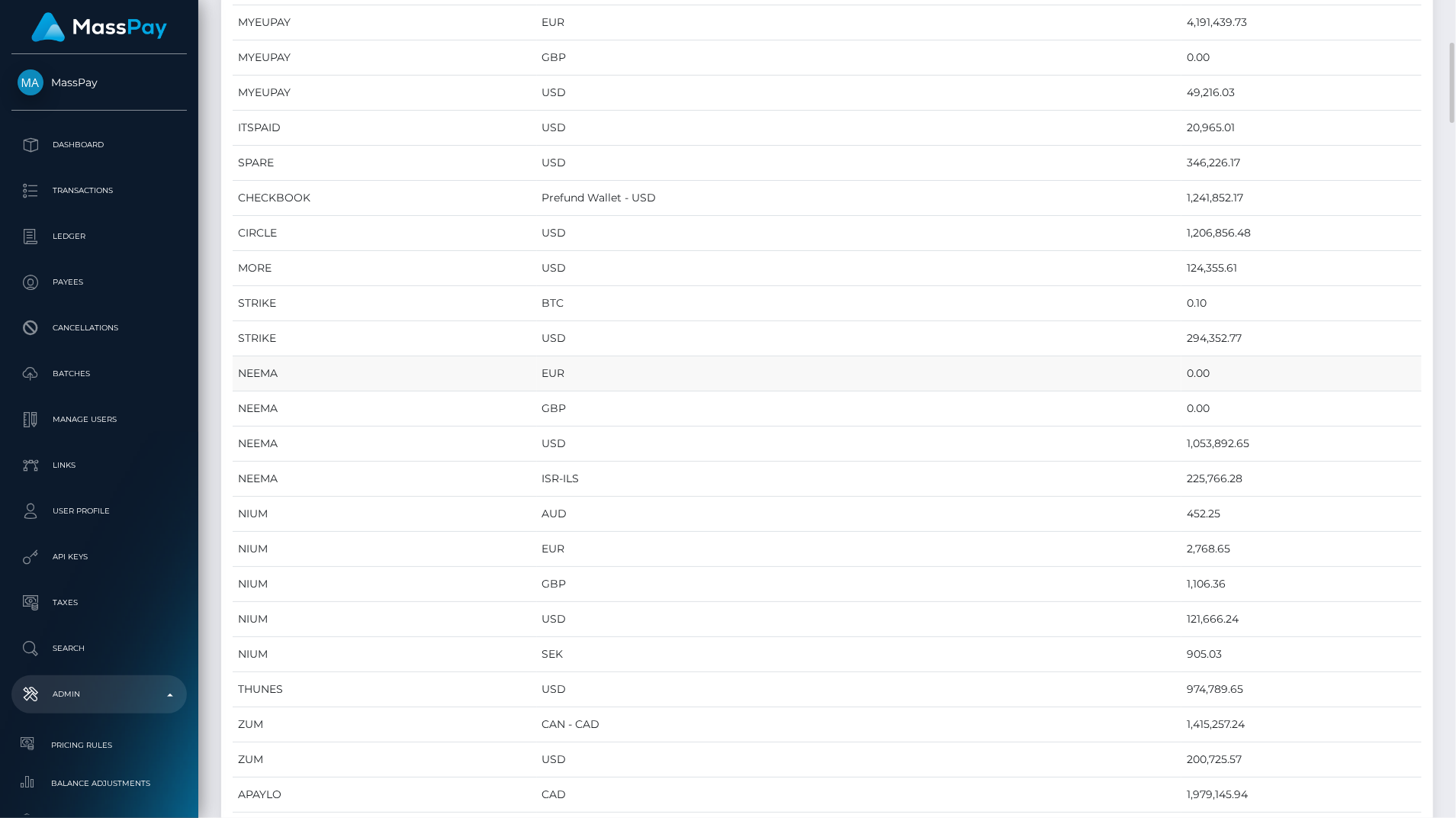
scroll to position [206, 0]
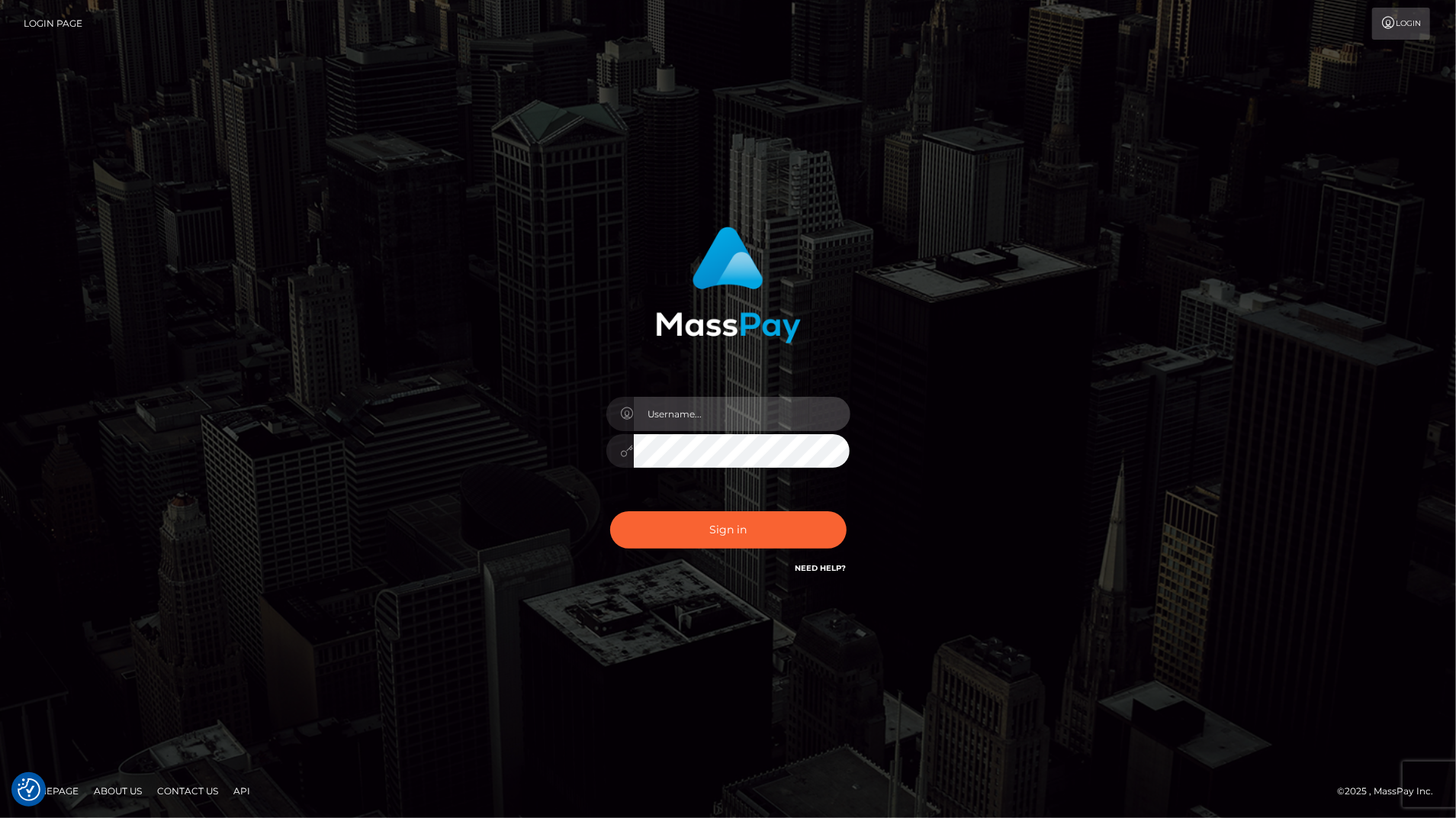
type input "bengreen"
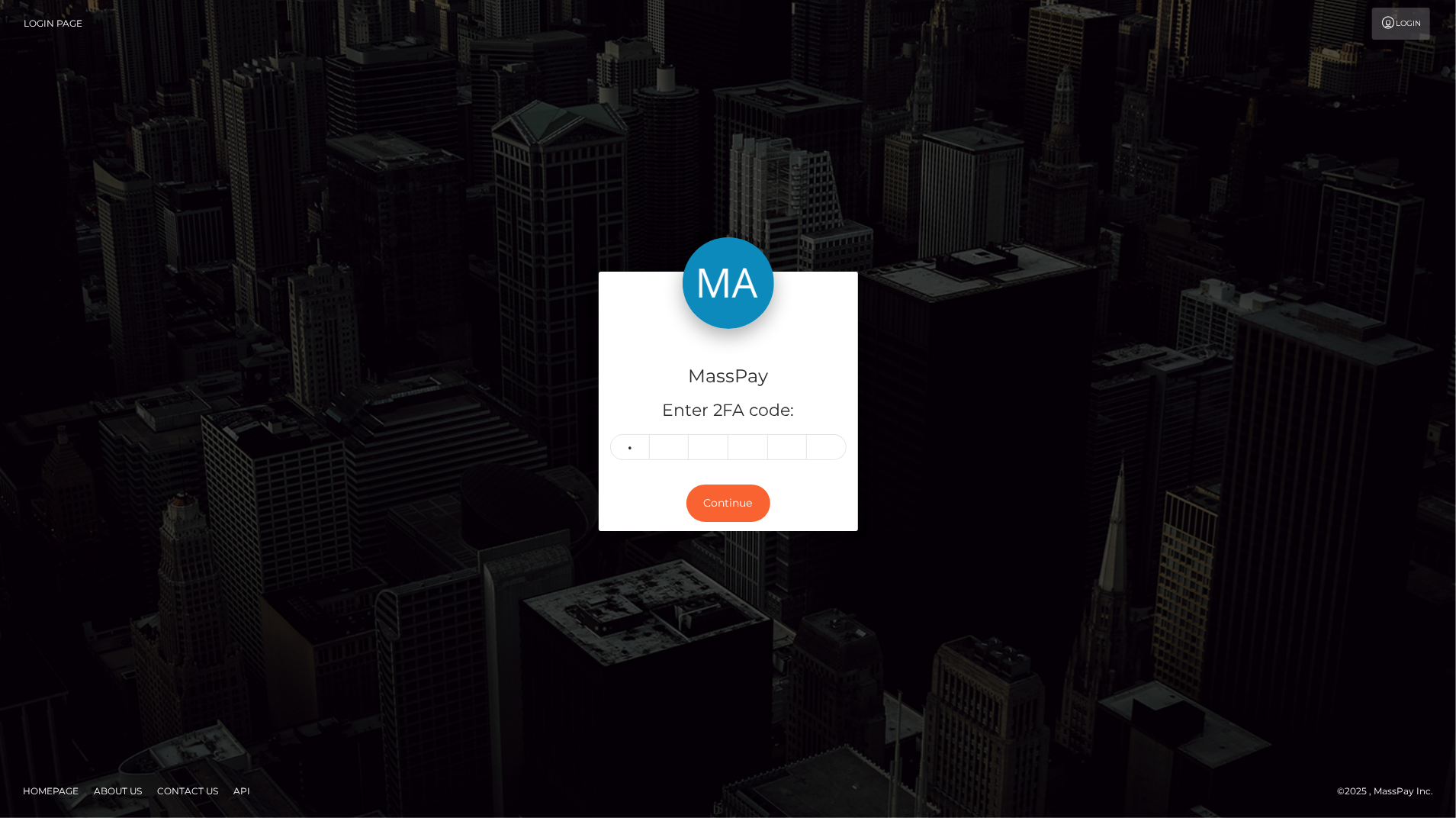
type input "2"
type input "3"
type input "1"
type input "7"
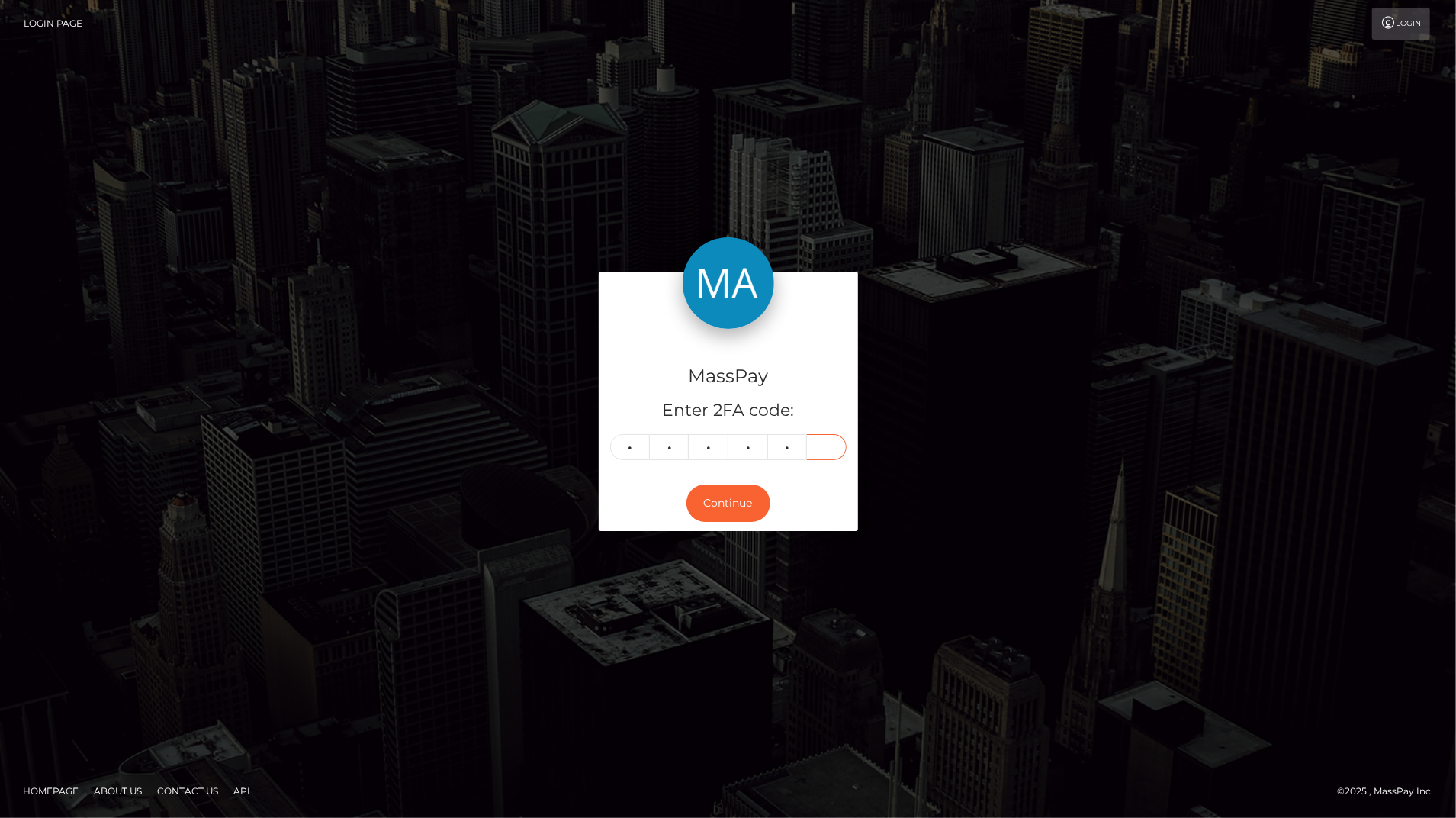
type input "9"
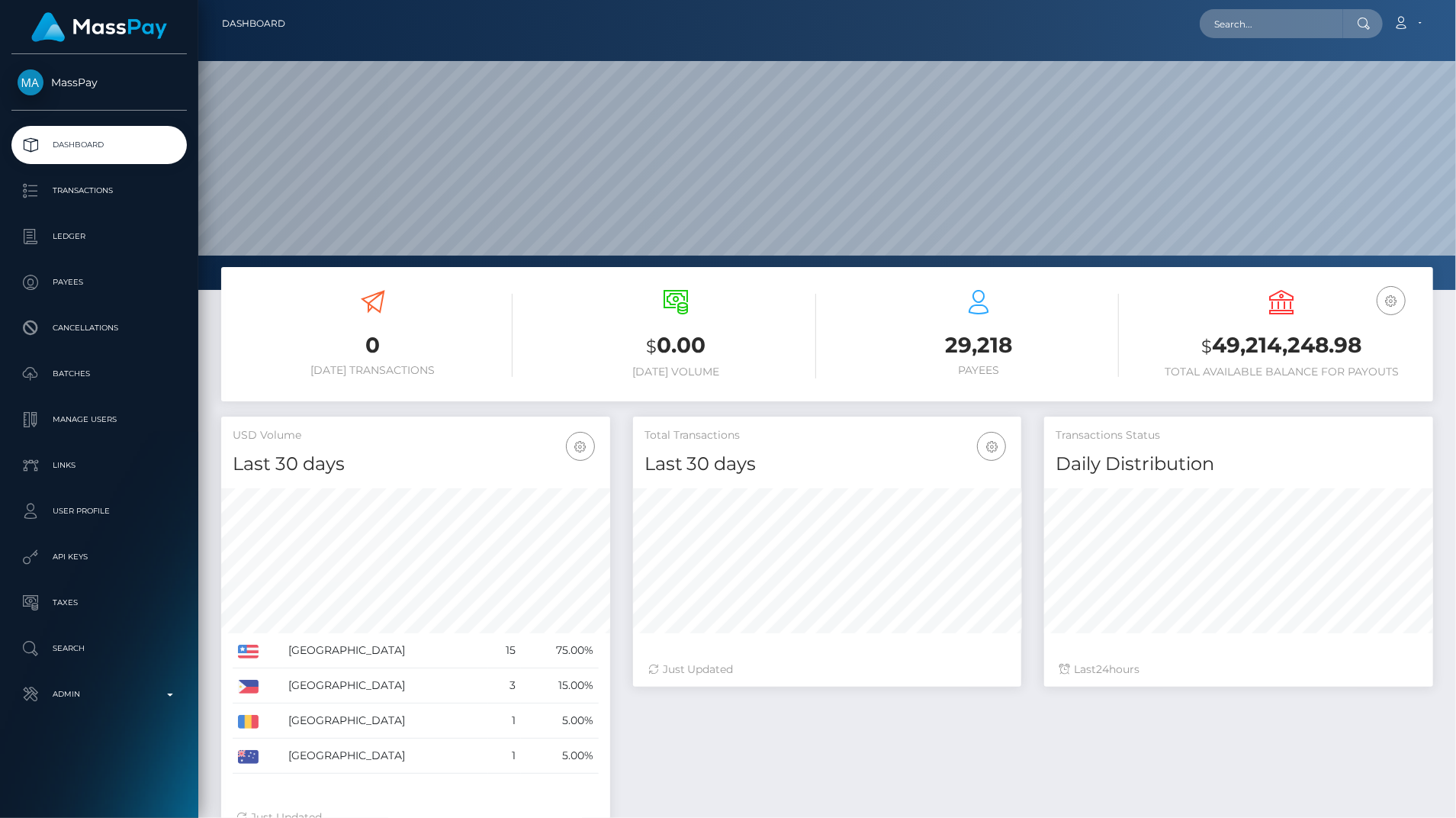
scroll to position [270, 388]
click at [149, 696] on p "Admin" at bounding box center [99, 693] width 163 height 23
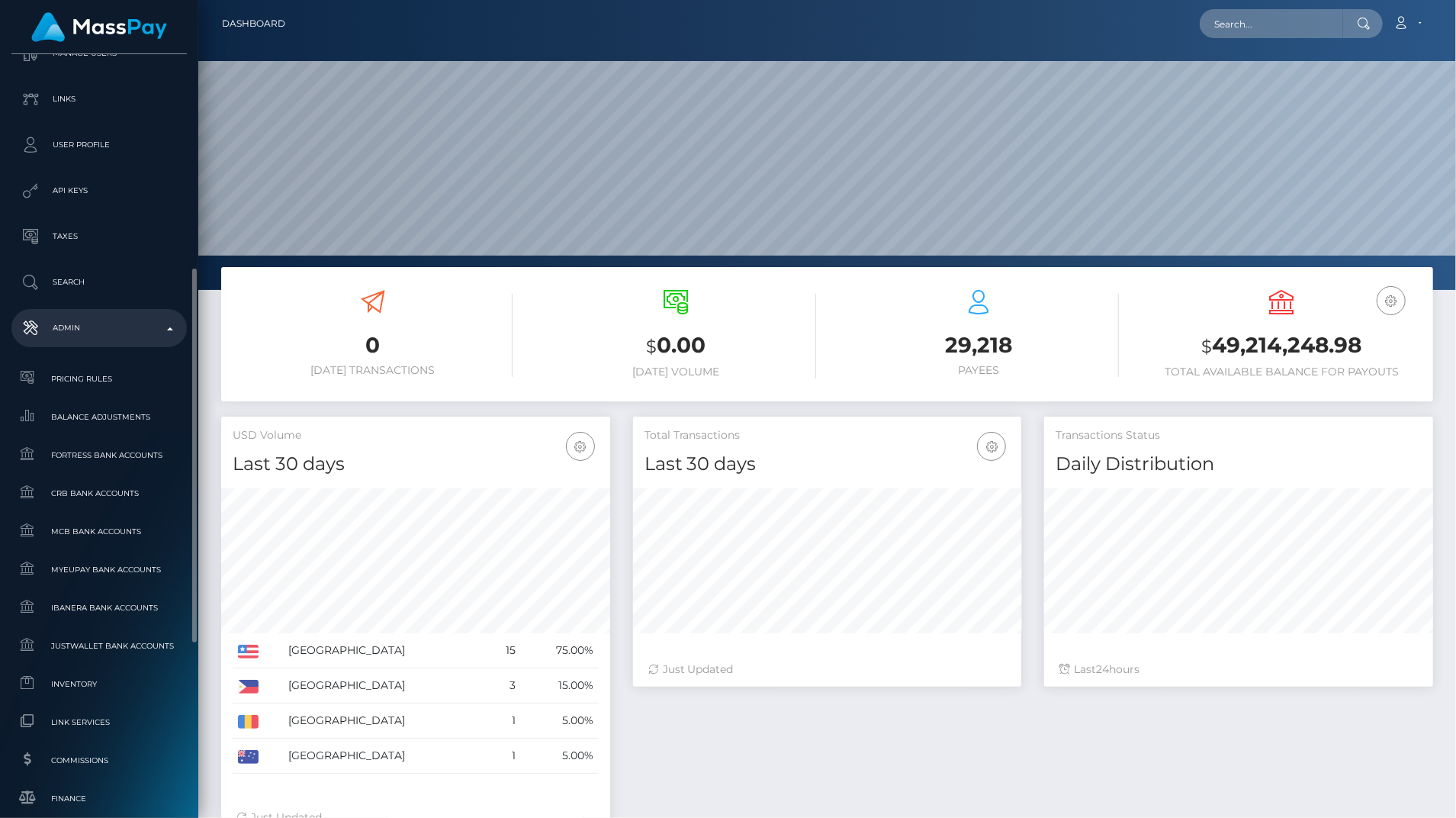
scroll to position [389, 0]
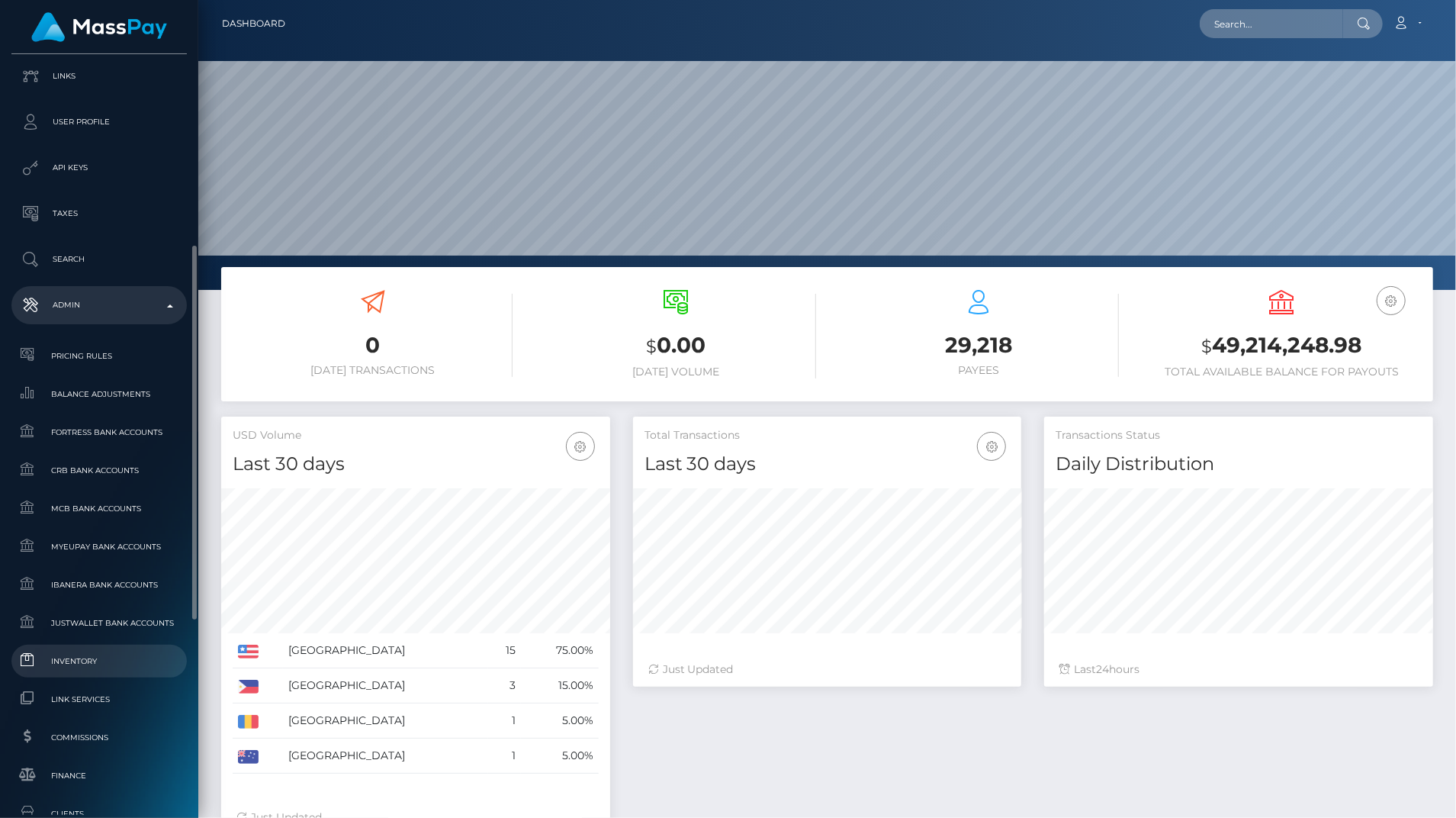
click at [93, 667] on span "Inventory" at bounding box center [99, 660] width 163 height 17
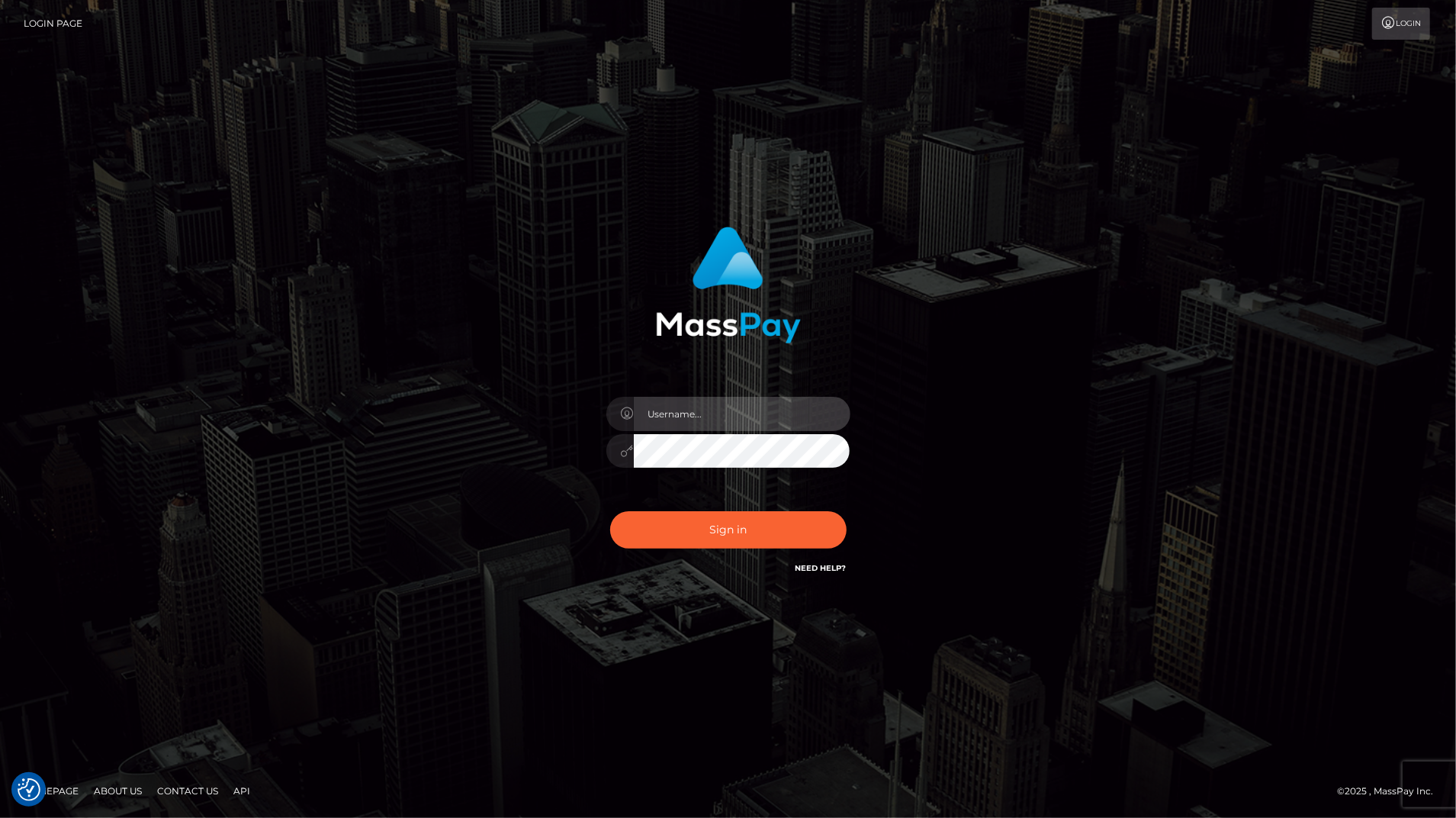
type input "bengreen"
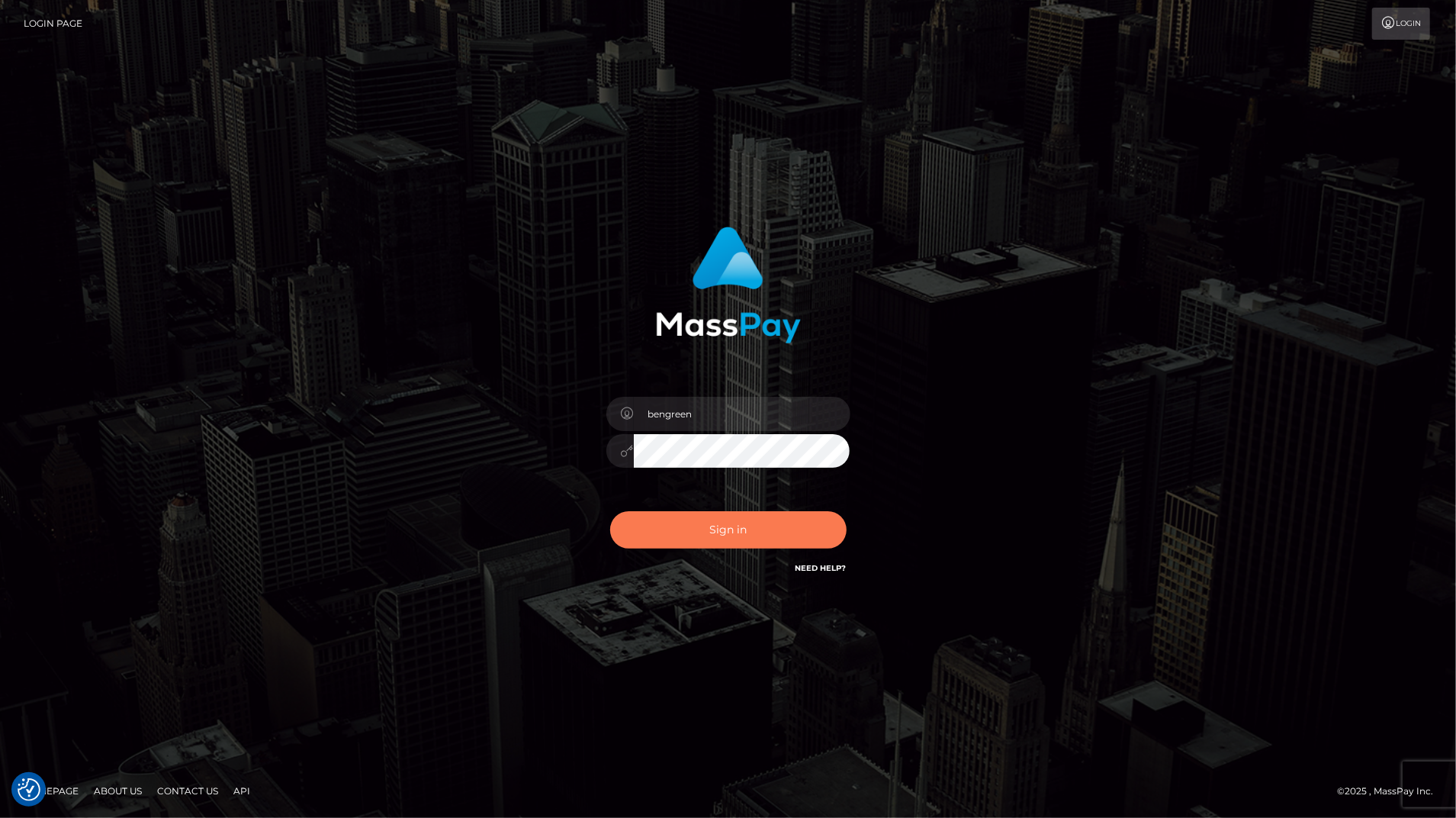
click at [702, 524] on button "Sign in" at bounding box center [728, 529] width 236 height 38
click at [714, 526] on button "Sign in" at bounding box center [728, 529] width 236 height 38
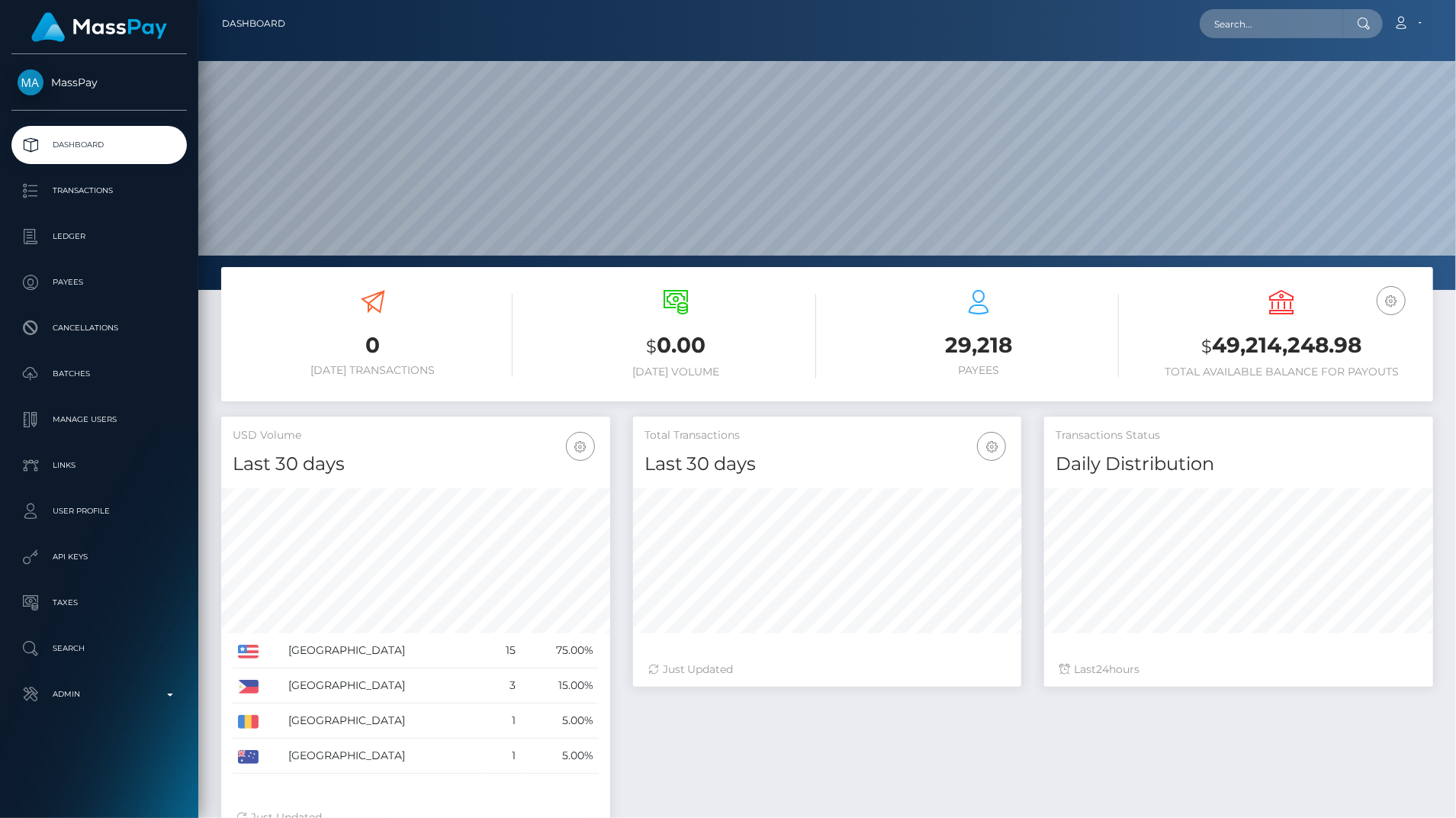
scroll to position [270, 388]
click at [163, 685] on p "Admin" at bounding box center [99, 693] width 163 height 23
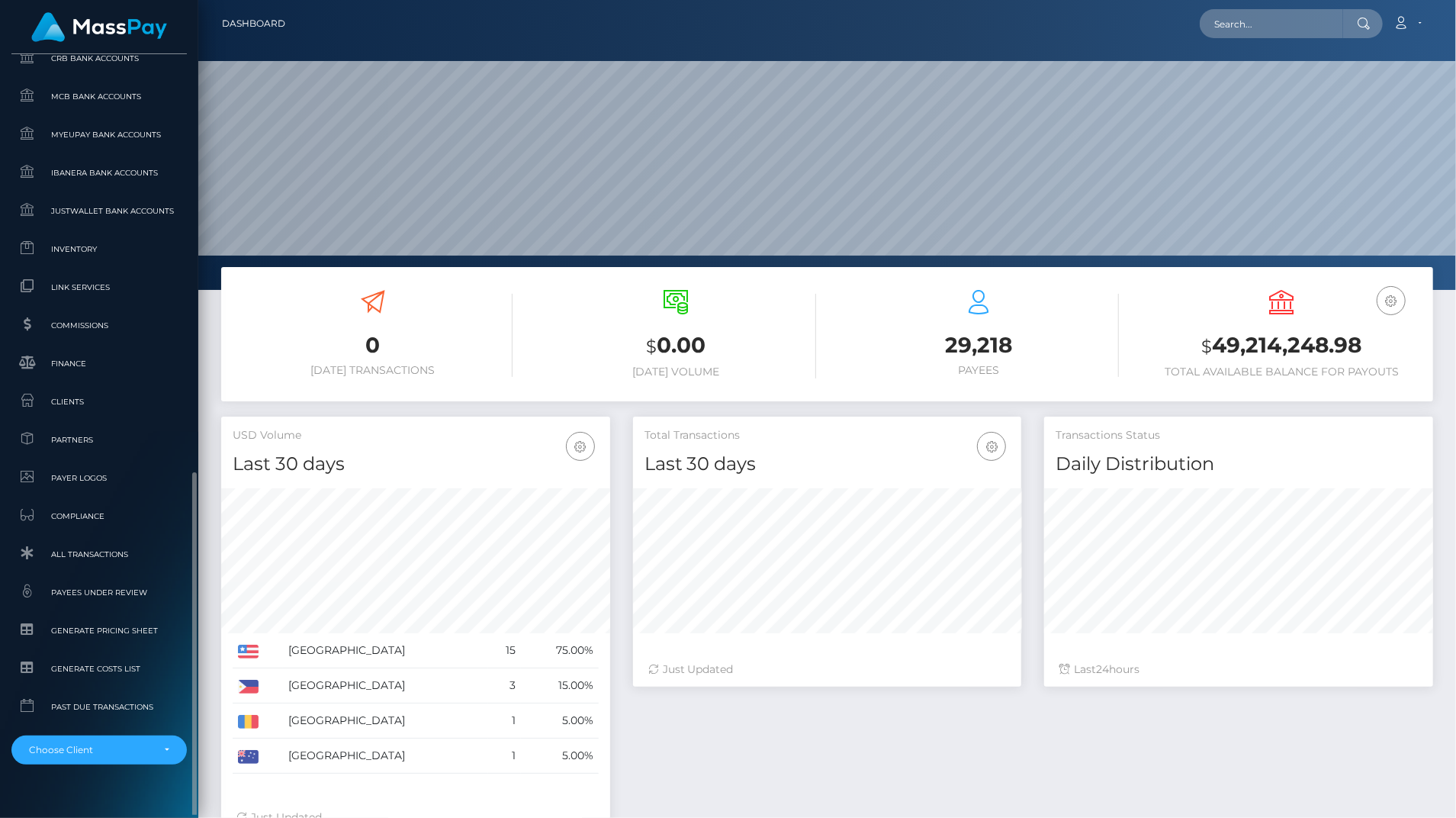
scroll to position [824, 0]
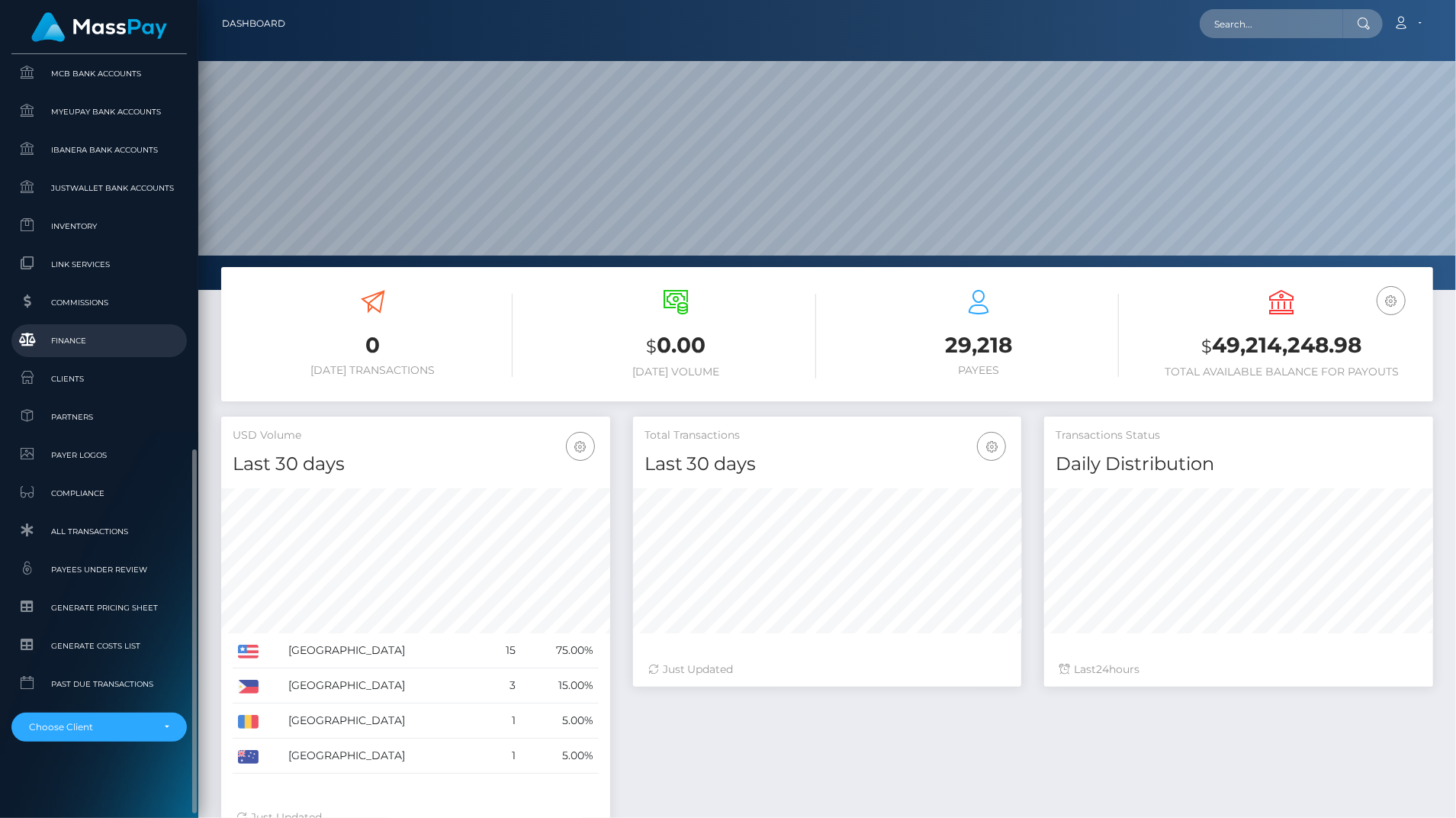
click at [61, 356] on link "Finance" at bounding box center [99, 341] width 176 height 33
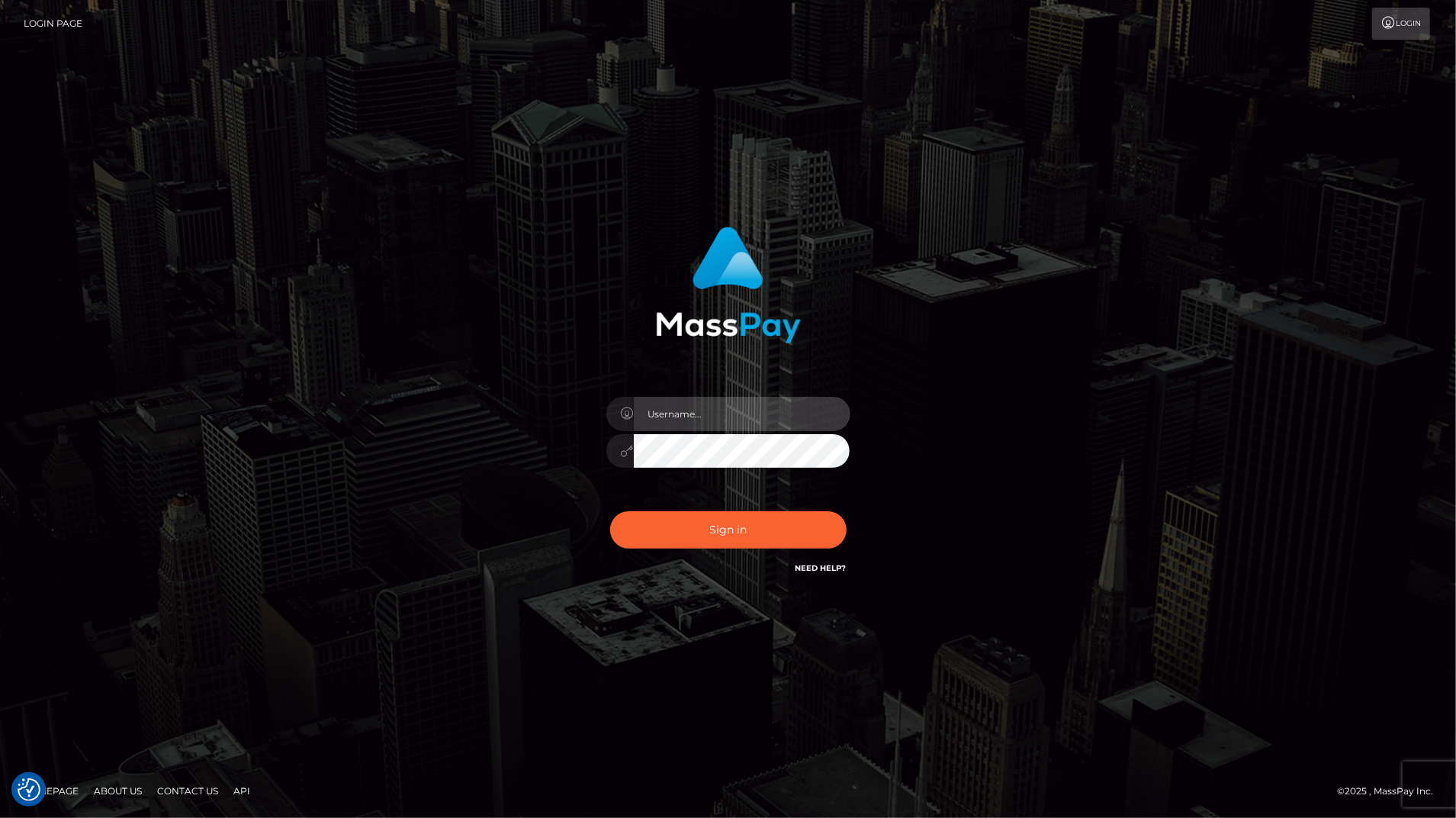
type input "bengreen"
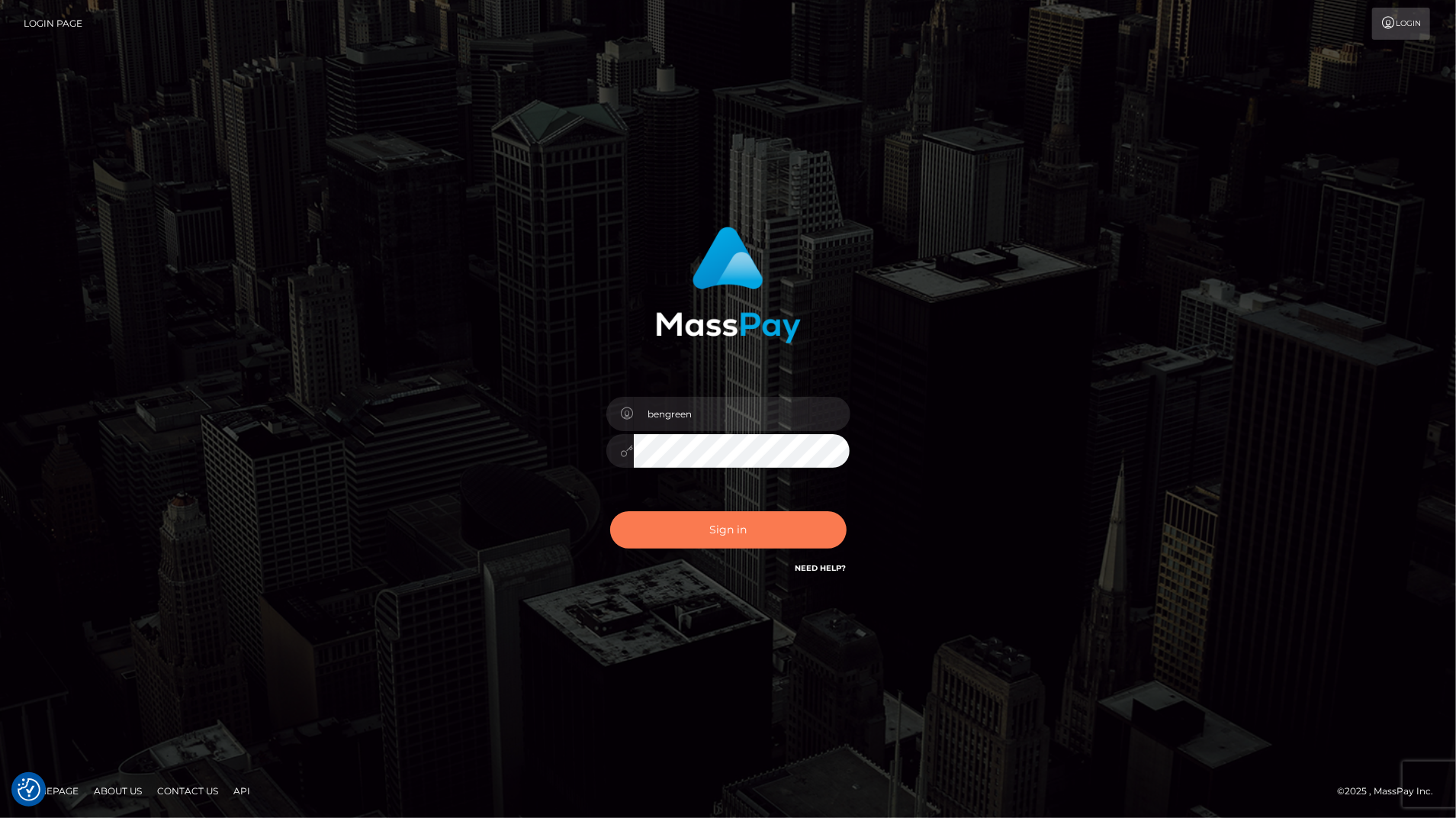
click at [694, 529] on button "Sign in" at bounding box center [728, 529] width 236 height 38
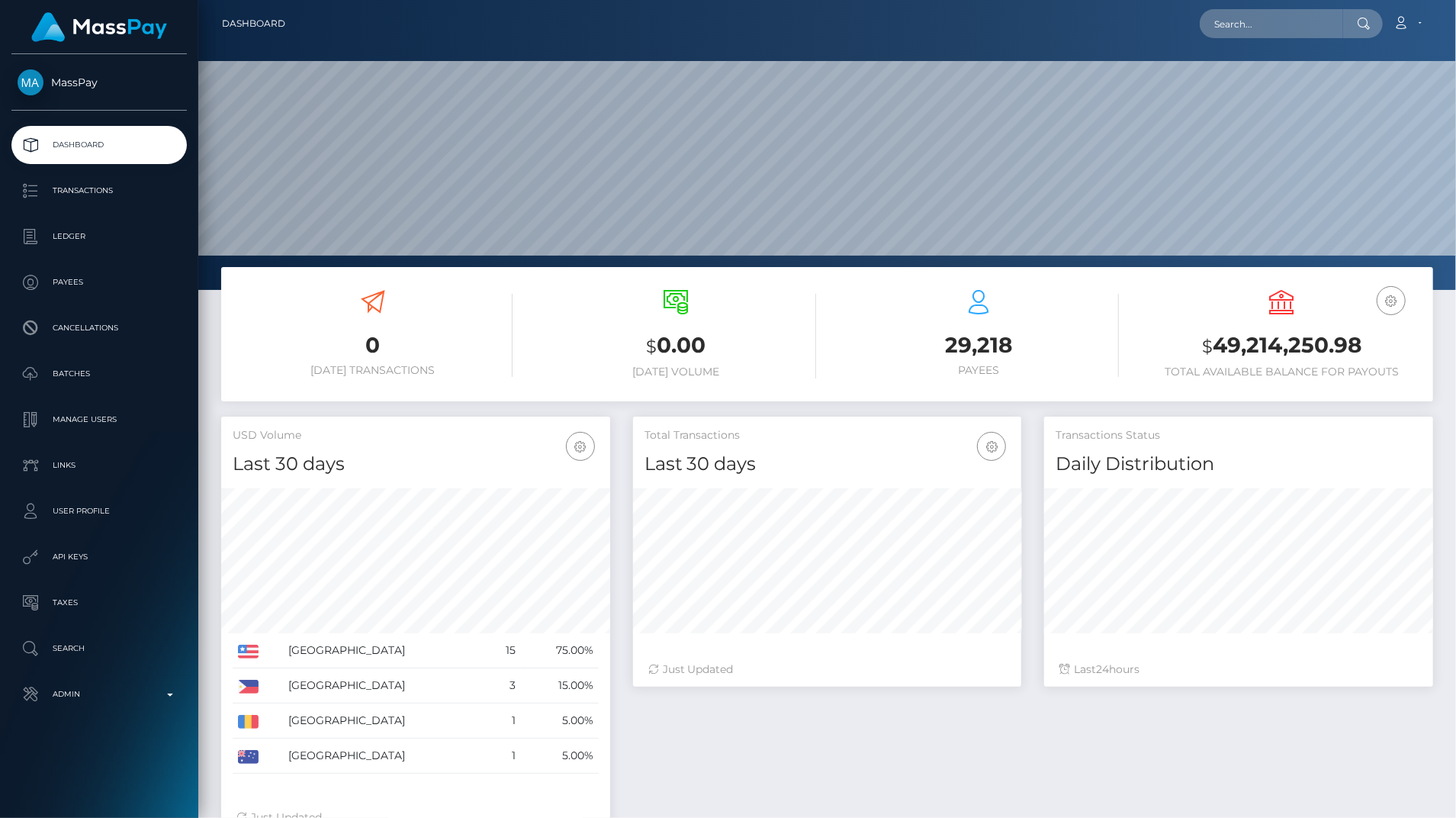
scroll to position [270, 388]
click at [135, 703] on p "Admin" at bounding box center [99, 693] width 163 height 23
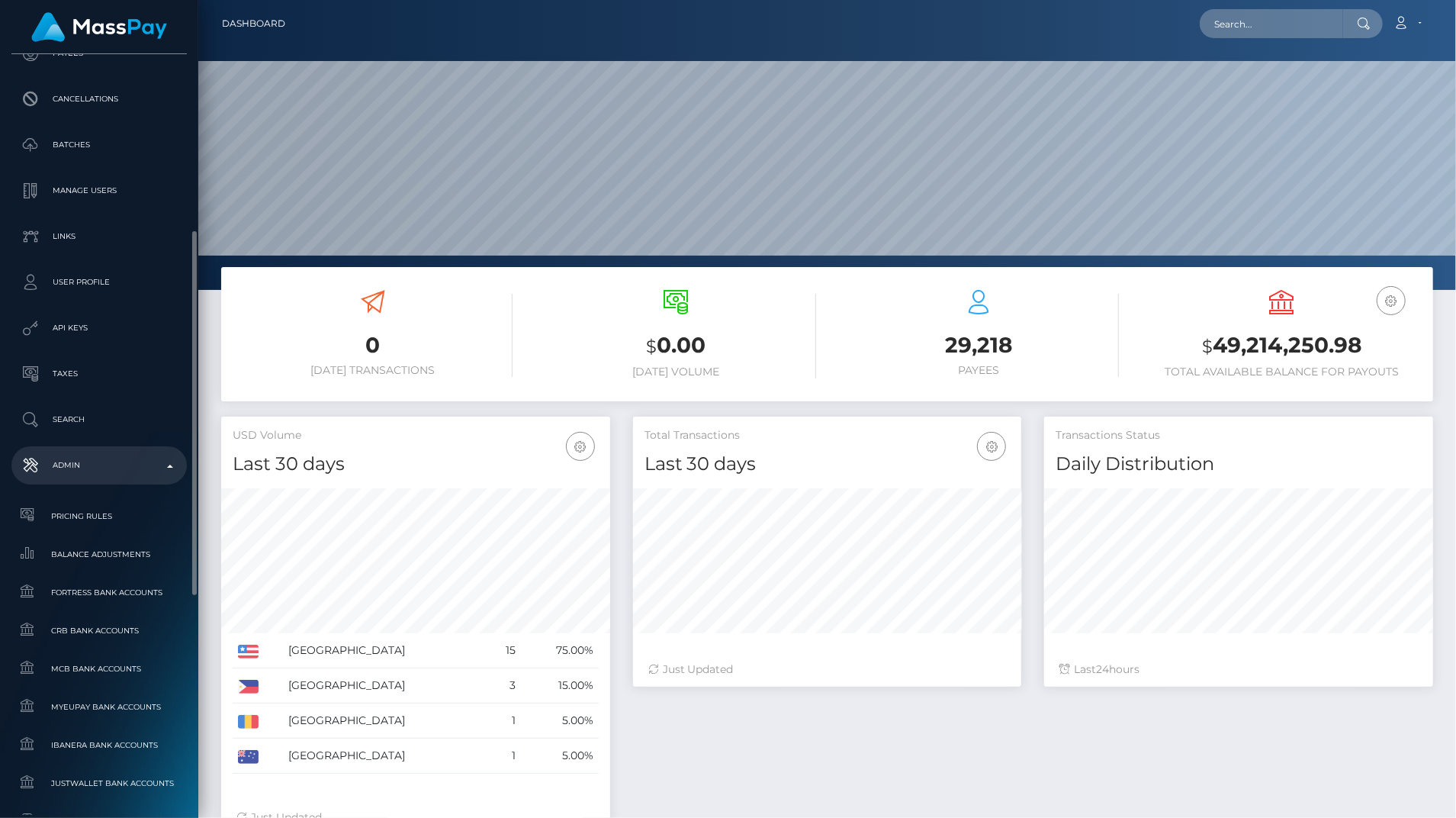
scroll to position [321, 0]
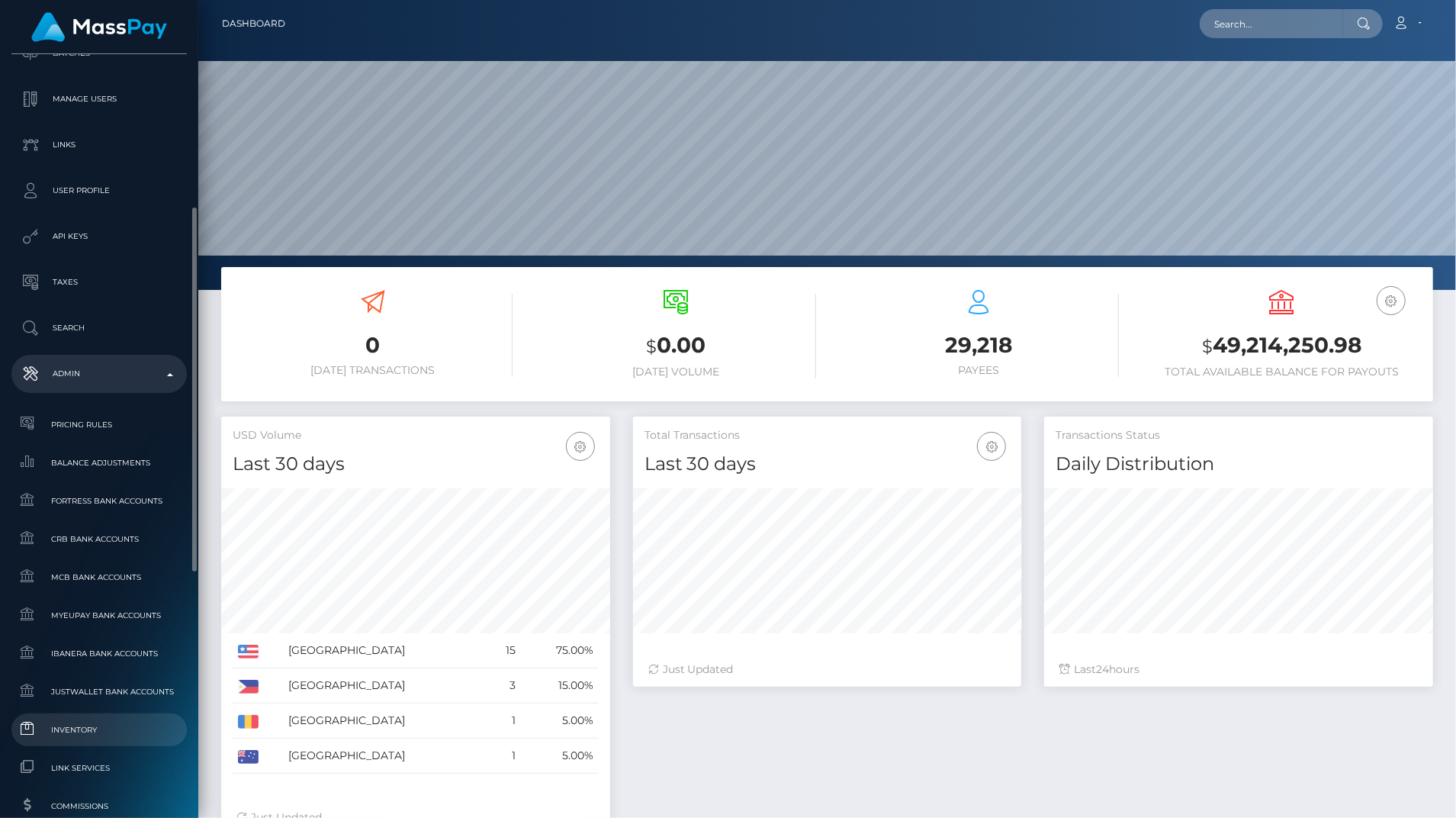
click at [130, 721] on span "Inventory" at bounding box center [99, 729] width 163 height 17
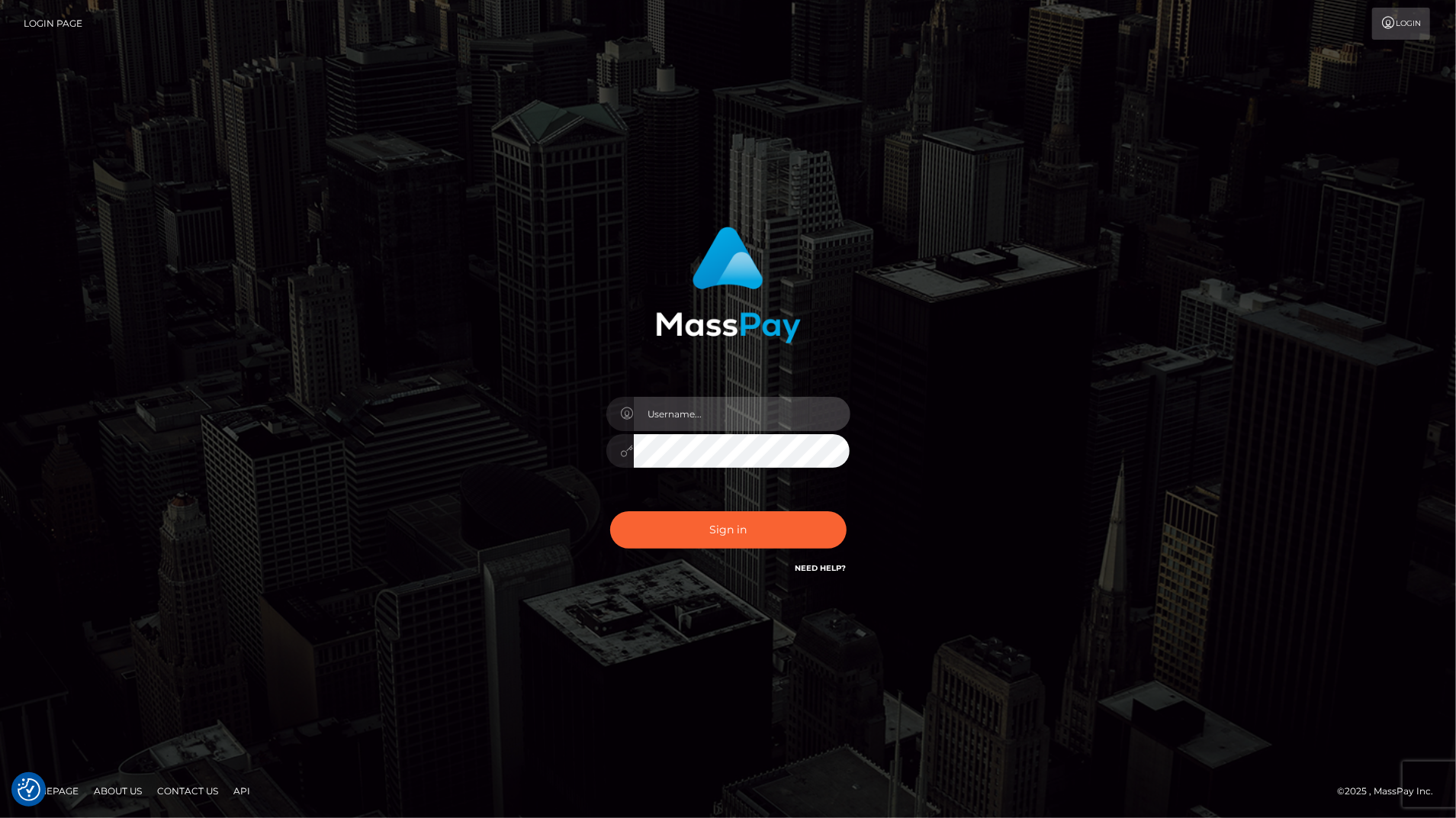
type input "bengreen"
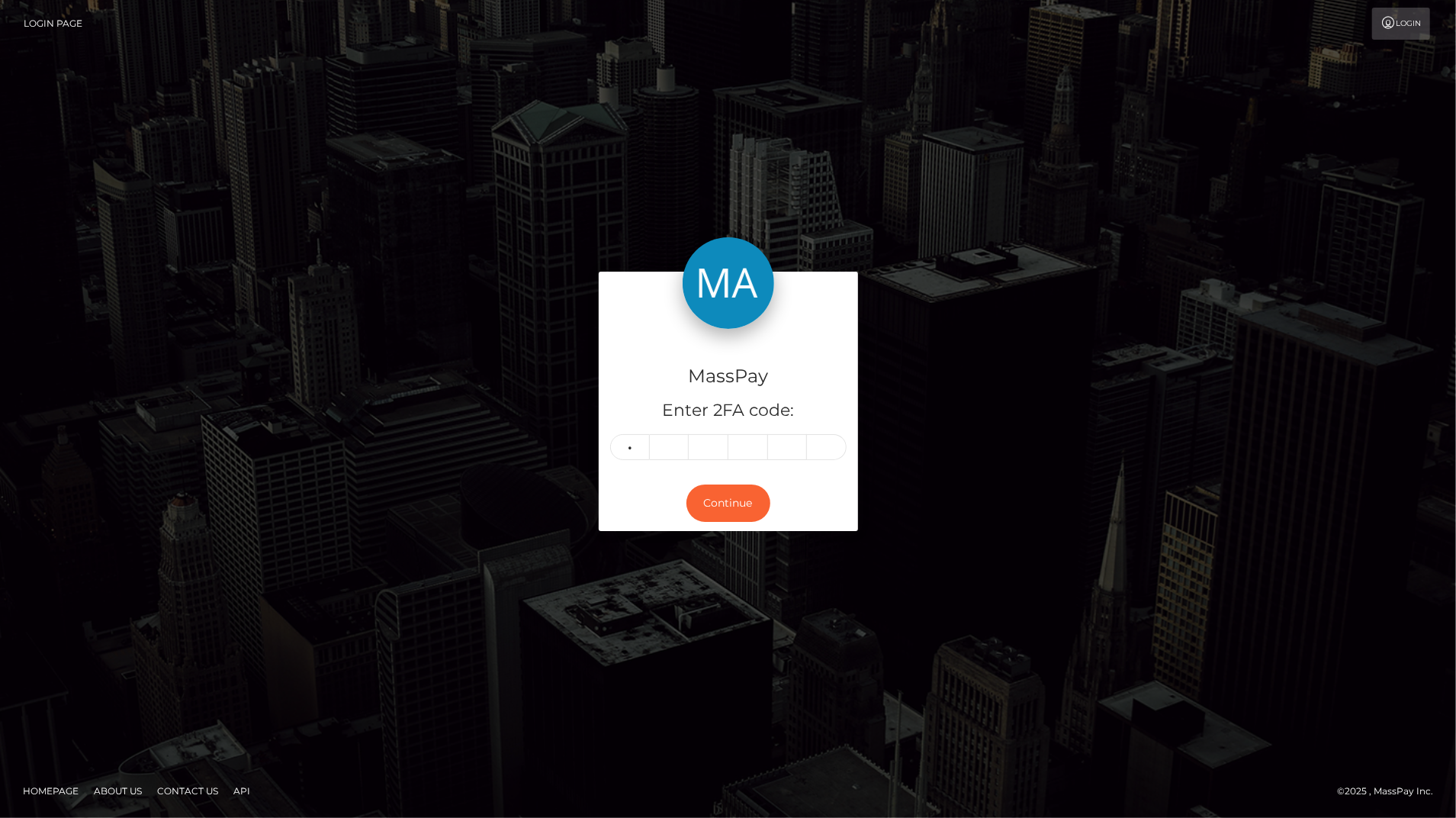
type input "9"
type input "3"
type input "9"
type input "7"
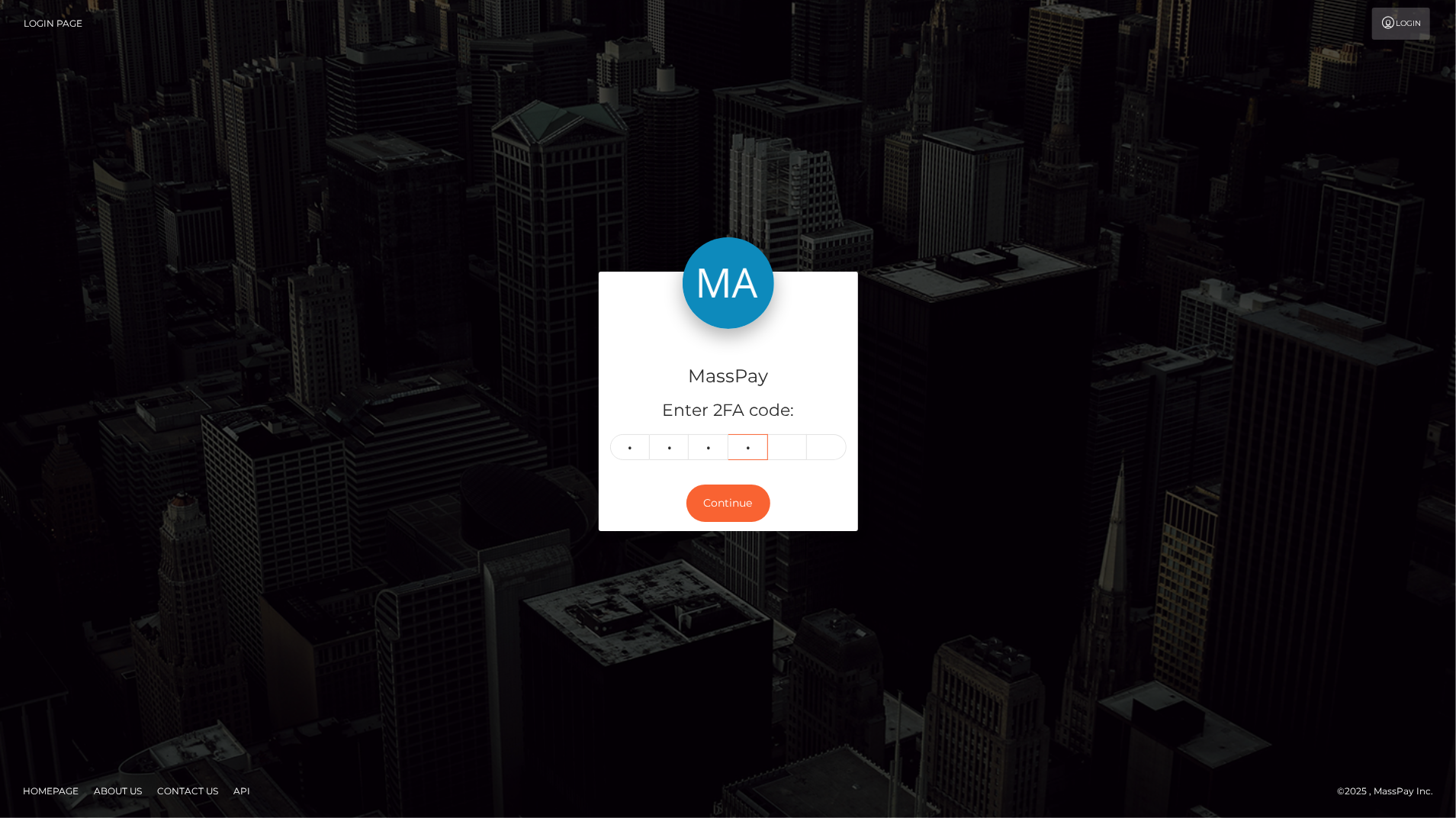
type input "4"
type input "0"
type input "5"
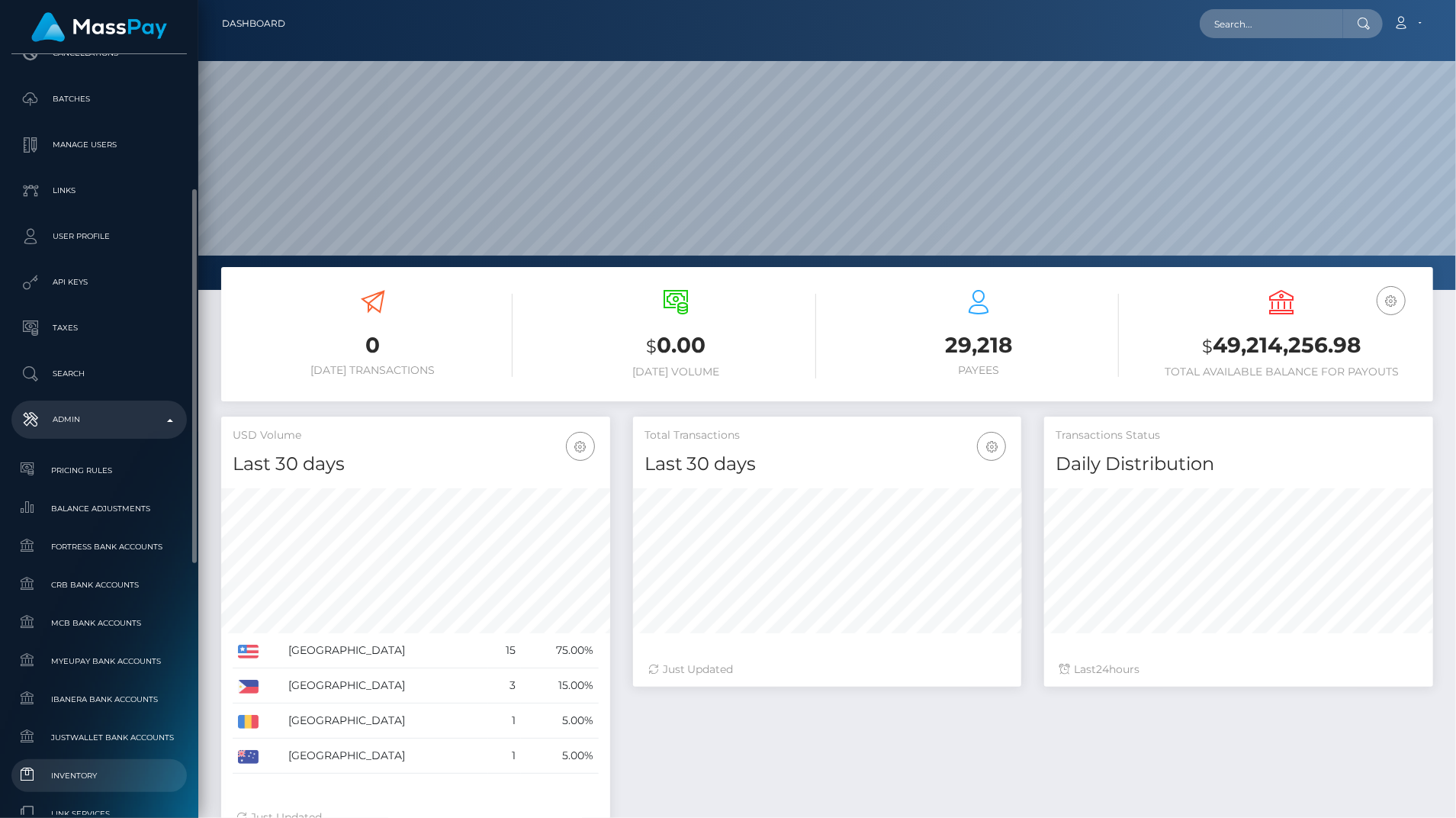
click at [92, 770] on span "Inventory" at bounding box center [99, 775] width 163 height 17
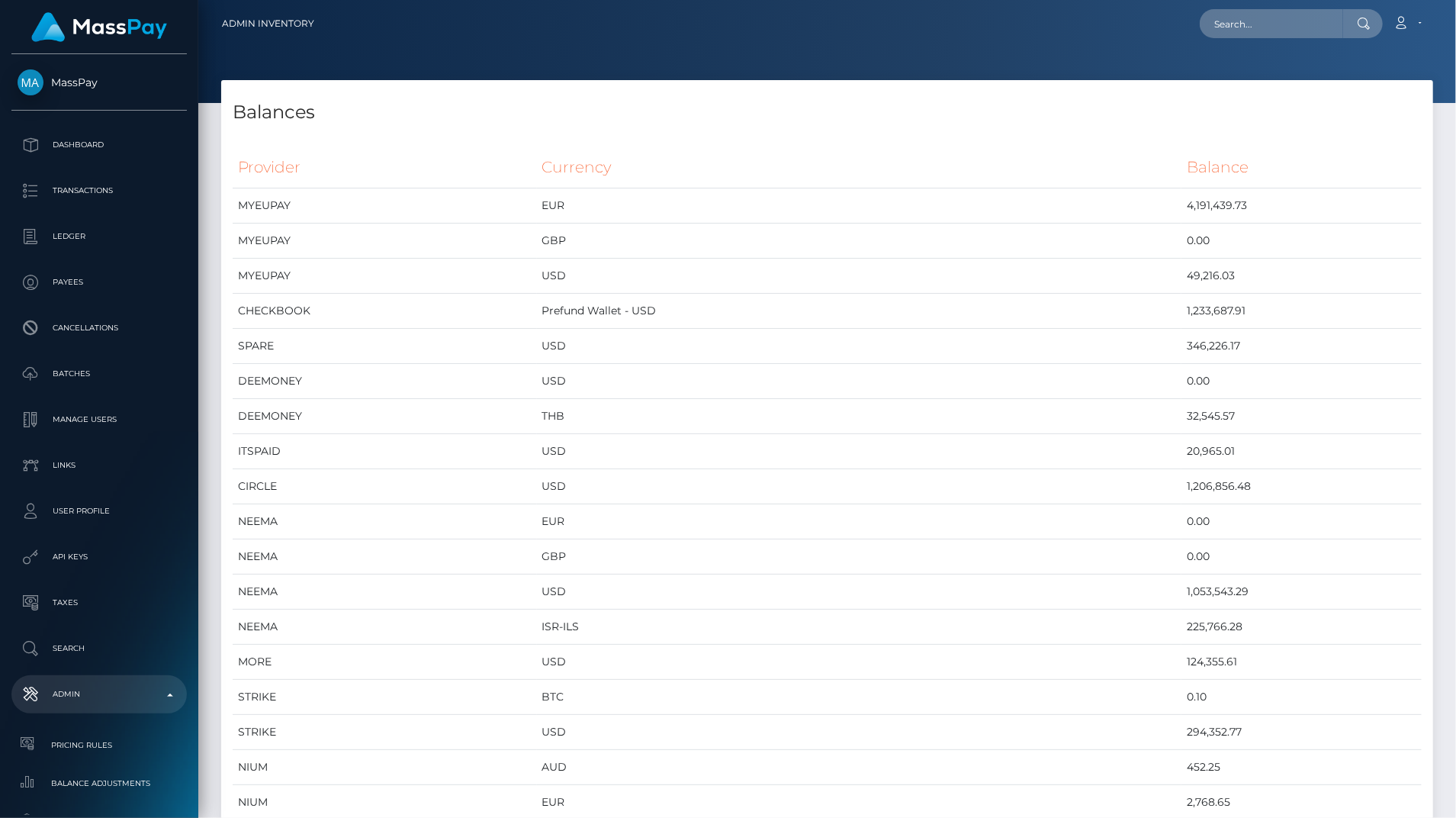
scroll to position [8131, 1212]
drag, startPoint x: 705, startPoint y: 583, endPoint x: 699, endPoint y: 547, distance: 36.5
click at [836, 710] on td "BTC" at bounding box center [859, 697] width 646 height 35
click at [839, 719] on td "USD" at bounding box center [859, 732] width 646 height 35
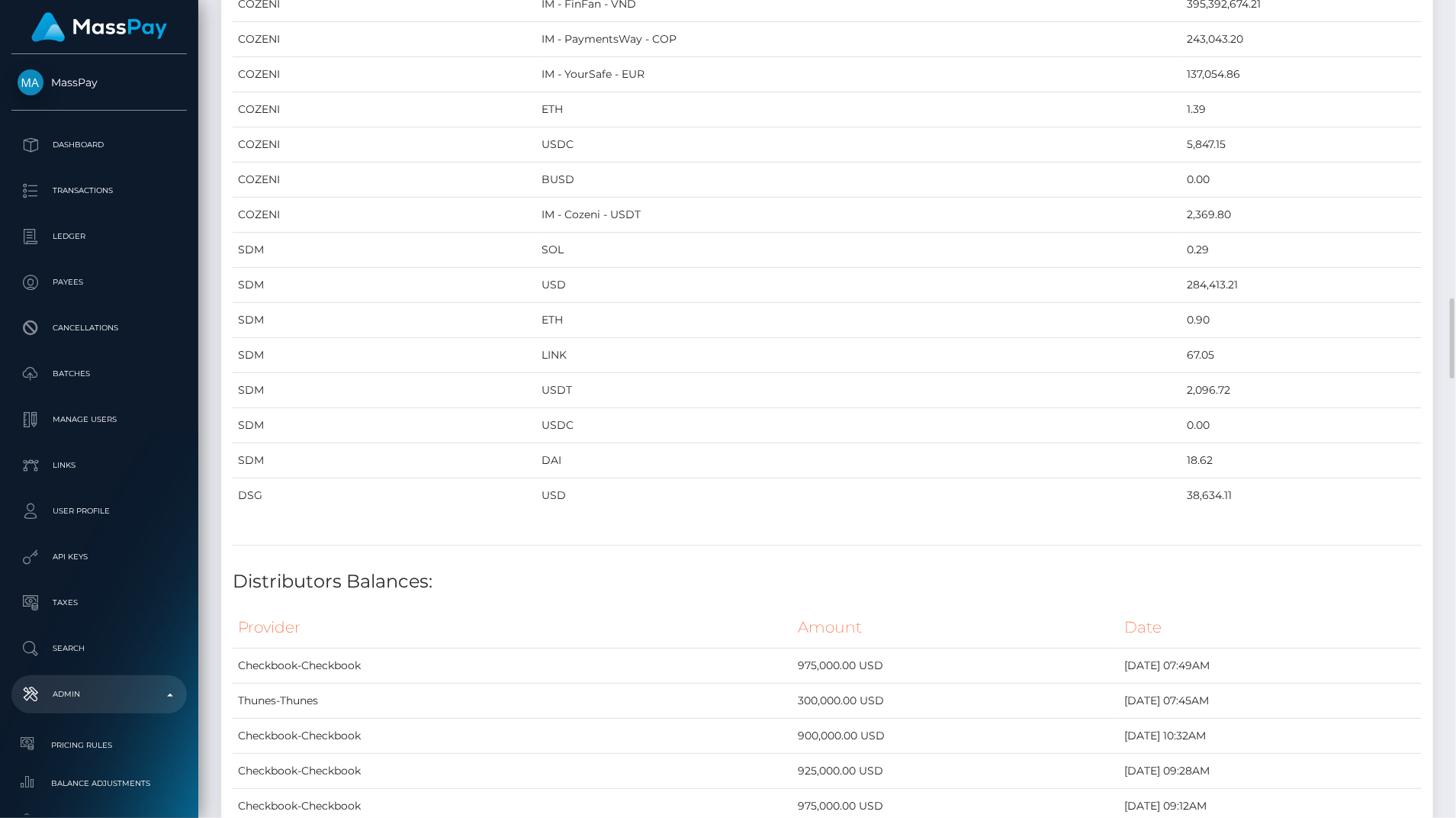
scroll to position [2609, 0]
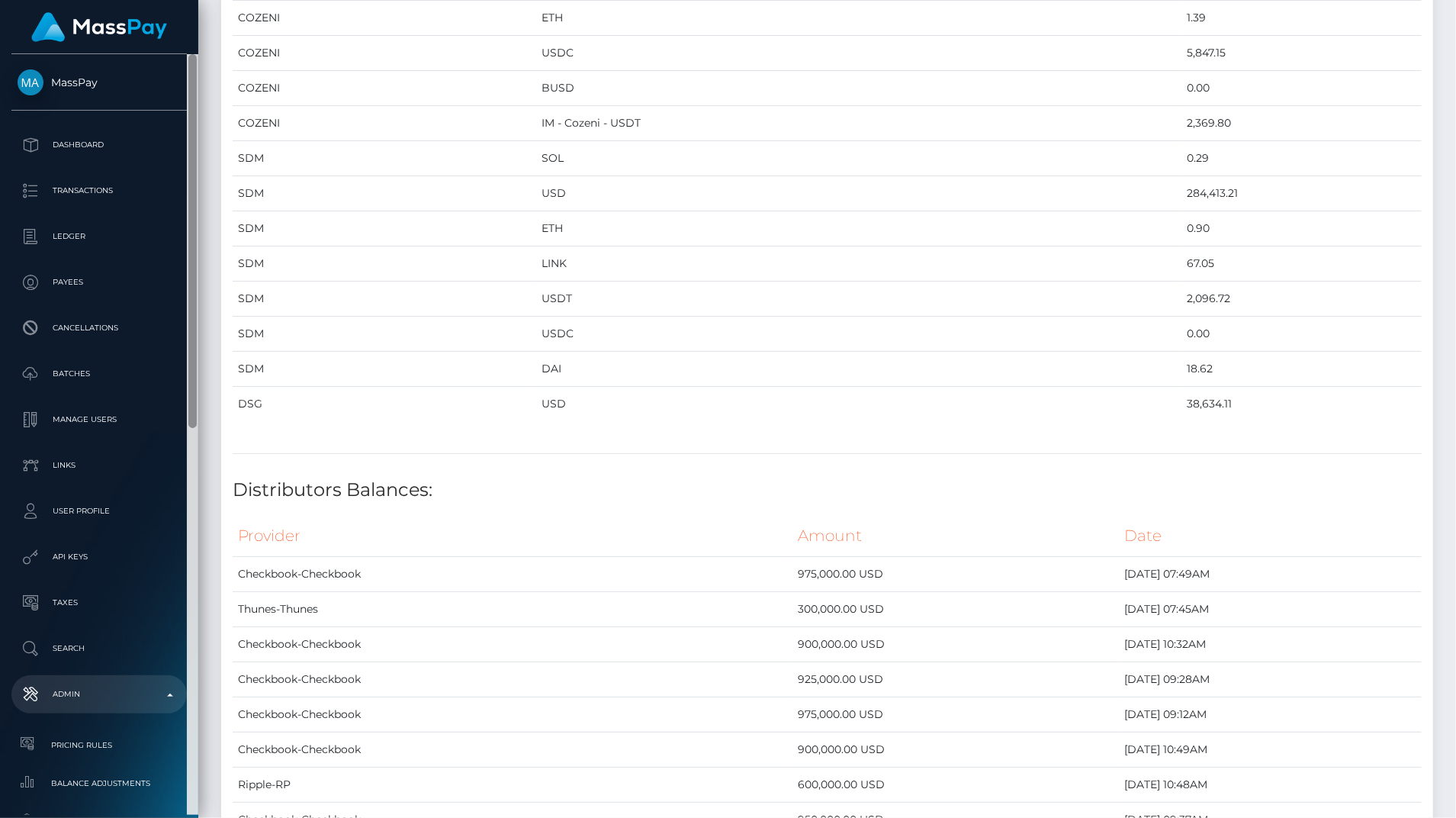
click at [195, 557] on div at bounding box center [192, 434] width 11 height 760
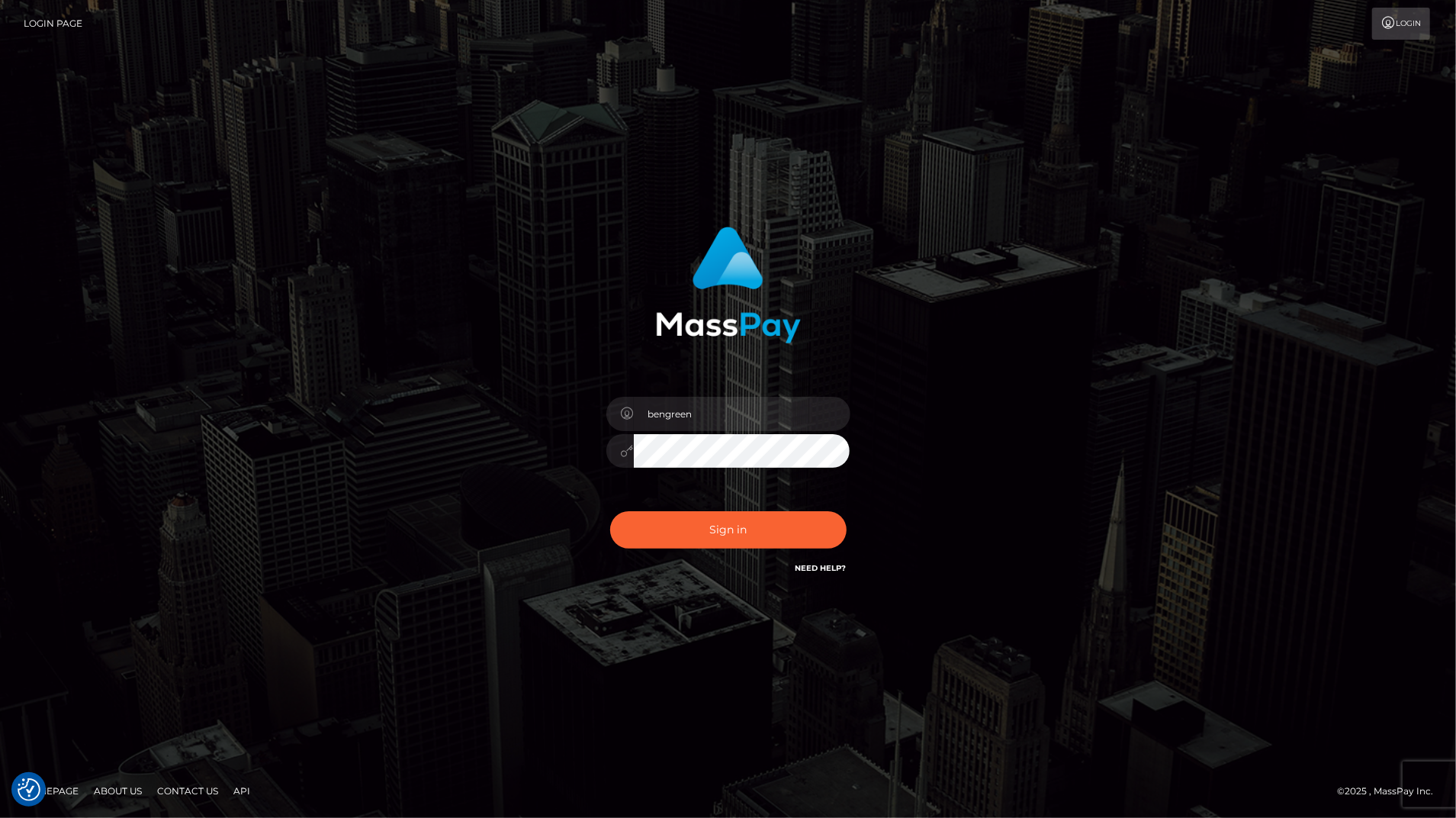
click at [641, 554] on div "Sign in Need Help?" at bounding box center [729, 536] width 267 height 68
click at [667, 534] on button "Sign in" at bounding box center [728, 529] width 236 height 38
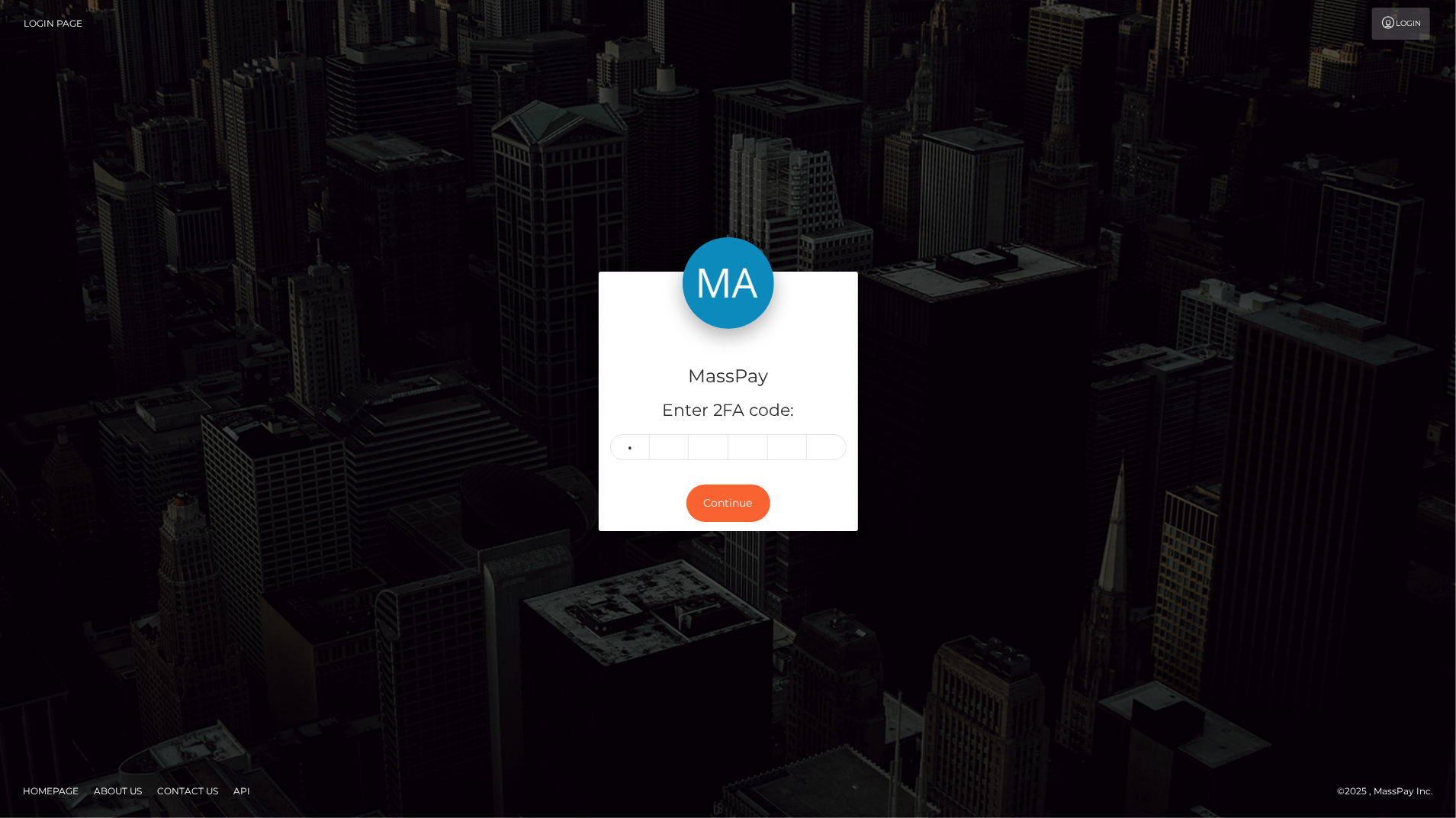
type input "3"
type input "9"
type input "2"
type input "8"
type input "0"
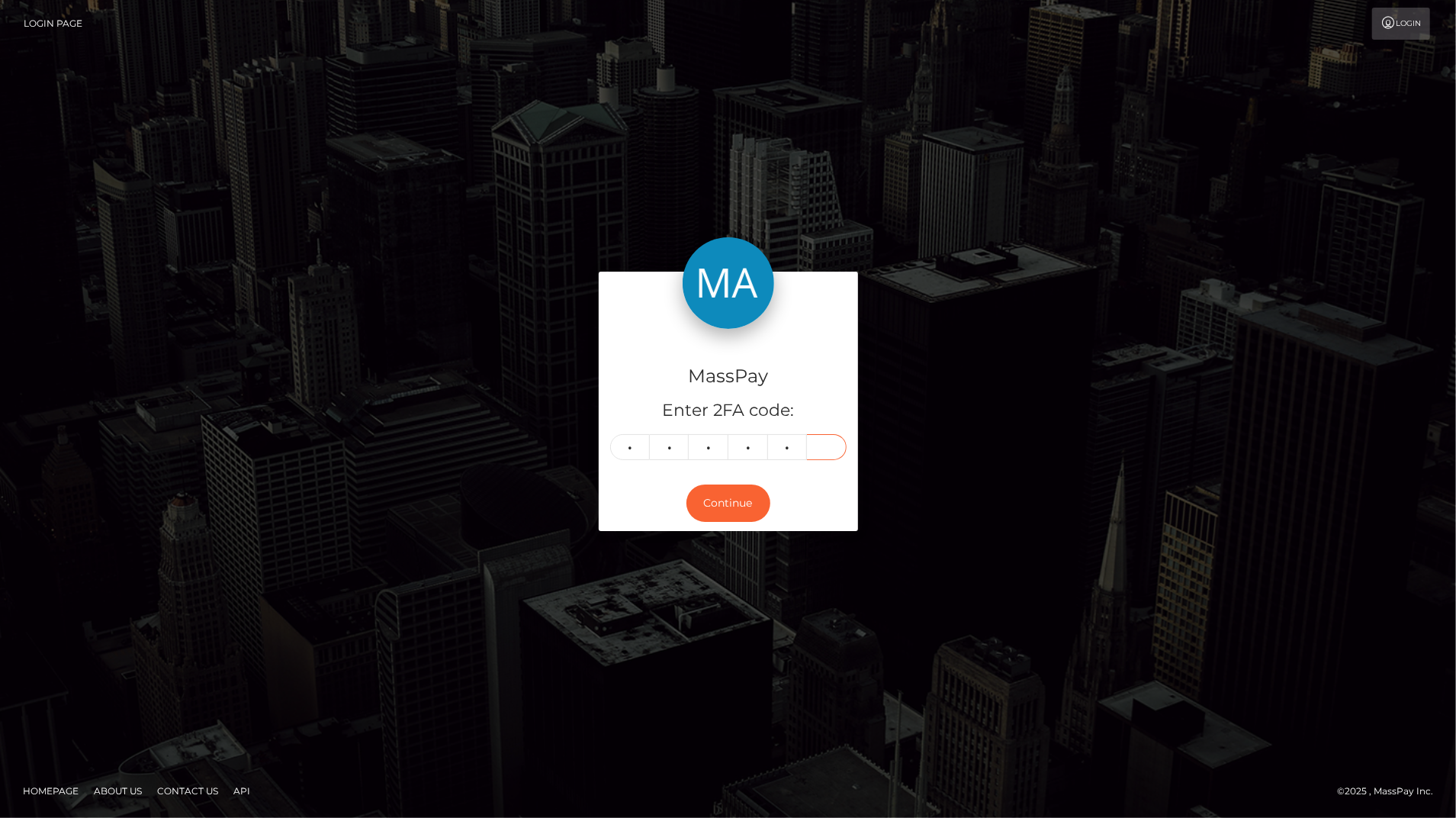
type input "5"
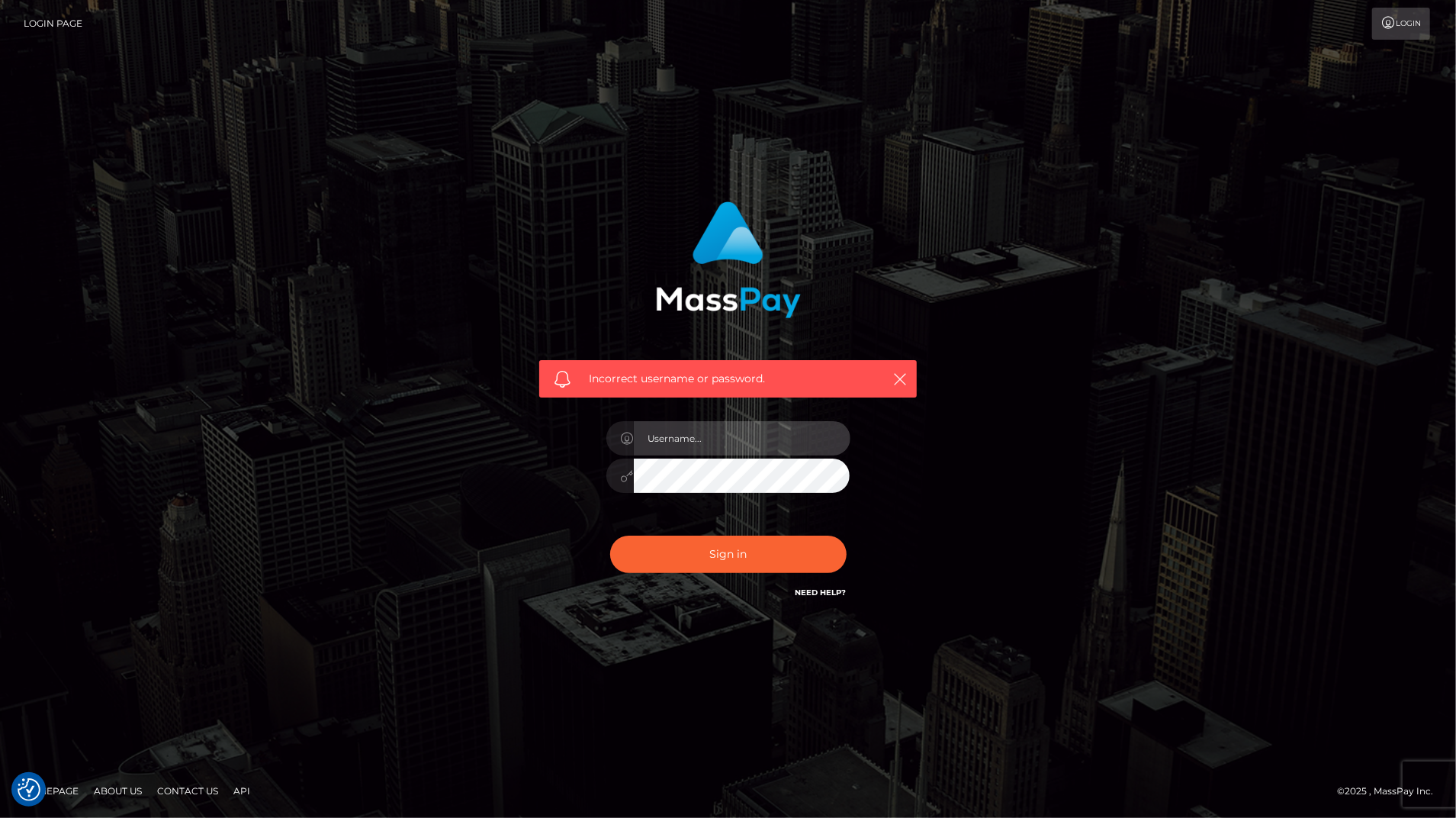
type input "bengreen"
click at [651, 541] on button "Sign in" at bounding box center [728, 554] width 236 height 38
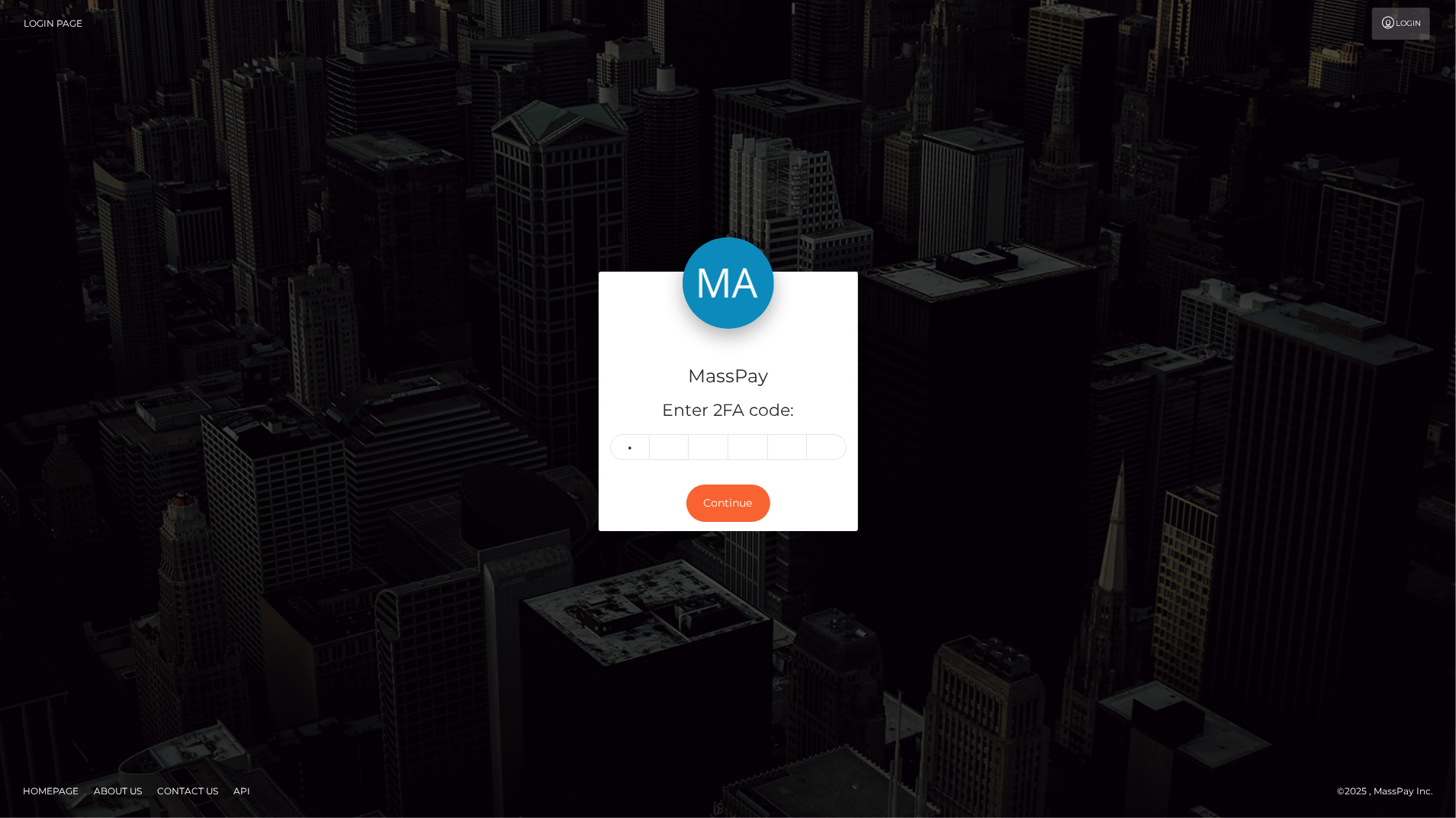
type input "4"
type input "7"
type input "4"
type input "3"
type input "5"
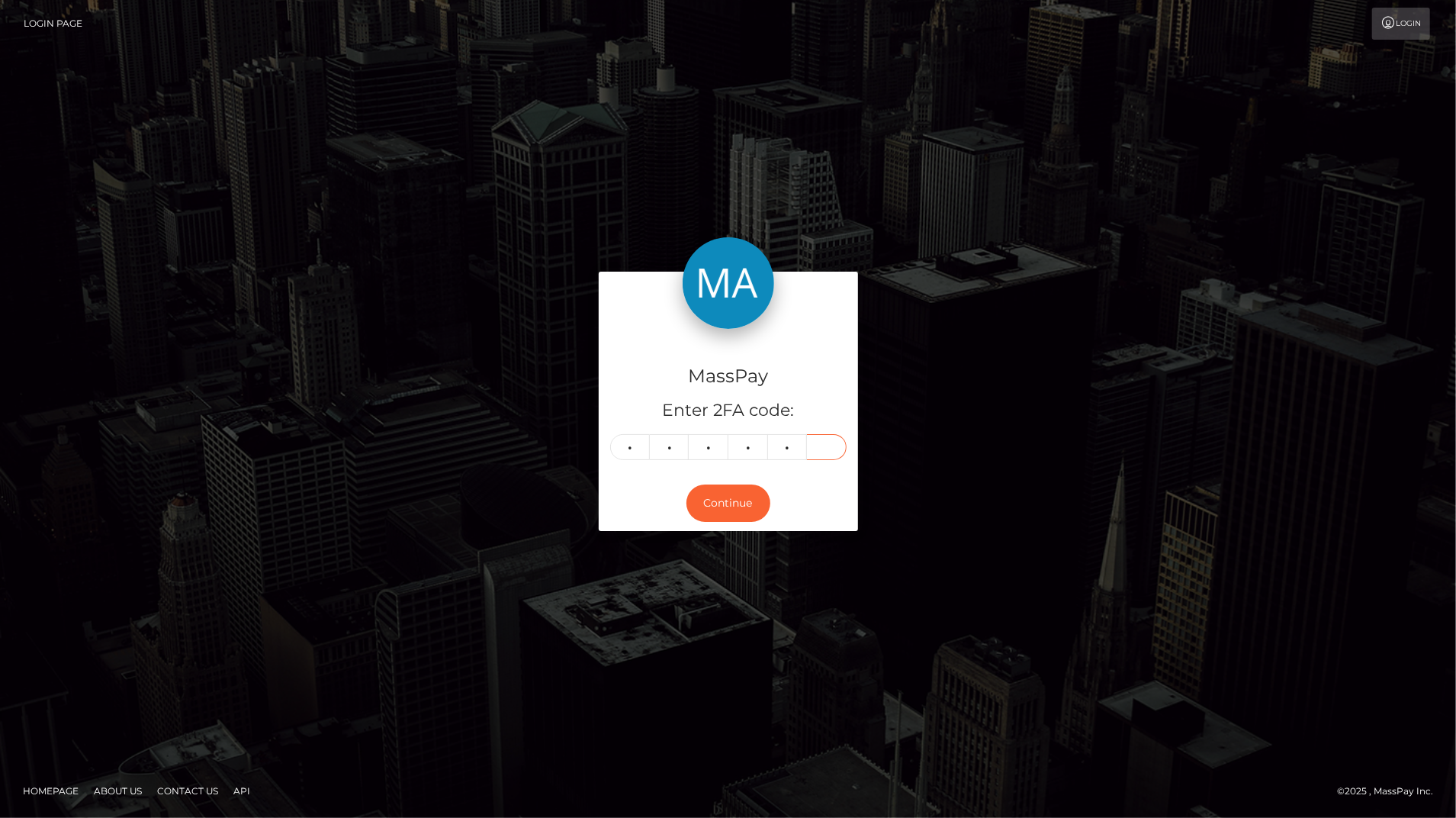
type input "3"
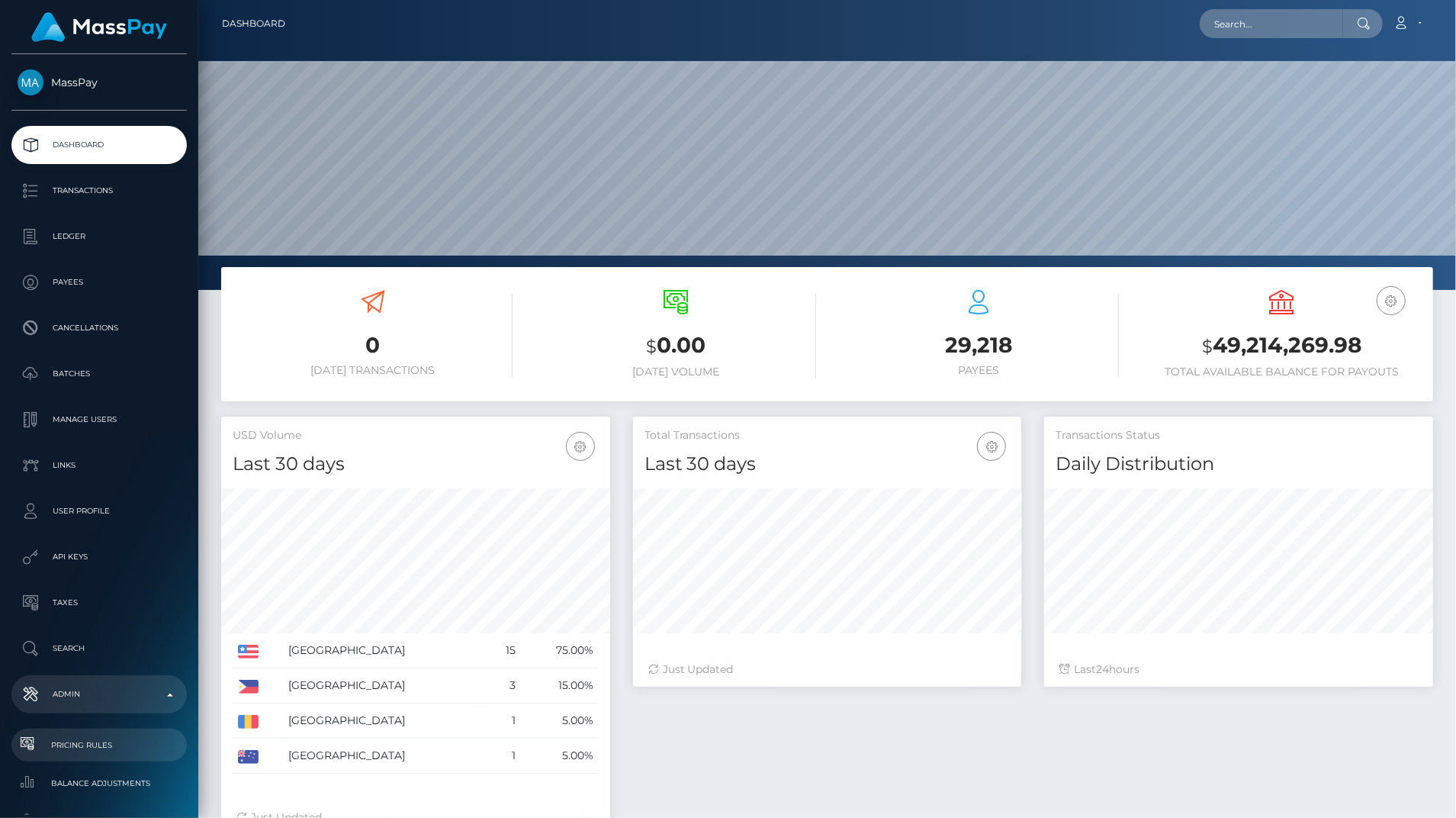
scroll to position [270, 388]
click at [192, 749] on li "Pricing Rules" at bounding box center [99, 745] width 199 height 33
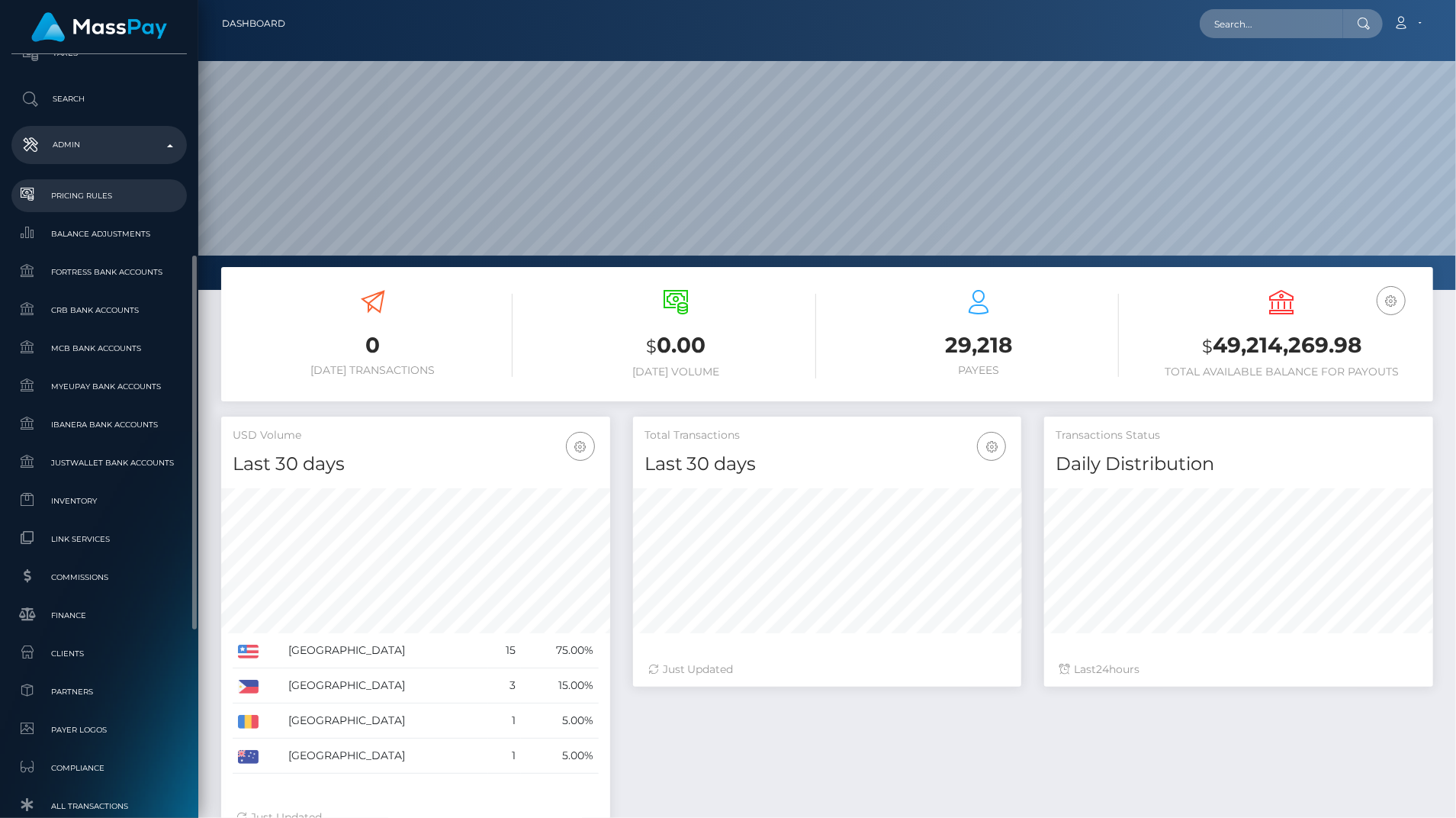
scroll to position [573, 0]
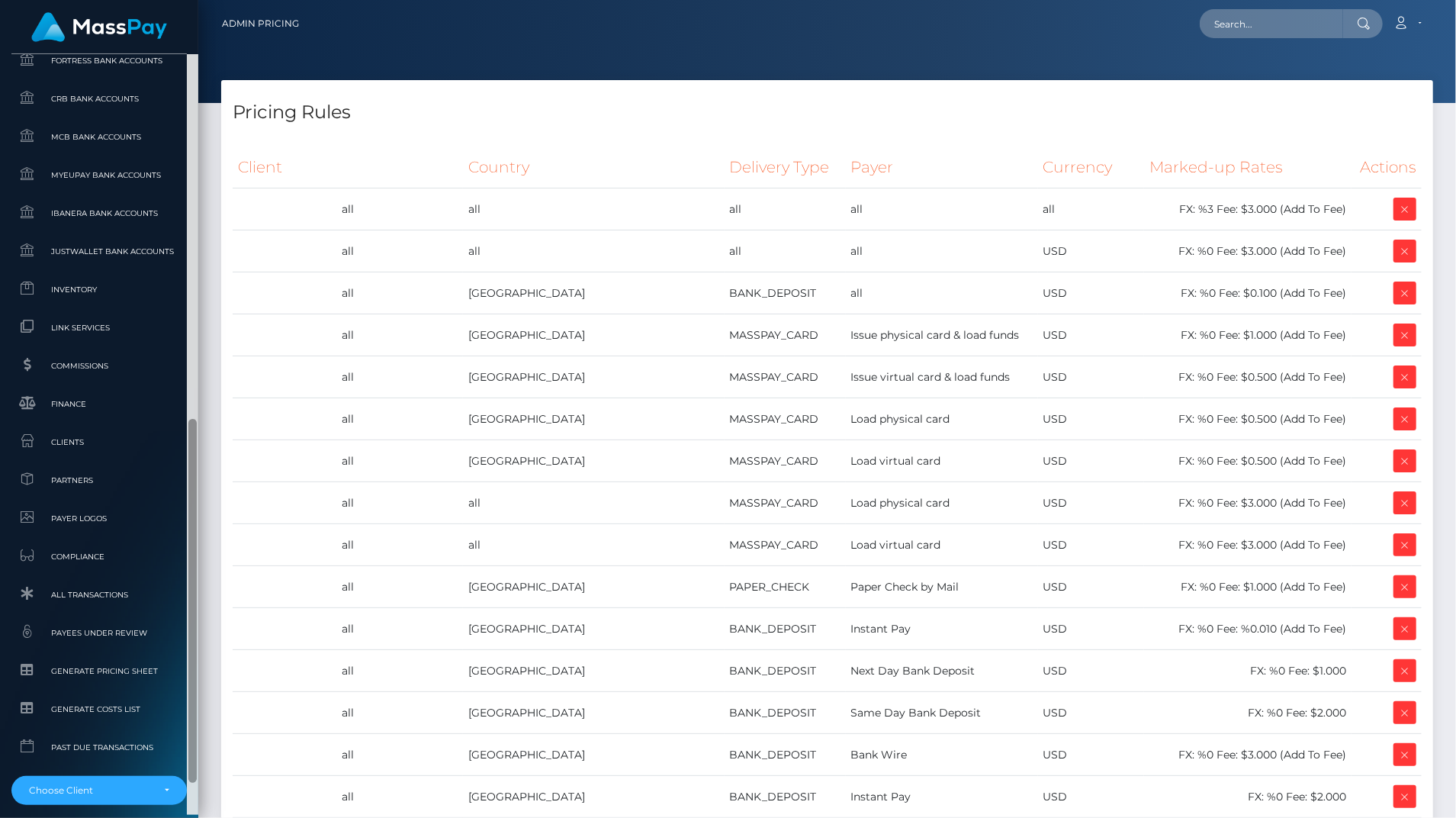
click at [190, 751] on div at bounding box center [192, 434] width 11 height 760
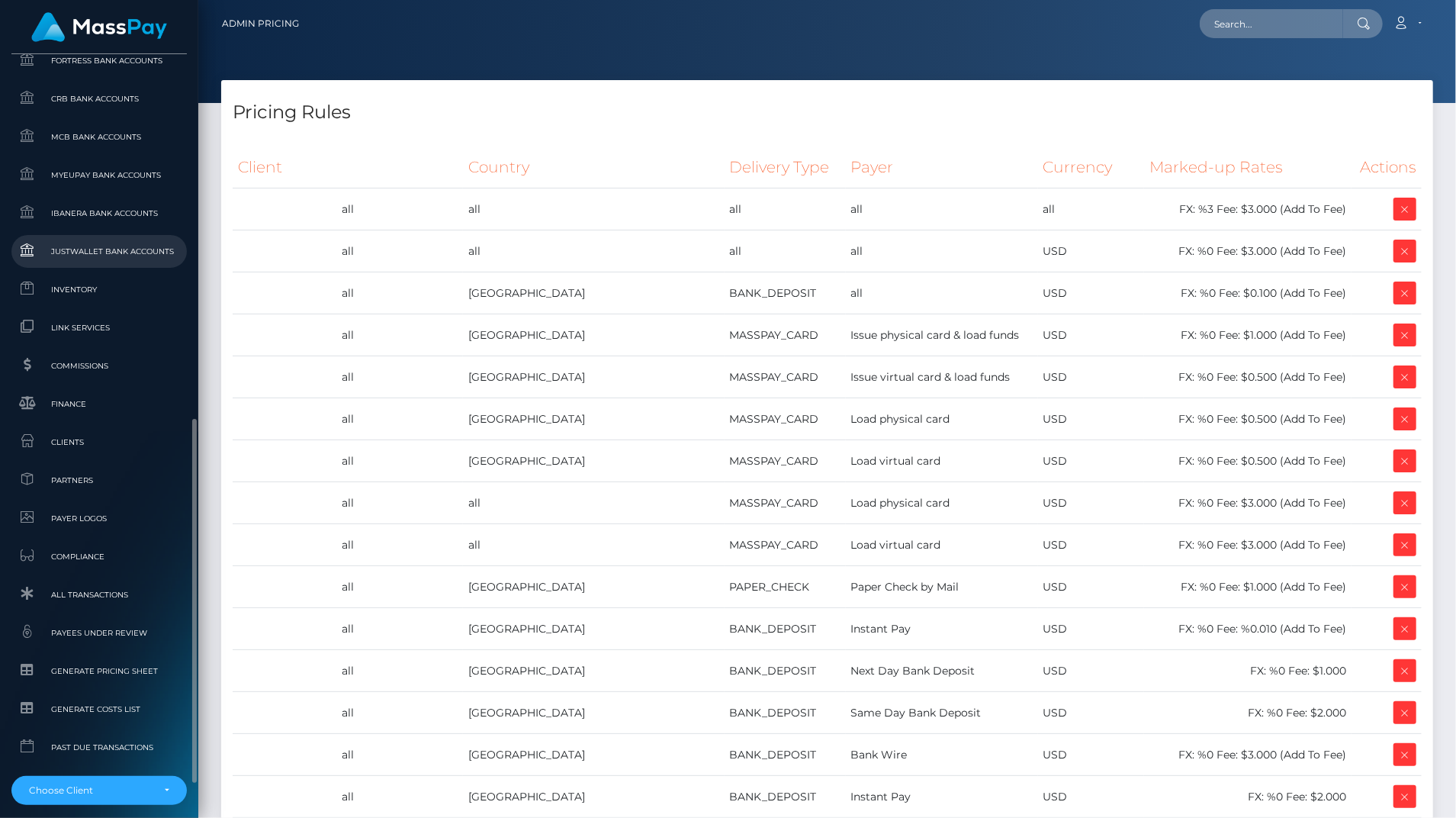
click at [121, 264] on link "JustWallet Bank Accounts" at bounding box center [99, 252] width 176 height 33
click at [96, 284] on span "Inventory" at bounding box center [99, 289] width 163 height 17
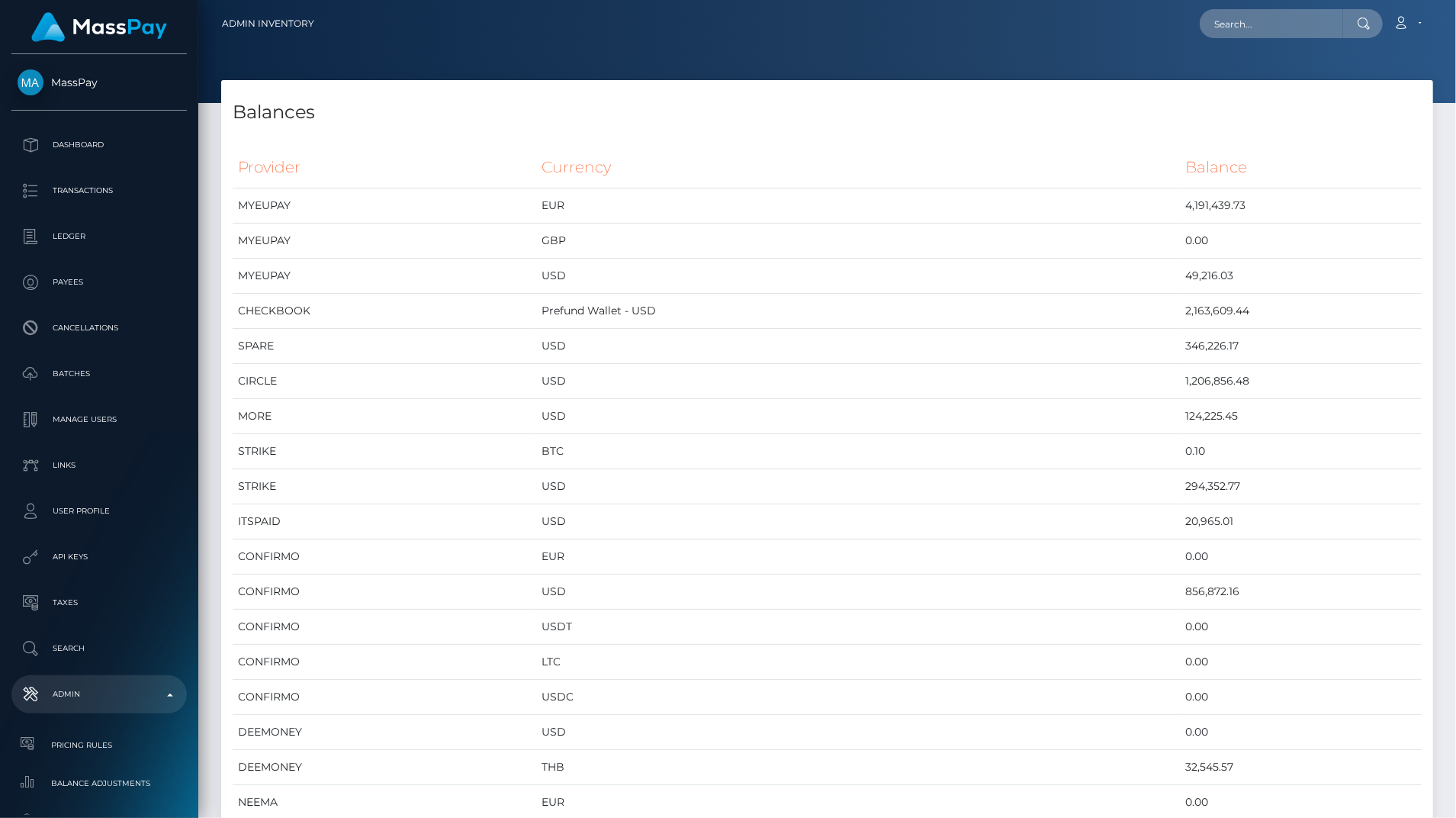
scroll to position [8096, 1212]
click at [508, 458] on td "STRIKE" at bounding box center [384, 452] width 303 height 35
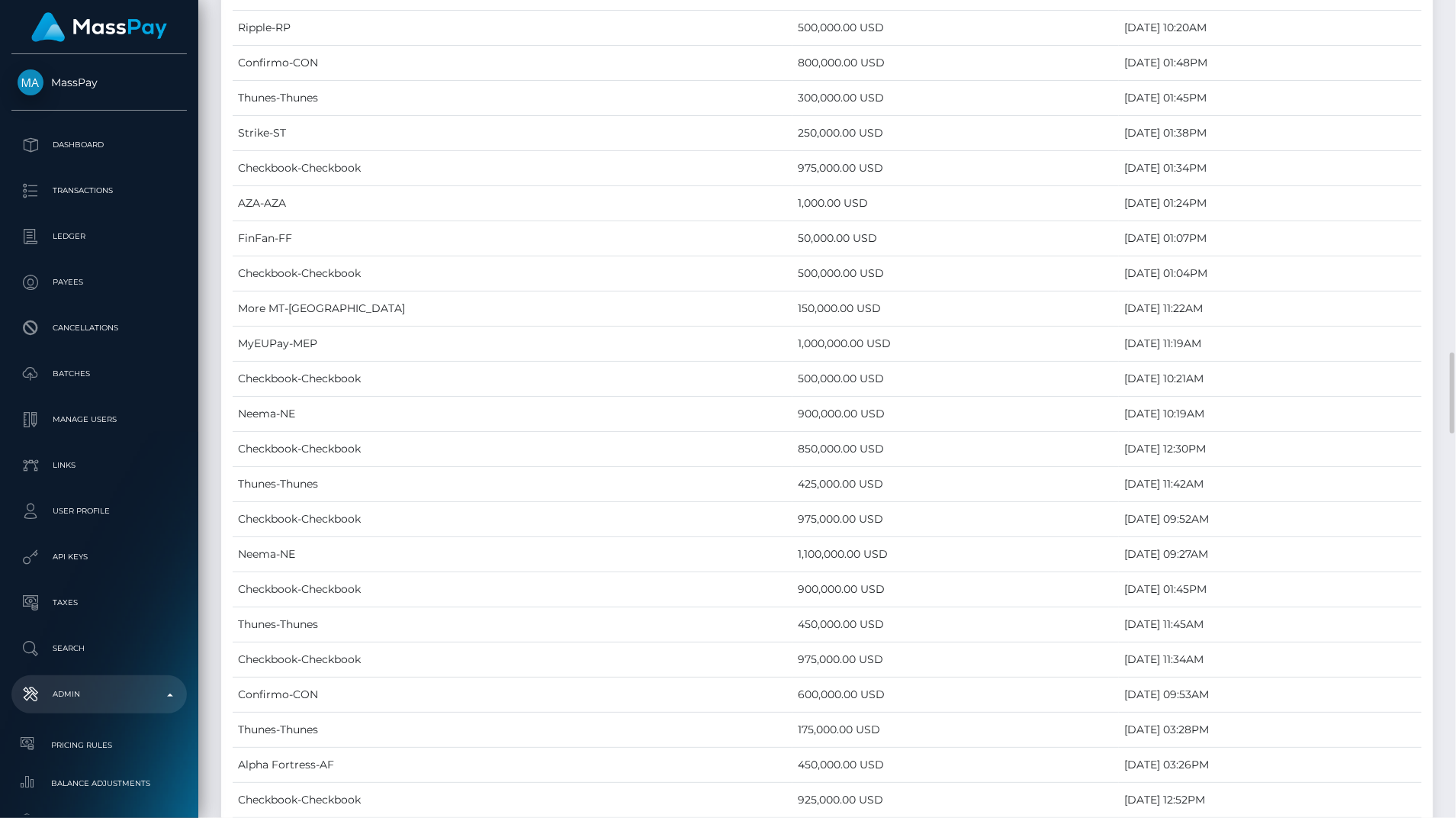
scroll to position [3891, 0]
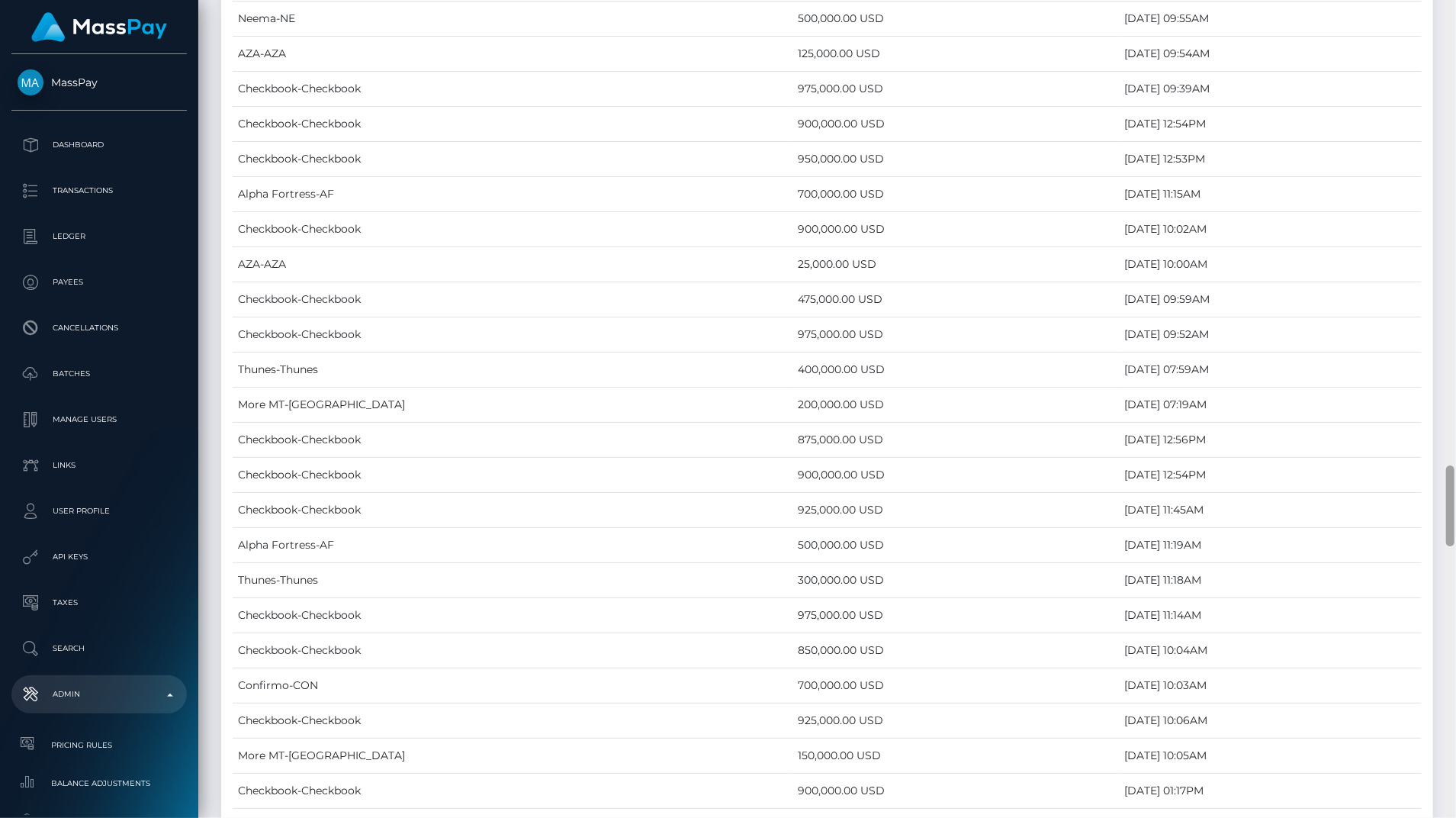
click at [1451, 496] on div at bounding box center [1450, 409] width 11 height 818
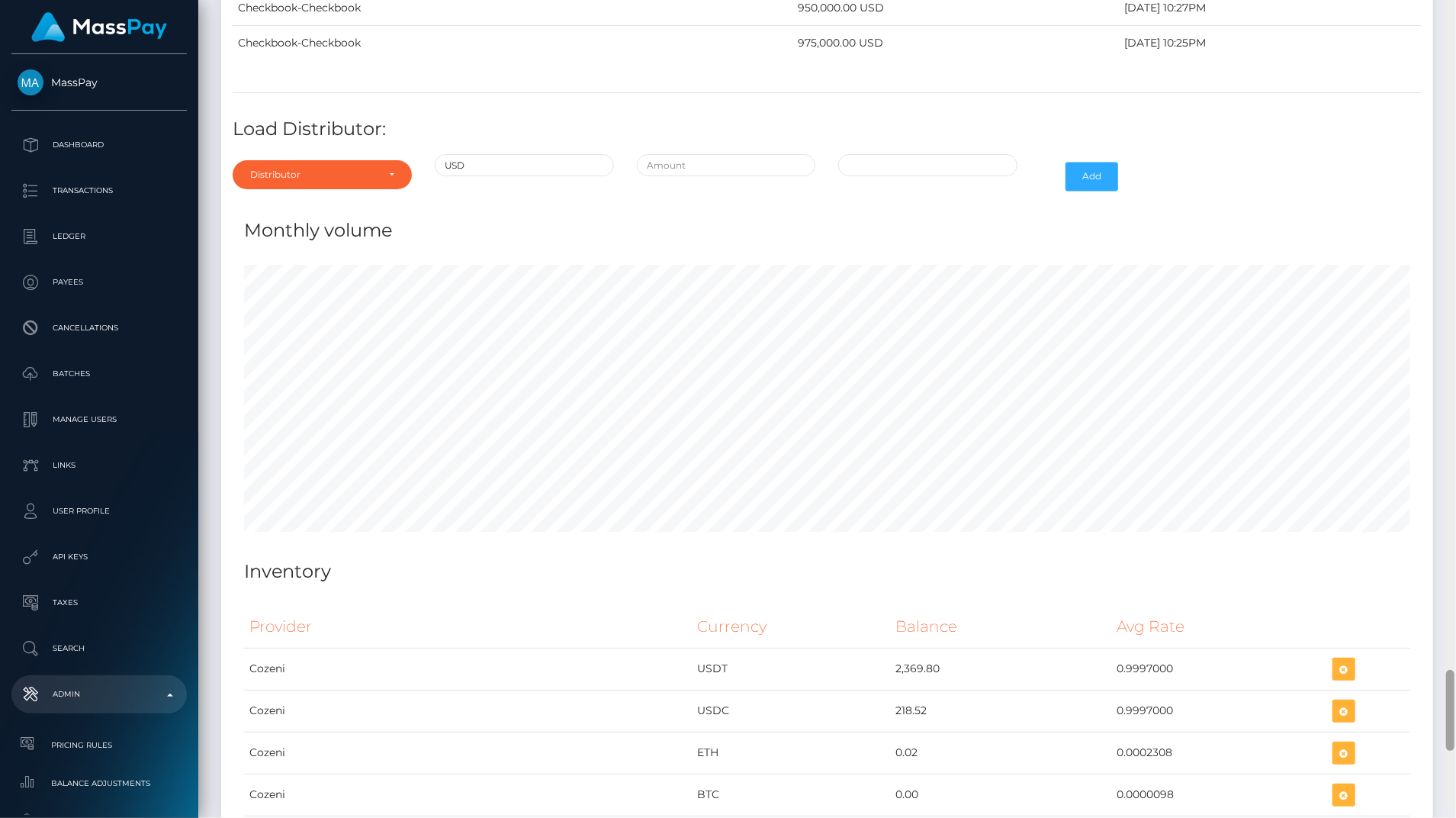
scroll to position [6853, 0]
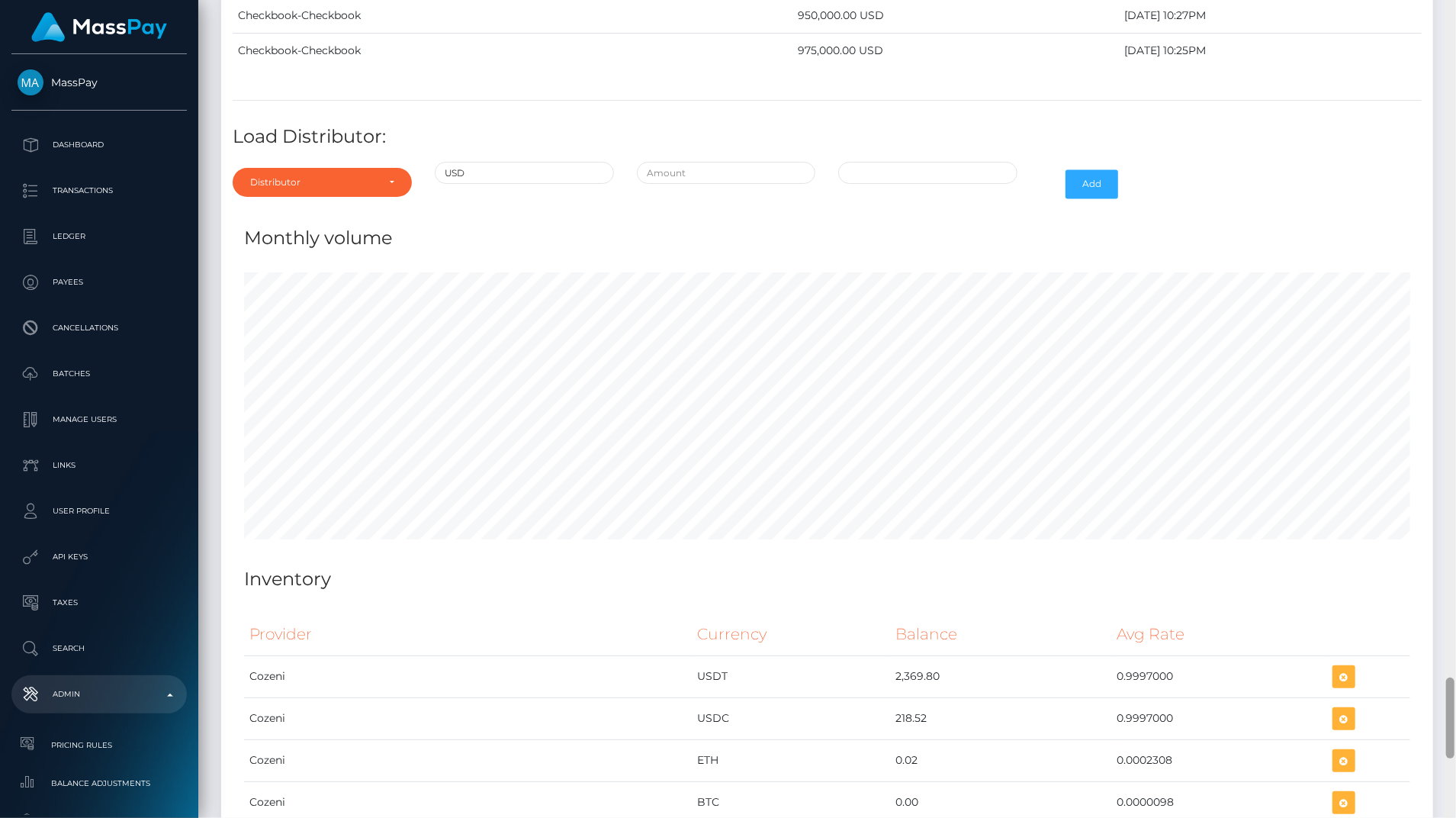
drag, startPoint x: 1446, startPoint y: 517, endPoint x: 1420, endPoint y: 728, distance: 212.6
click at [1420, 728] on div "Admin Inventory Loading... Loading..." at bounding box center [827, 409] width 1257 height 818
click at [264, 168] on div "Distributor" at bounding box center [322, 182] width 179 height 29
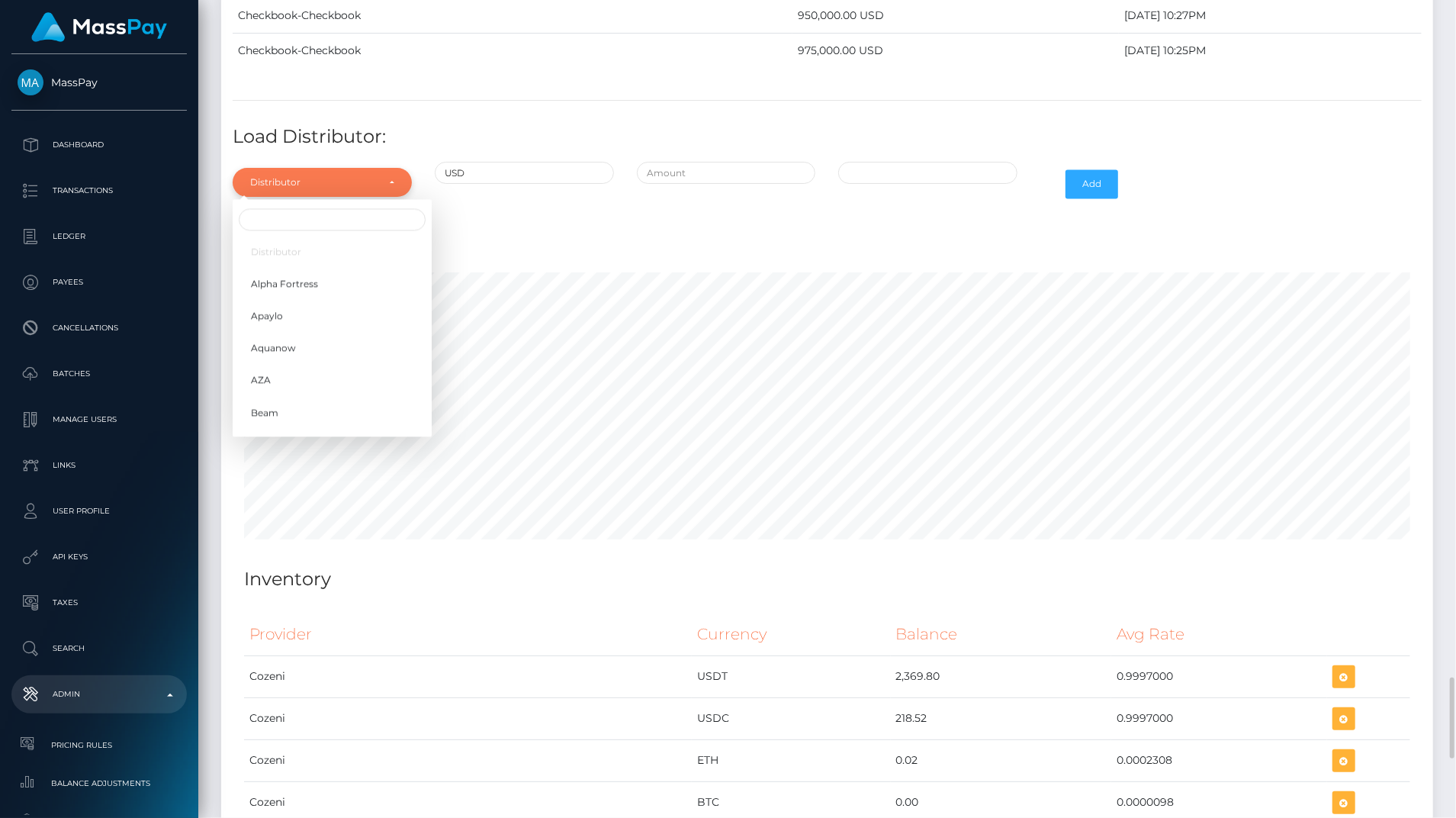
scroll to position [8096, 1212]
click at [284, 208] on input "Search" at bounding box center [332, 219] width 187 height 22
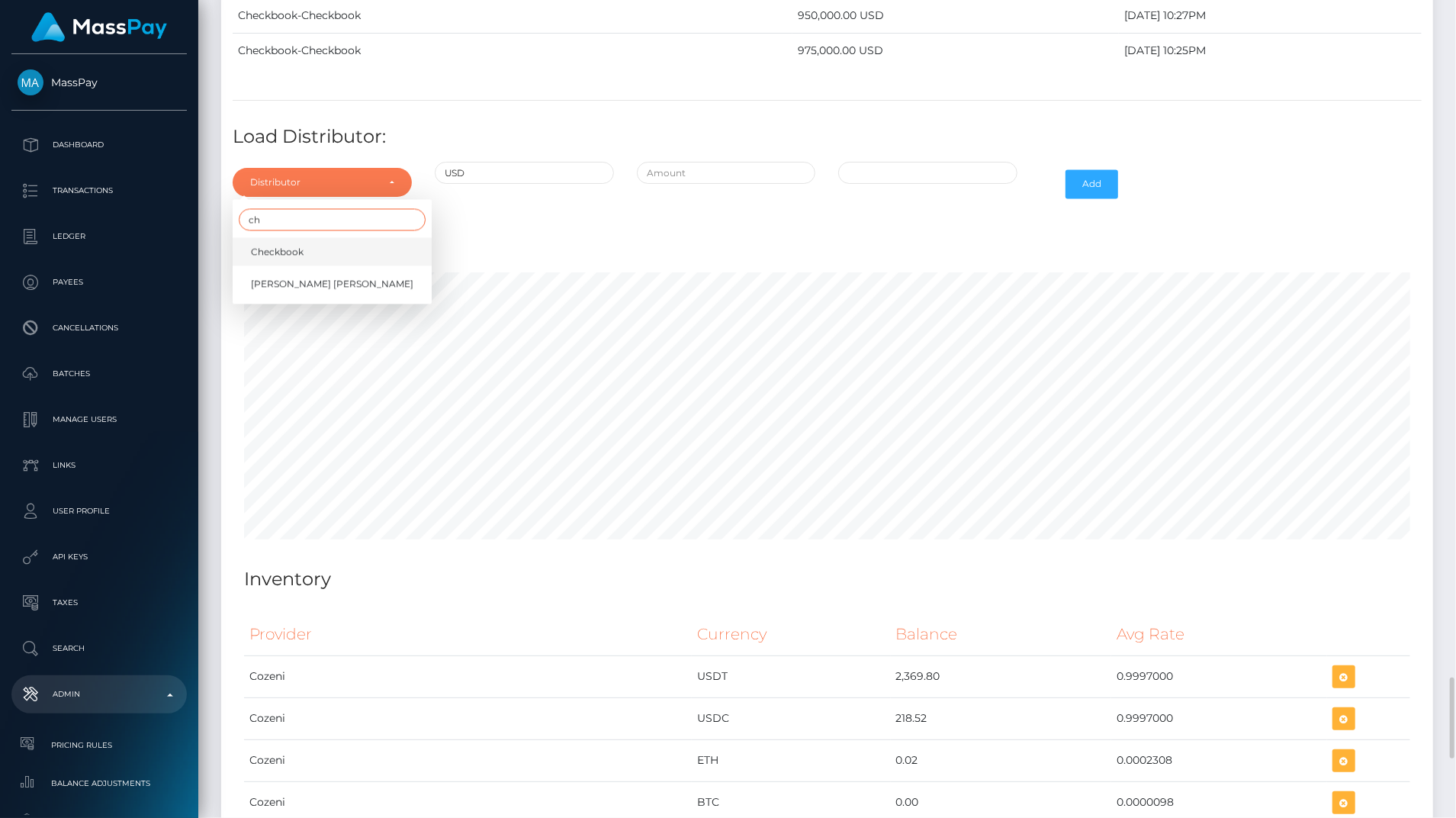
type input "ch"
click at [294, 245] on span "Checkbook" at bounding box center [277, 251] width 52 height 14
select select "7"
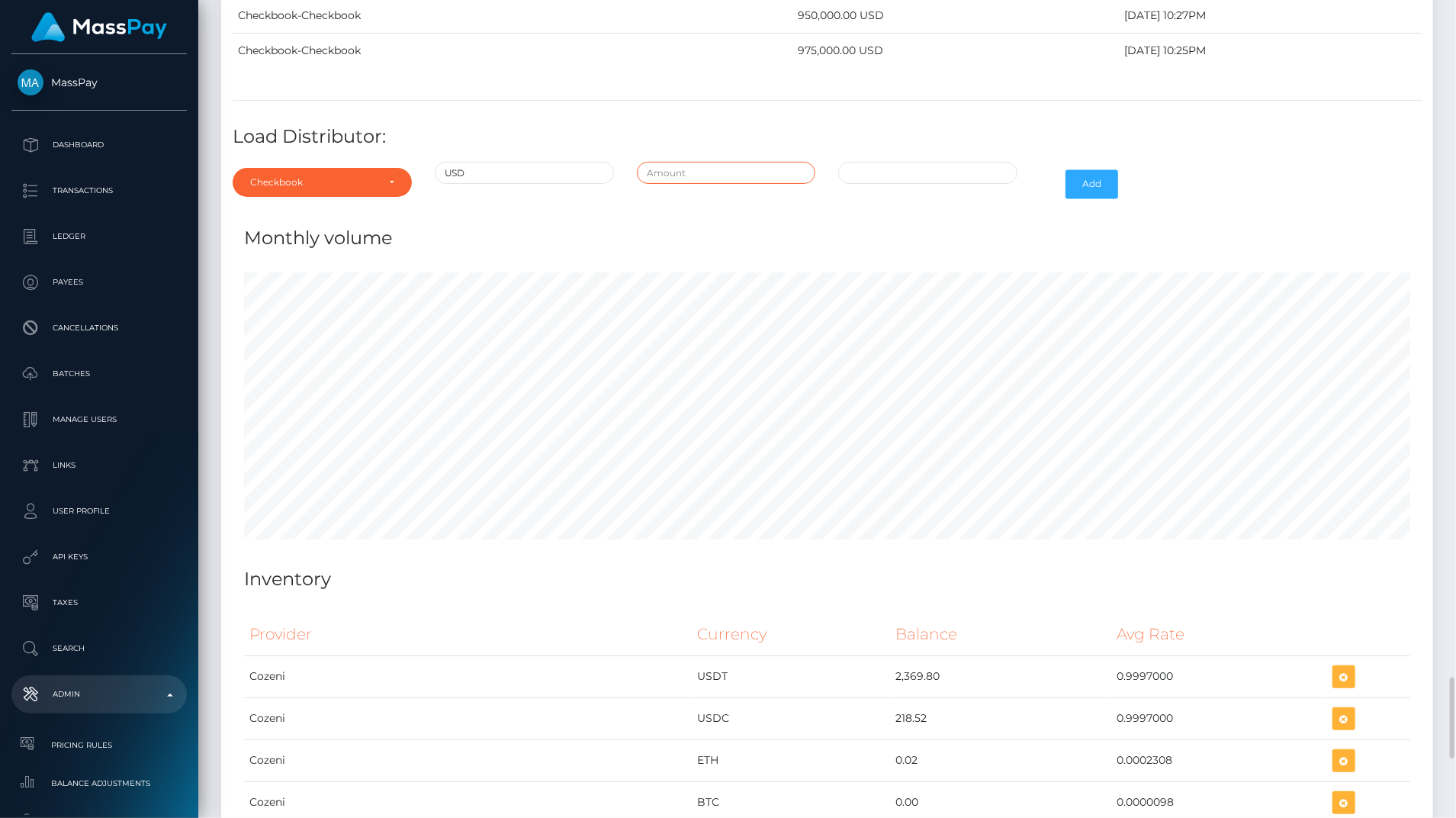
click at [723, 162] on input "text" at bounding box center [726, 173] width 179 height 22
type input "$950,000.0000000"
type input "10/03/2025 9:22 AM"
click at [849, 162] on input "10/03/2025 9:22 AM" at bounding box center [928, 173] width 179 height 22
click at [1072, 169] on button "Add" at bounding box center [1092, 184] width 52 height 29
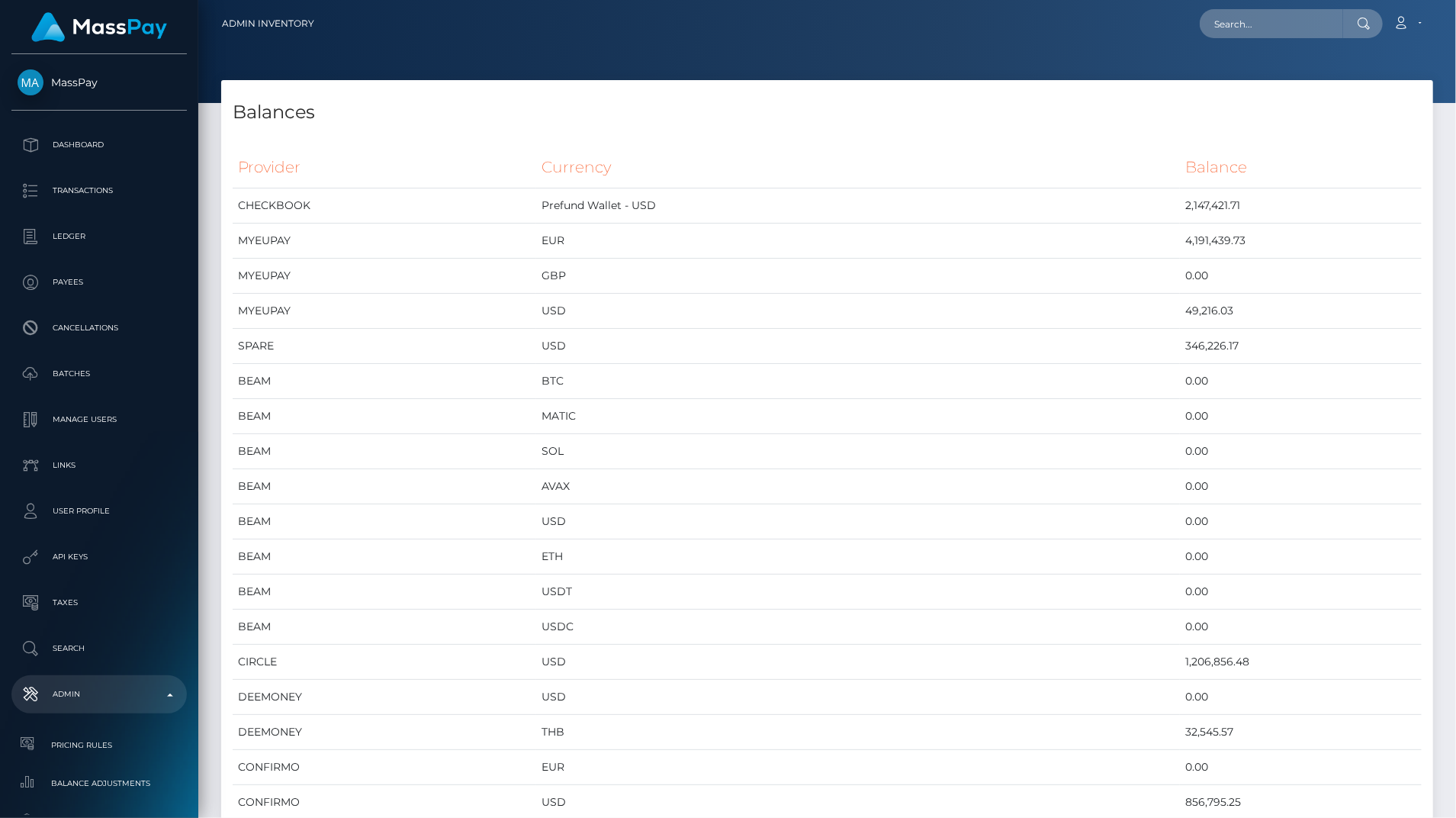
scroll to position [8166, 1212]
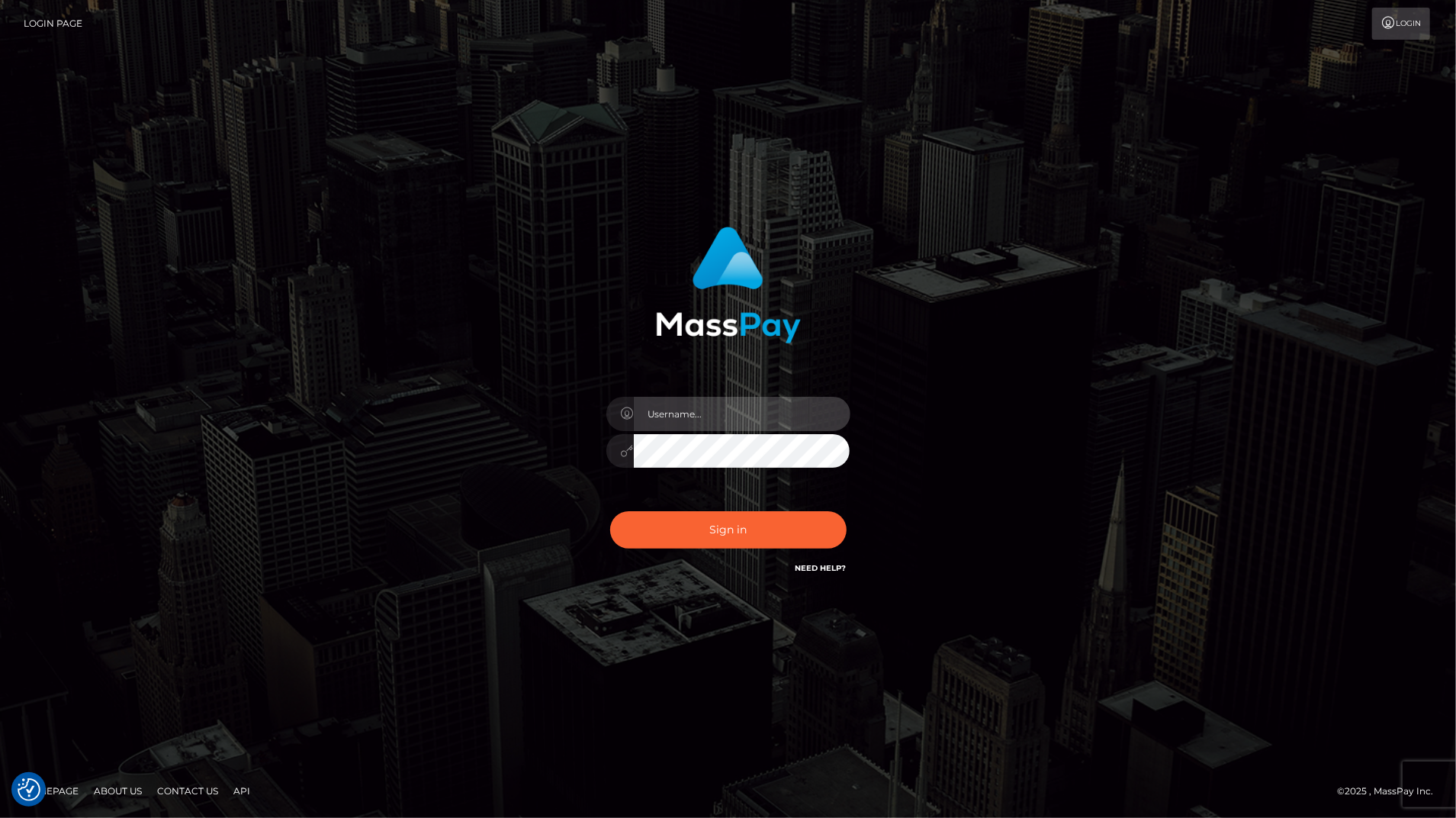
type input "bengreen"
